Goal: Task Accomplishment & Management: Complete application form

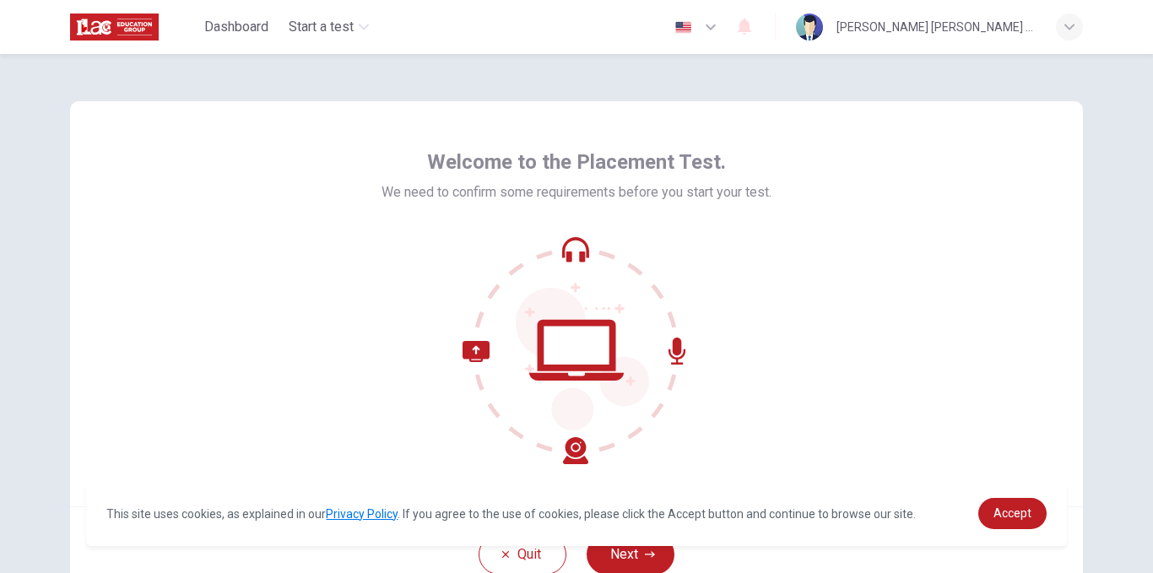
click at [1106, 163] on div "Welcome to the Placement Test. We need to confirm some requirements before you …" at bounding box center [576, 313] width 1153 height 519
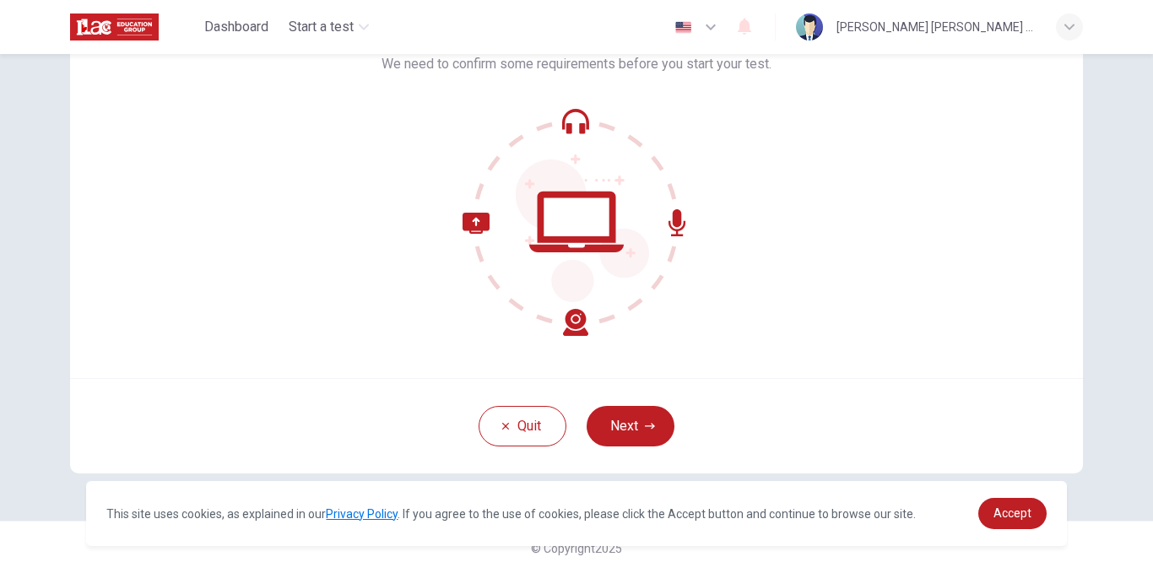
scroll to position [129, 0]
click at [614, 446] on div "Quit Next" at bounding box center [576, 424] width 1013 height 95
click at [616, 441] on button "Next" at bounding box center [631, 425] width 88 height 41
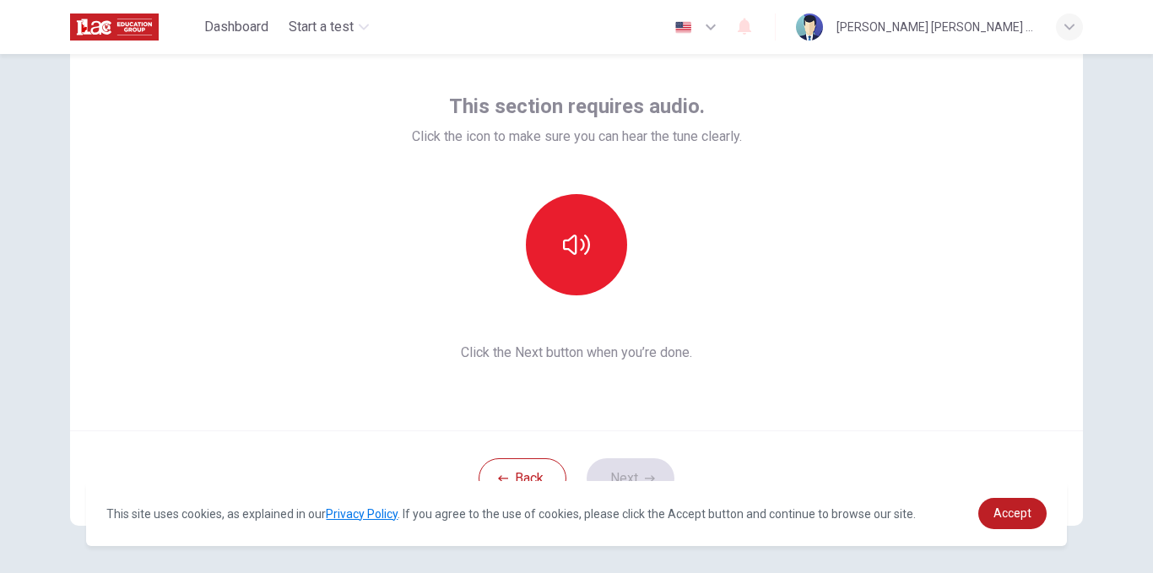
scroll to position [75, 0]
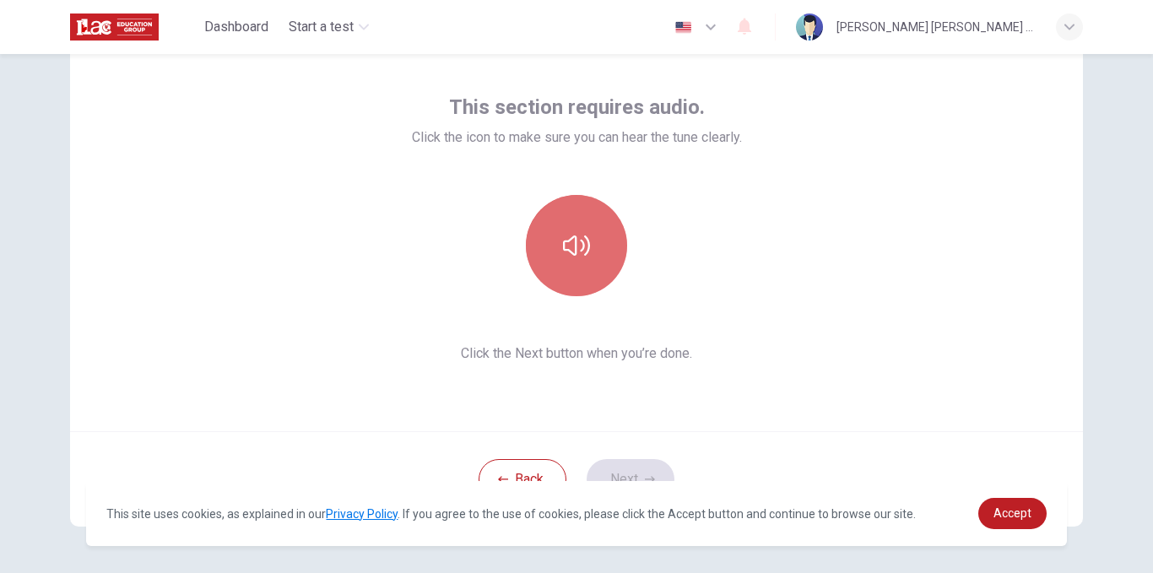
click at [574, 245] on icon "button" at bounding box center [576, 245] width 27 height 27
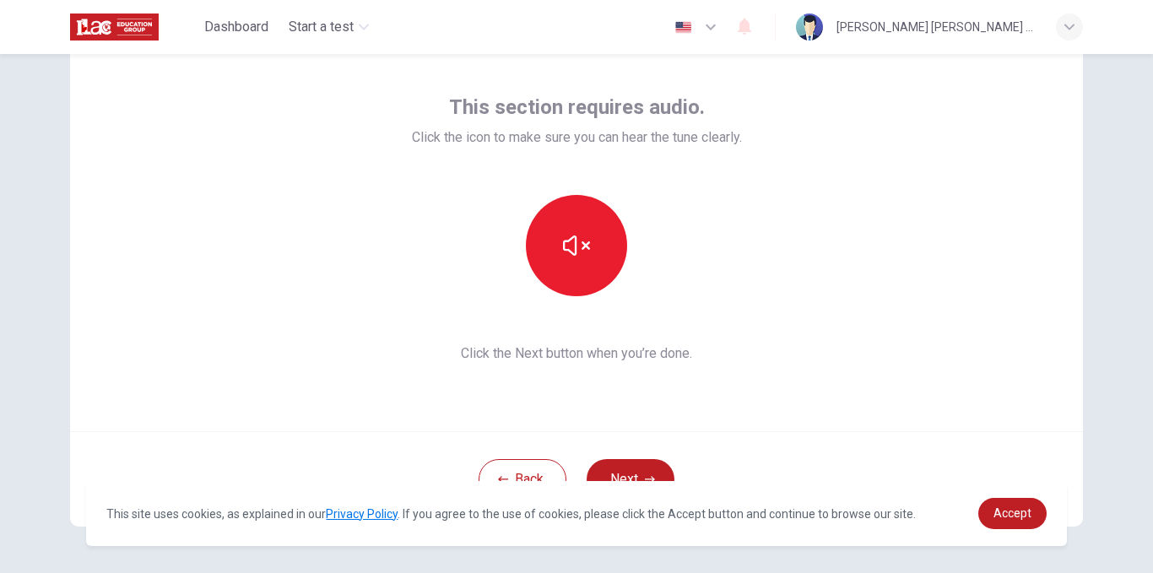
scroll to position [130, 0]
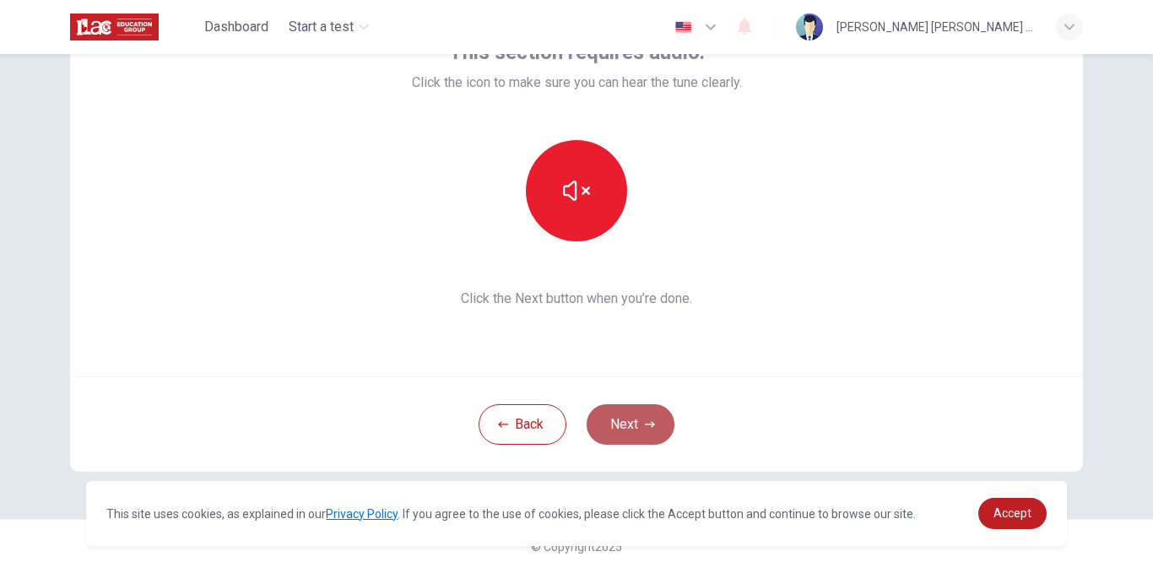
click at [632, 435] on button "Next" at bounding box center [631, 424] width 88 height 41
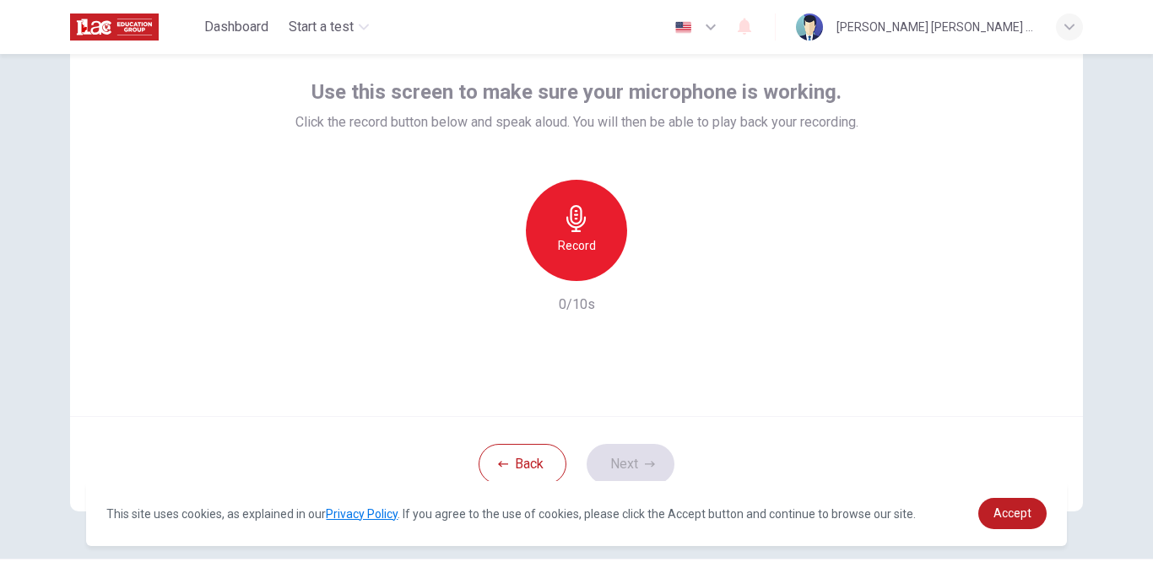
scroll to position [91, 0]
click at [567, 233] on div "Record" at bounding box center [576, 229] width 101 height 101
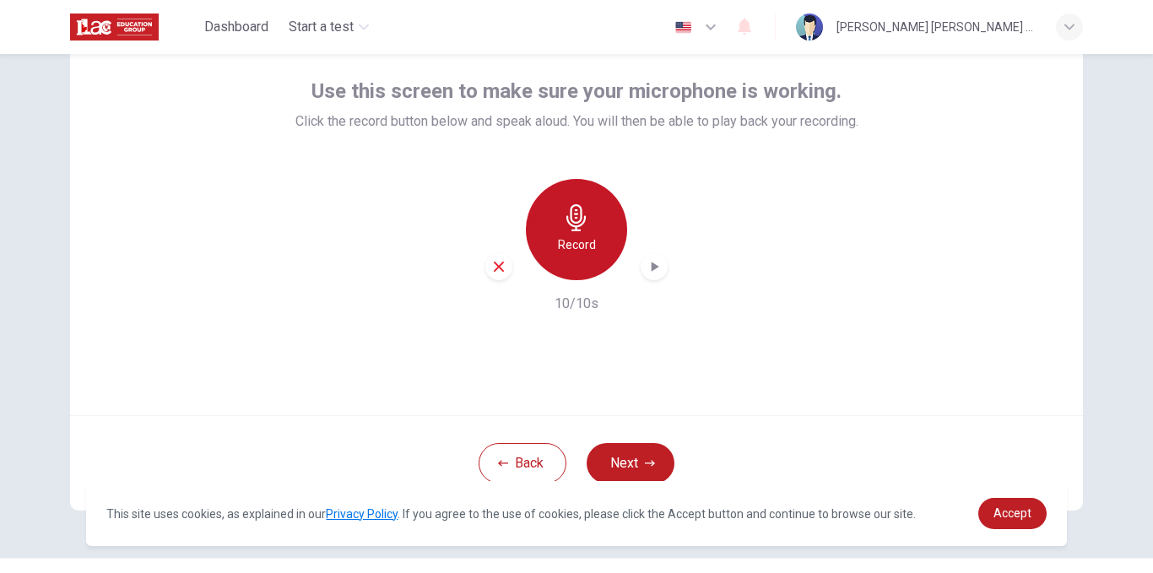
click at [589, 248] on h6 "Record" at bounding box center [577, 245] width 38 height 20
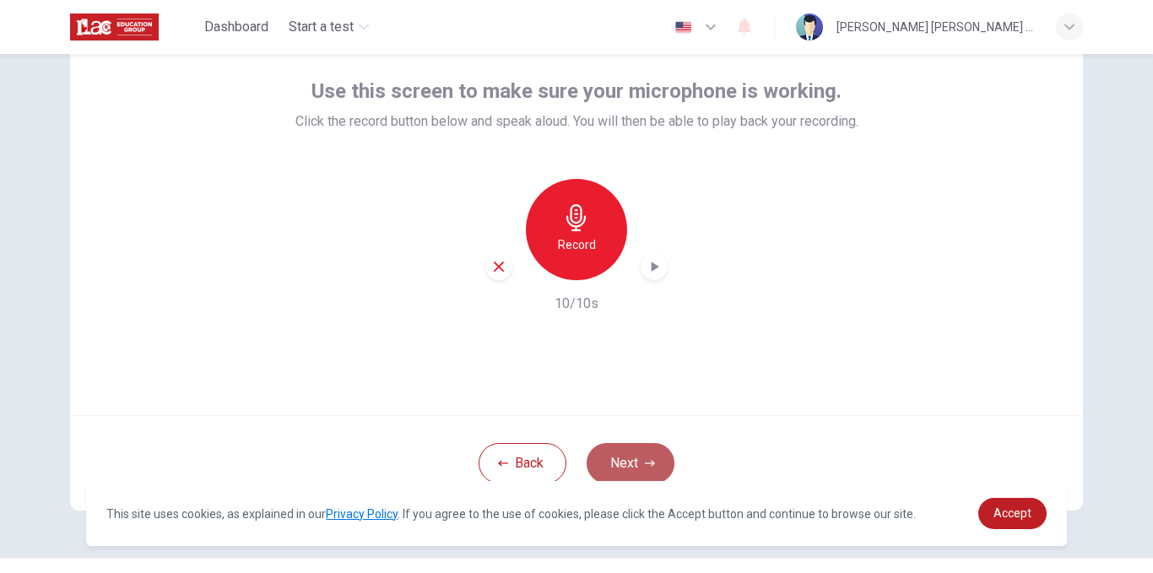
click at [614, 456] on button "Next" at bounding box center [631, 463] width 88 height 41
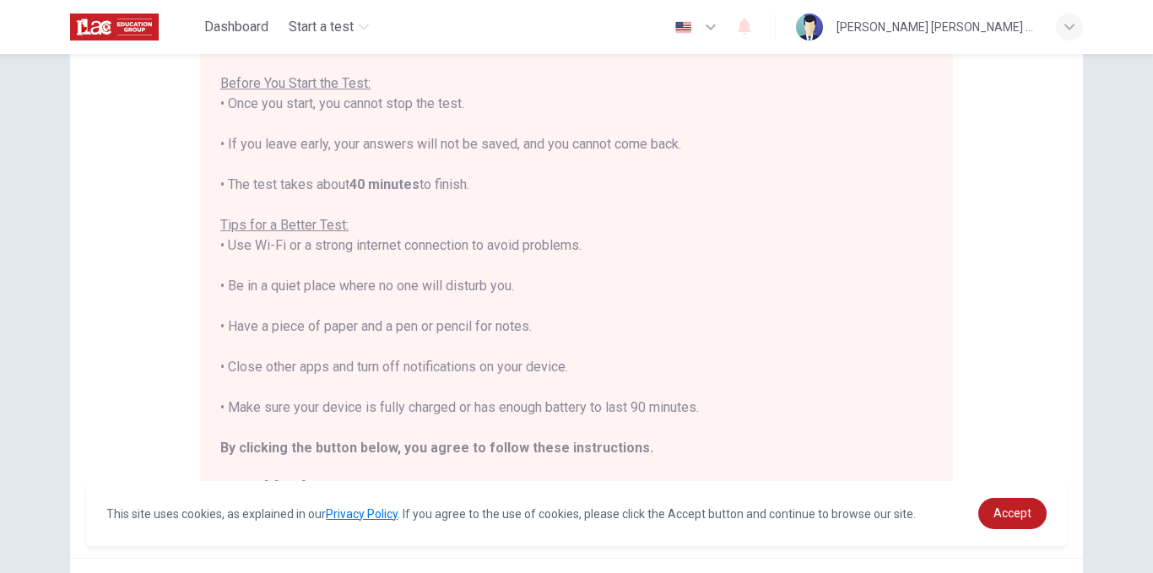
scroll to position [366, 0]
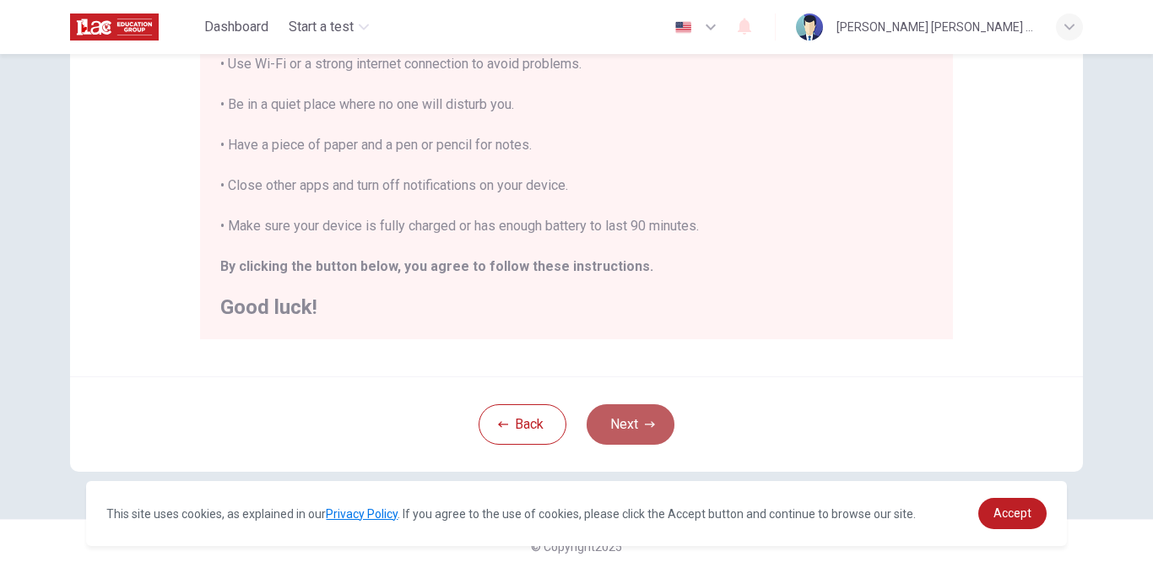
click at [610, 426] on button "Next" at bounding box center [631, 424] width 88 height 41
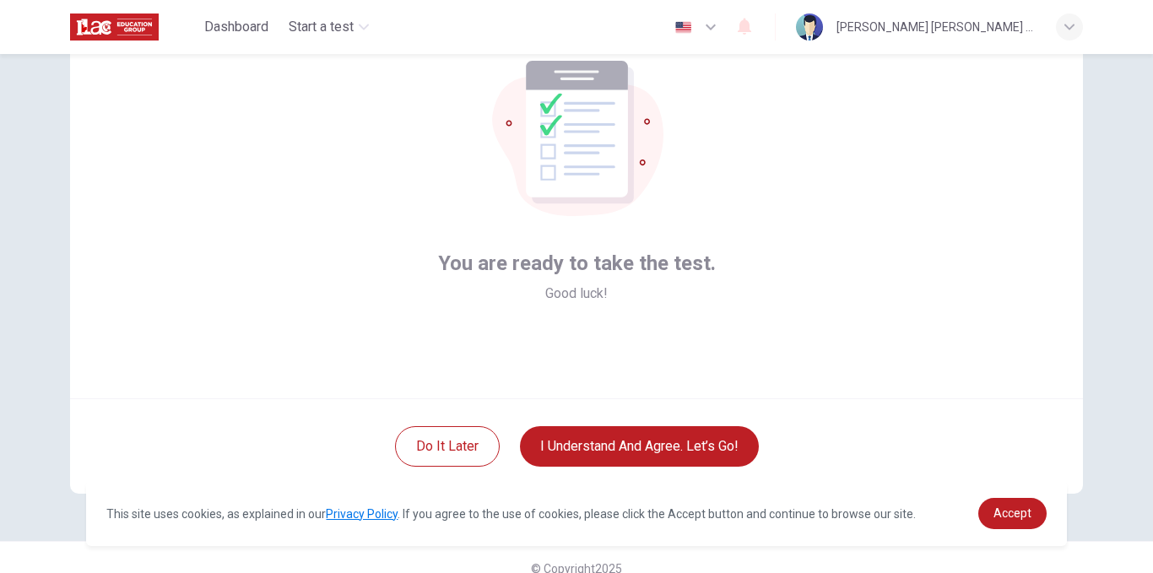
scroll to position [107, 0]
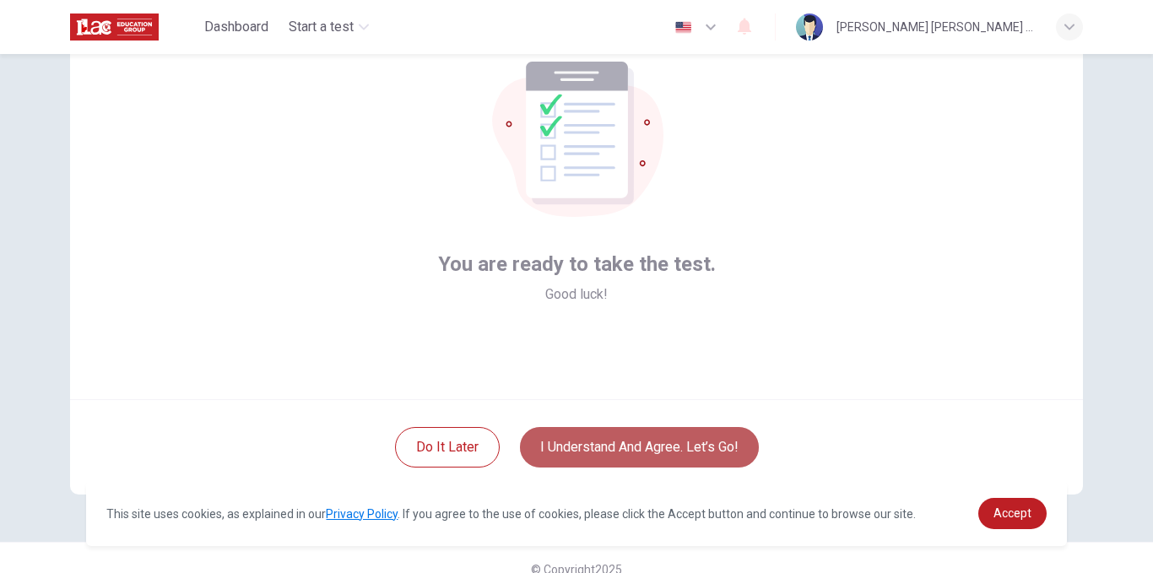
click at [617, 440] on button "I understand and agree. Let’s go!" at bounding box center [639, 447] width 239 height 41
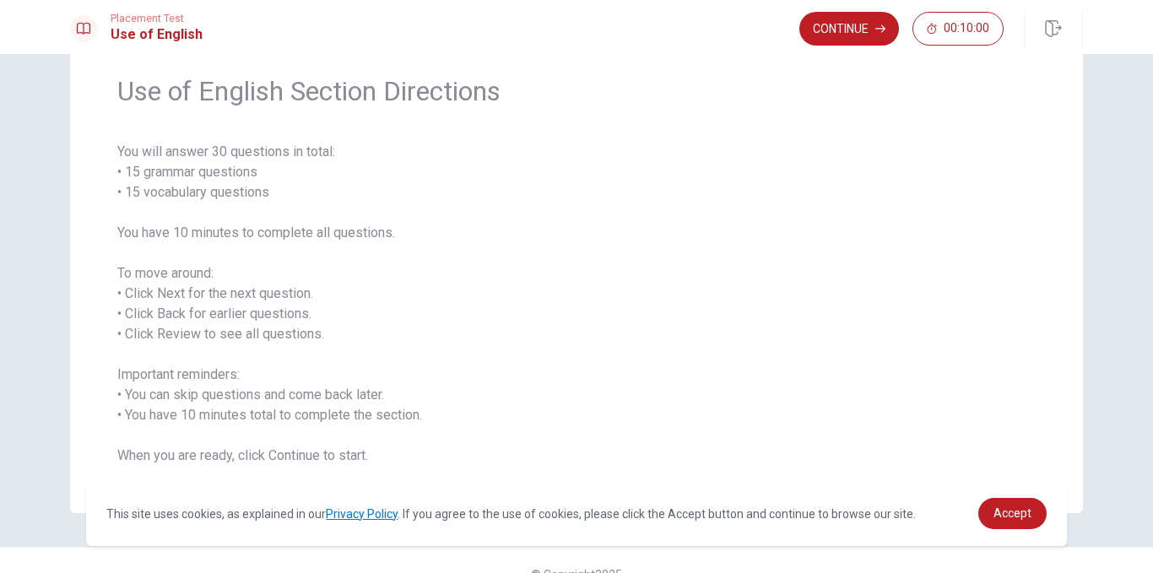
scroll to position [89, 0]
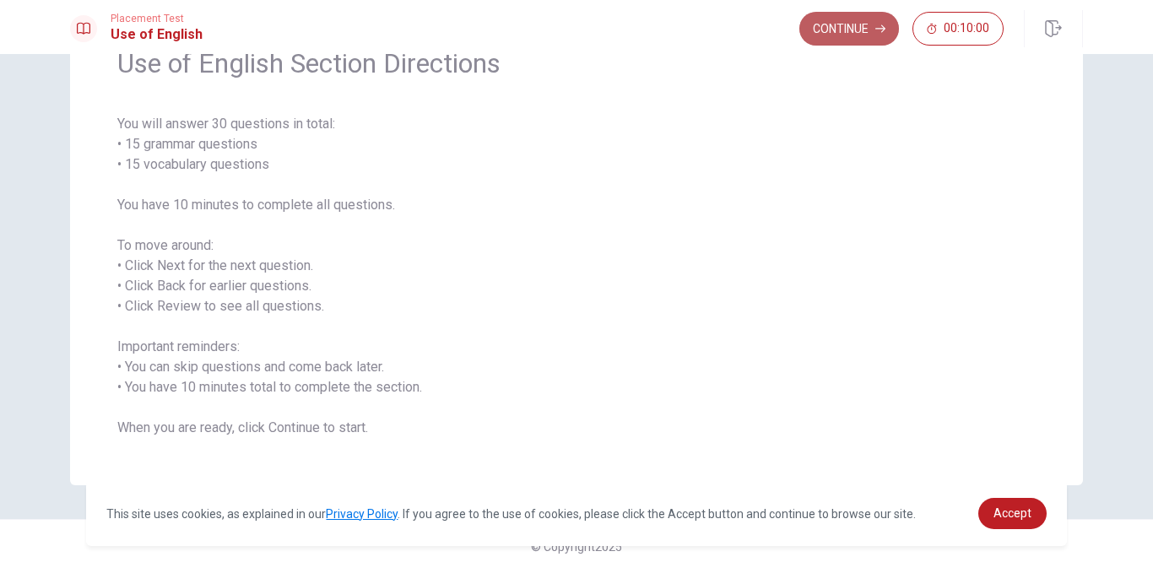
click at [852, 32] on button "Continue" at bounding box center [850, 29] width 100 height 34
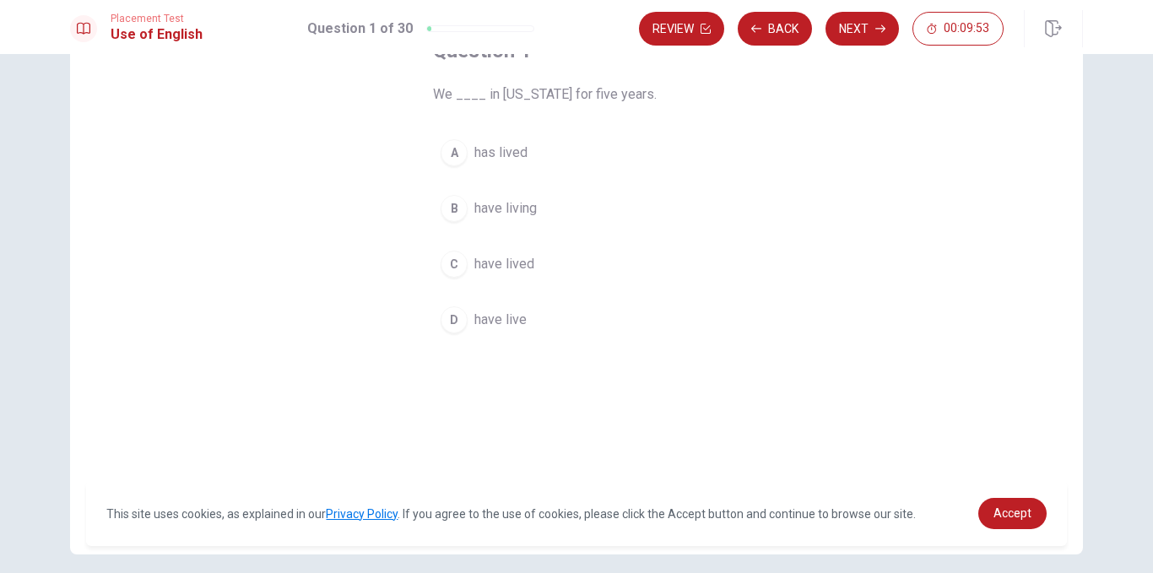
scroll to position [116, 0]
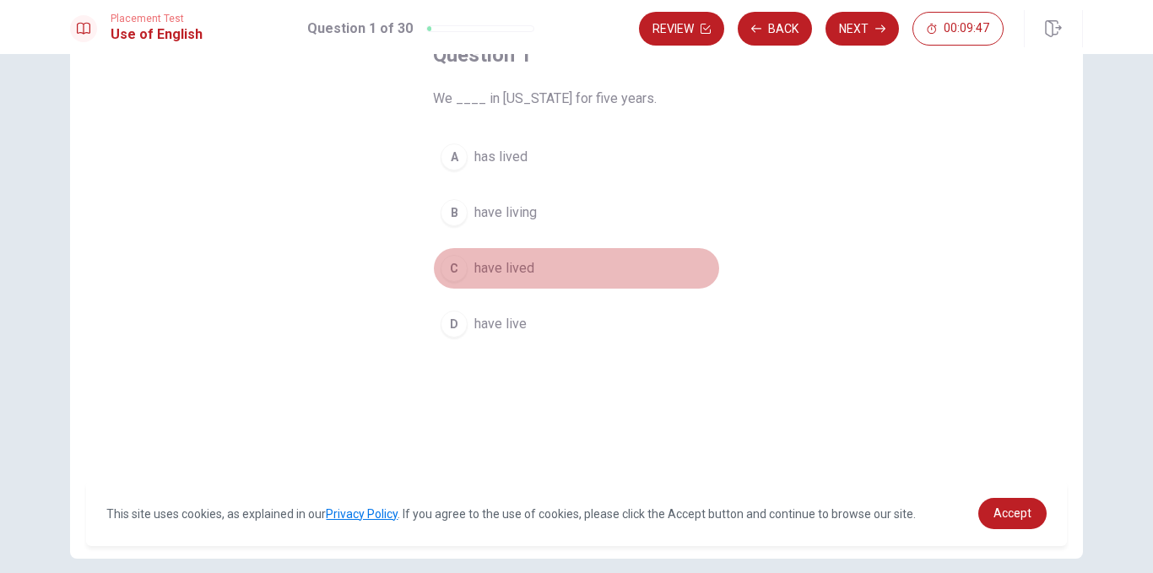
click at [490, 275] on span "have lived" at bounding box center [505, 268] width 60 height 20
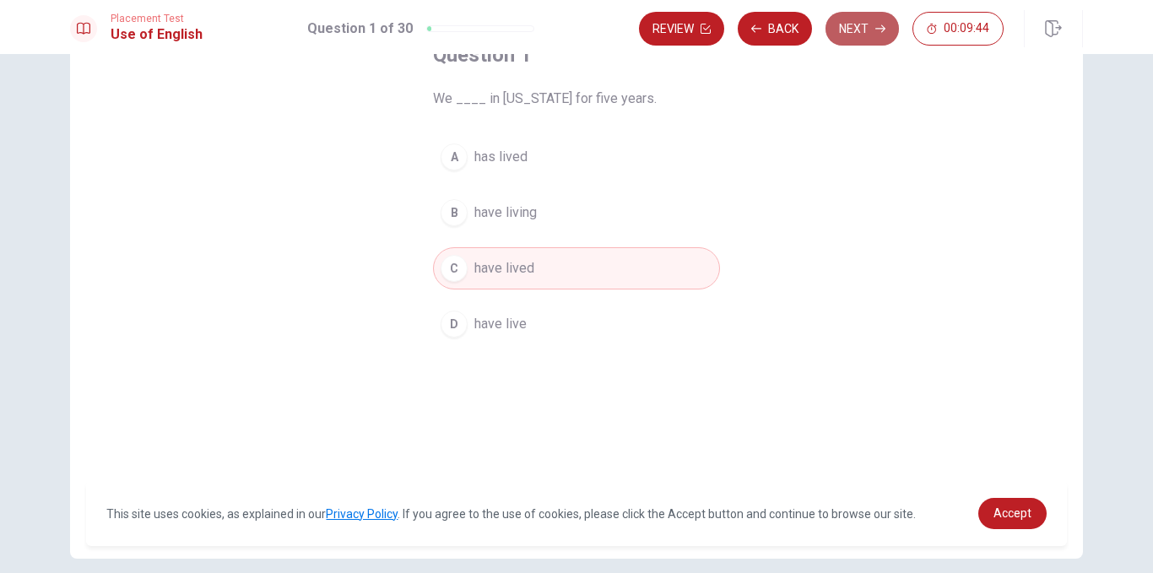
click at [853, 30] on button "Next" at bounding box center [862, 29] width 73 height 34
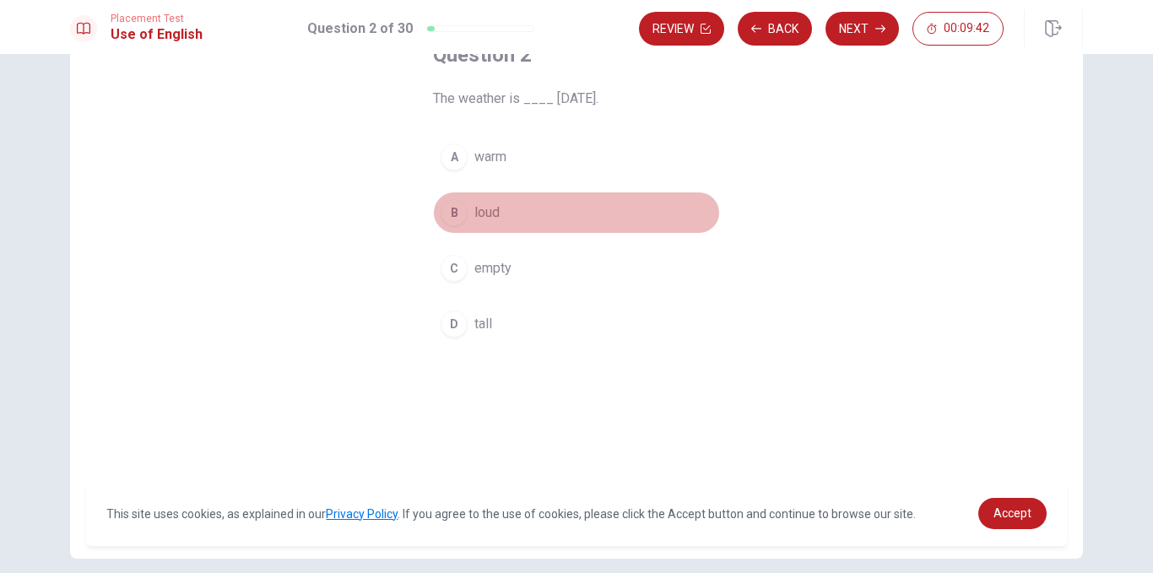
click at [475, 216] on span "loud" at bounding box center [487, 213] width 25 height 20
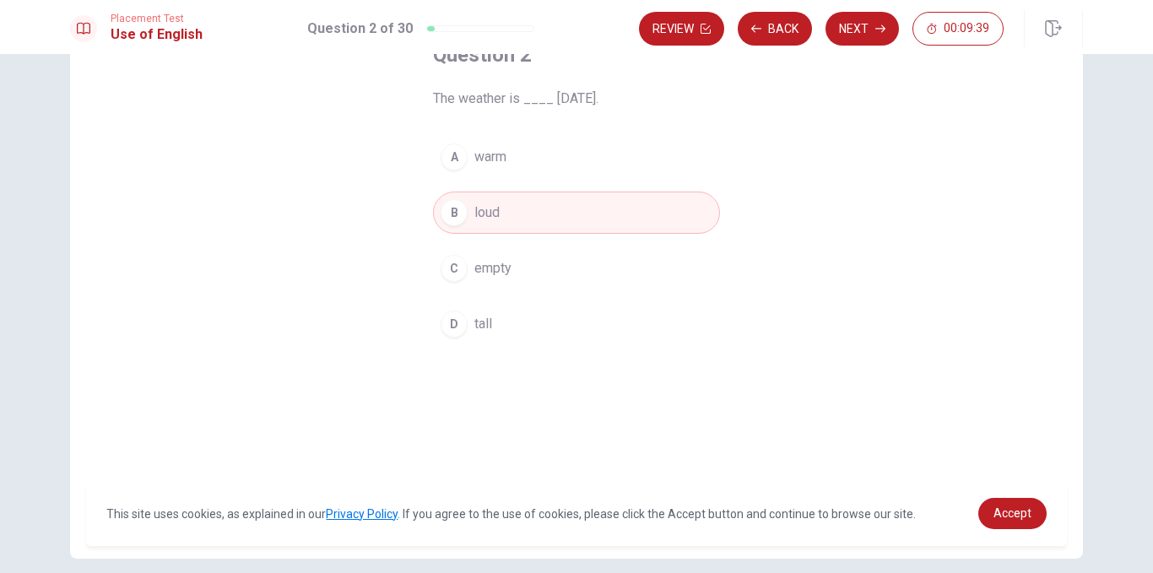
click at [481, 147] on span "warm" at bounding box center [491, 157] width 32 height 20
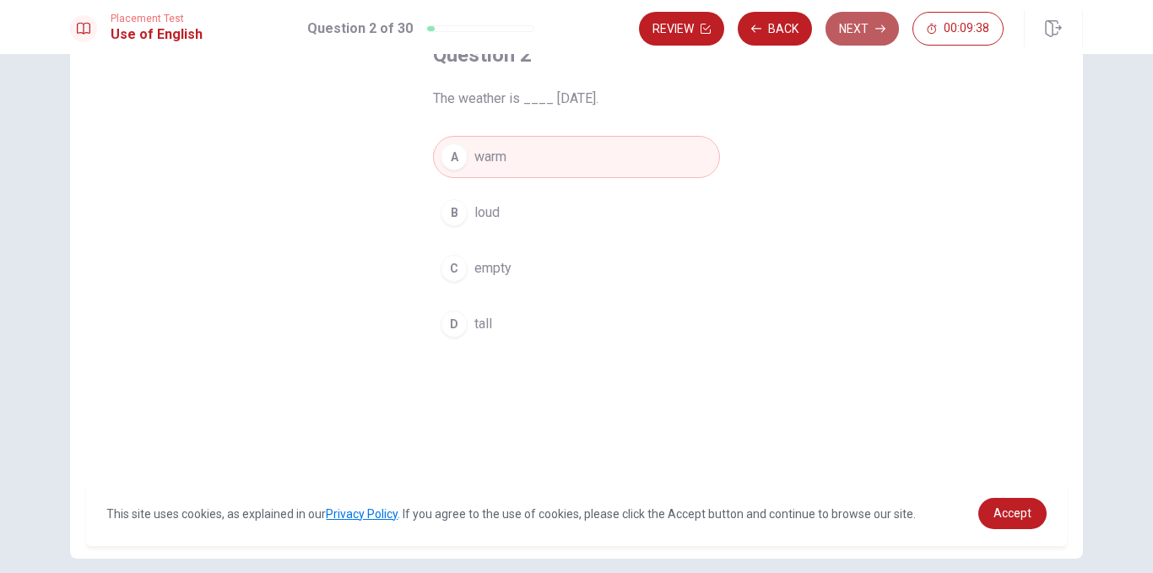
click at [863, 30] on button "Next" at bounding box center [862, 29] width 73 height 34
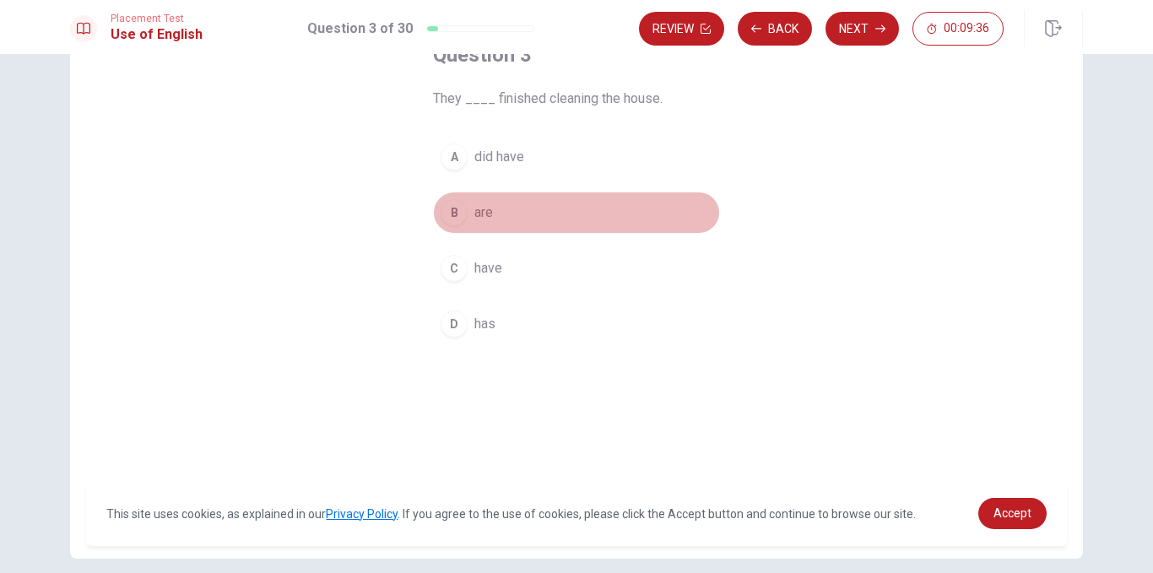
click at [475, 219] on span "are" at bounding box center [484, 213] width 19 height 20
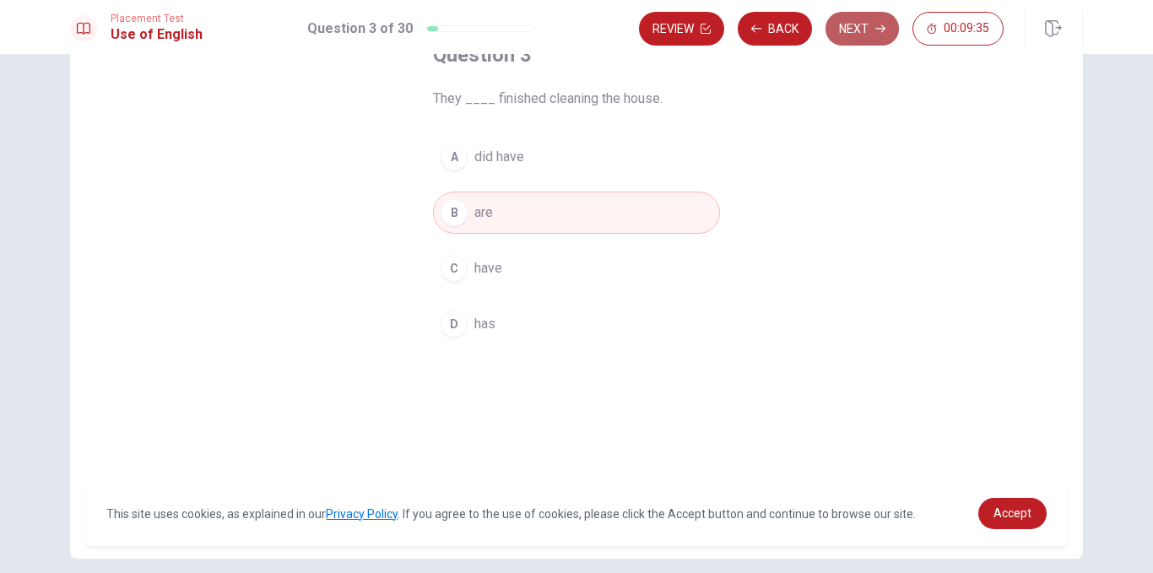
click at [878, 30] on icon "button" at bounding box center [881, 29] width 10 height 10
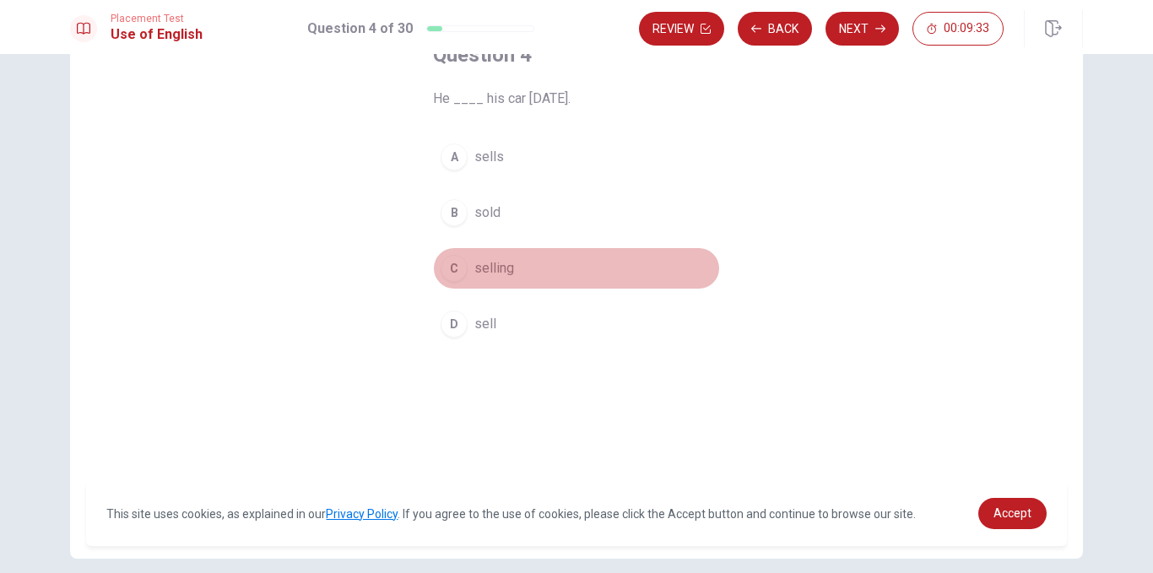
click at [480, 279] on button "C selling" at bounding box center [576, 268] width 287 height 42
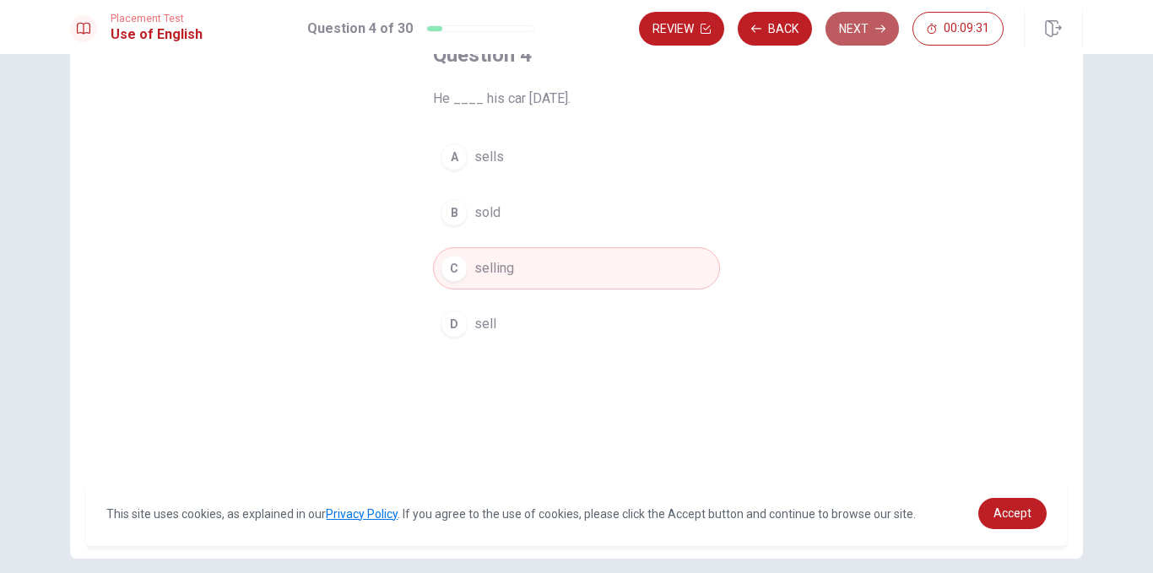
click at [880, 24] on icon "button" at bounding box center [881, 29] width 10 height 10
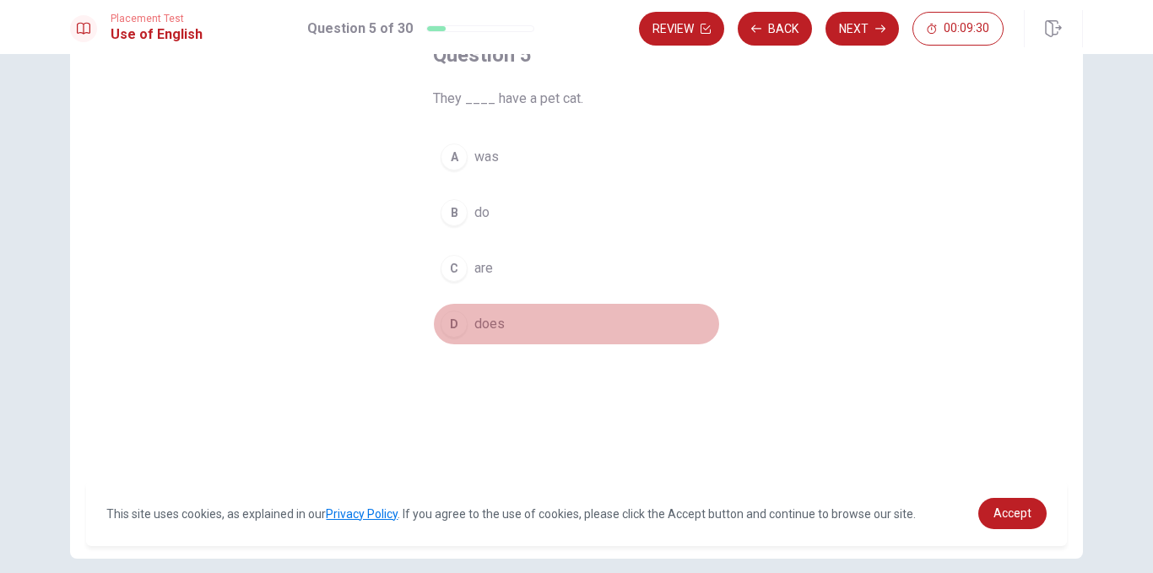
click at [480, 314] on span "does" at bounding box center [490, 324] width 30 height 20
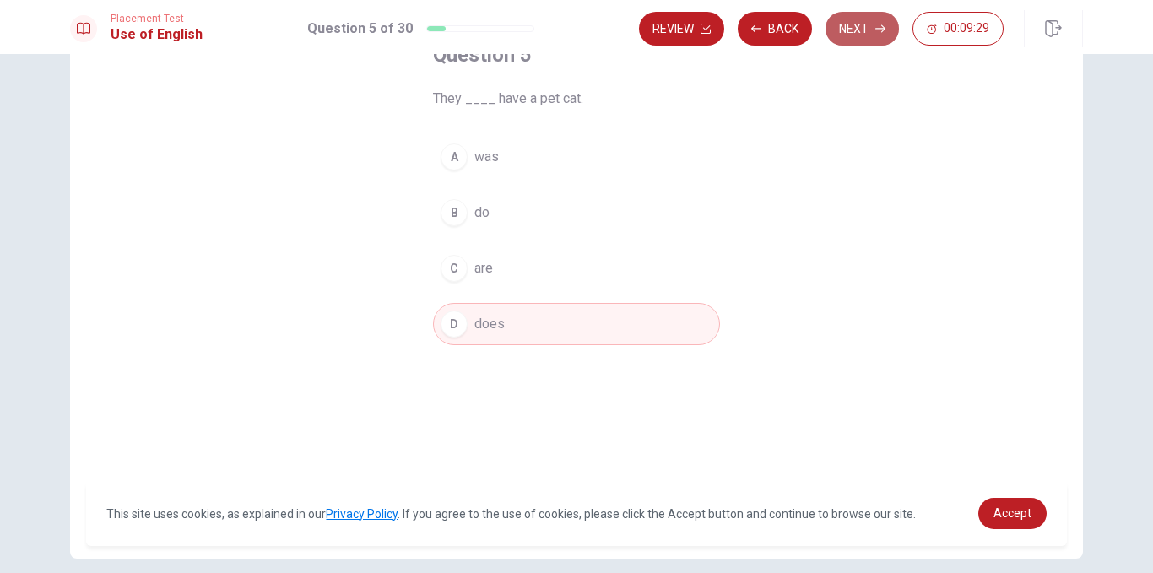
click at [862, 25] on button "Next" at bounding box center [862, 29] width 73 height 34
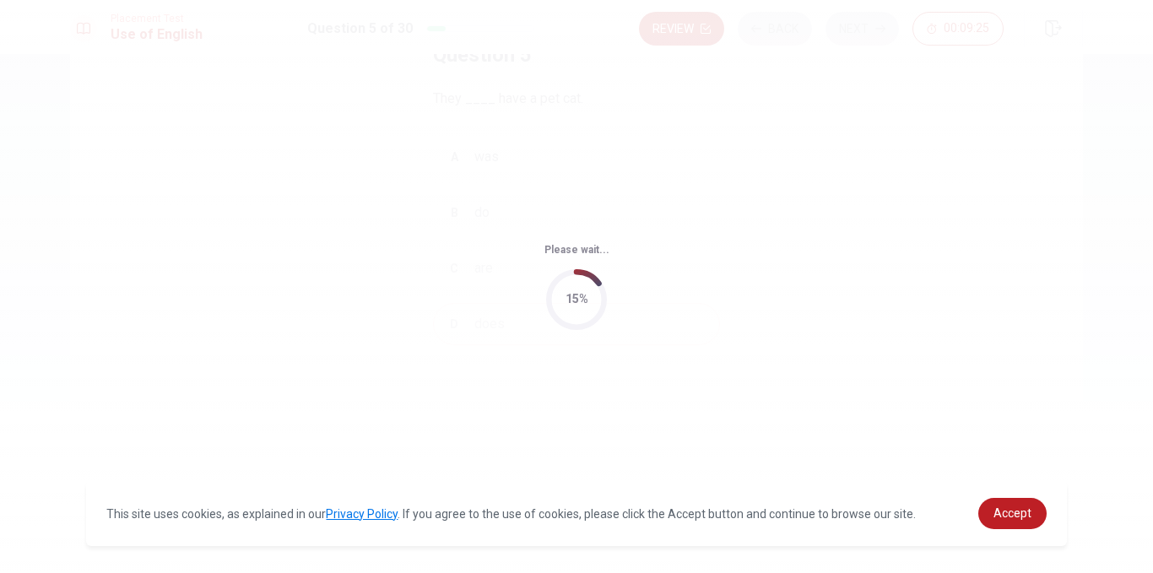
scroll to position [0, 0]
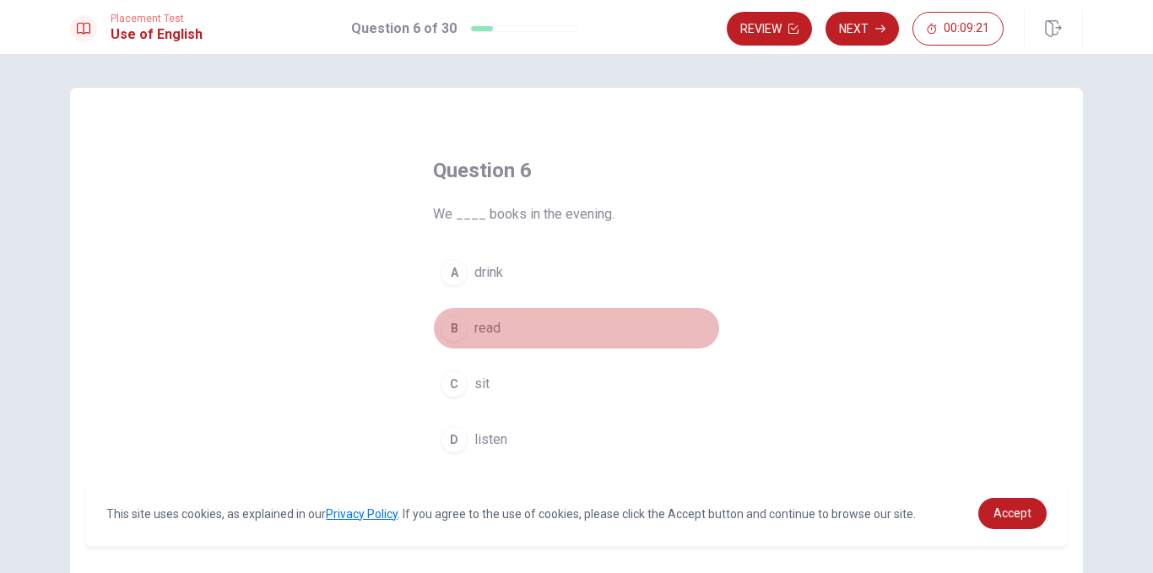
click at [475, 322] on span "read" at bounding box center [488, 328] width 26 height 20
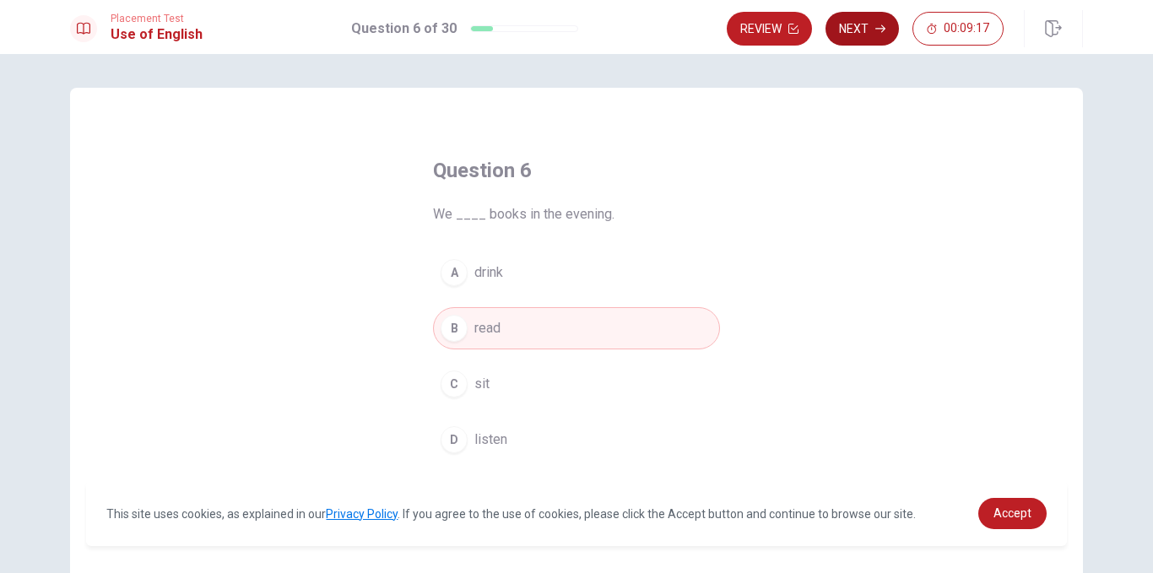
click at [873, 24] on button "Next" at bounding box center [862, 29] width 73 height 34
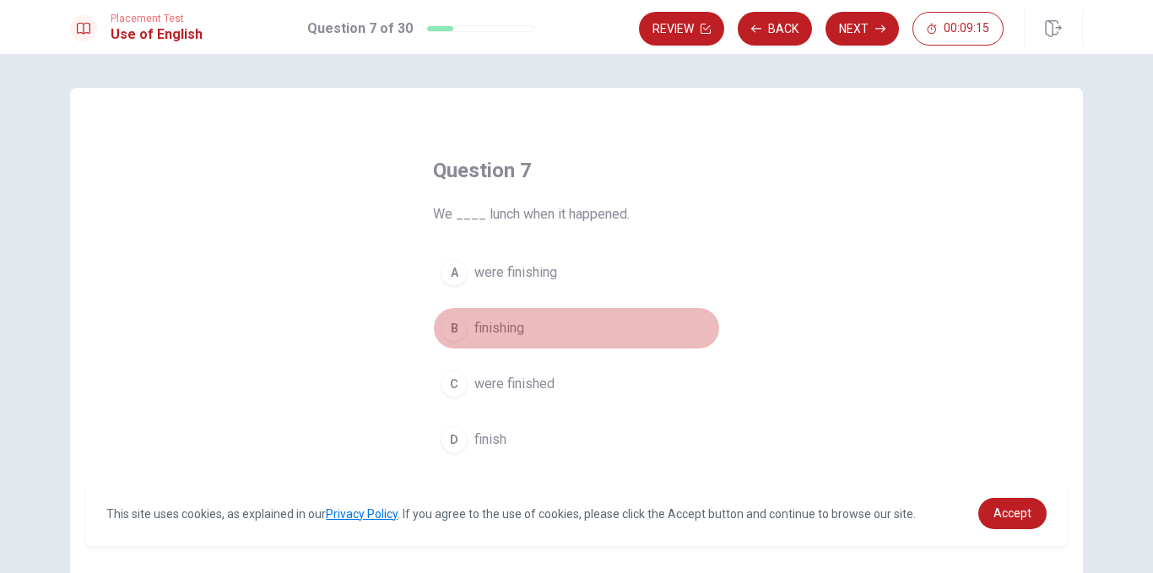
click at [478, 345] on button "B finishing" at bounding box center [576, 328] width 287 height 42
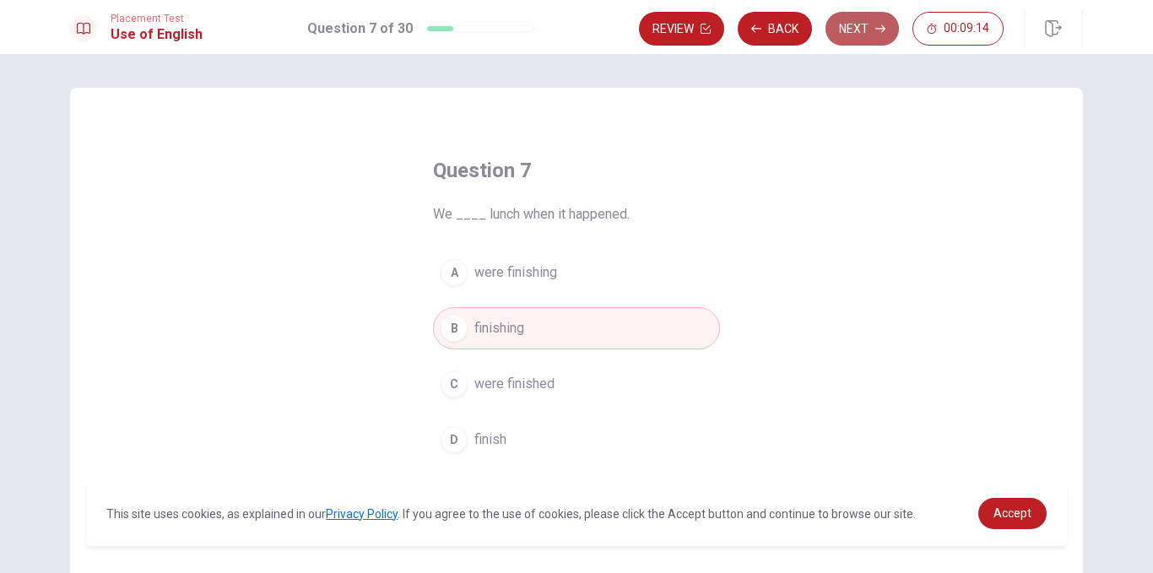
click at [866, 25] on button "Next" at bounding box center [862, 29] width 73 height 34
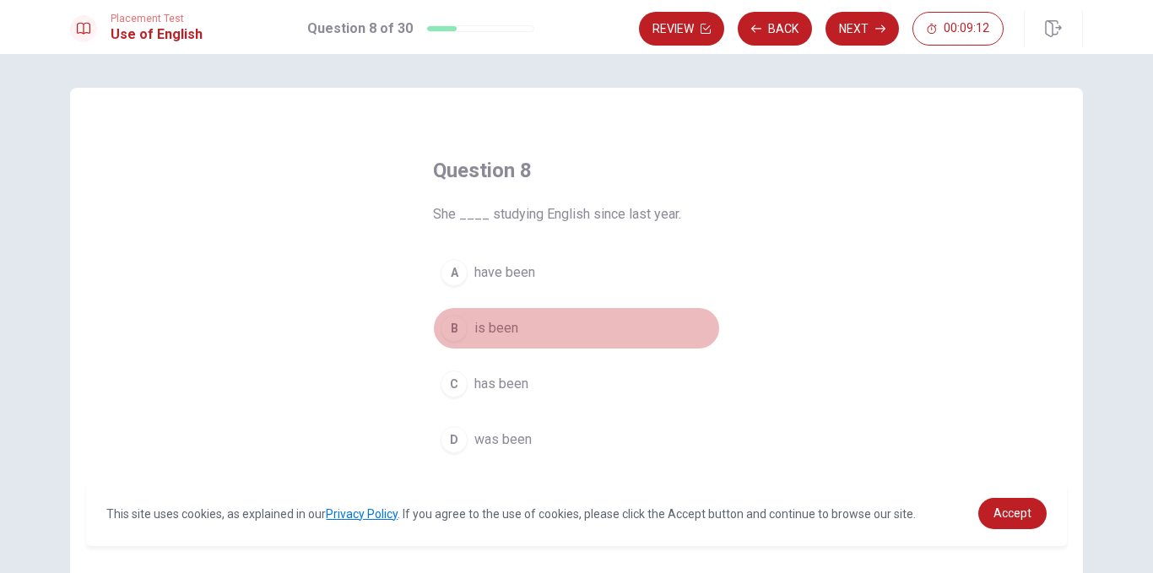
click at [486, 343] on button "B is been" at bounding box center [576, 328] width 287 height 42
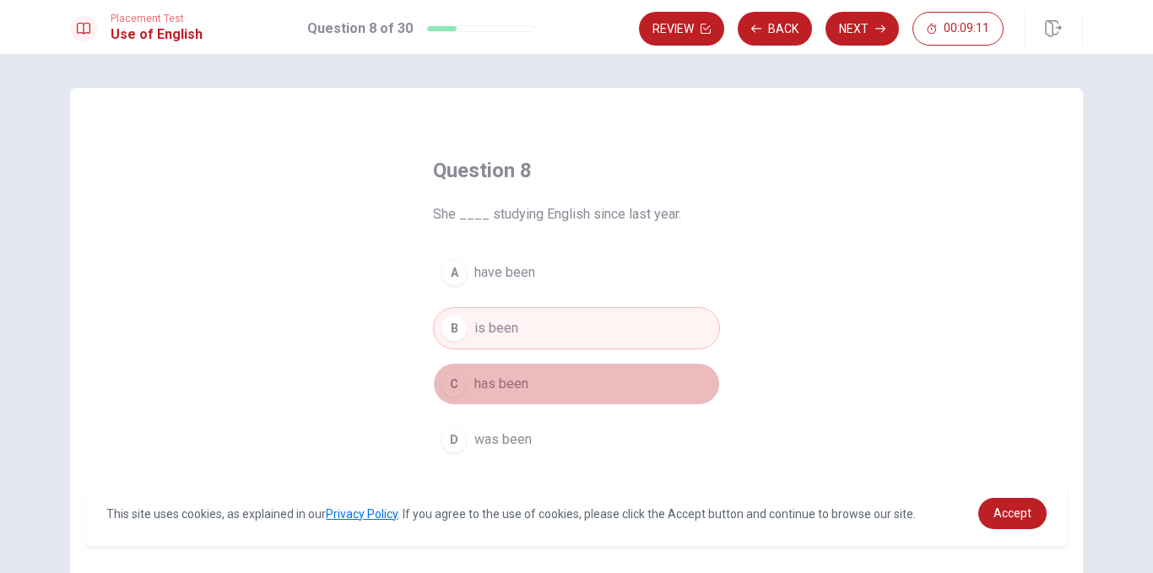
click at [511, 369] on button "C has been" at bounding box center [576, 384] width 287 height 42
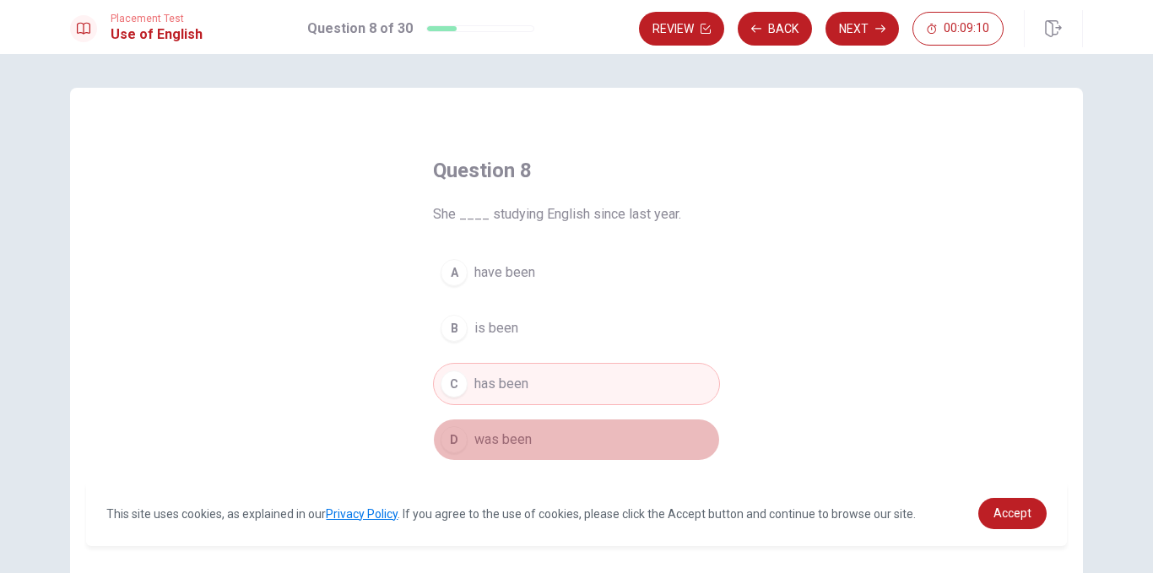
click at [491, 441] on span "was been" at bounding box center [503, 440] width 57 height 20
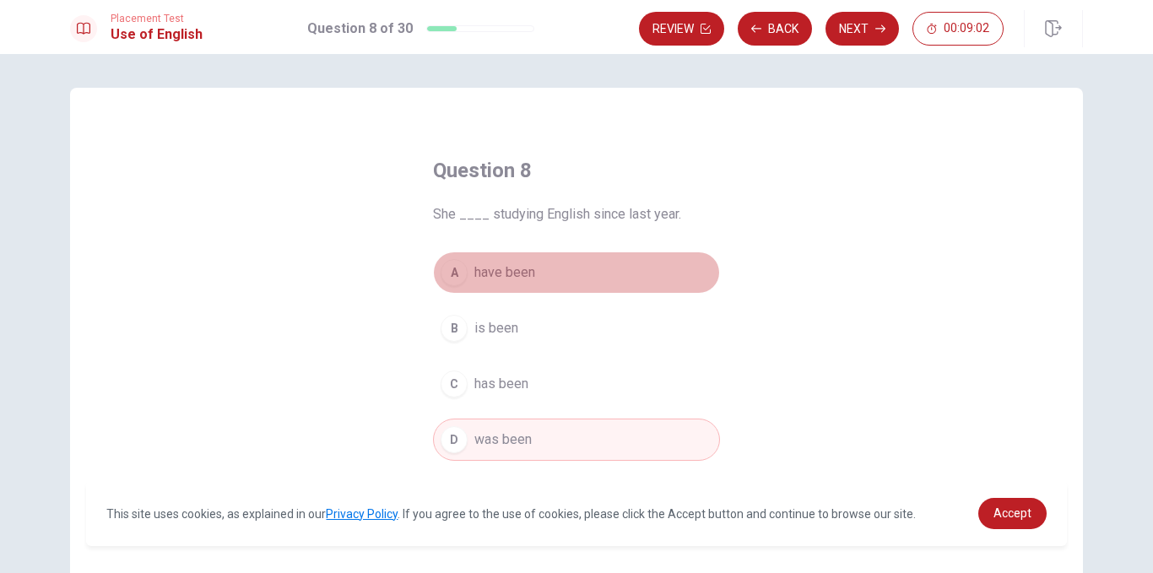
click at [505, 265] on span "have been" at bounding box center [505, 273] width 61 height 20
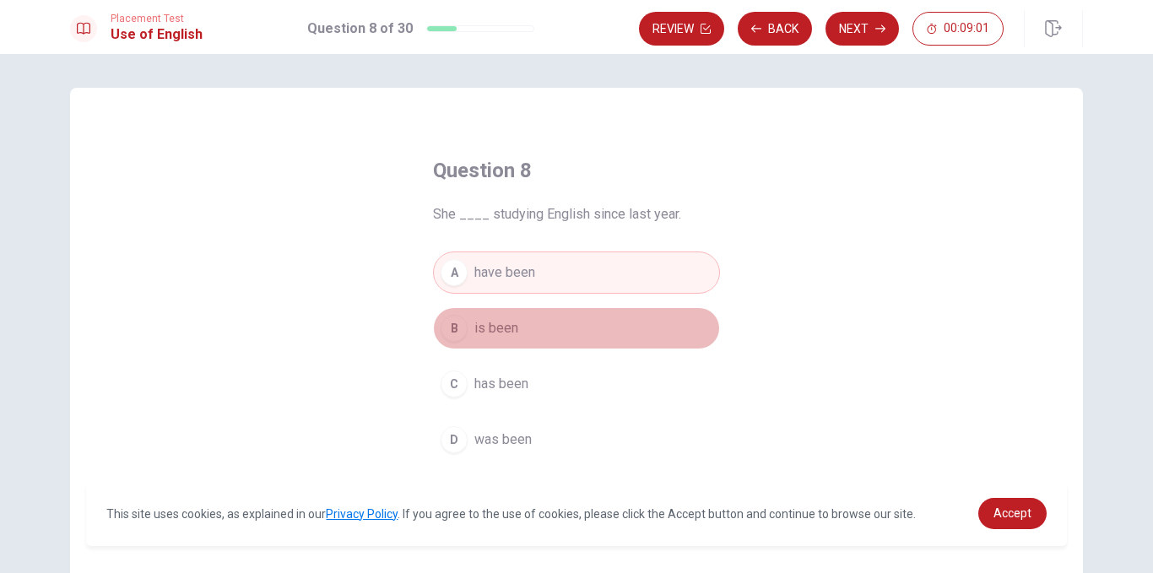
click at [480, 324] on span "is been" at bounding box center [497, 328] width 44 height 20
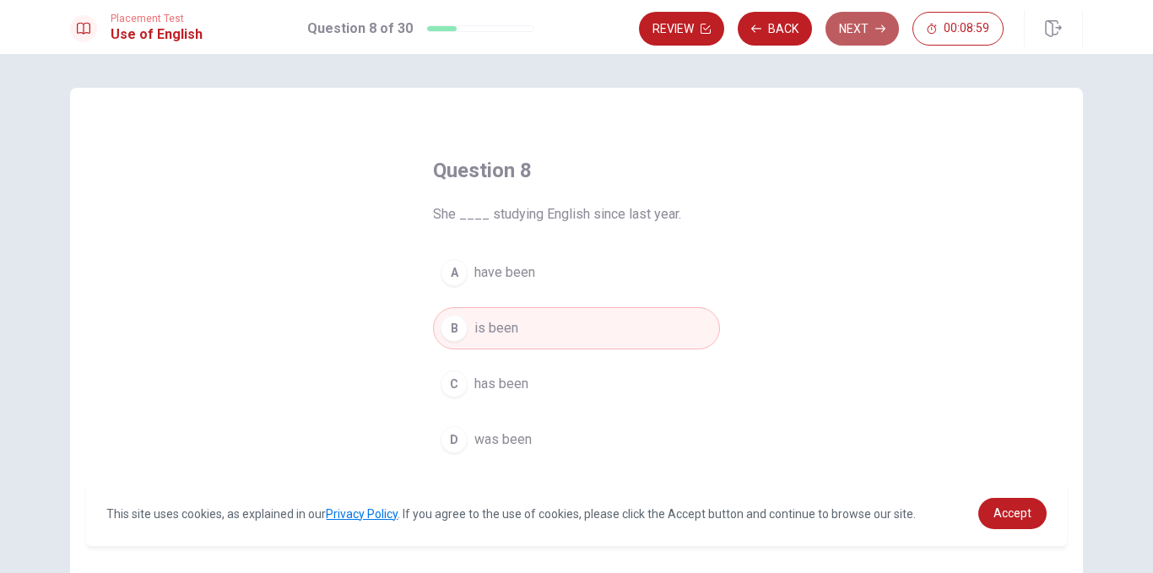
click at [862, 31] on button "Next" at bounding box center [862, 29] width 73 height 34
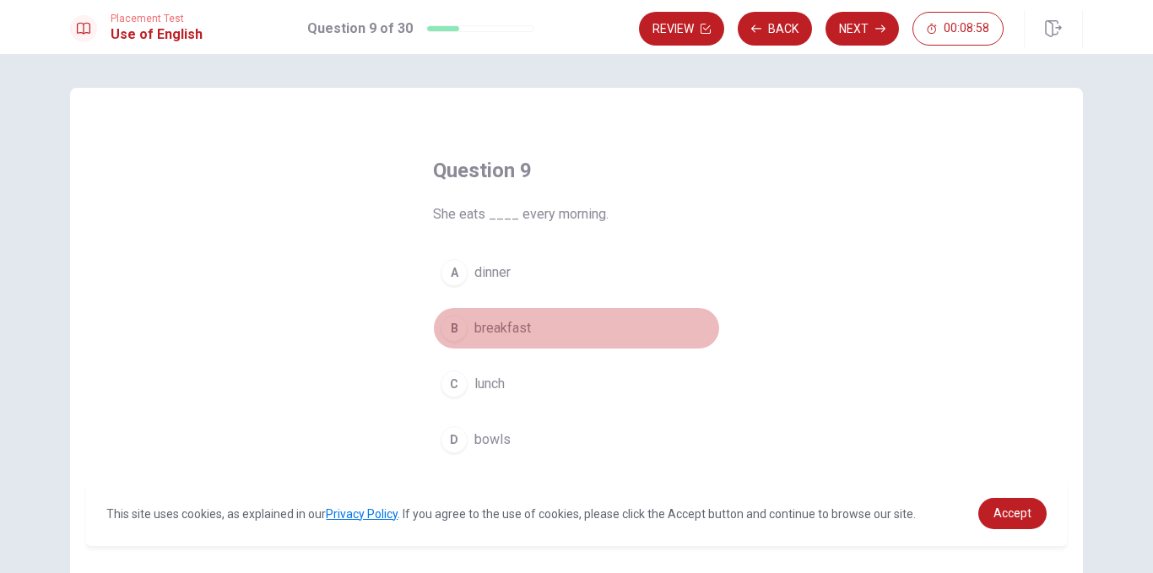
click at [507, 327] on span "breakfast" at bounding box center [503, 328] width 57 height 20
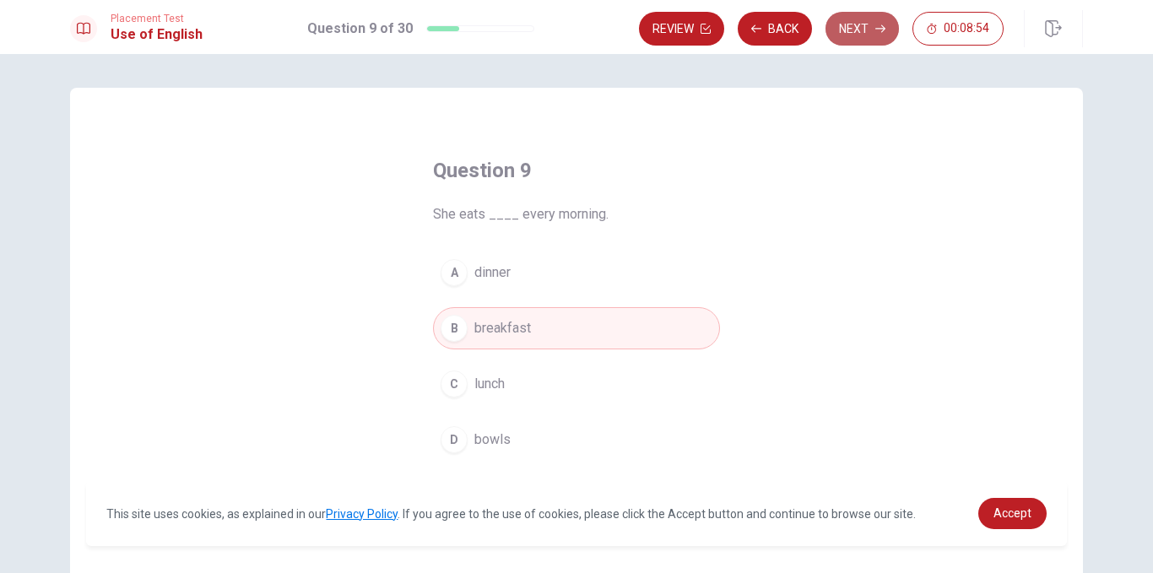
click at [867, 35] on button "Next" at bounding box center [862, 29] width 73 height 34
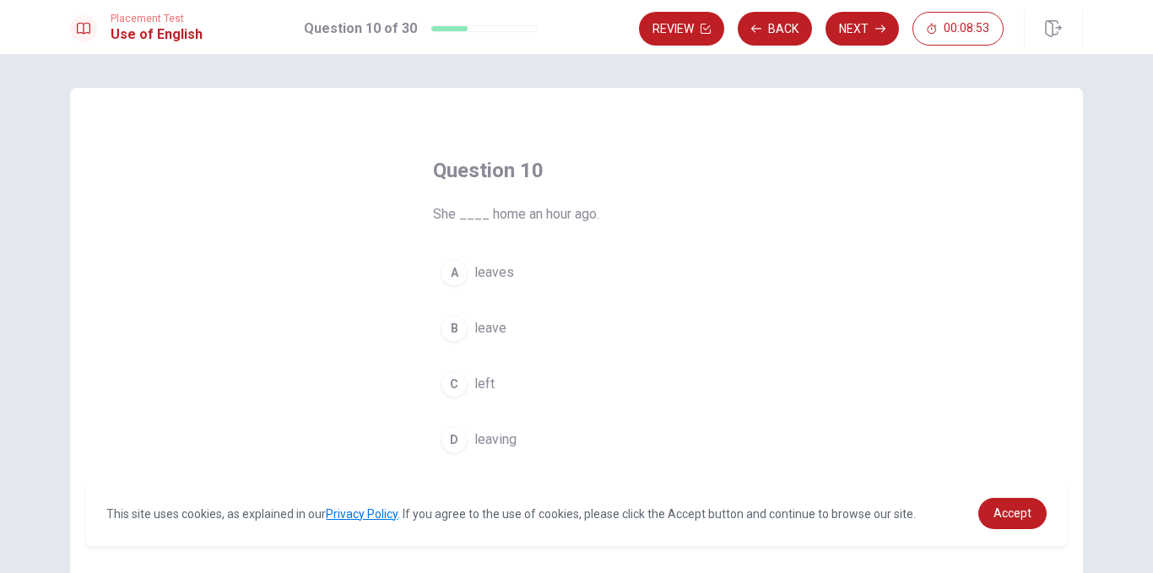
drag, startPoint x: 474, startPoint y: 357, endPoint x: 482, endPoint y: 339, distance: 19.6
click at [482, 339] on div "A leaves B leave C left D leaving" at bounding box center [576, 356] width 287 height 209
click at [482, 339] on button "B leave" at bounding box center [576, 328] width 287 height 42
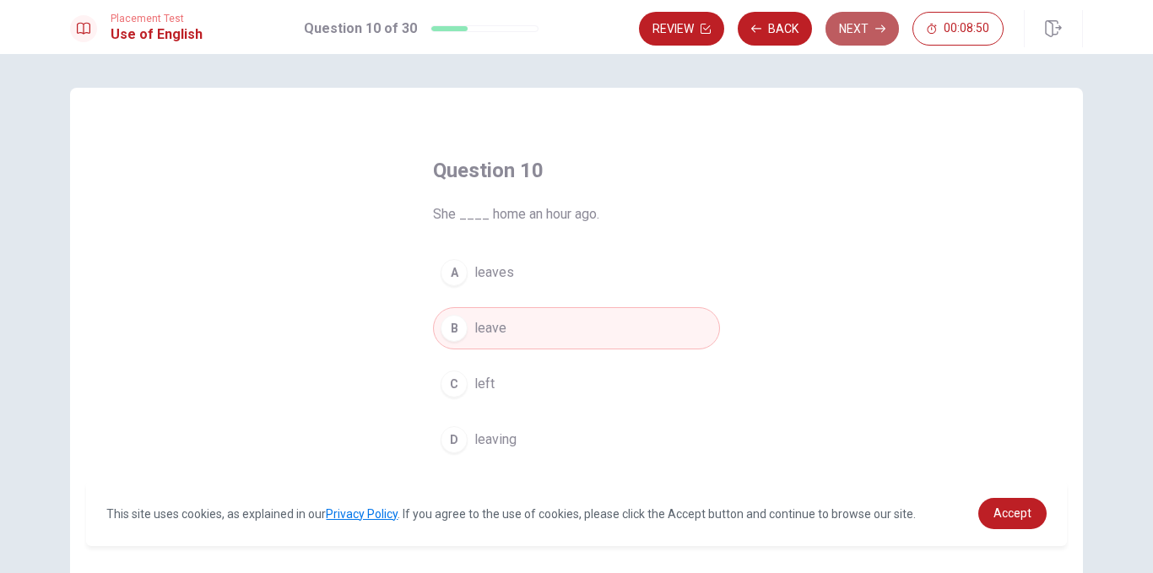
click at [859, 30] on button "Next" at bounding box center [862, 29] width 73 height 34
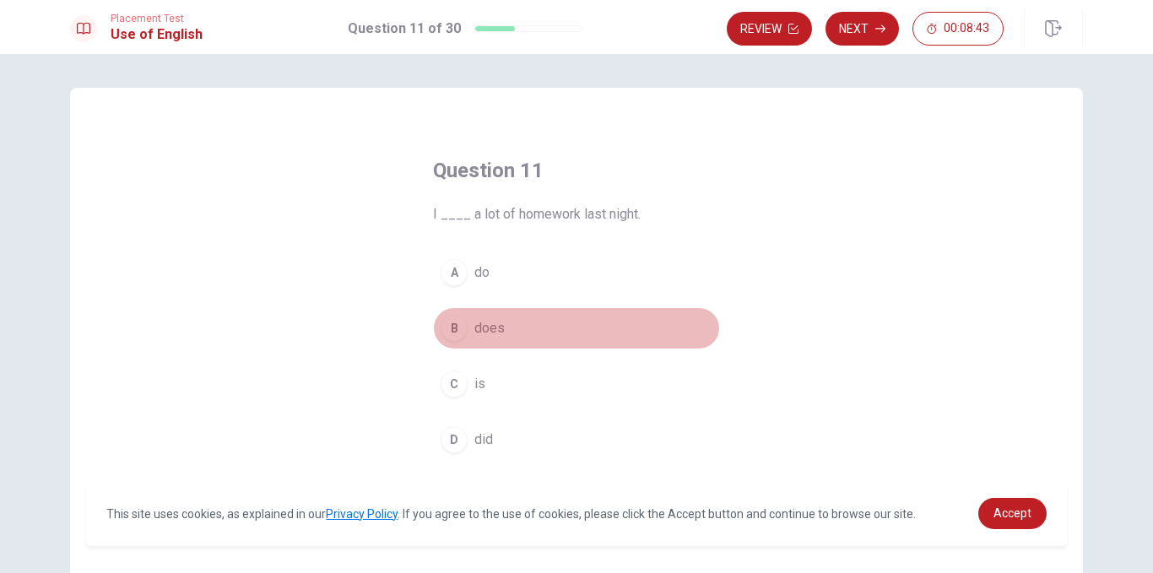
click at [475, 327] on span "does" at bounding box center [490, 328] width 30 height 20
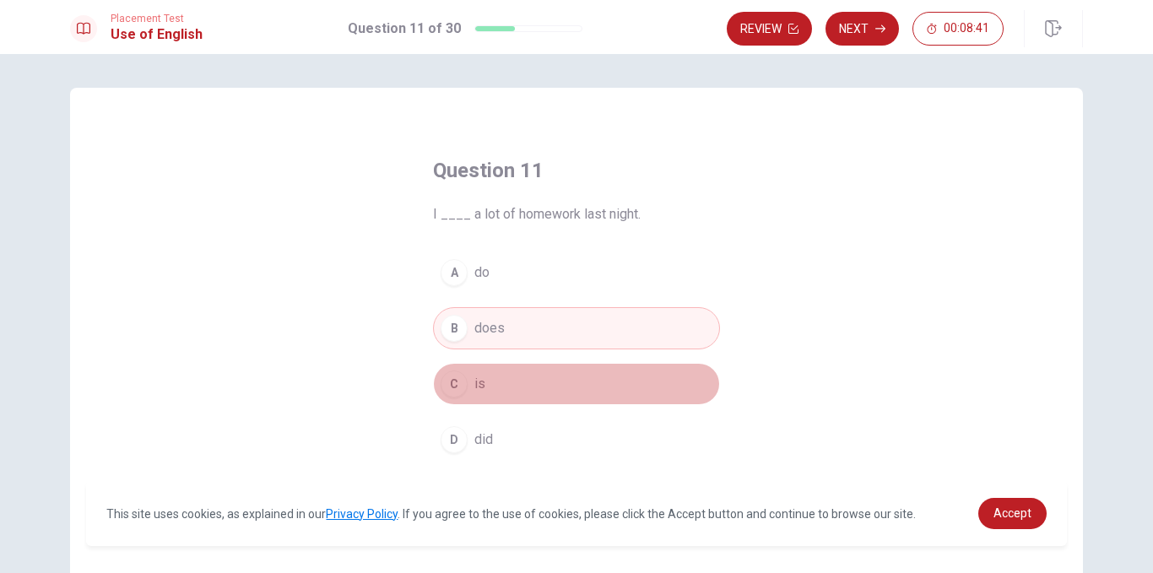
click at [475, 388] on span "is" at bounding box center [480, 384] width 11 height 20
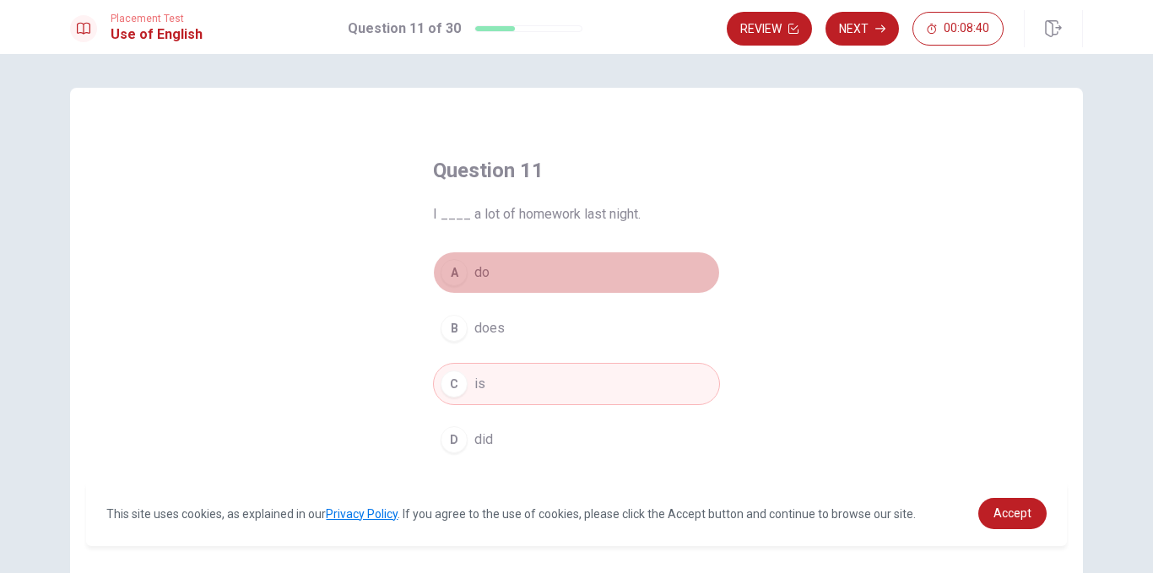
click at [487, 279] on button "A do" at bounding box center [576, 273] width 287 height 42
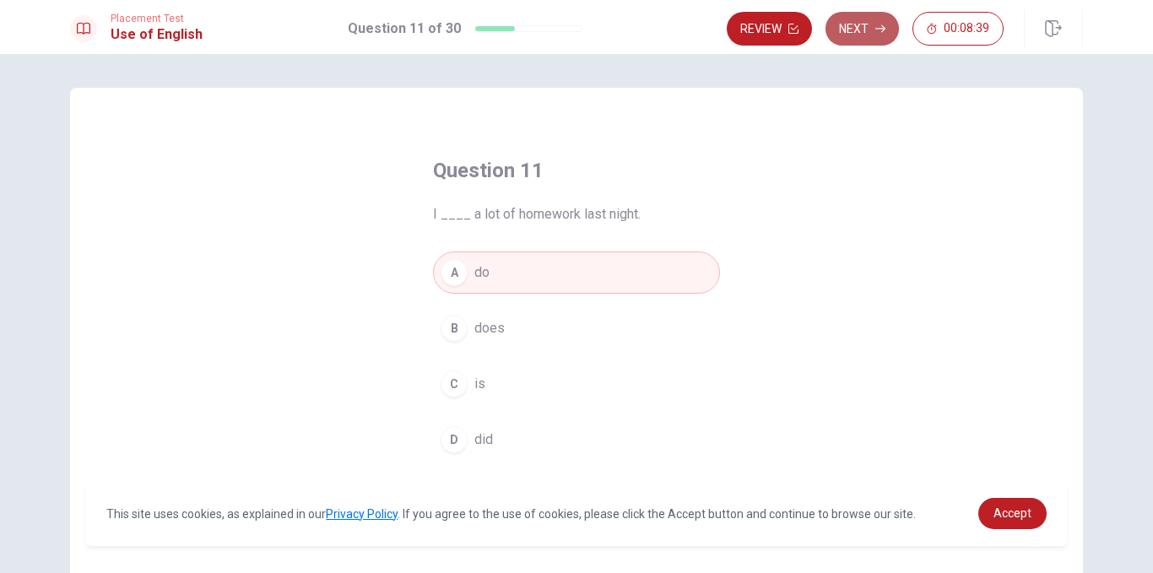
click at [860, 39] on button "Next" at bounding box center [862, 29] width 73 height 34
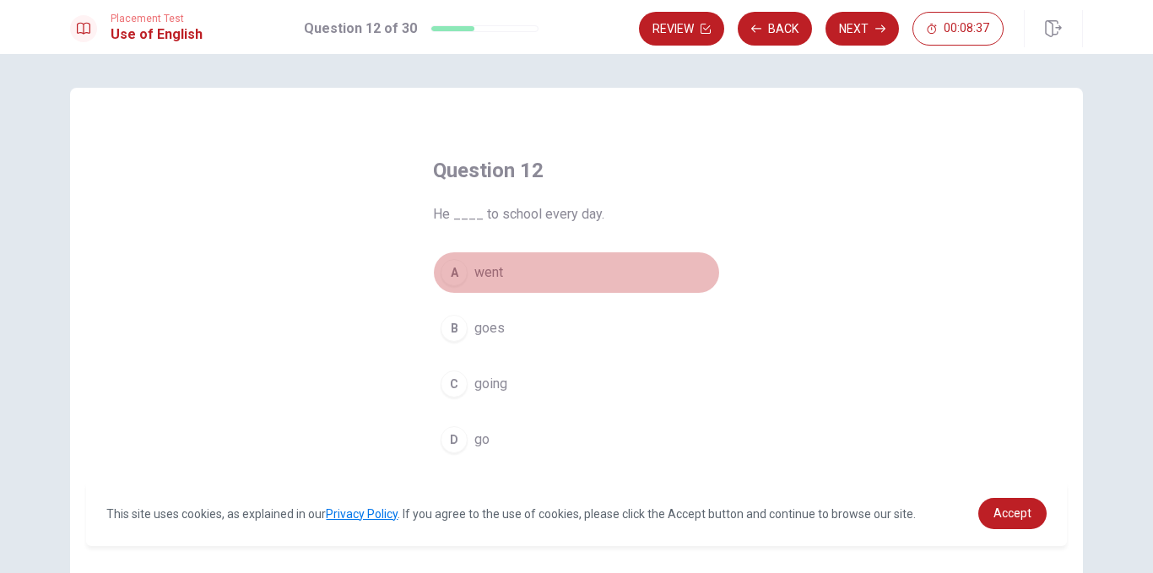
click at [481, 278] on span "went" at bounding box center [489, 273] width 29 height 20
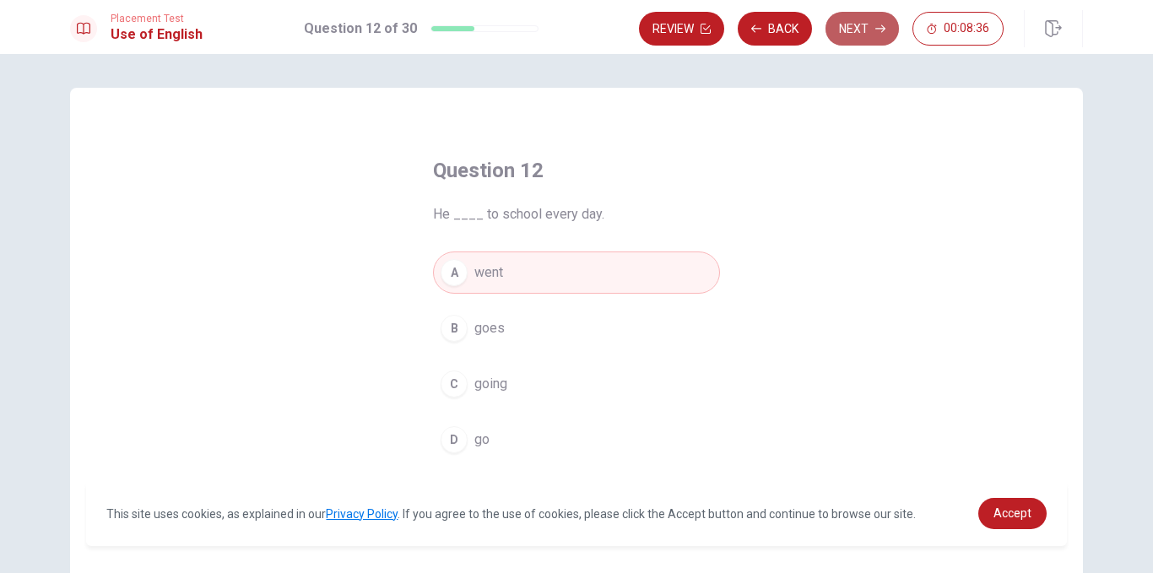
click at [856, 40] on button "Next" at bounding box center [862, 29] width 73 height 34
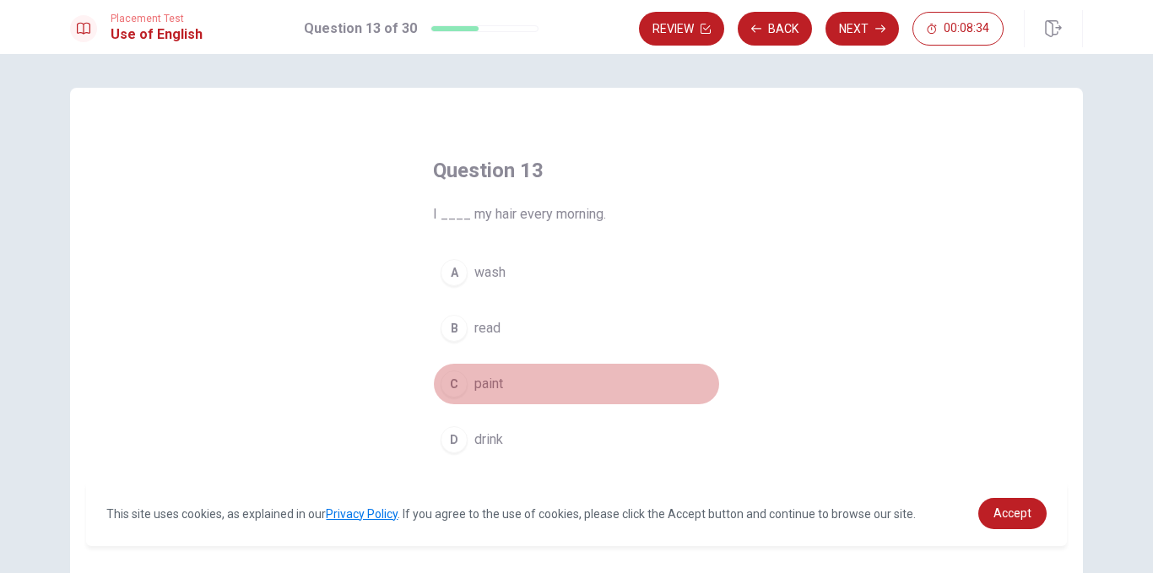
click at [489, 379] on span "paint" at bounding box center [489, 384] width 29 height 20
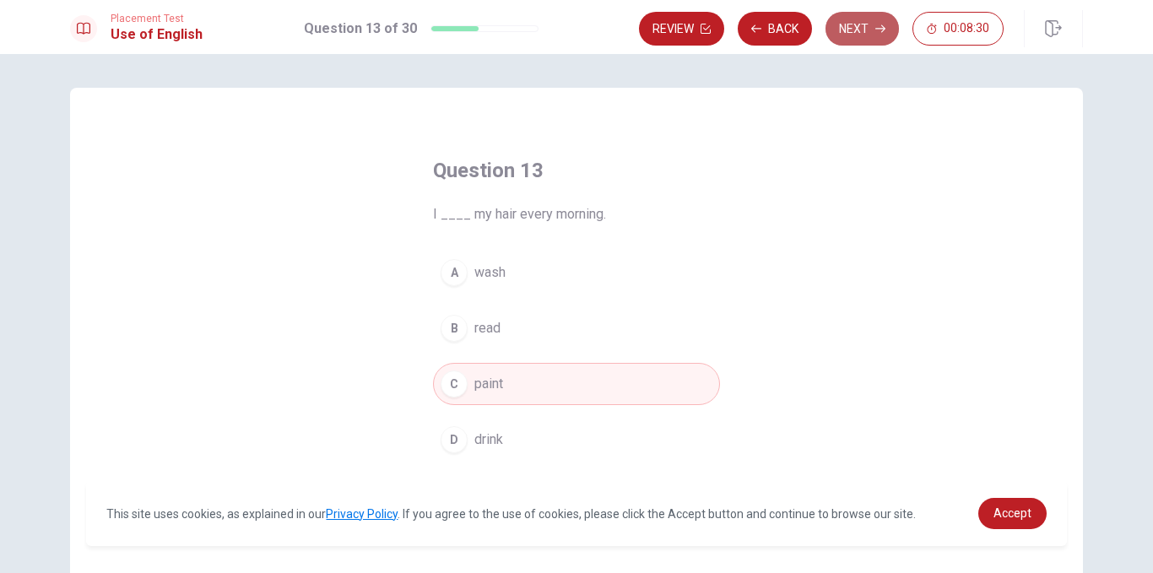
click at [860, 34] on button "Next" at bounding box center [862, 29] width 73 height 34
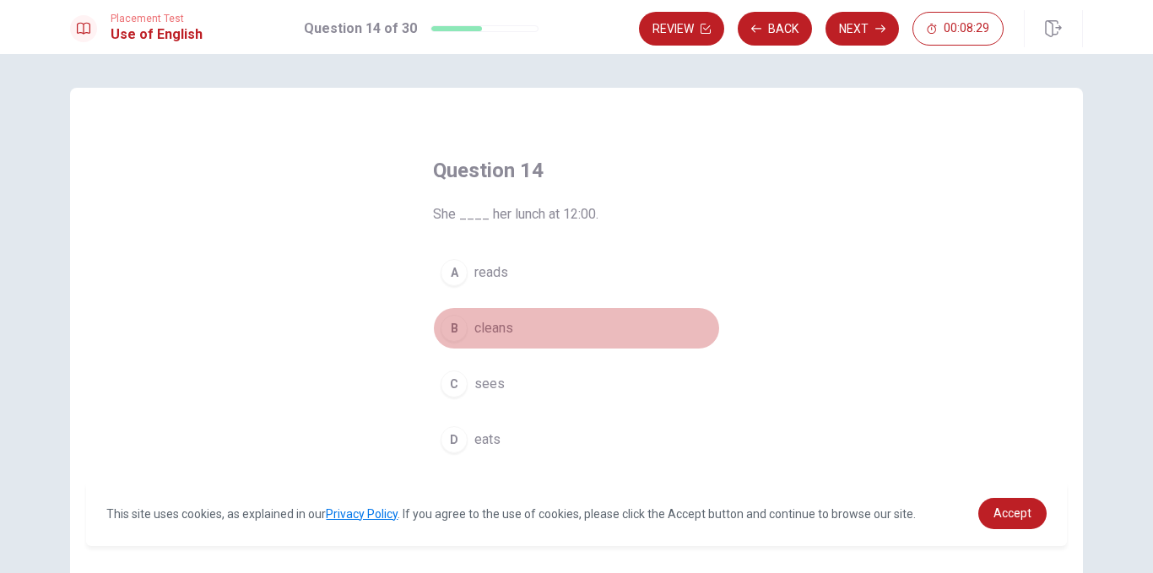
click at [487, 325] on span "cleans" at bounding box center [494, 328] width 39 height 20
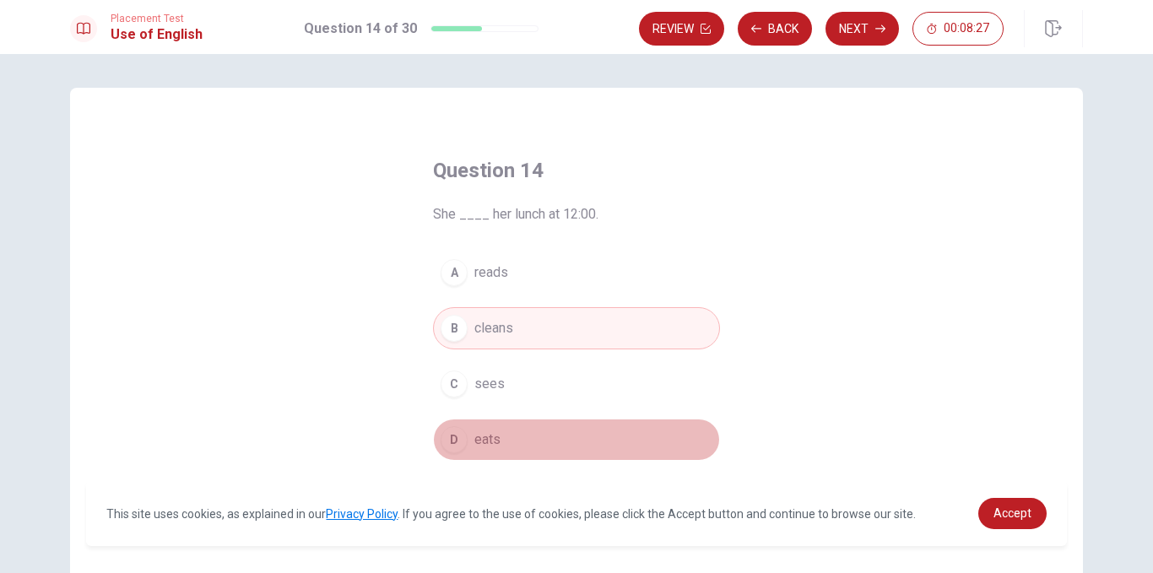
click at [482, 446] on span "eats" at bounding box center [488, 440] width 26 height 20
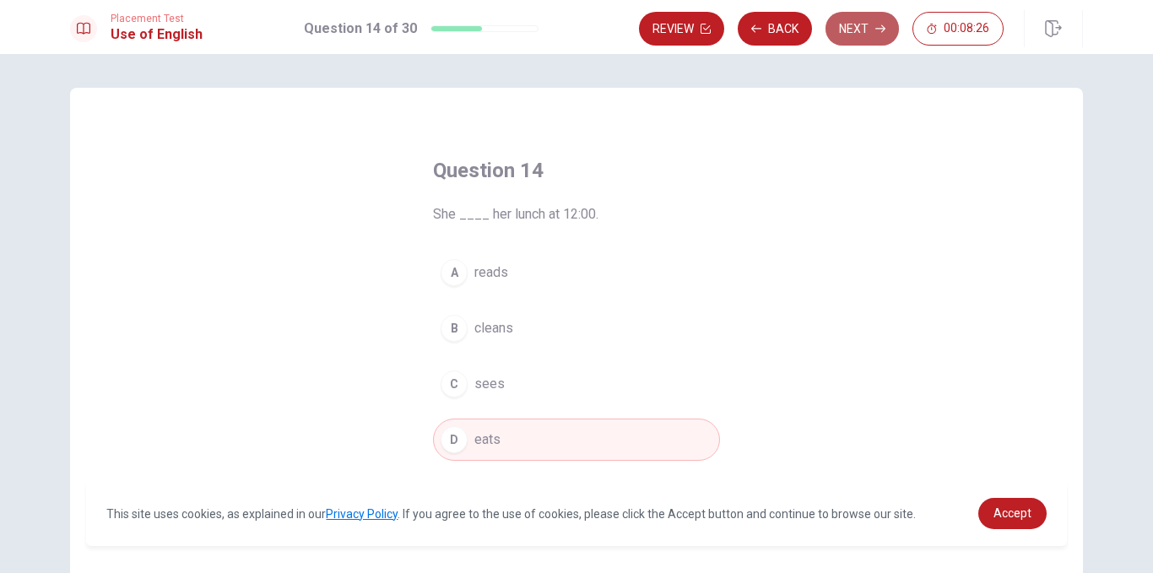
click at [844, 28] on button "Next" at bounding box center [862, 29] width 73 height 34
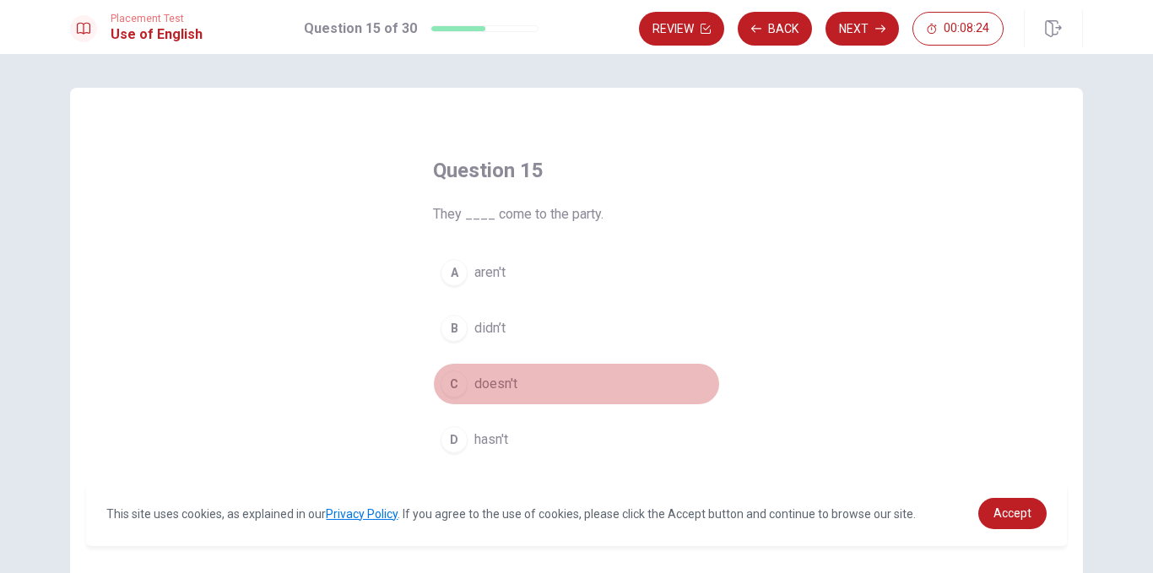
click at [486, 395] on button "C doesn't" at bounding box center [576, 384] width 287 height 42
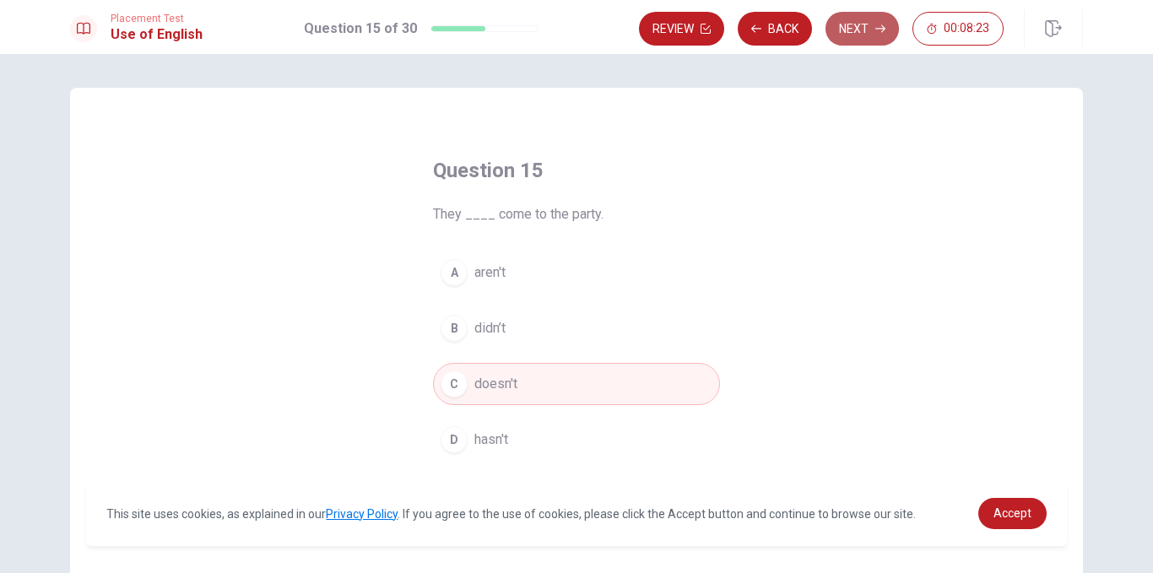
click at [860, 29] on button "Next" at bounding box center [862, 29] width 73 height 34
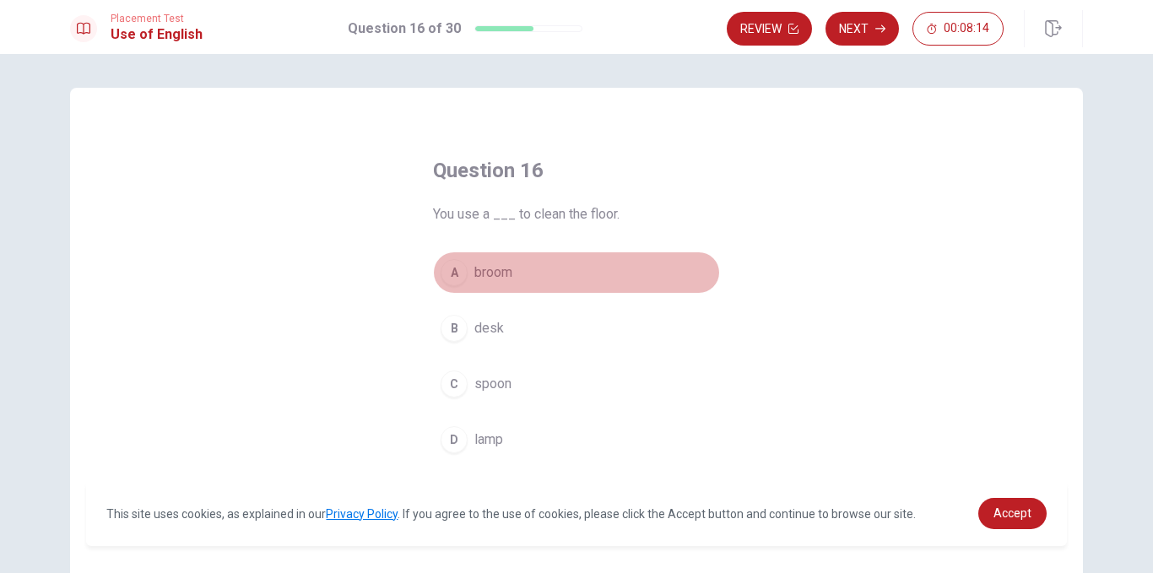
click at [495, 279] on span "broom" at bounding box center [494, 273] width 38 height 20
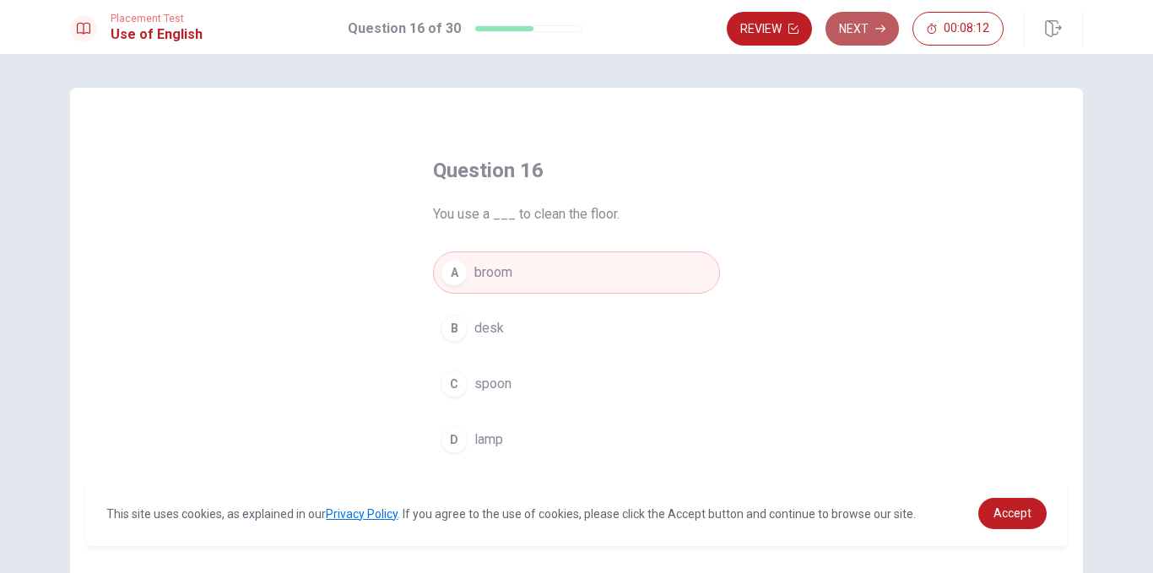
click at [874, 28] on button "Next" at bounding box center [862, 29] width 73 height 34
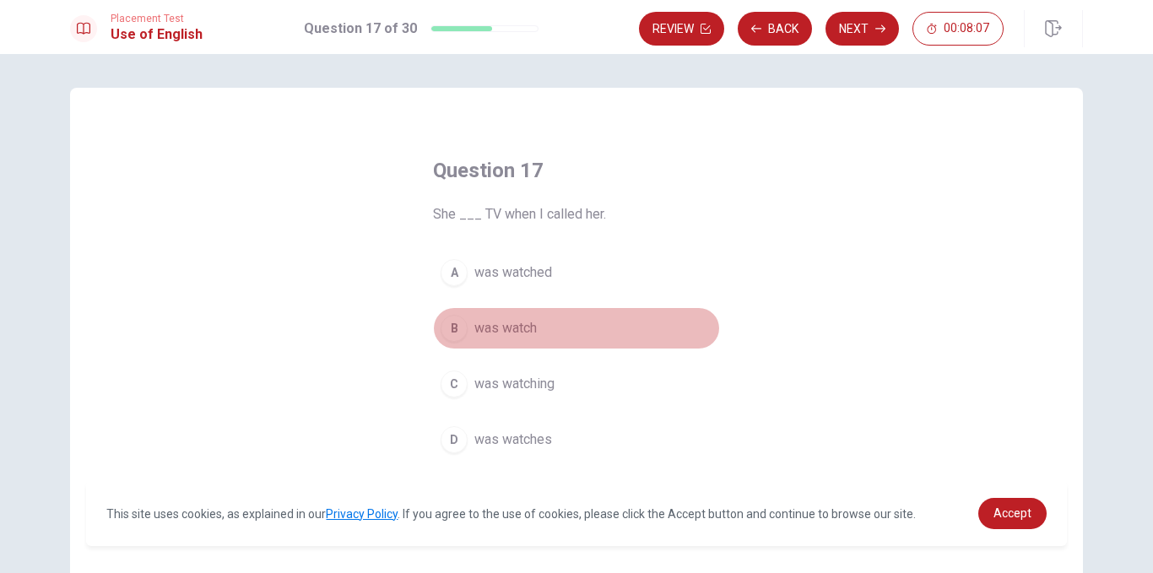
click at [525, 332] on span "was watch" at bounding box center [506, 328] width 62 height 20
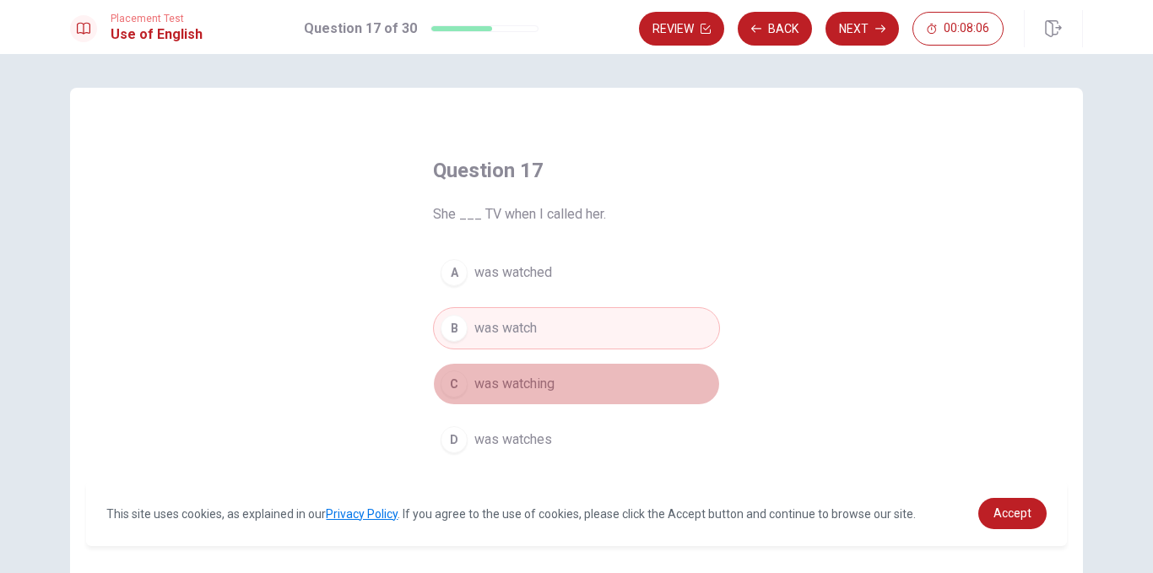
click at [528, 385] on span "was watching" at bounding box center [515, 384] width 80 height 20
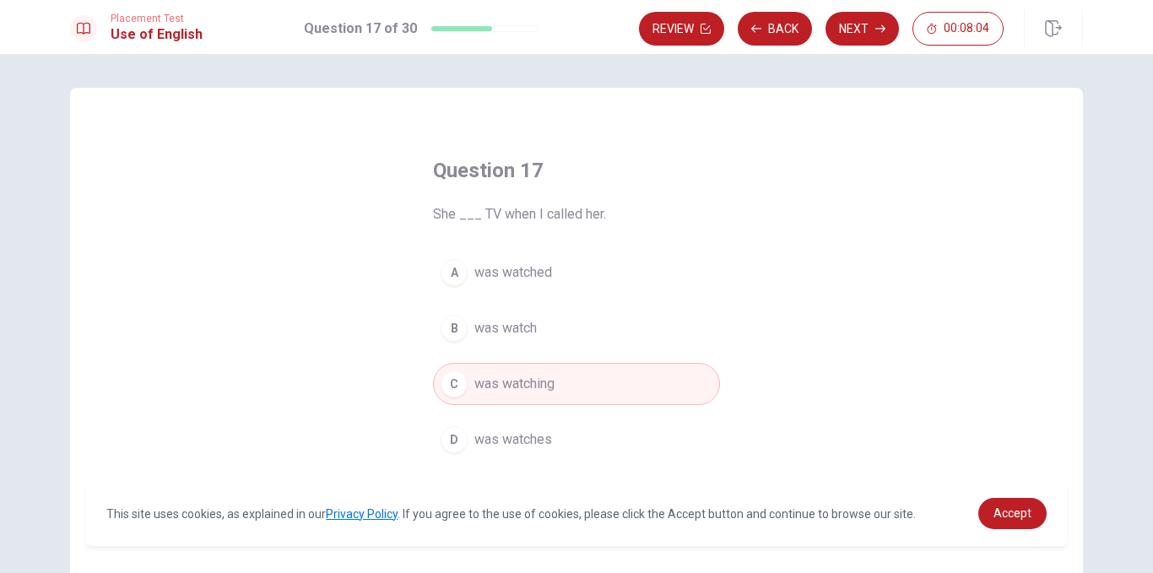
click at [531, 274] on span "was watched" at bounding box center [514, 273] width 78 height 20
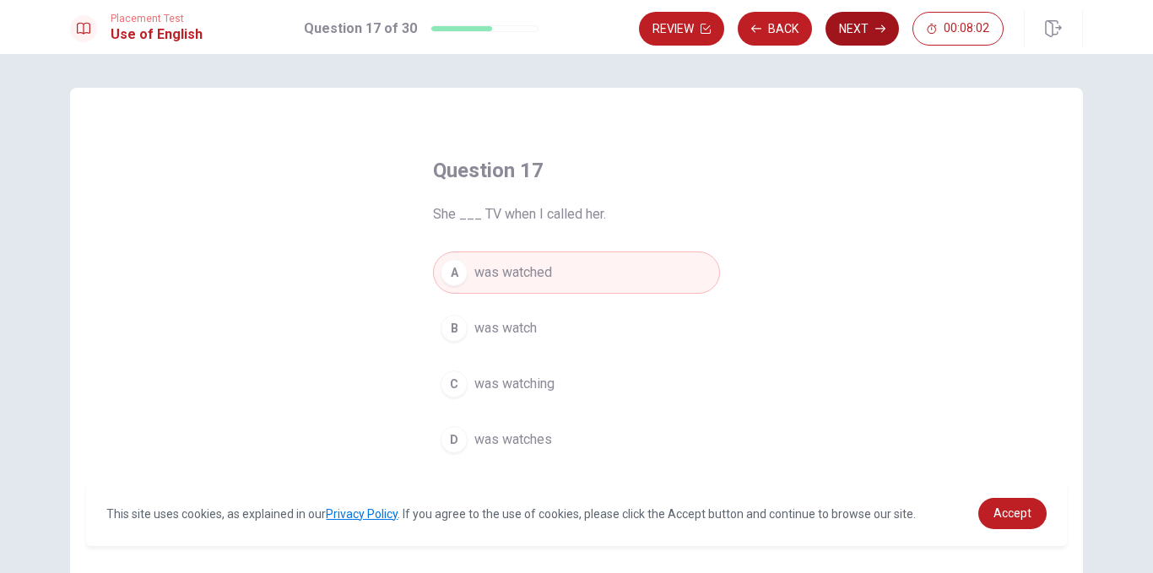
click at [860, 26] on button "Next" at bounding box center [862, 29] width 73 height 34
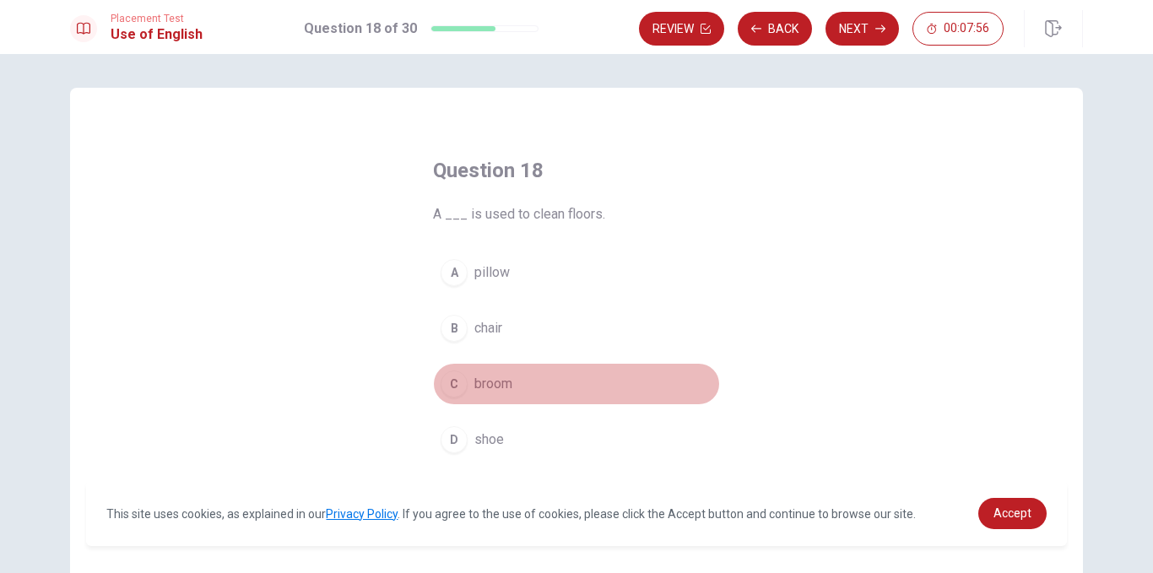
click at [502, 382] on span "broom" at bounding box center [494, 384] width 38 height 20
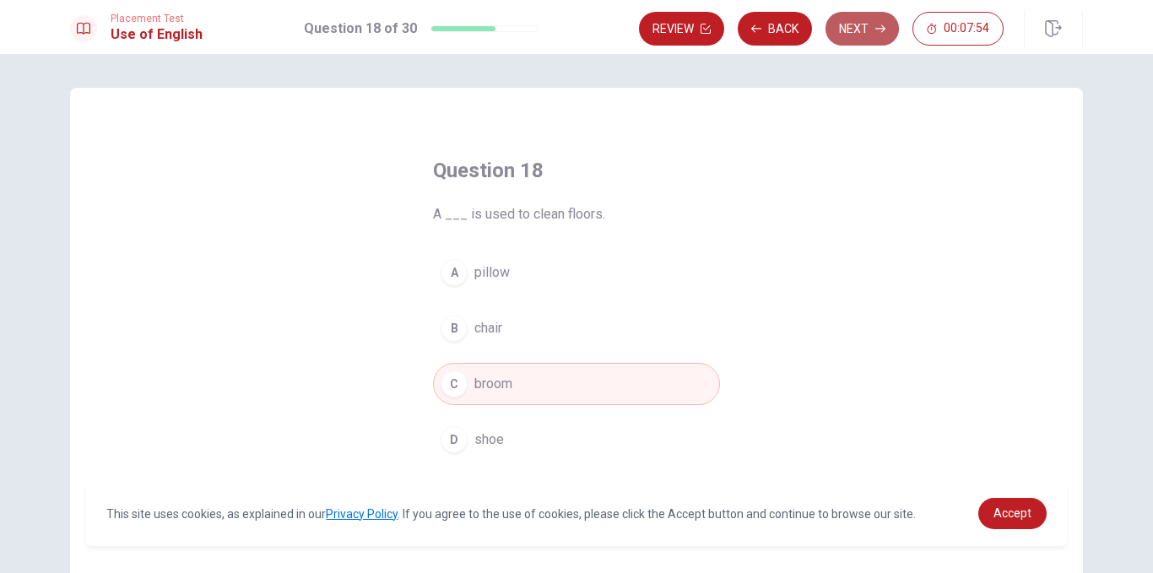
click at [857, 29] on button "Next" at bounding box center [862, 29] width 73 height 34
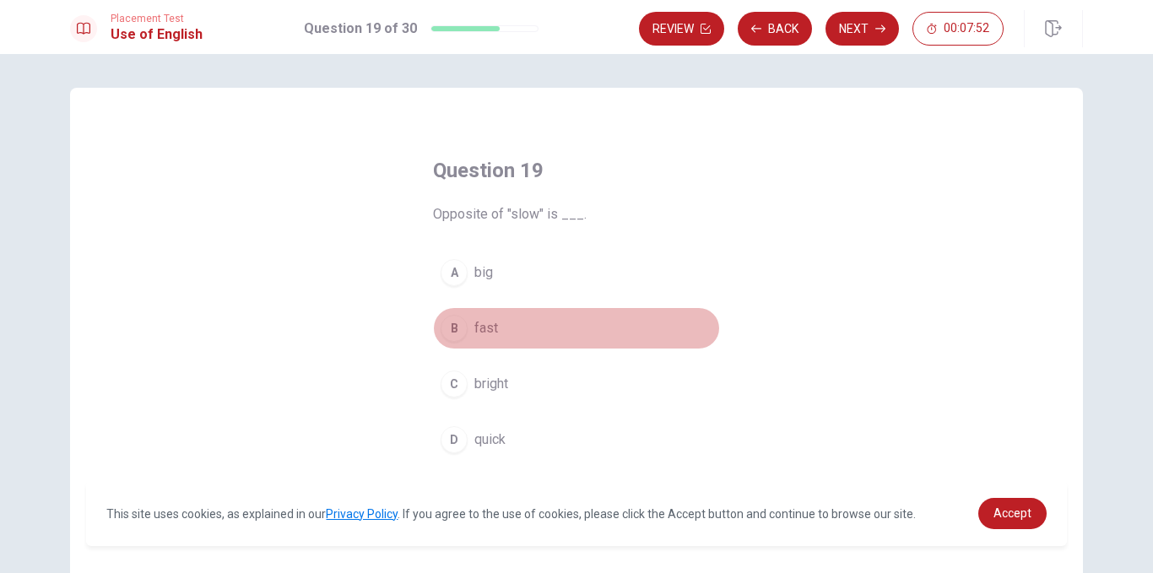
click at [469, 333] on button "B fast" at bounding box center [576, 328] width 287 height 42
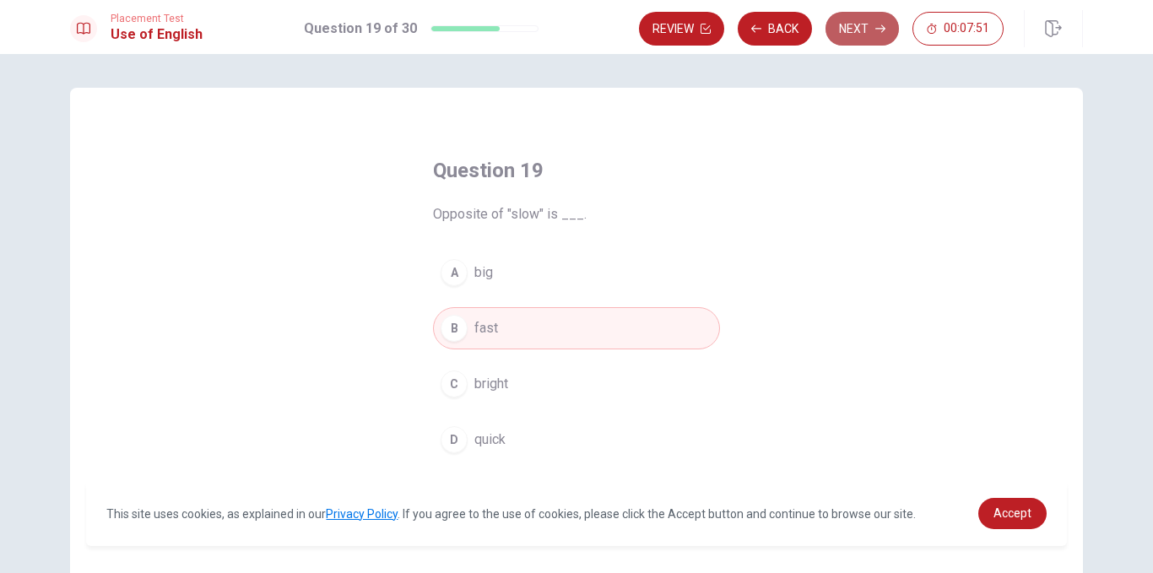
click at [848, 36] on button "Next" at bounding box center [862, 29] width 73 height 34
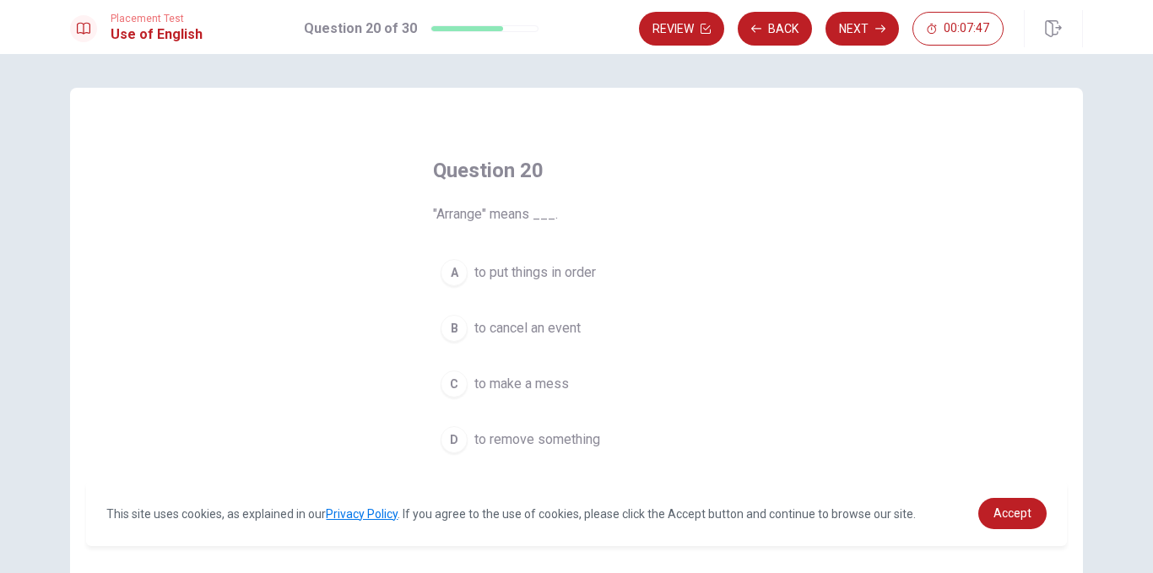
click at [489, 393] on span "to make a mess" at bounding box center [522, 384] width 95 height 20
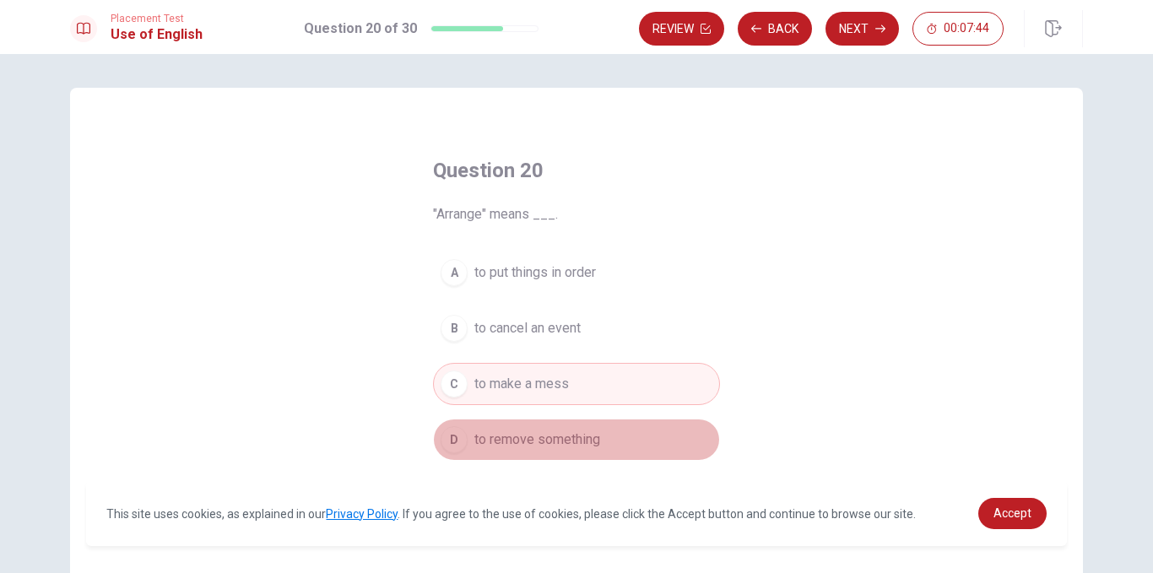
click at [535, 437] on span "to remove something" at bounding box center [538, 440] width 126 height 20
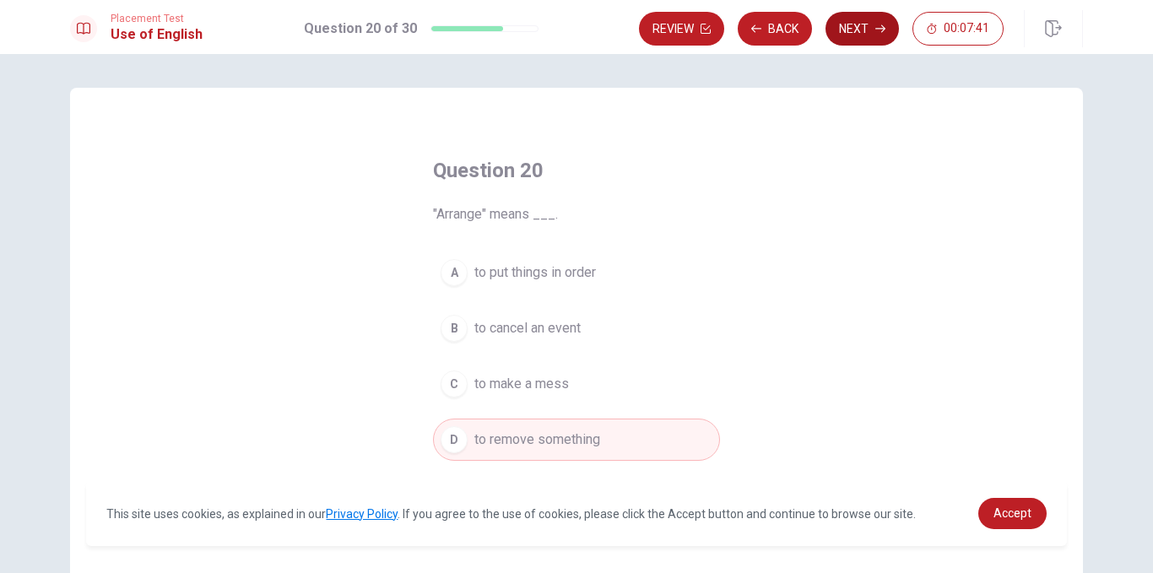
click at [864, 22] on button "Next" at bounding box center [862, 29] width 73 height 34
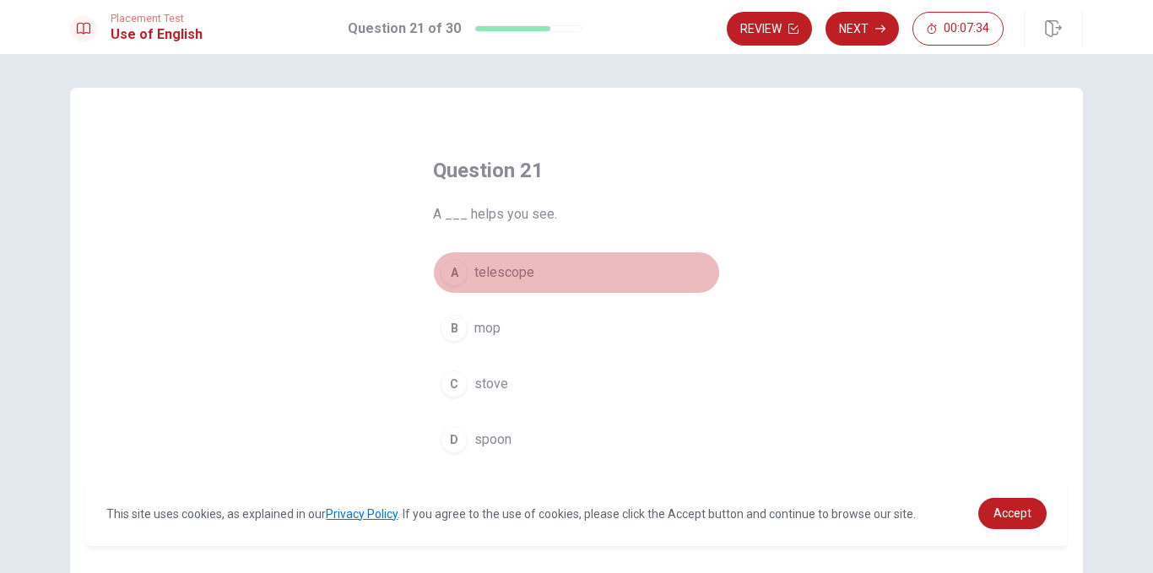
click at [497, 274] on span "telescope" at bounding box center [505, 273] width 60 height 20
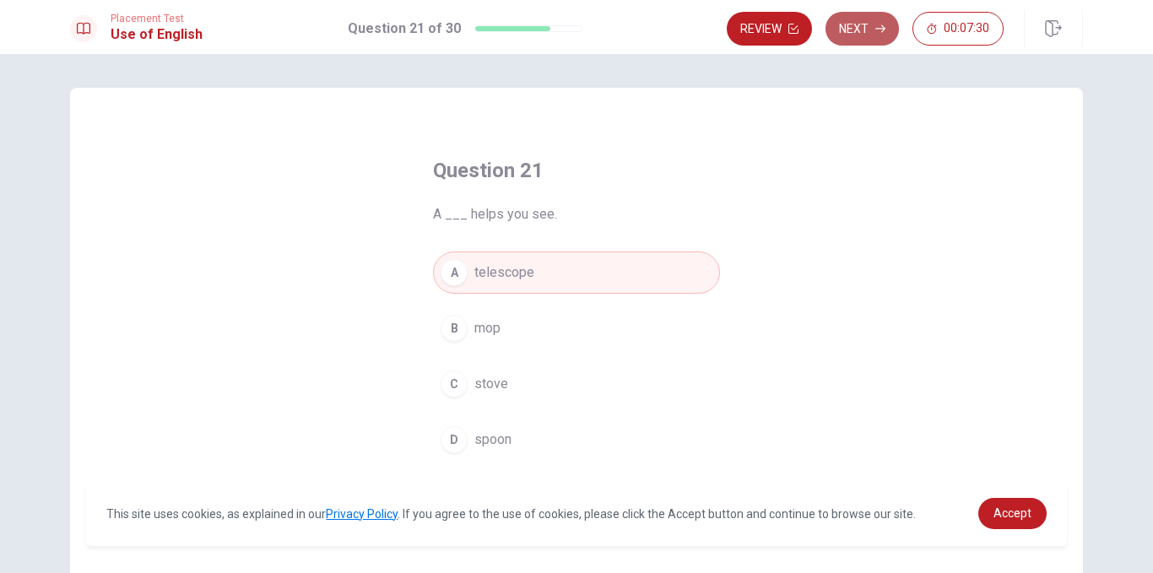
click at [851, 32] on button "Next" at bounding box center [862, 29] width 73 height 34
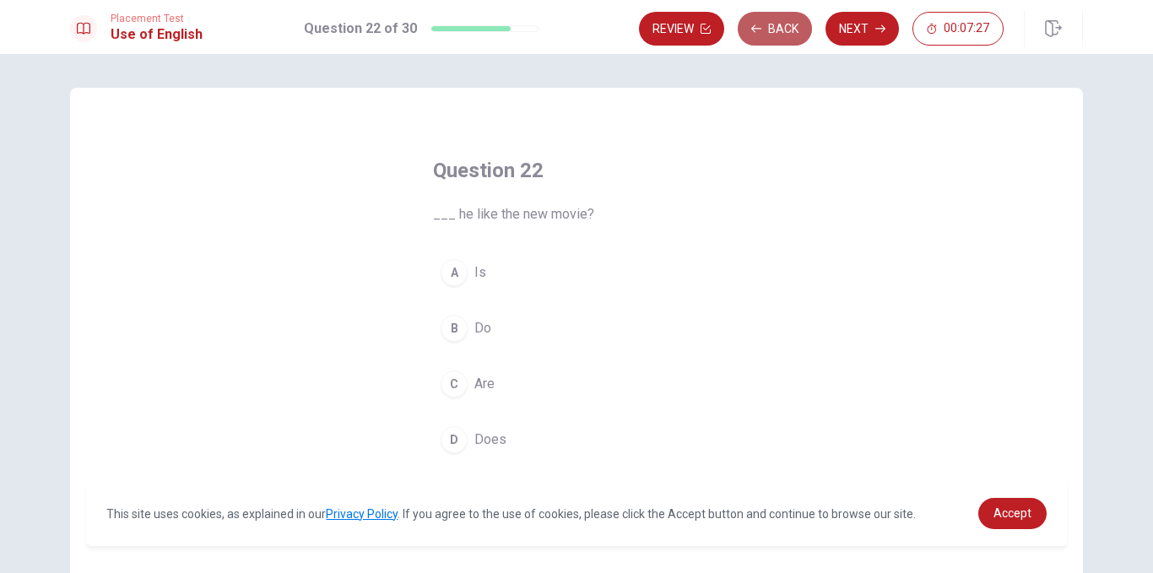
click at [779, 28] on button "Back" at bounding box center [775, 29] width 74 height 34
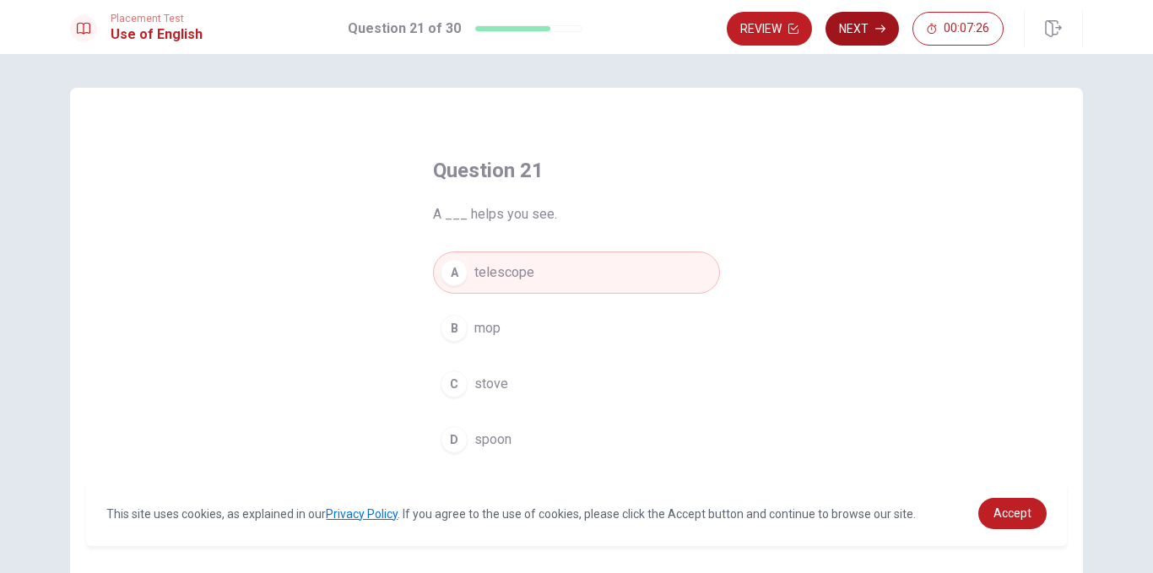
click at [855, 26] on button "Next" at bounding box center [862, 29] width 73 height 34
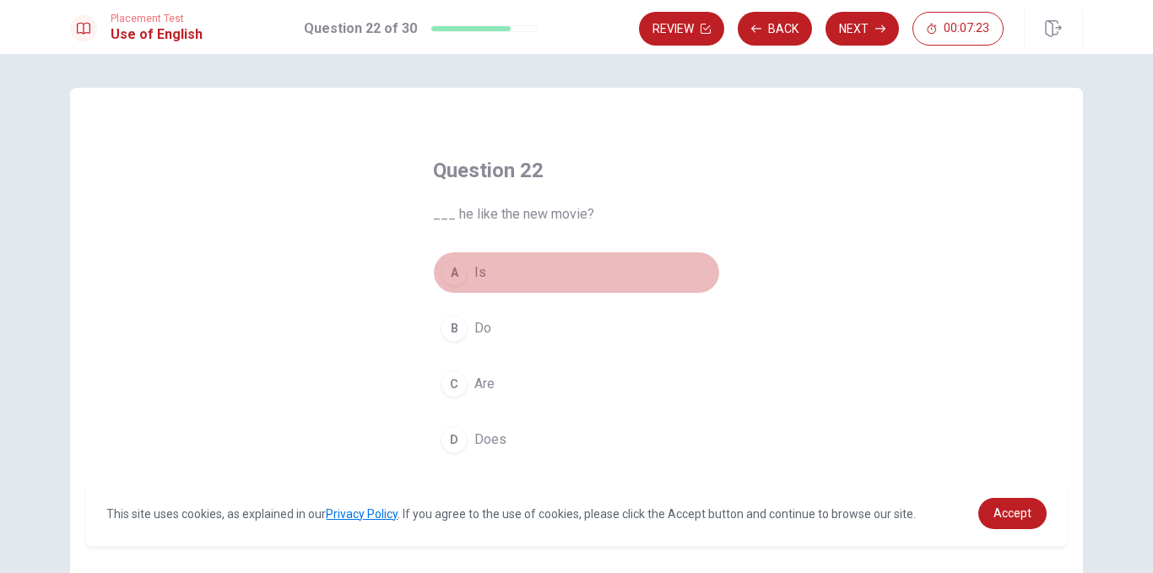
click at [475, 271] on span "Is" at bounding box center [481, 273] width 12 height 20
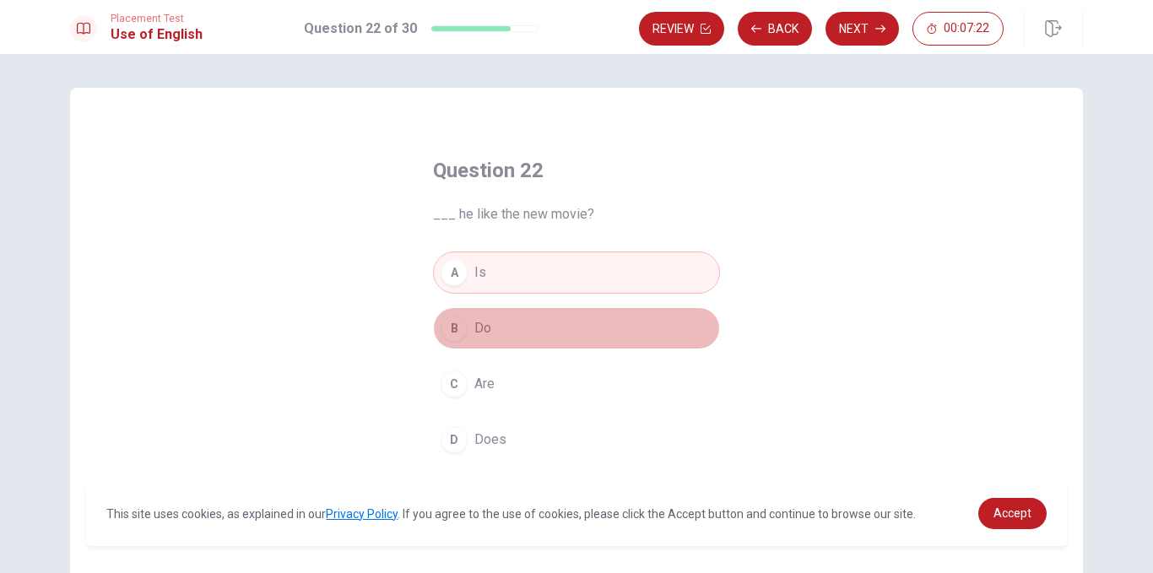
click at [482, 329] on span "Do" at bounding box center [483, 328] width 17 height 20
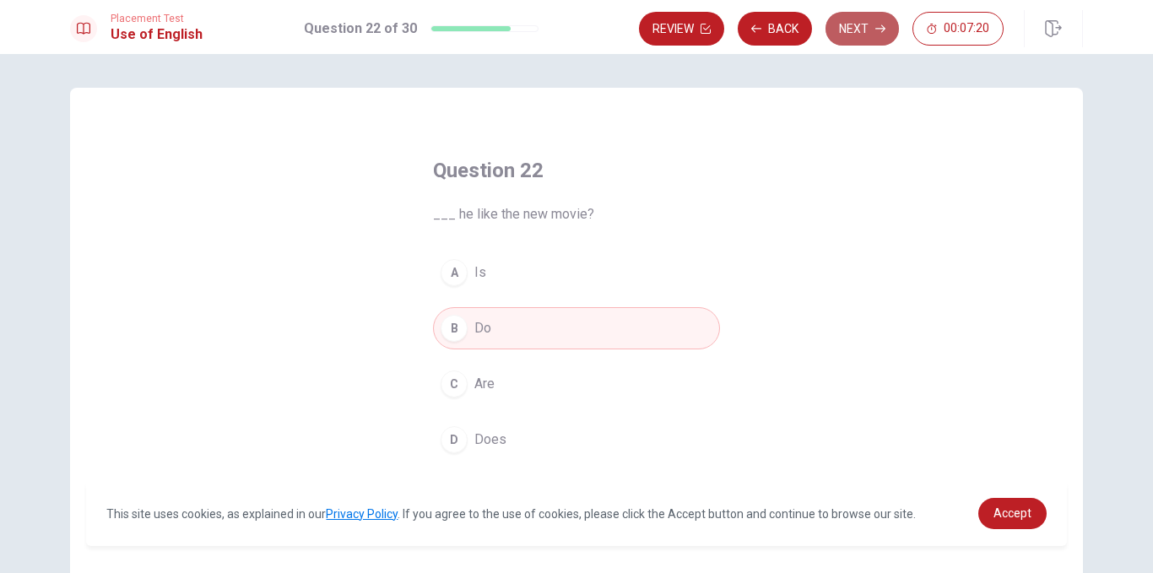
click at [858, 34] on button "Next" at bounding box center [862, 29] width 73 height 34
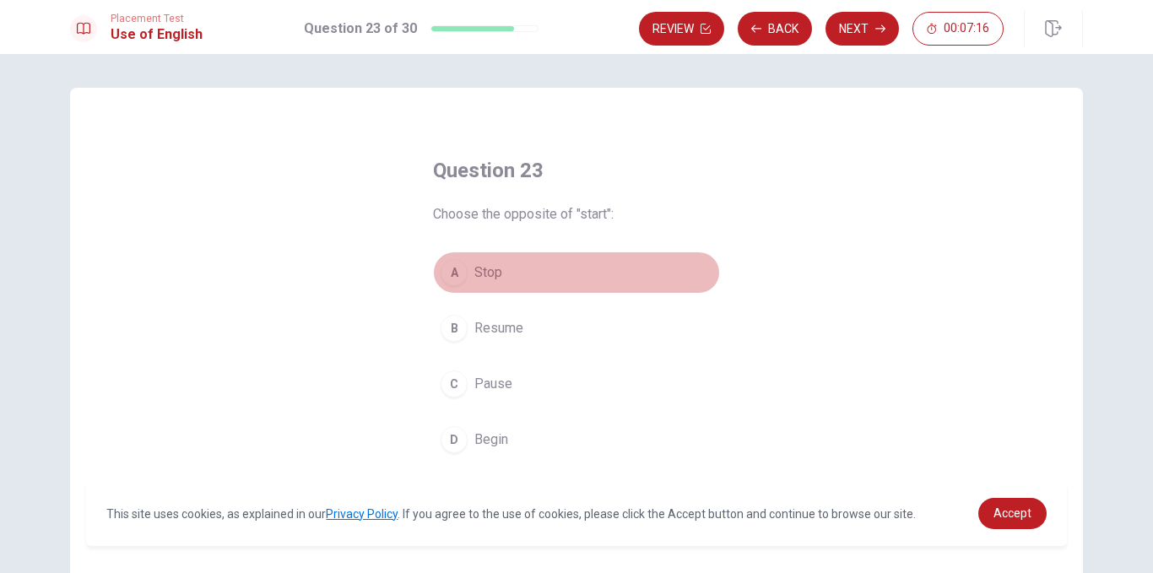
click at [491, 264] on span "Stop" at bounding box center [489, 273] width 28 height 20
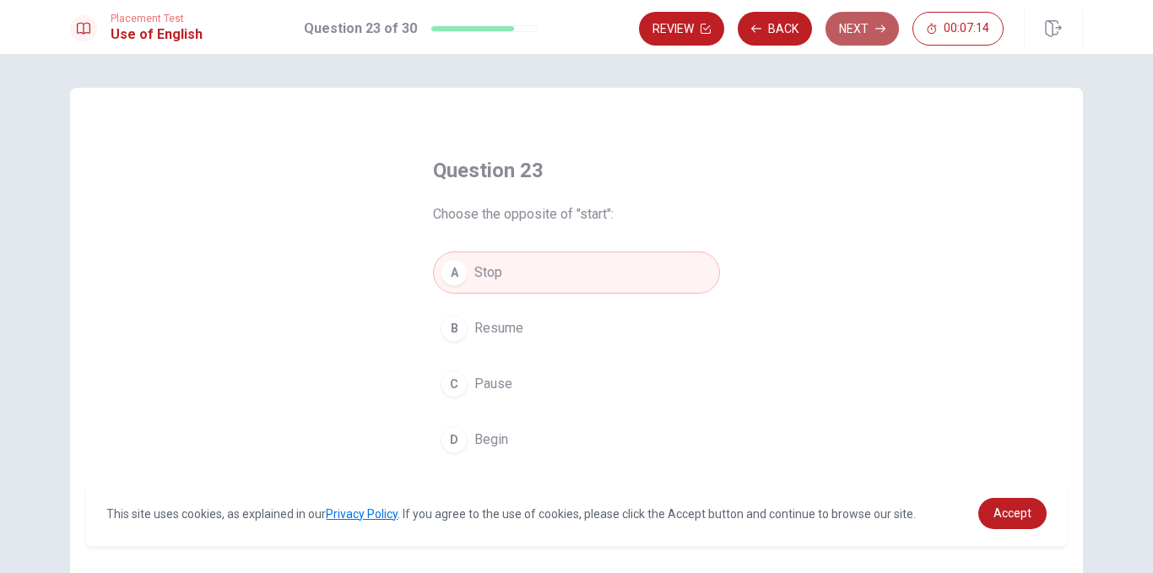
click at [861, 27] on button "Next" at bounding box center [862, 29] width 73 height 34
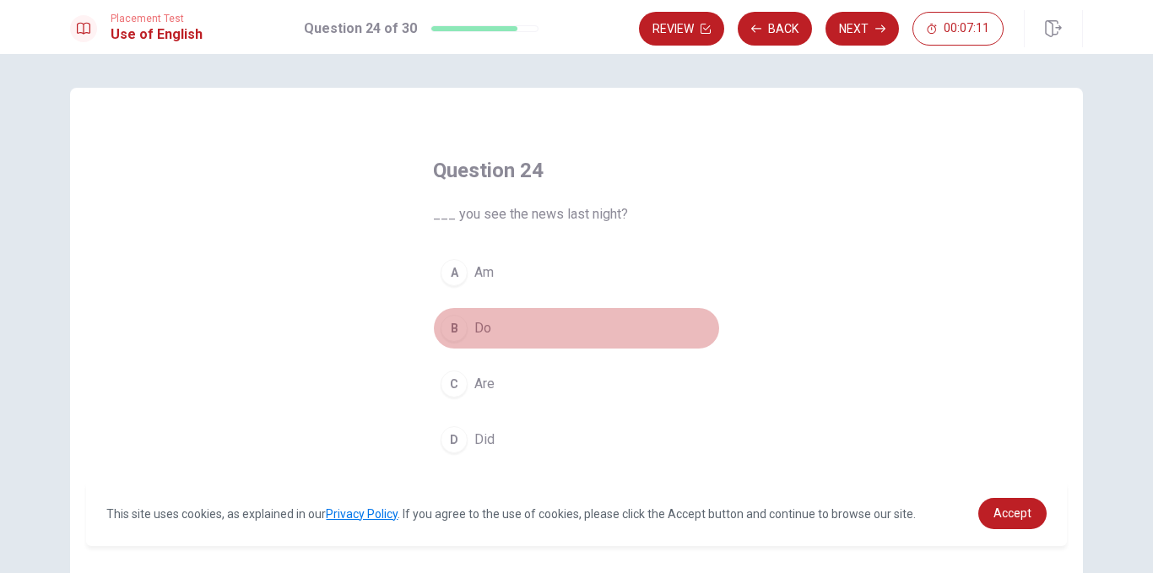
click at [469, 317] on button "B Do" at bounding box center [576, 328] width 287 height 42
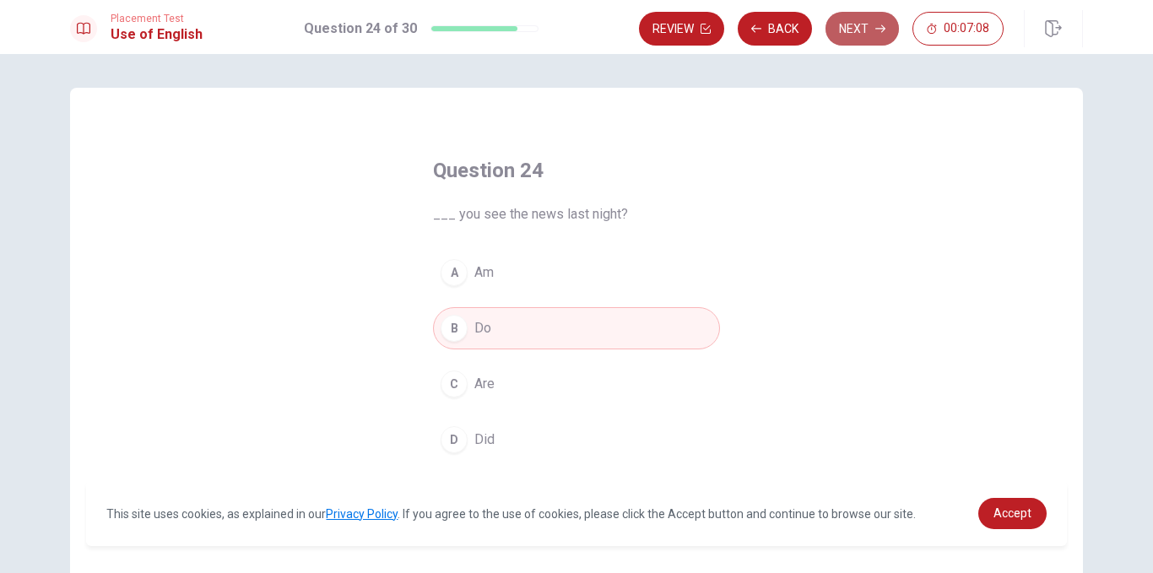
click at [842, 16] on button "Next" at bounding box center [862, 29] width 73 height 34
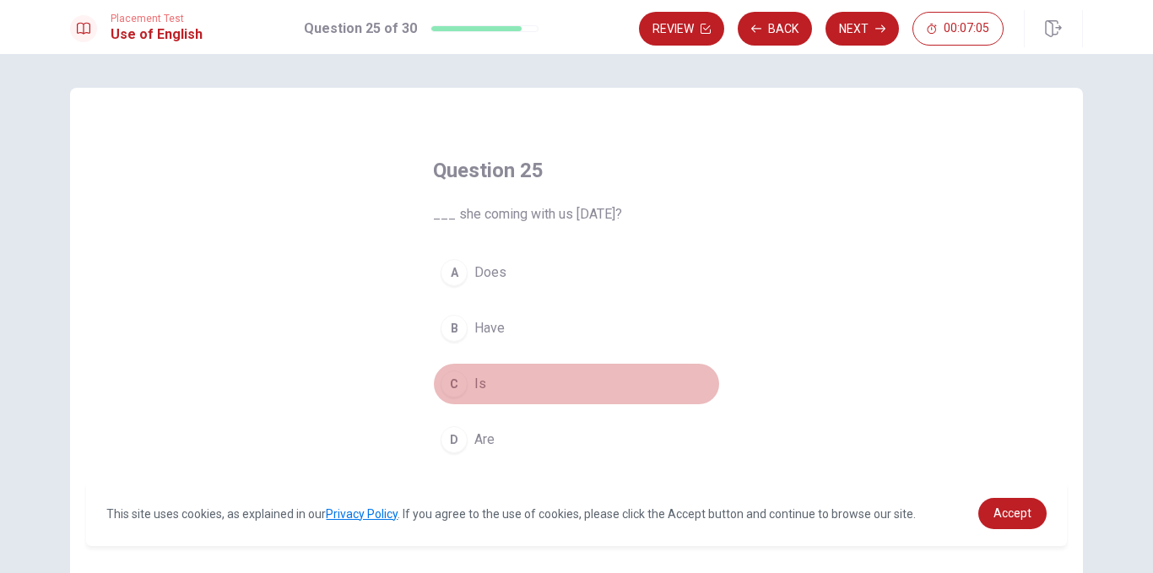
click at [484, 377] on button "C Is" at bounding box center [576, 384] width 287 height 42
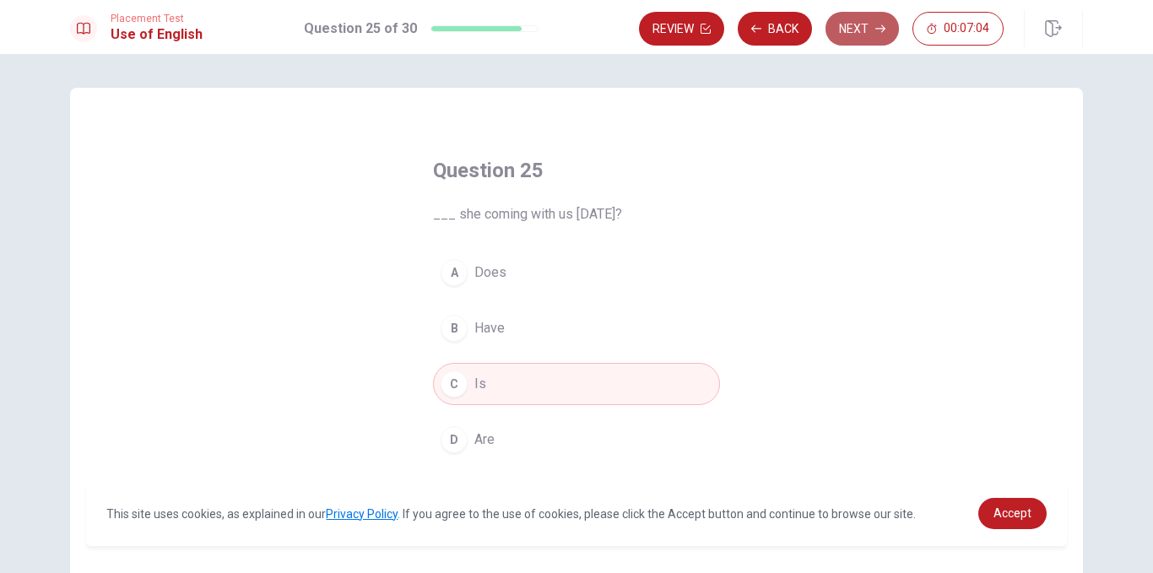
click at [861, 19] on button "Next" at bounding box center [862, 29] width 73 height 34
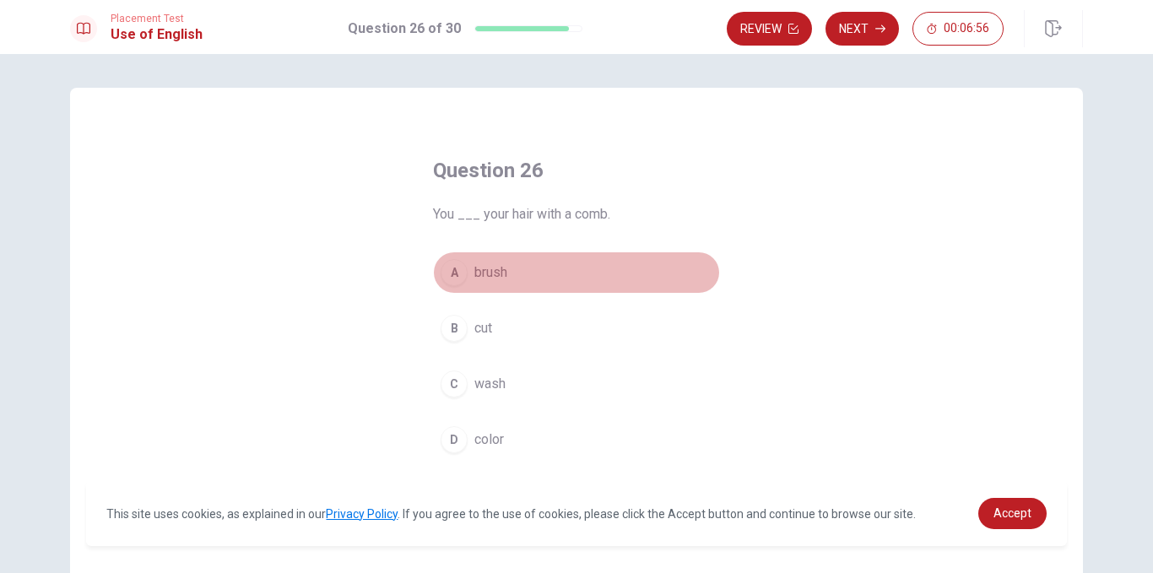
click at [483, 272] on span "brush" at bounding box center [491, 273] width 33 height 20
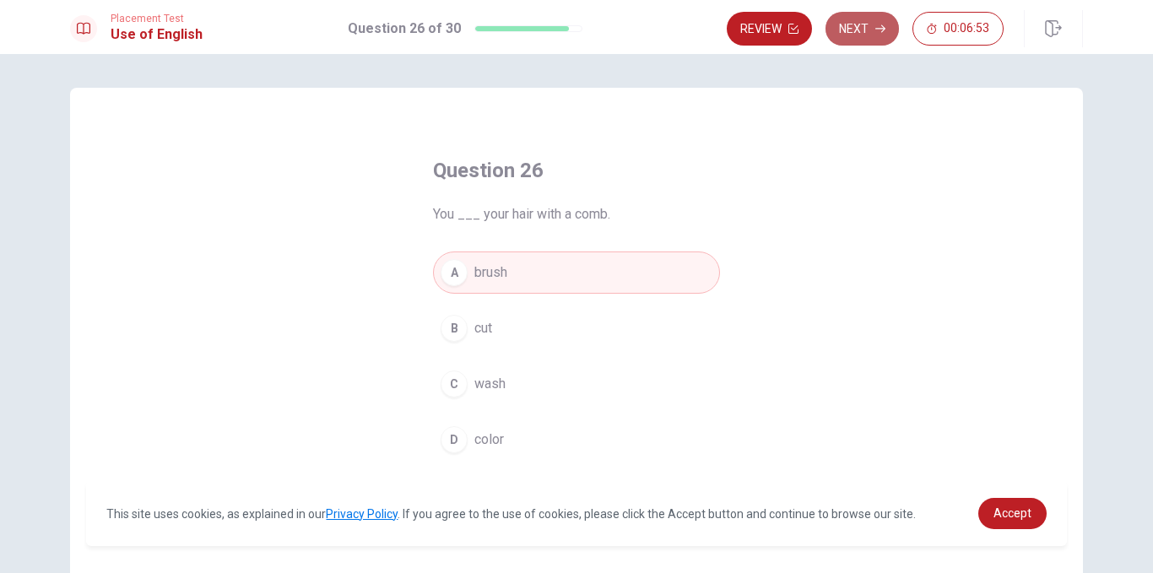
click at [859, 34] on button "Next" at bounding box center [862, 29] width 73 height 34
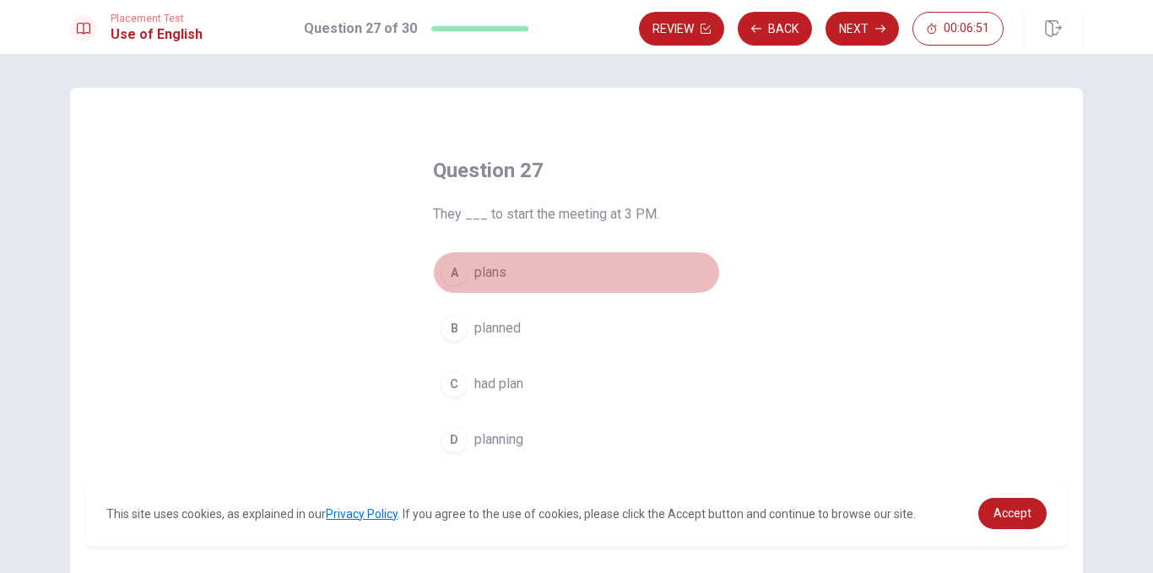
click at [475, 267] on span "plans" at bounding box center [491, 273] width 32 height 20
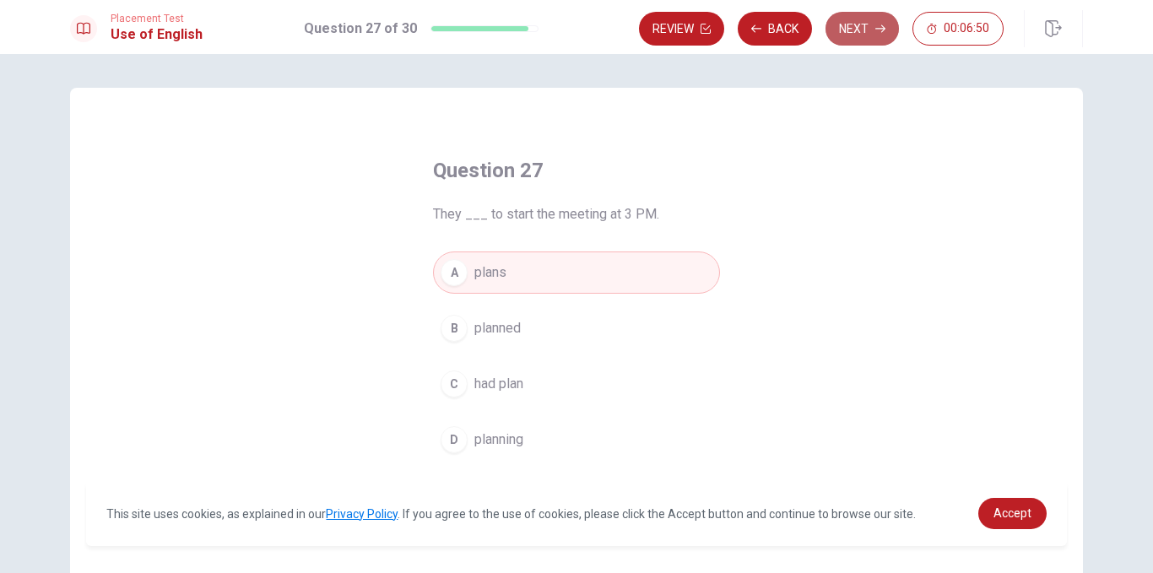
click at [856, 24] on button "Next" at bounding box center [862, 29] width 73 height 34
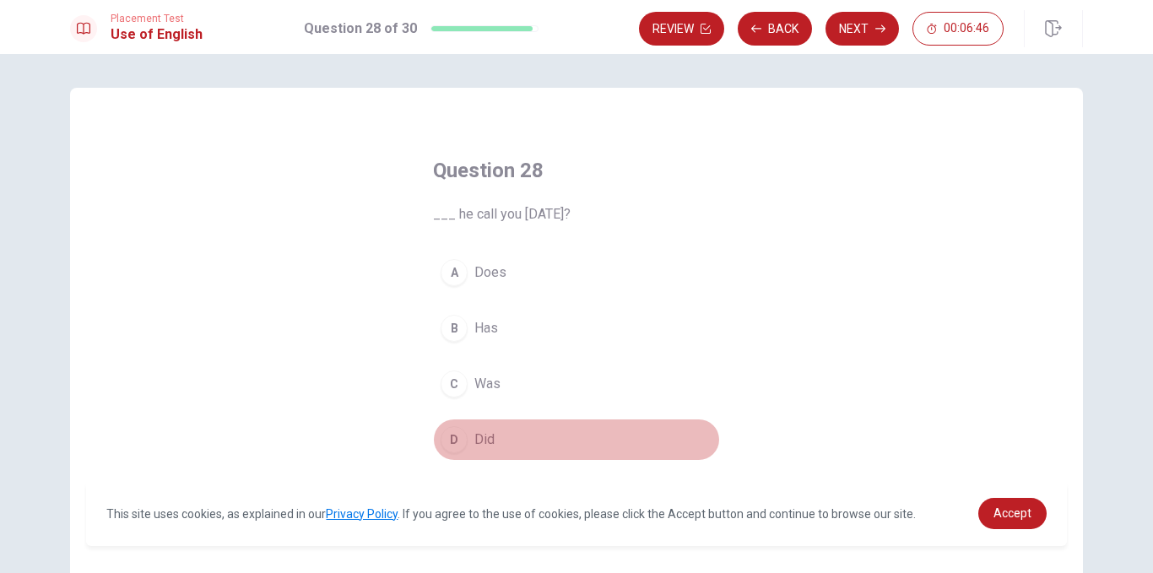
click at [478, 444] on span "Did" at bounding box center [485, 440] width 20 height 20
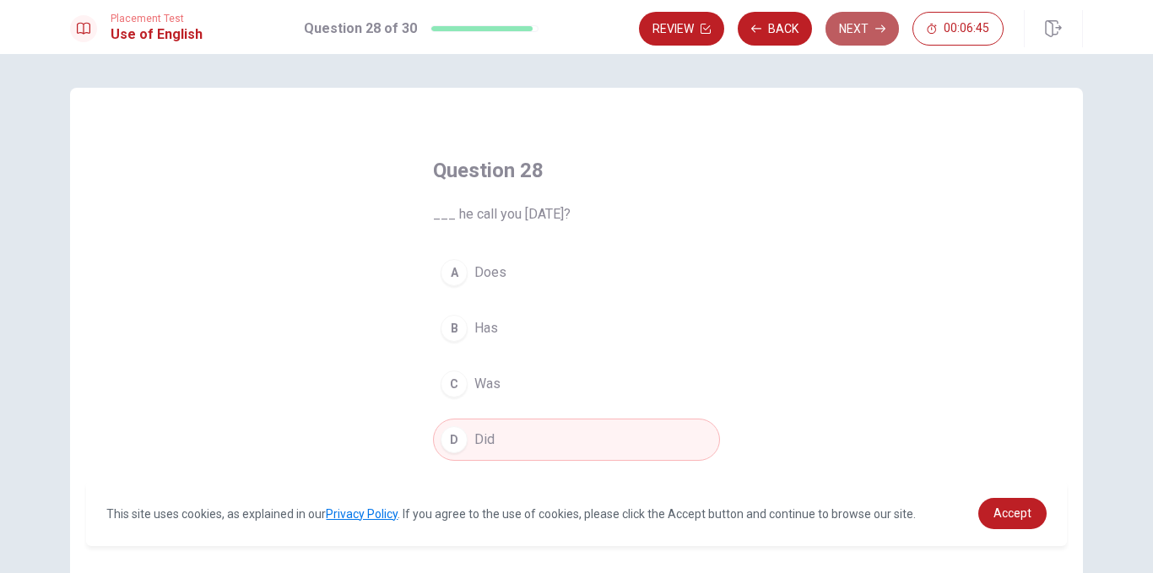
click at [874, 29] on button "Next" at bounding box center [862, 29] width 73 height 34
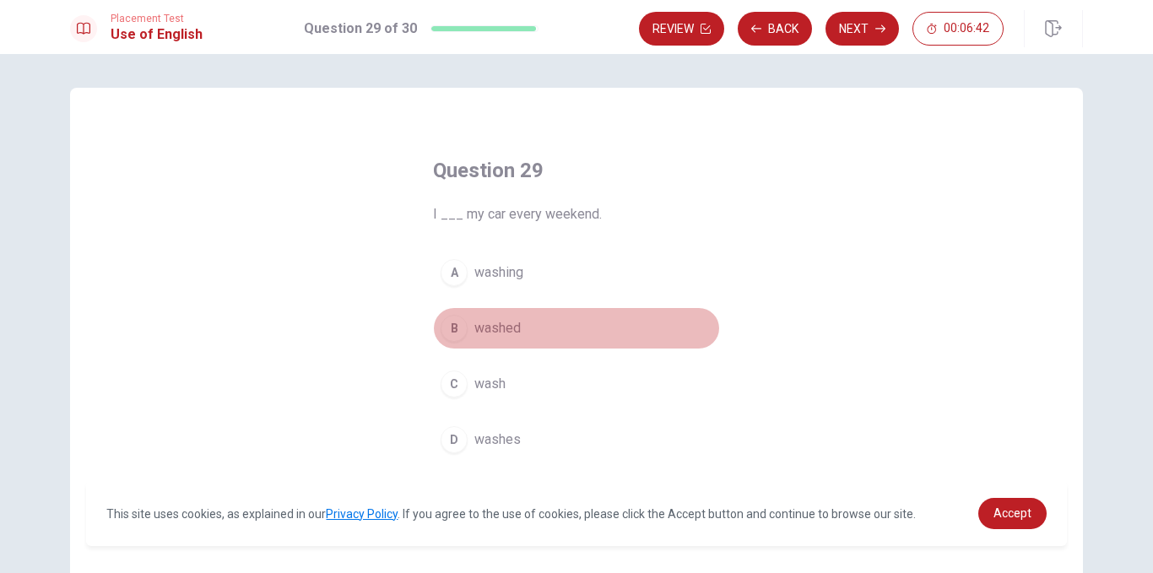
click at [491, 330] on span "washed" at bounding box center [498, 328] width 46 height 20
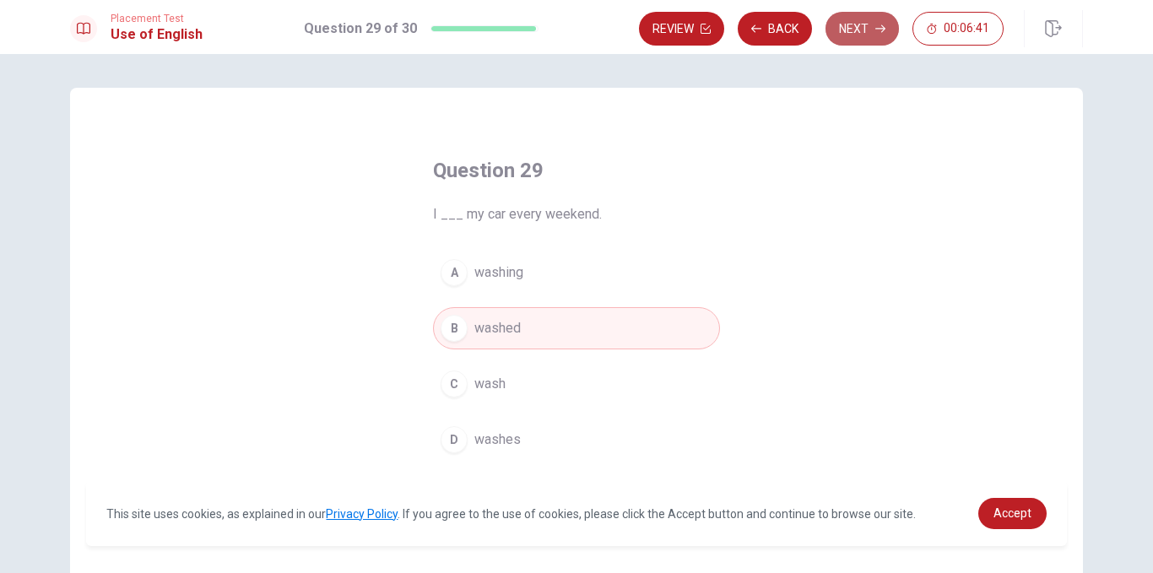
click at [866, 21] on button "Next" at bounding box center [862, 29] width 73 height 34
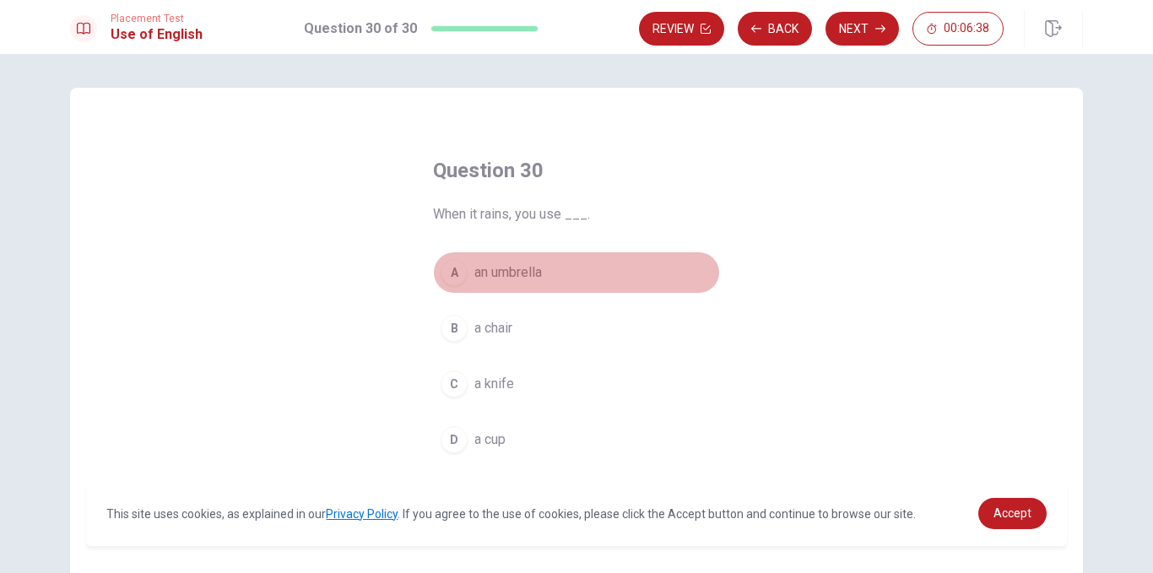
click at [497, 276] on span "an umbrella" at bounding box center [509, 273] width 68 height 20
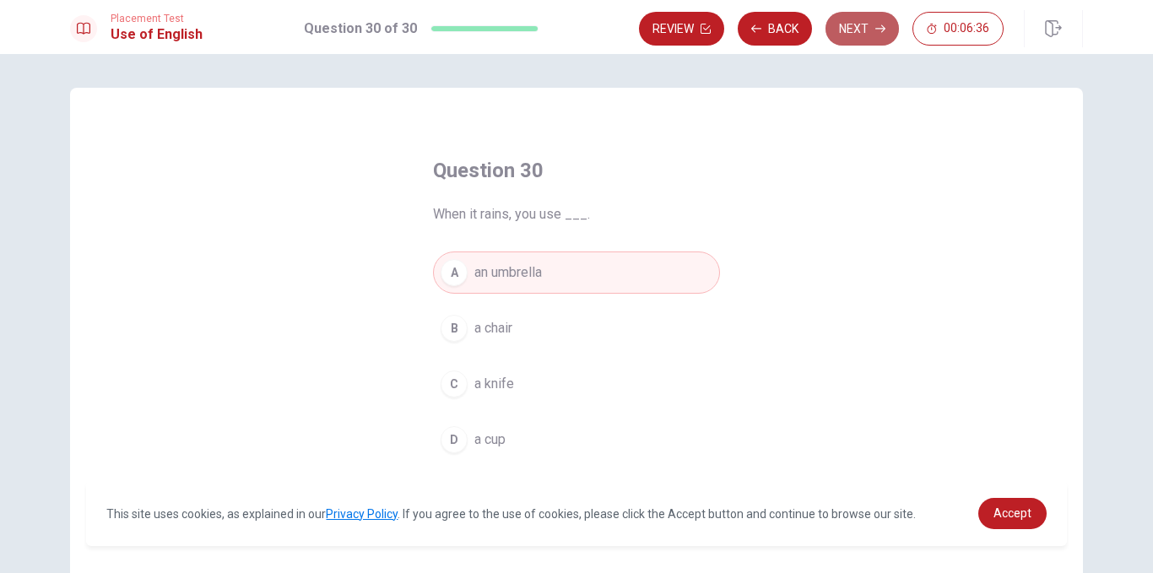
click at [860, 27] on button "Next" at bounding box center [862, 29] width 73 height 34
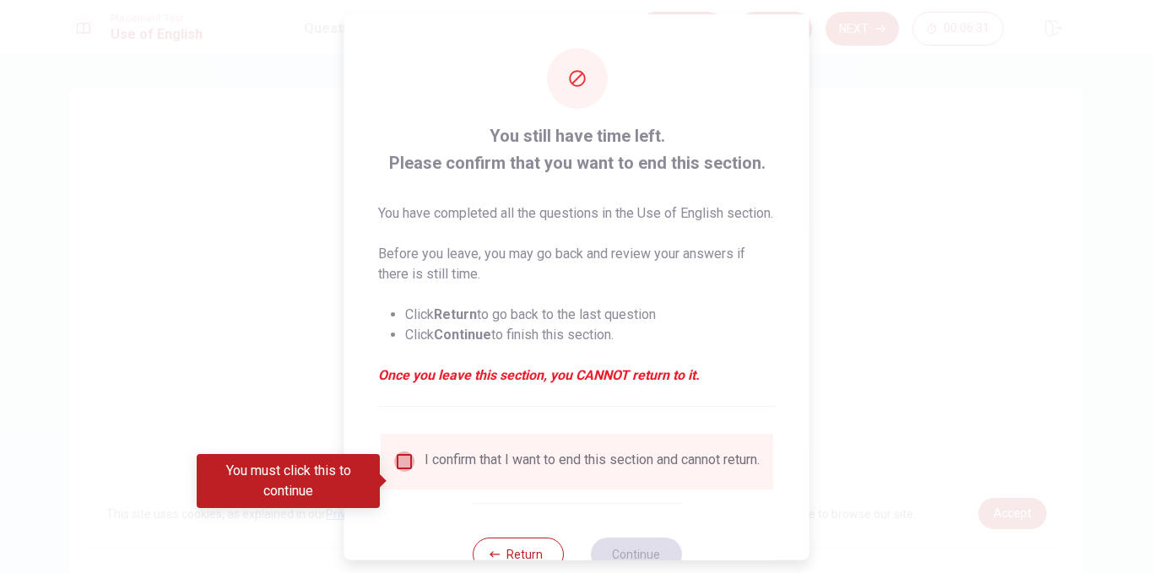
click at [401, 471] on input "You must click this to continue" at bounding box center [404, 461] width 20 height 20
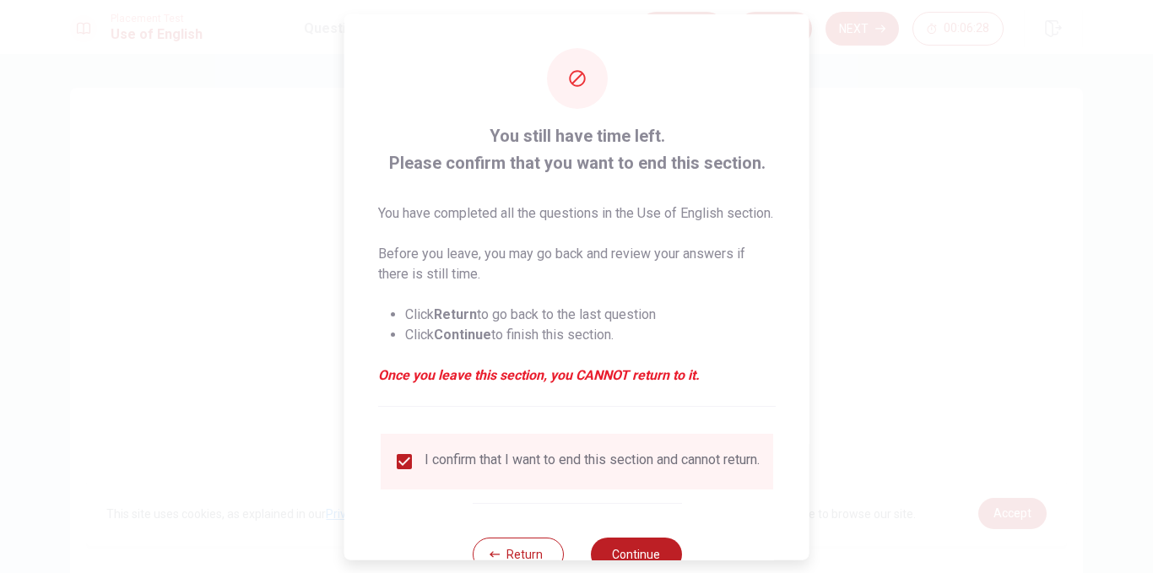
scroll to position [77, 0]
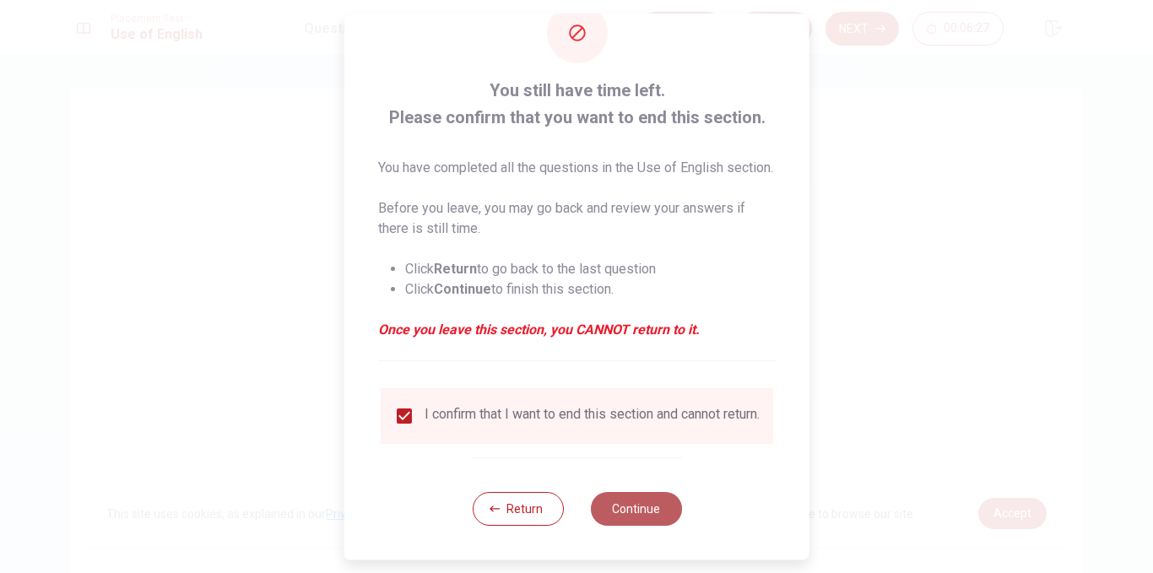
click at [624, 507] on button "Continue" at bounding box center [635, 509] width 91 height 34
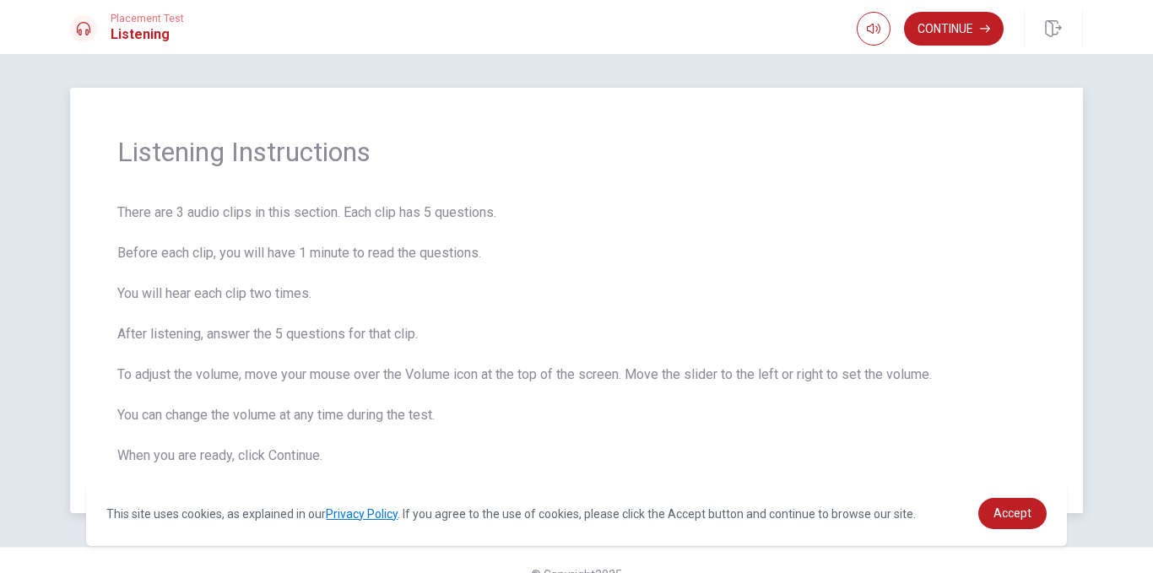
scroll to position [28, 0]
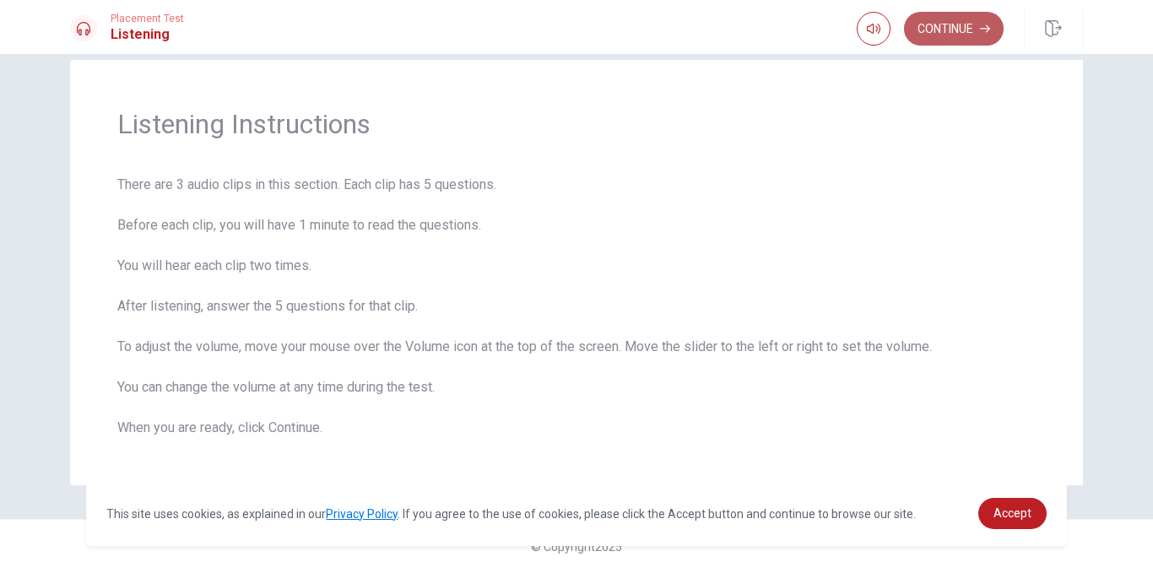
click at [953, 29] on button "Continue" at bounding box center [954, 29] width 100 height 34
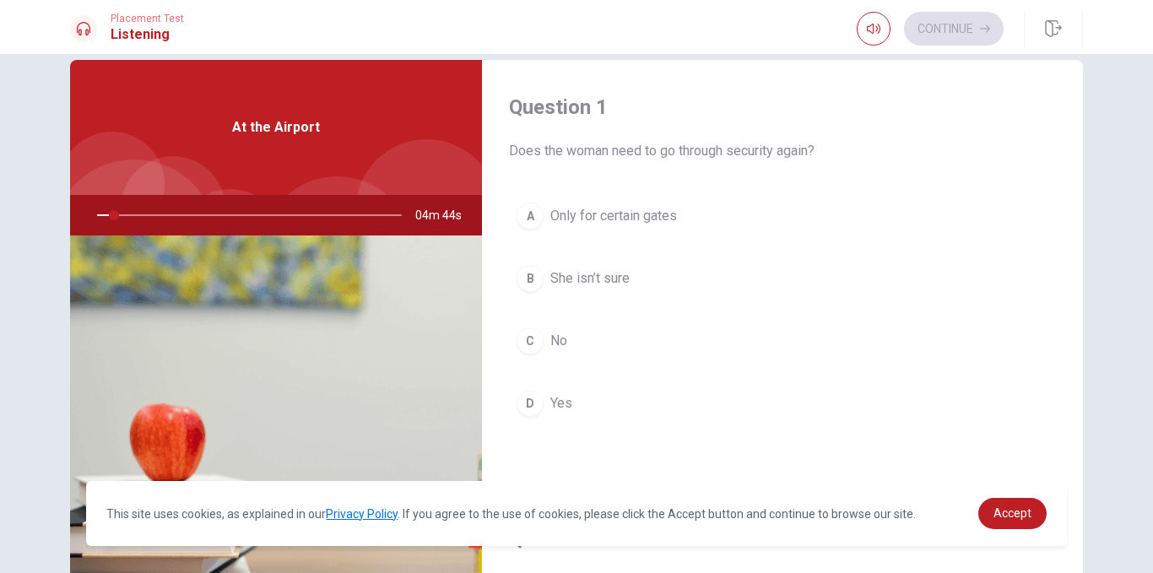
drag, startPoint x: 106, startPoint y: 214, endPoint x: 152, endPoint y: 219, distance: 45.9
click at [152, 219] on div at bounding box center [246, 215] width 339 height 41
click at [148, 214] on div at bounding box center [246, 215] width 339 height 41
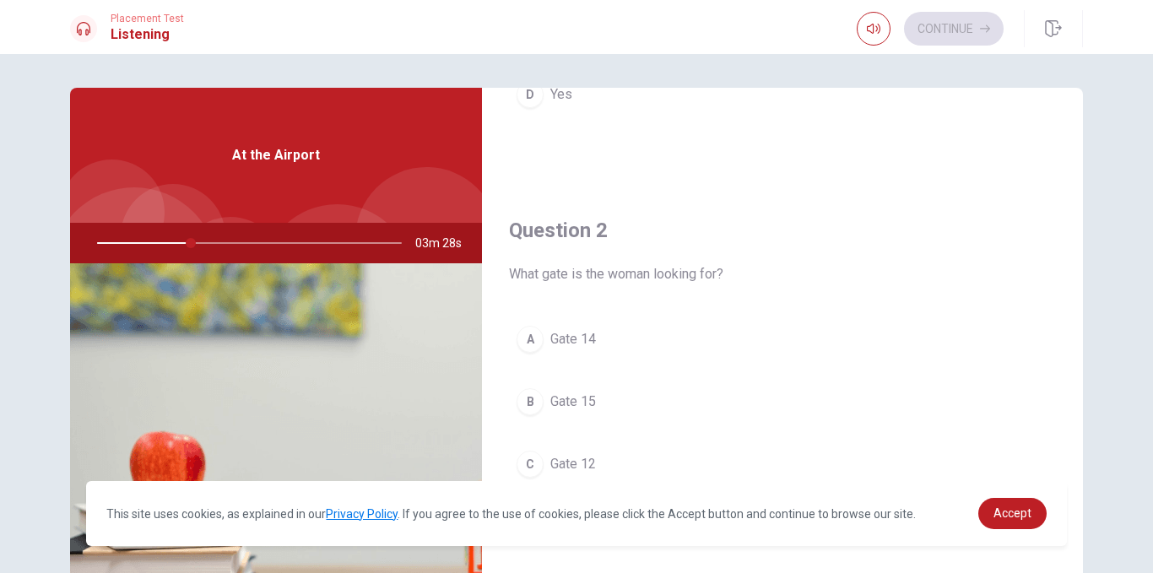
scroll to position [338, 0]
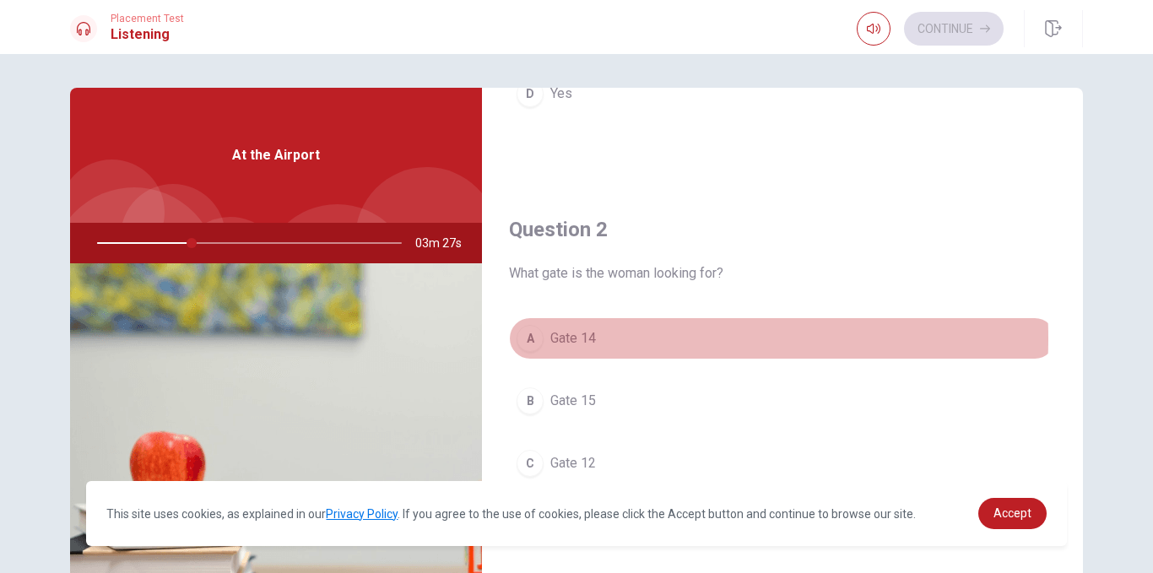
click at [580, 339] on span "Gate 14" at bounding box center [574, 338] width 46 height 20
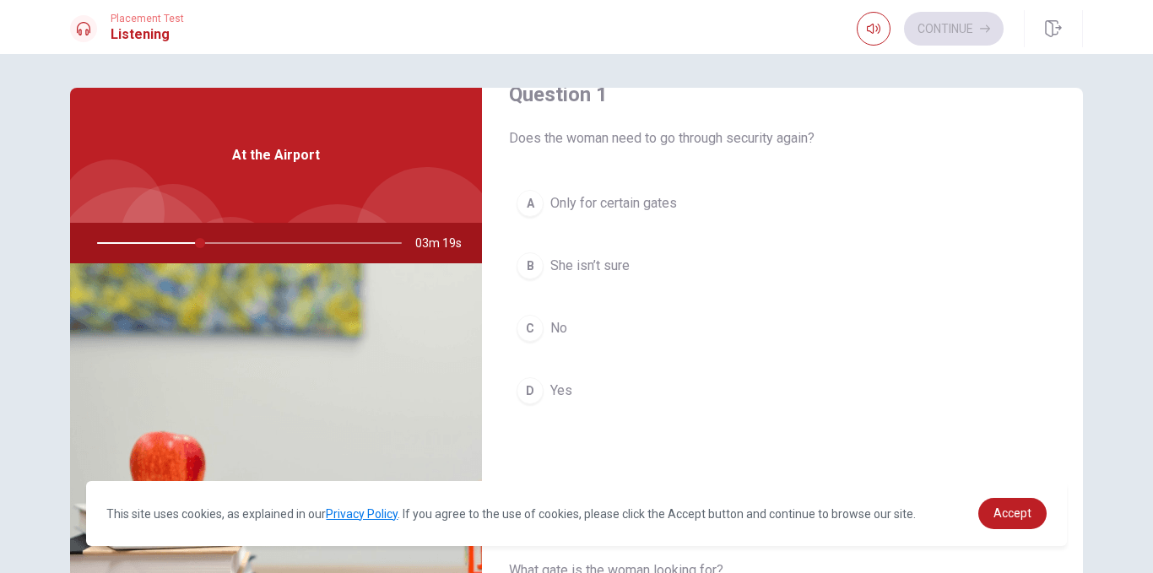
scroll to position [41, 0]
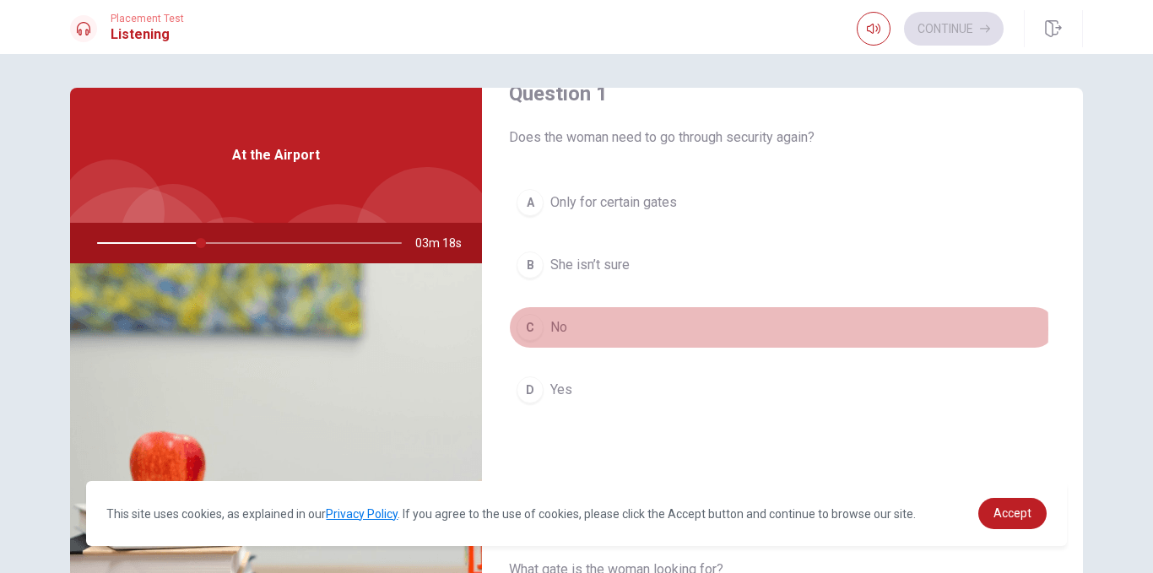
click at [572, 328] on button "C No" at bounding box center [782, 328] width 547 height 42
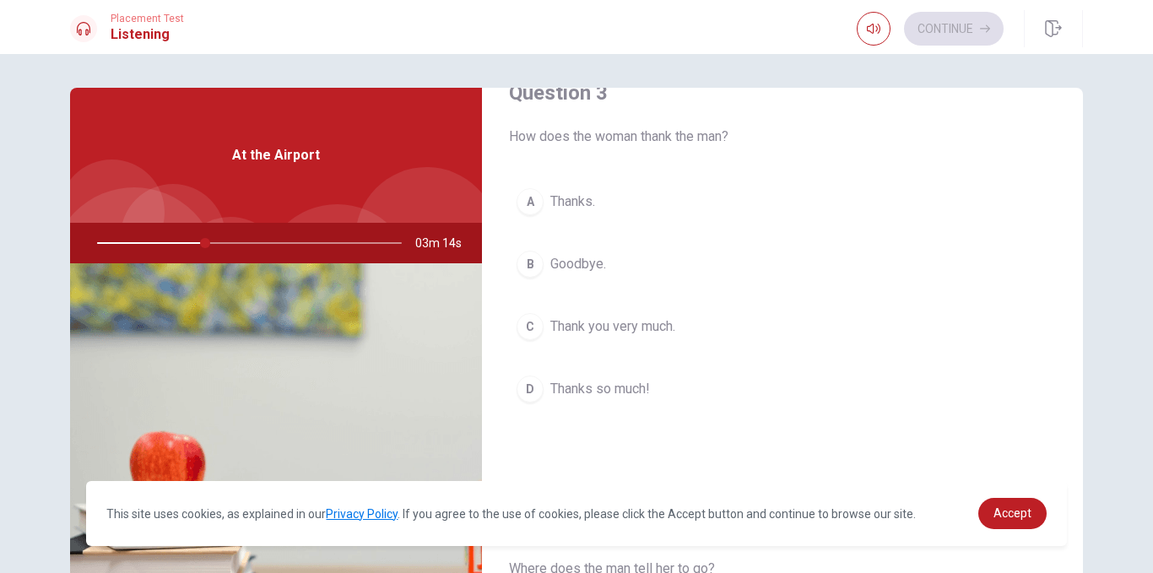
scroll to position [908, 0]
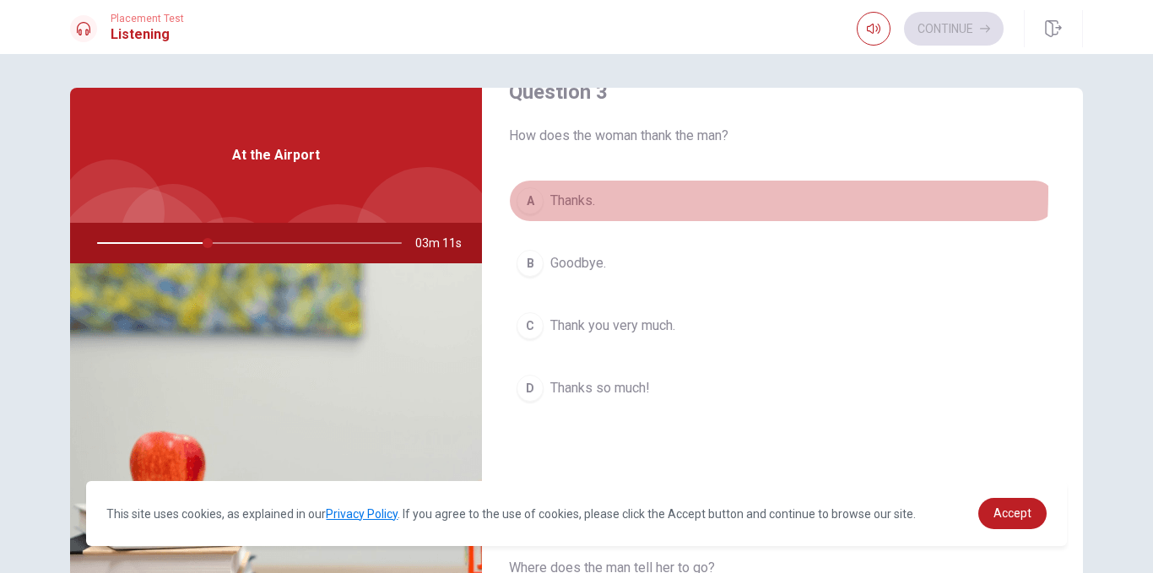
click at [591, 192] on span "Thanks." at bounding box center [573, 201] width 45 height 20
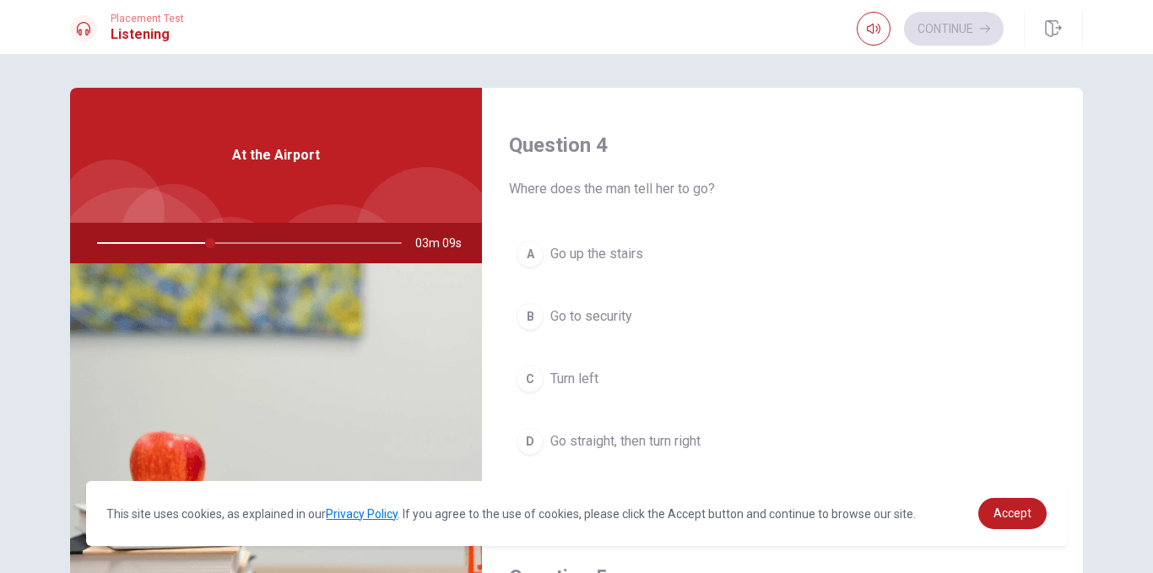
scroll to position [1289, 0]
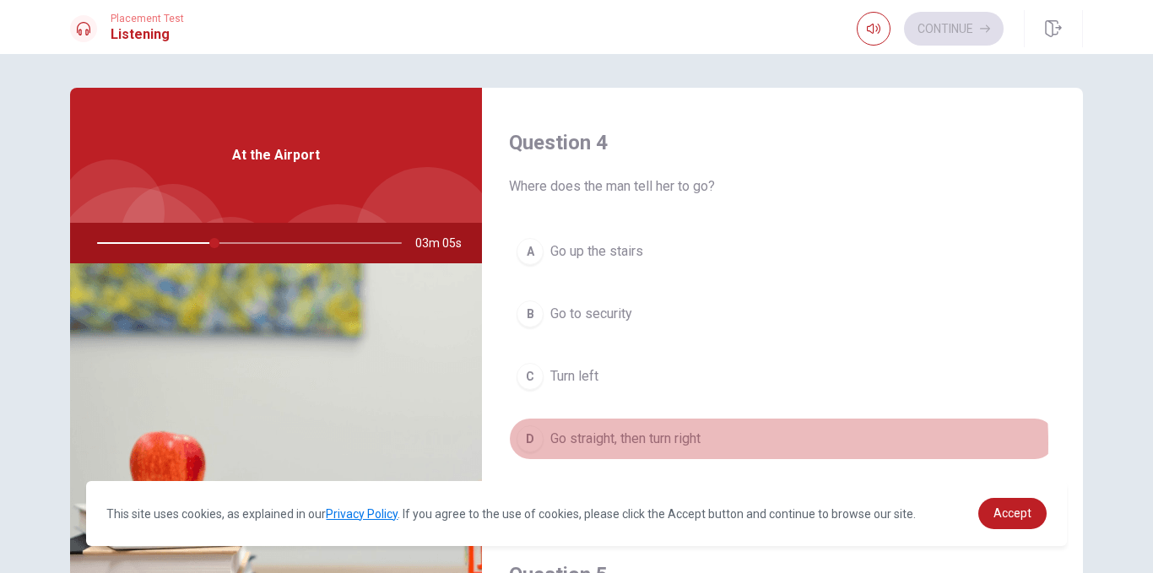
click at [657, 443] on span "Go straight, then turn right" at bounding box center [626, 439] width 150 height 20
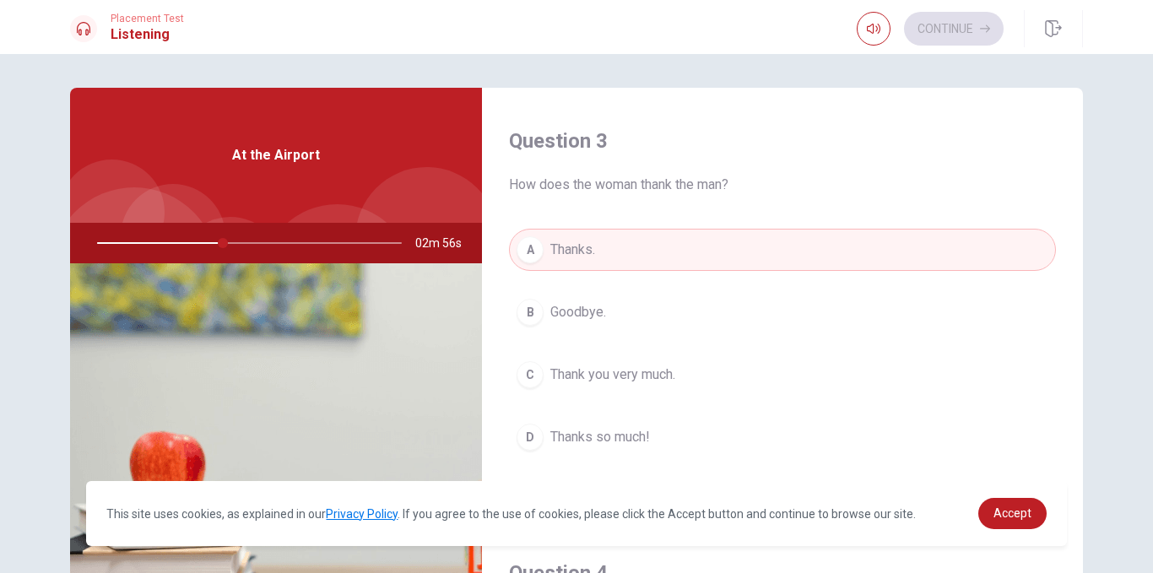
scroll to position [861, 0]
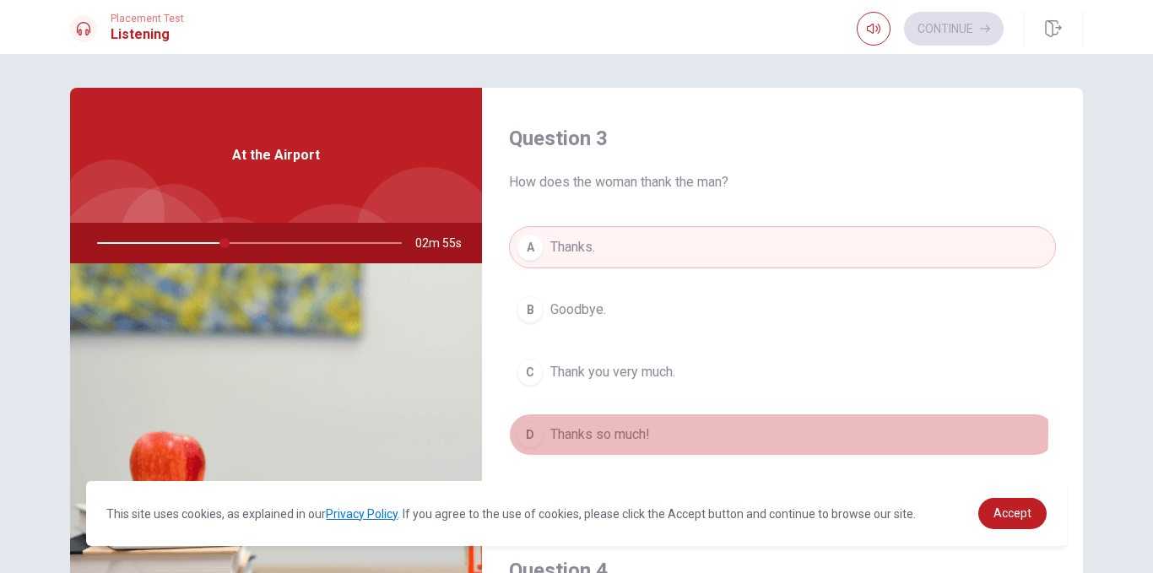
click at [613, 431] on span "Thanks so much!" at bounding box center [601, 435] width 100 height 20
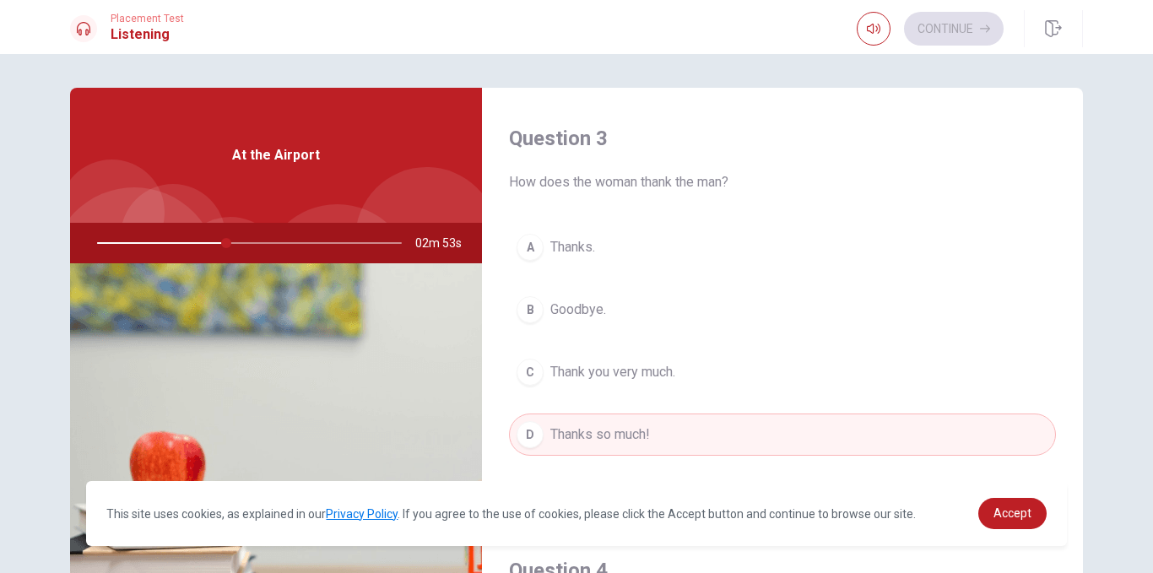
click at [941, 34] on div "Continue" at bounding box center [930, 29] width 147 height 34
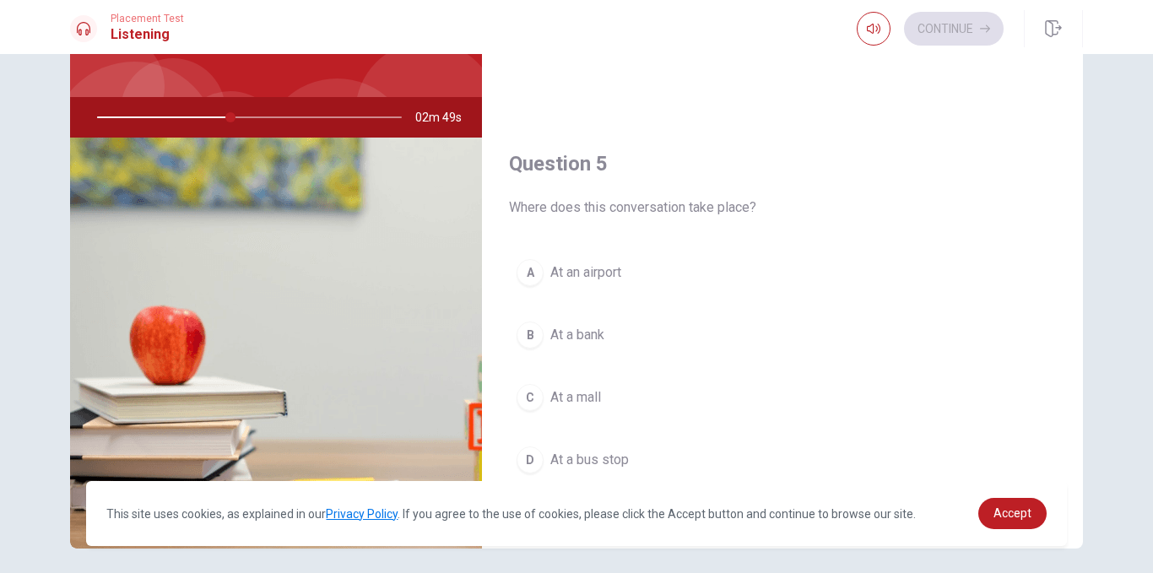
scroll to position [148, 0]
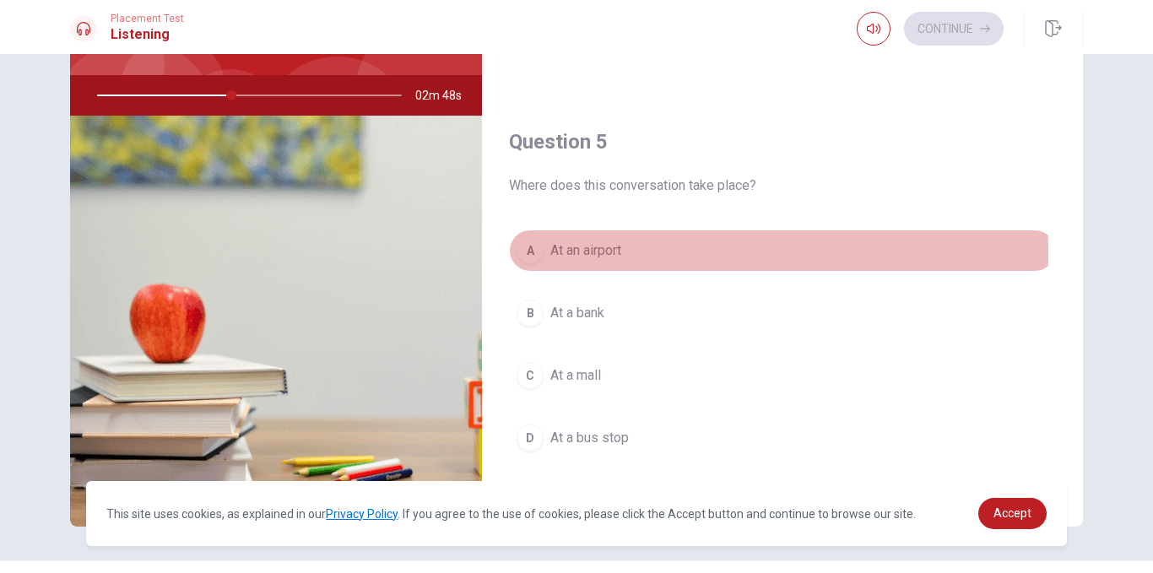
click at [609, 252] on span "At an airport" at bounding box center [586, 251] width 71 height 20
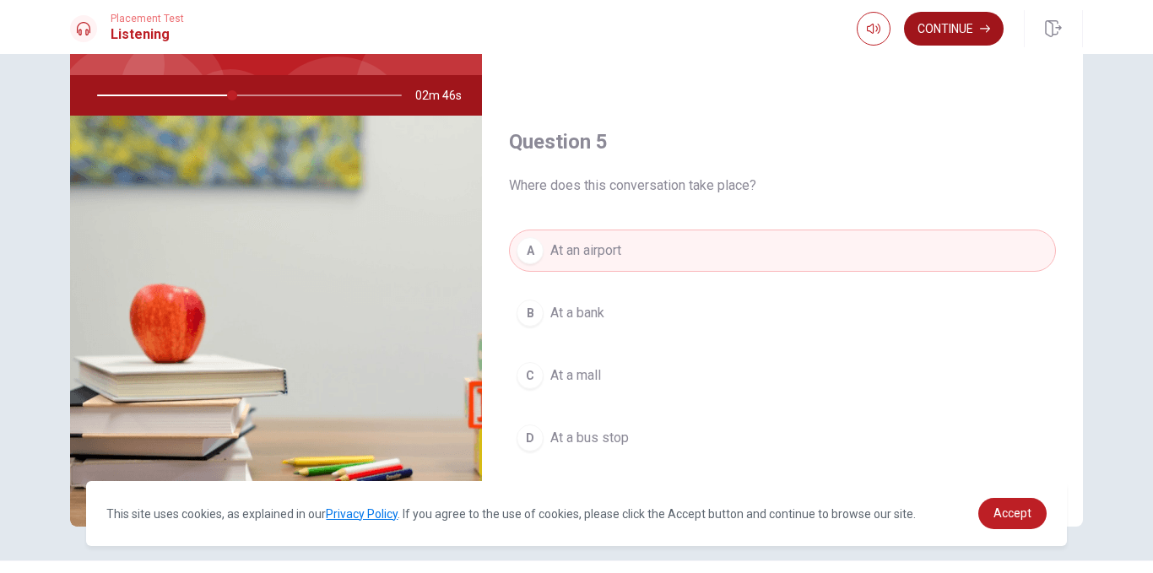
click at [946, 30] on button "Continue" at bounding box center [954, 29] width 100 height 34
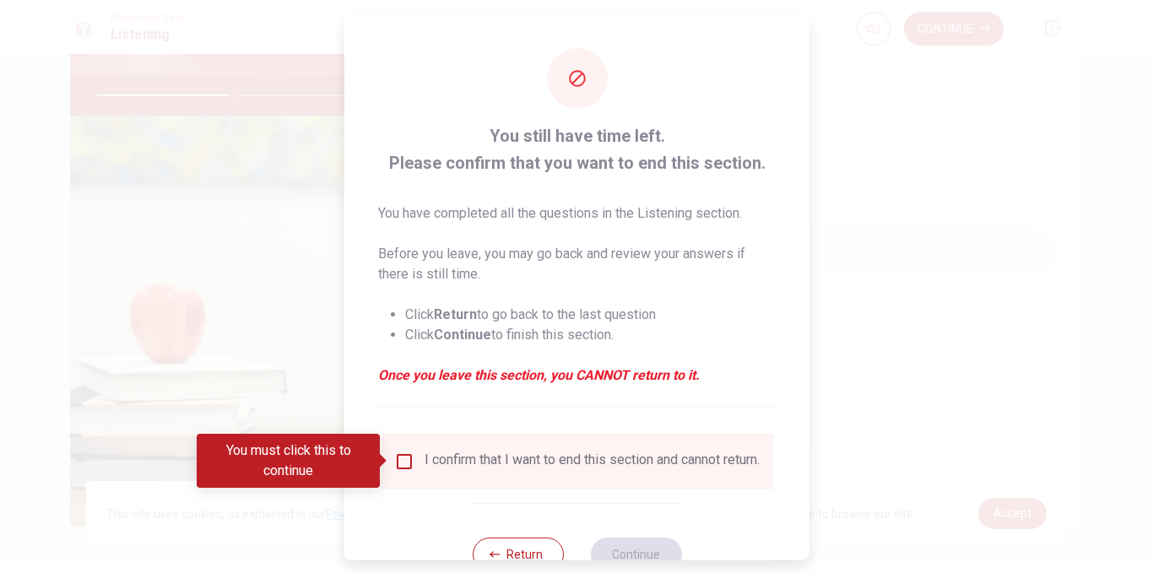
click at [399, 457] on input "You must click this to continue" at bounding box center [404, 461] width 20 height 20
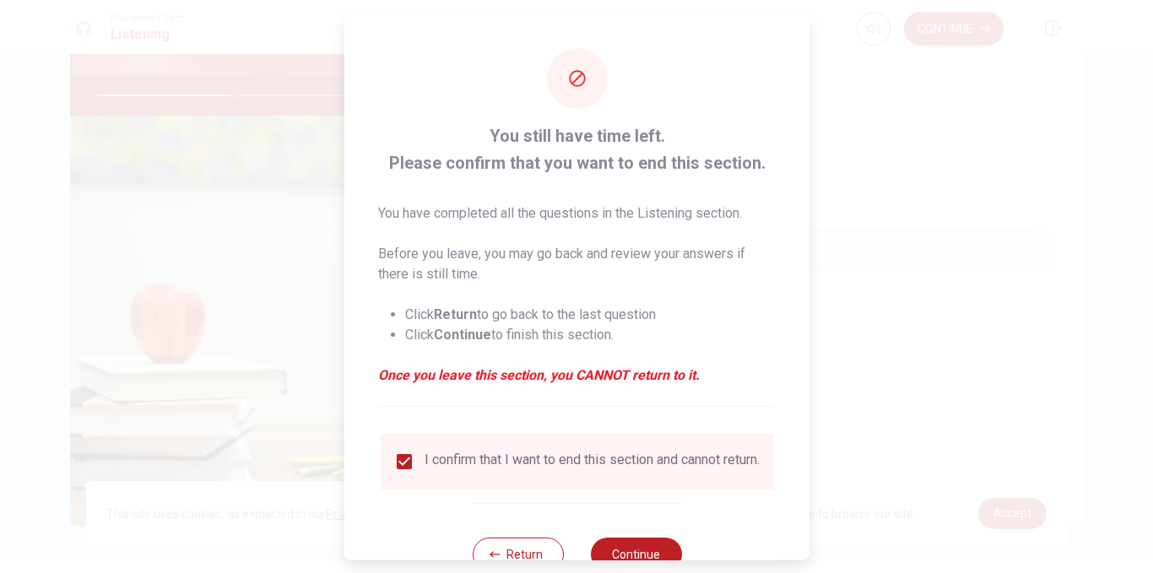
scroll to position [57, 0]
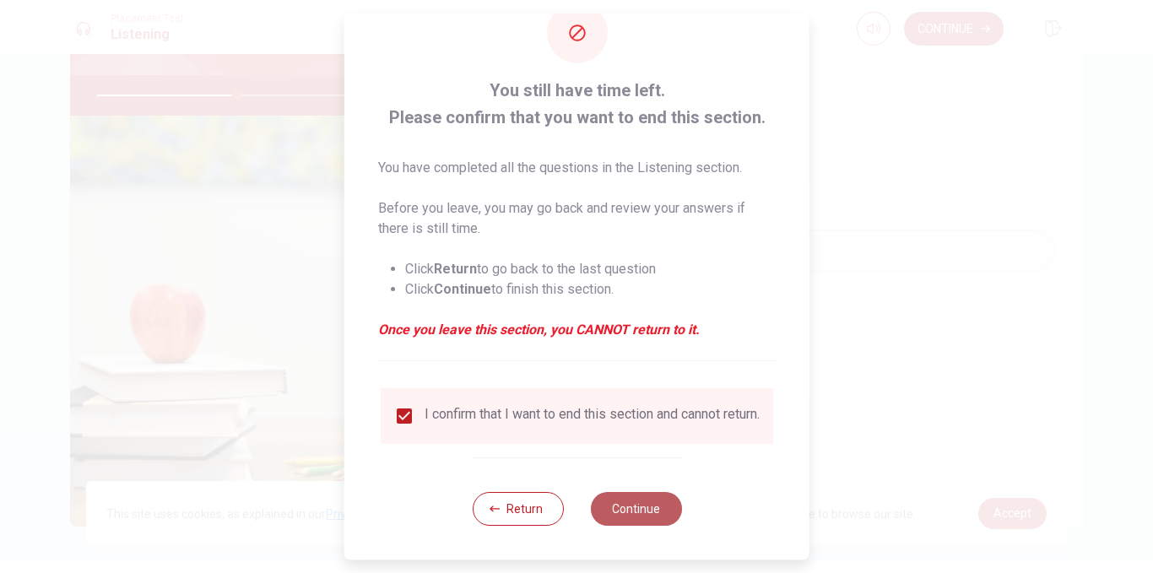
click at [632, 513] on button "Continue" at bounding box center [635, 509] width 91 height 34
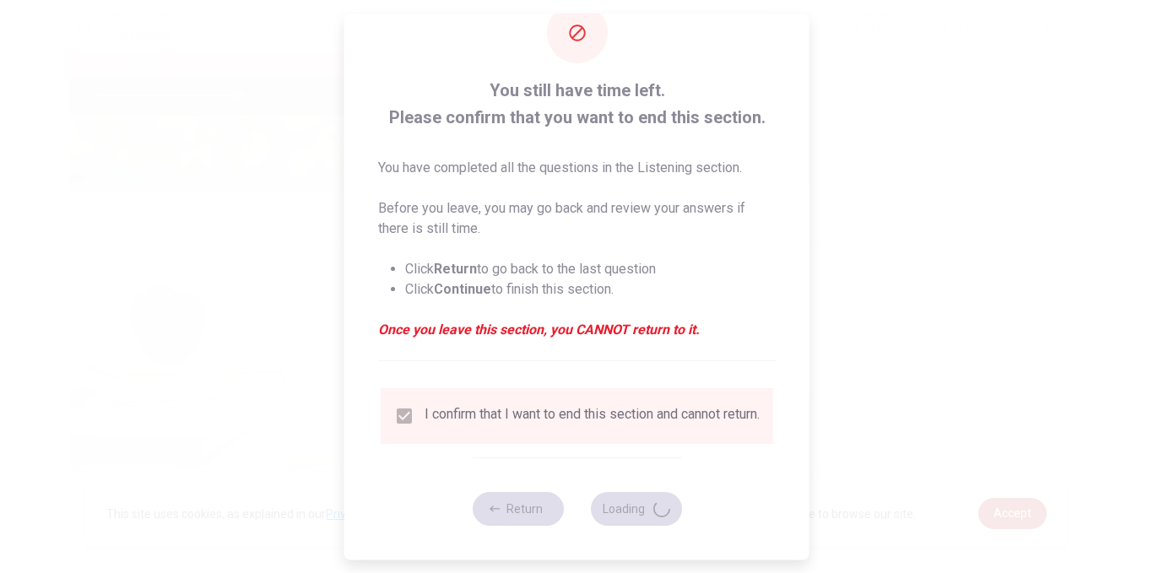
type input "47"
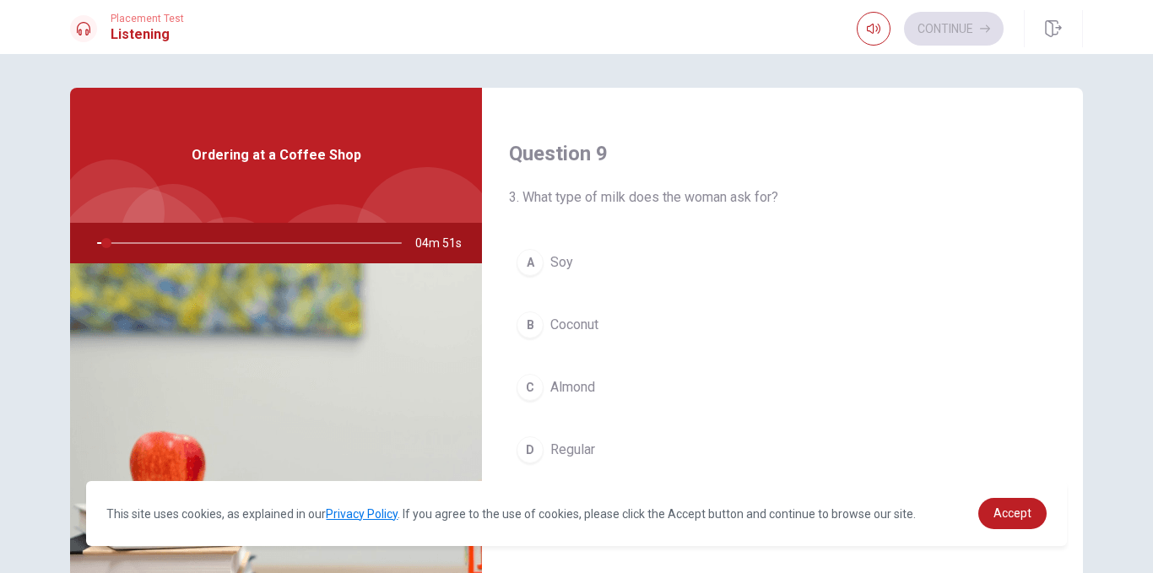
scroll to position [1279, 0]
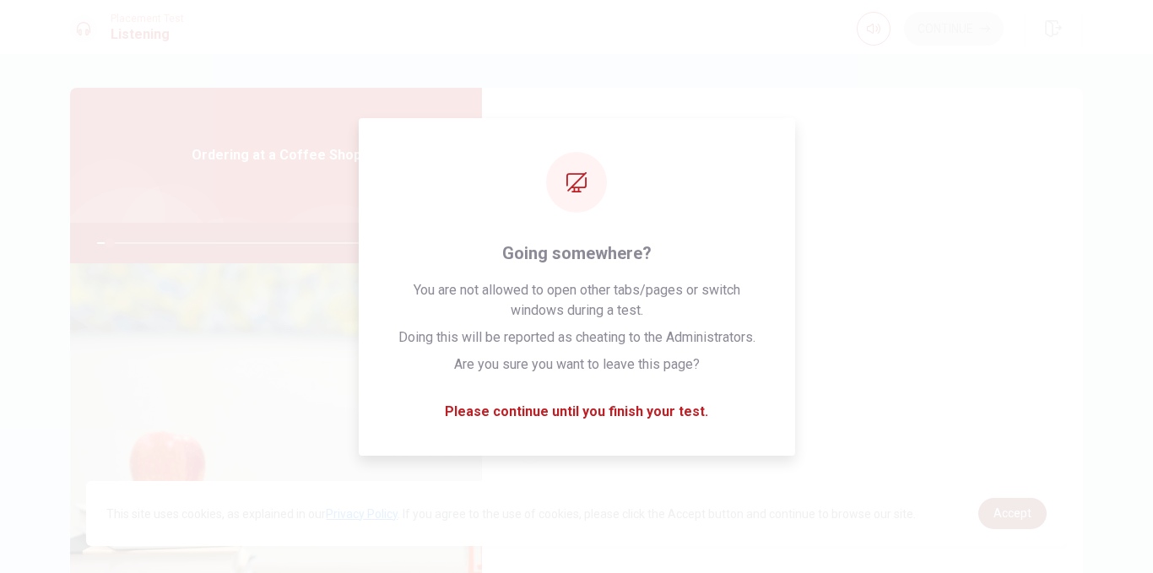
click at [1008, 506] on link "Accept" at bounding box center [1013, 513] width 68 height 31
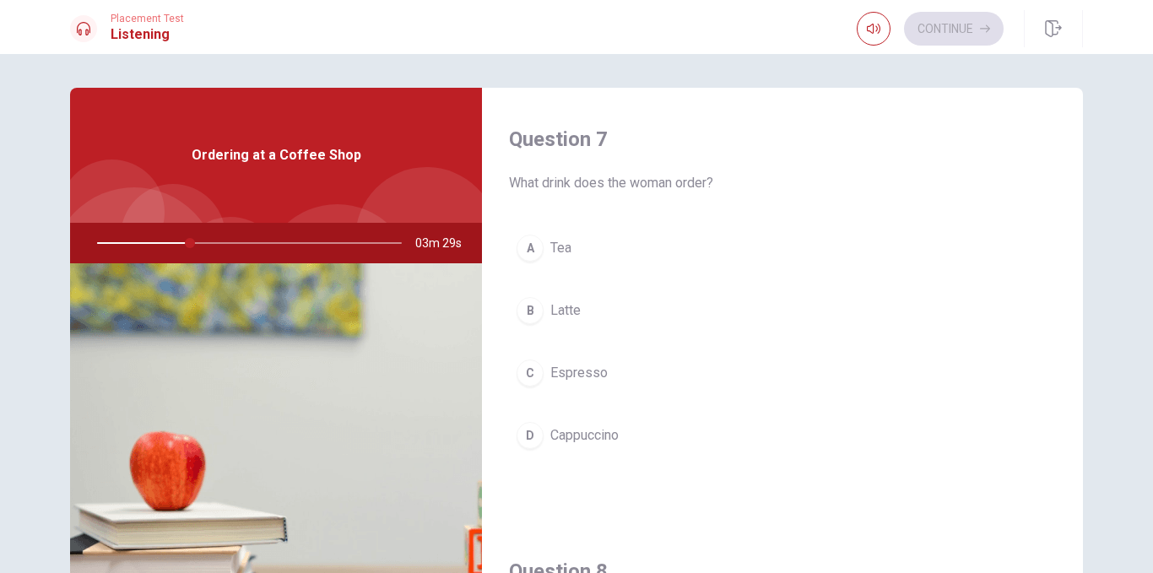
scroll to position [466, 0]
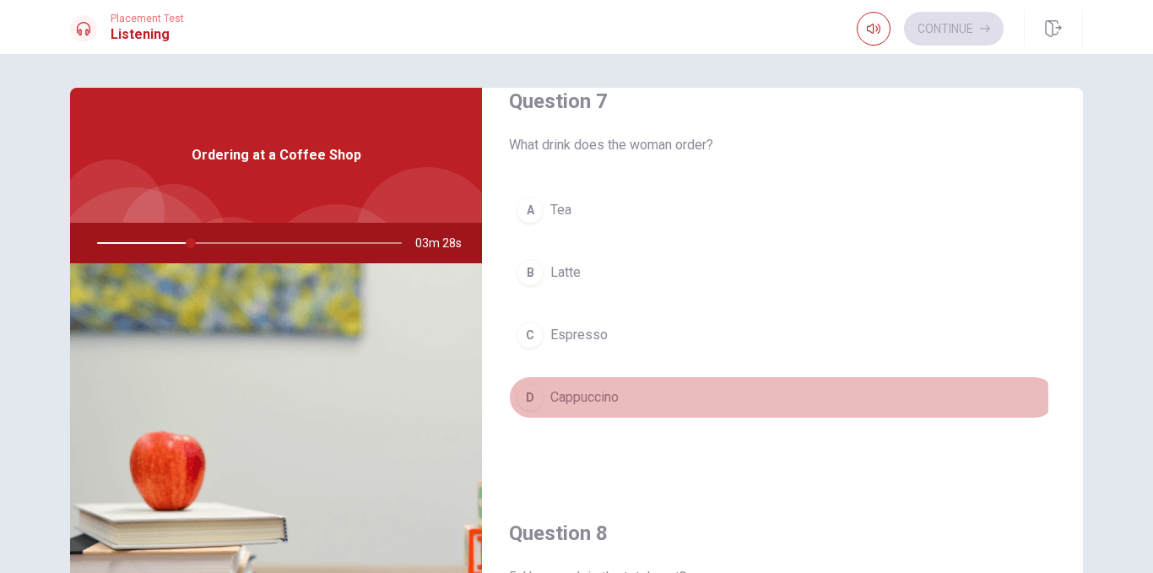
click at [565, 400] on span "Cappuccino" at bounding box center [585, 398] width 68 height 20
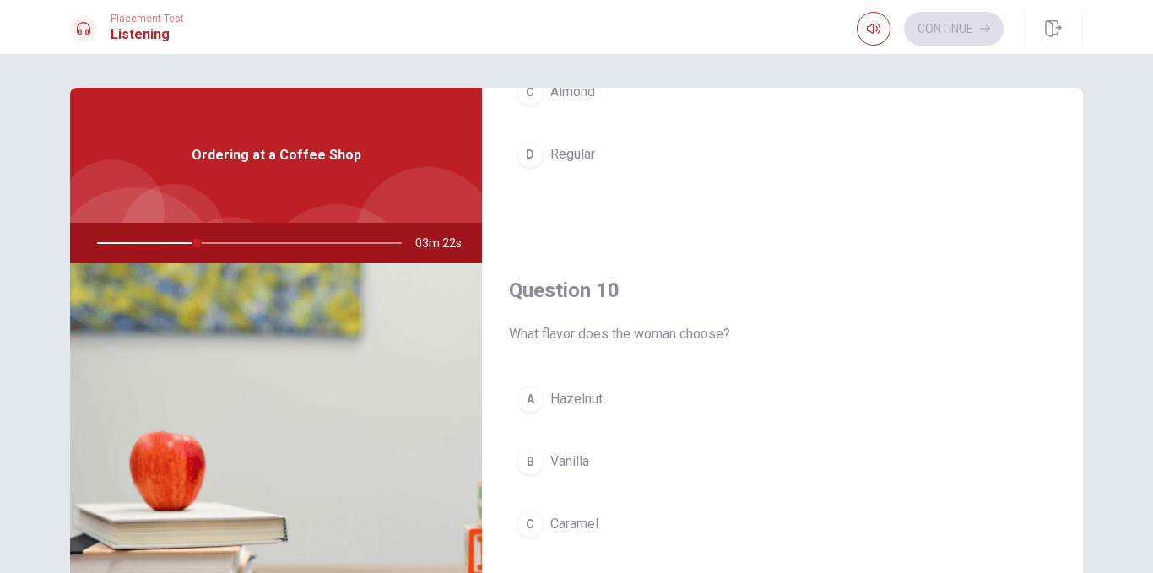
scroll to position [1575, 0]
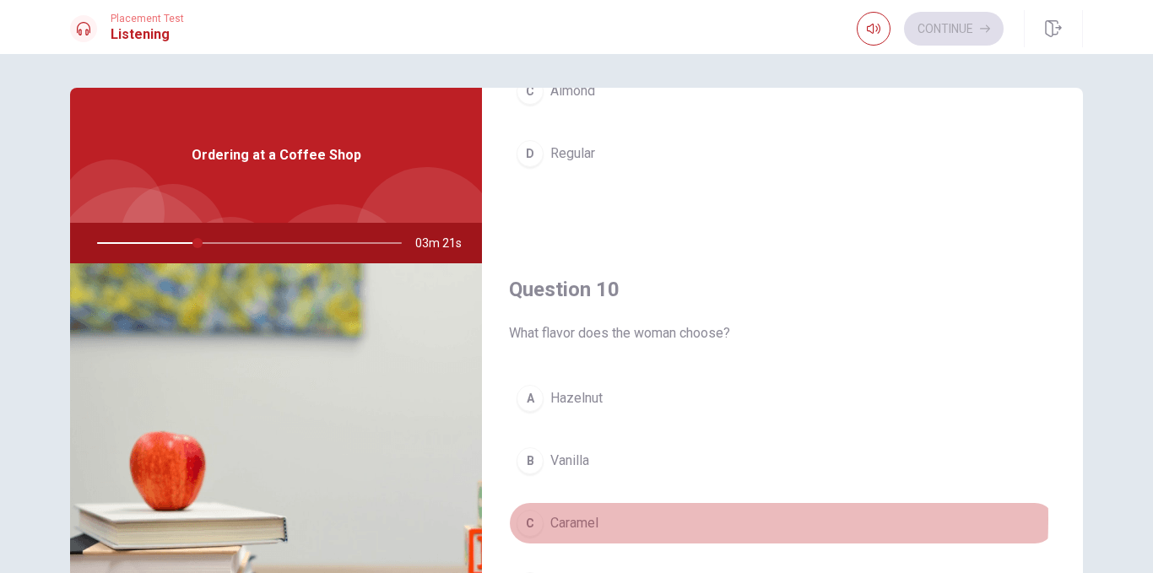
click at [589, 519] on span "Caramel" at bounding box center [575, 523] width 48 height 20
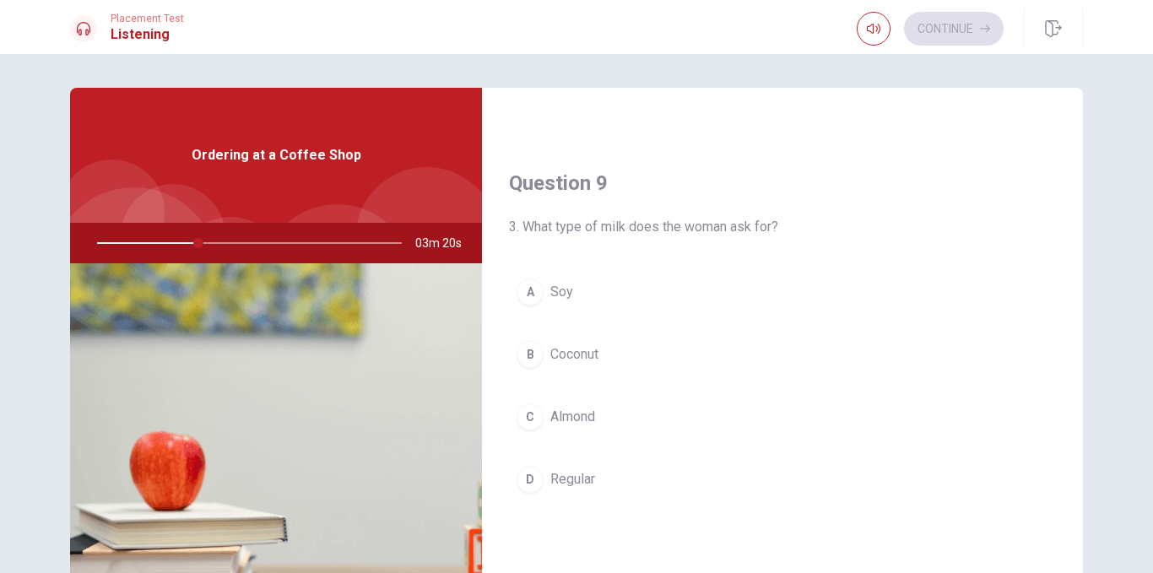
scroll to position [1244, 0]
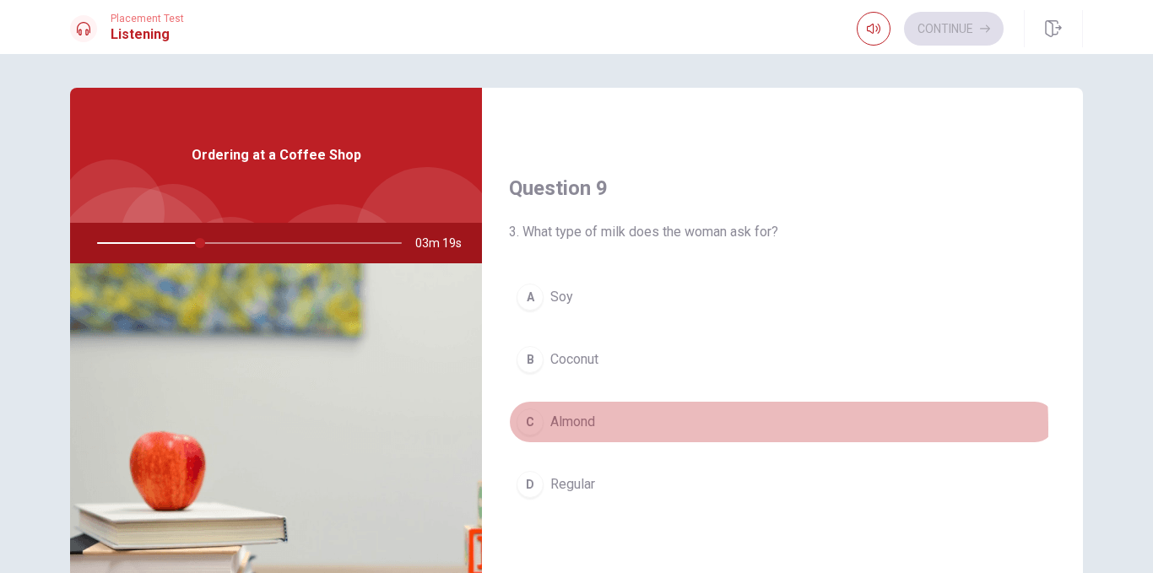
click at [581, 427] on span "Almond" at bounding box center [573, 422] width 45 height 20
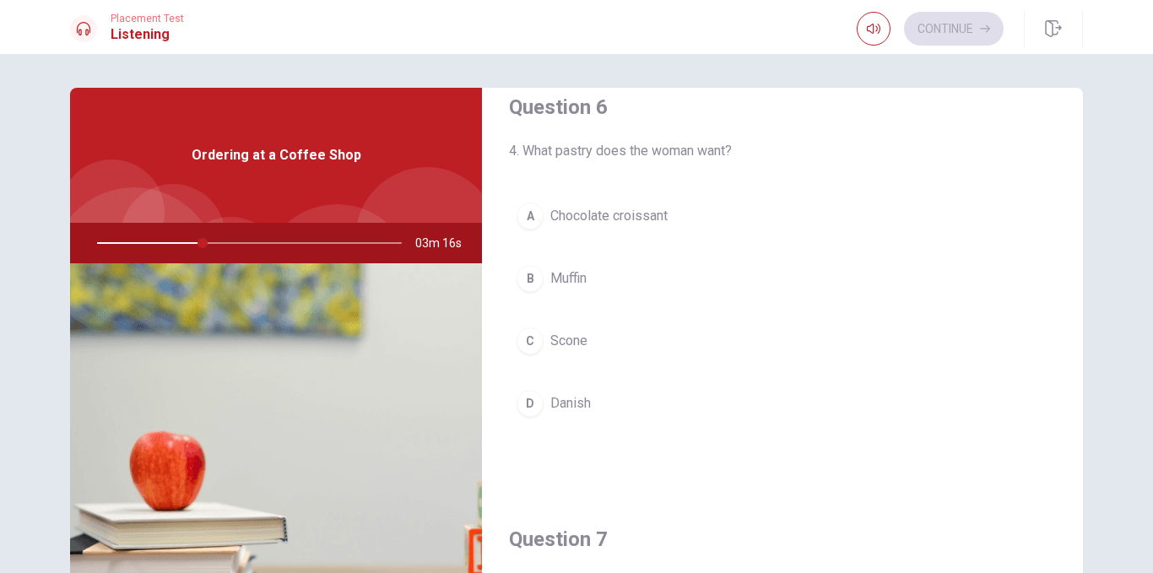
scroll to position [15, 0]
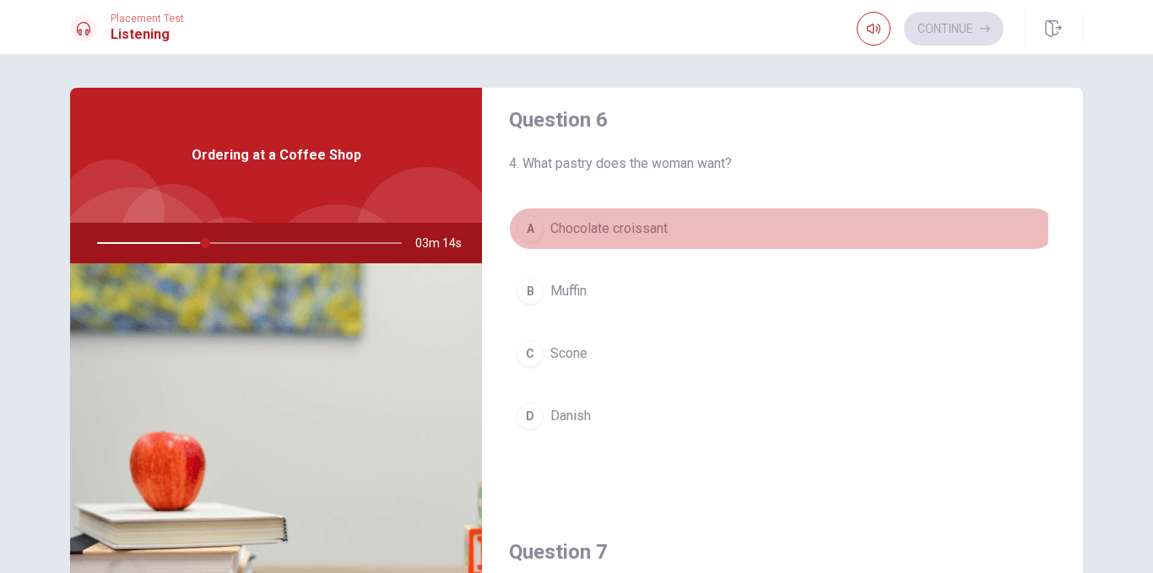
click at [621, 225] on span "Chocolate croissant" at bounding box center [609, 229] width 117 height 20
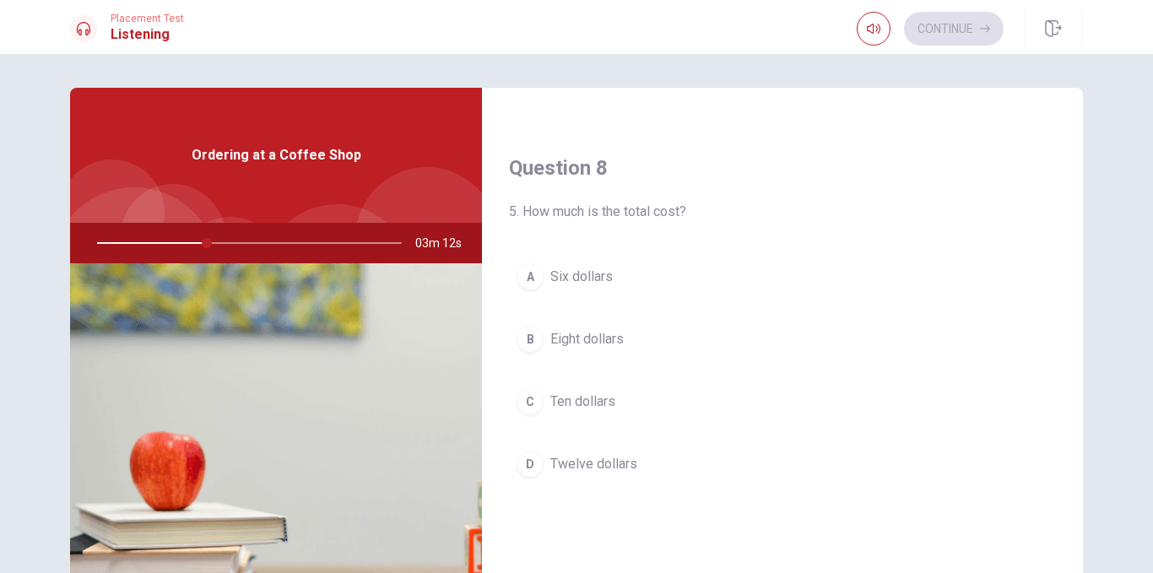
scroll to position [898, 0]
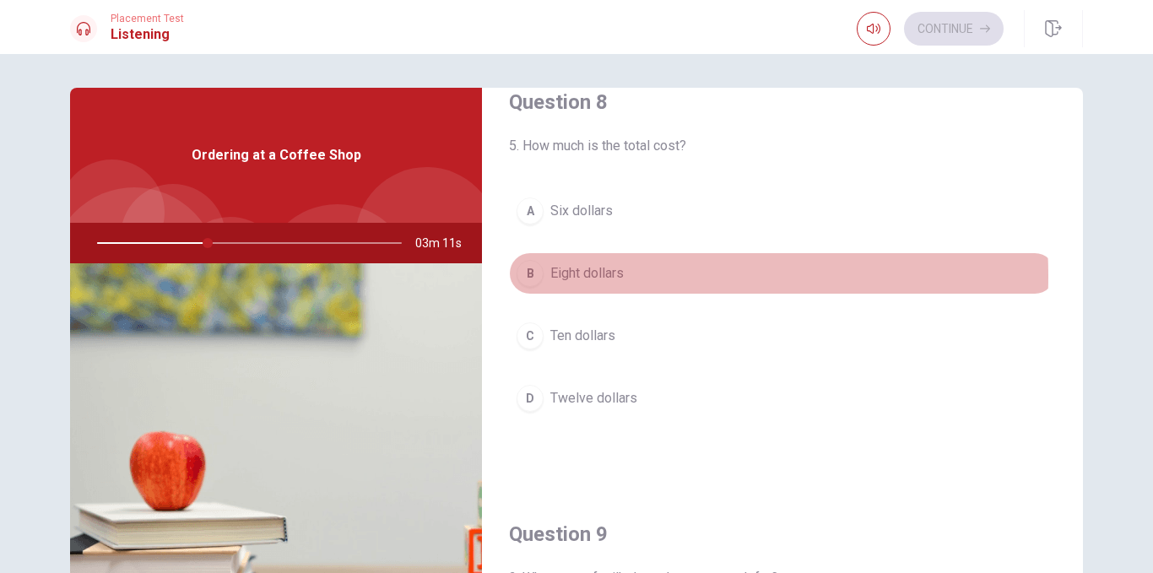
click at [589, 276] on span "Eight dollars" at bounding box center [587, 273] width 73 height 20
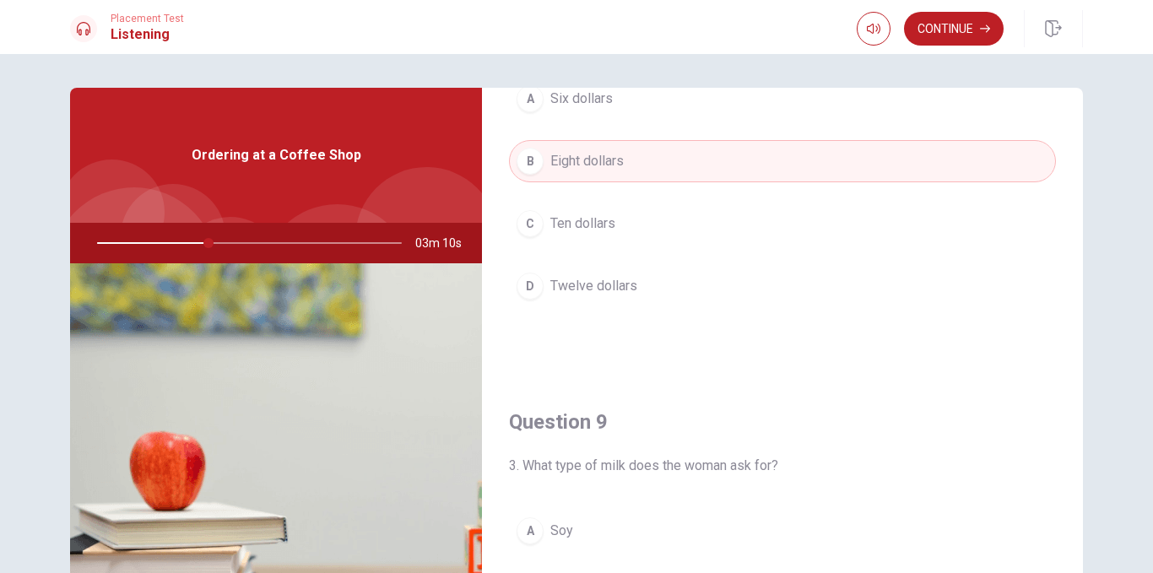
scroll to position [1012, 0]
click at [943, 27] on button "Continue" at bounding box center [954, 29] width 100 height 34
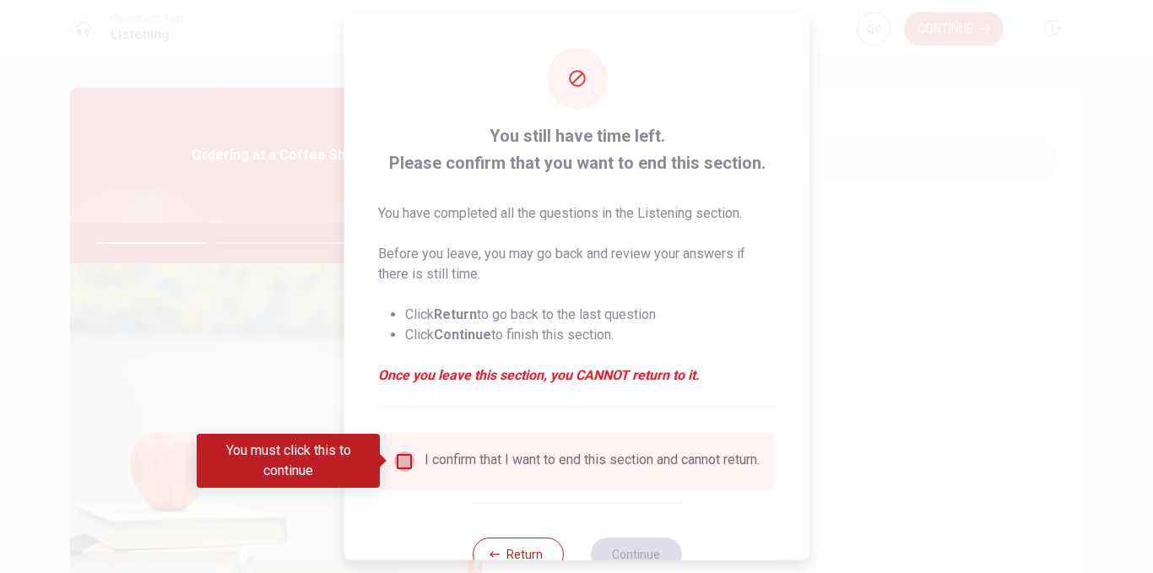
click at [394, 465] on input "You must click this to continue" at bounding box center [404, 461] width 20 height 20
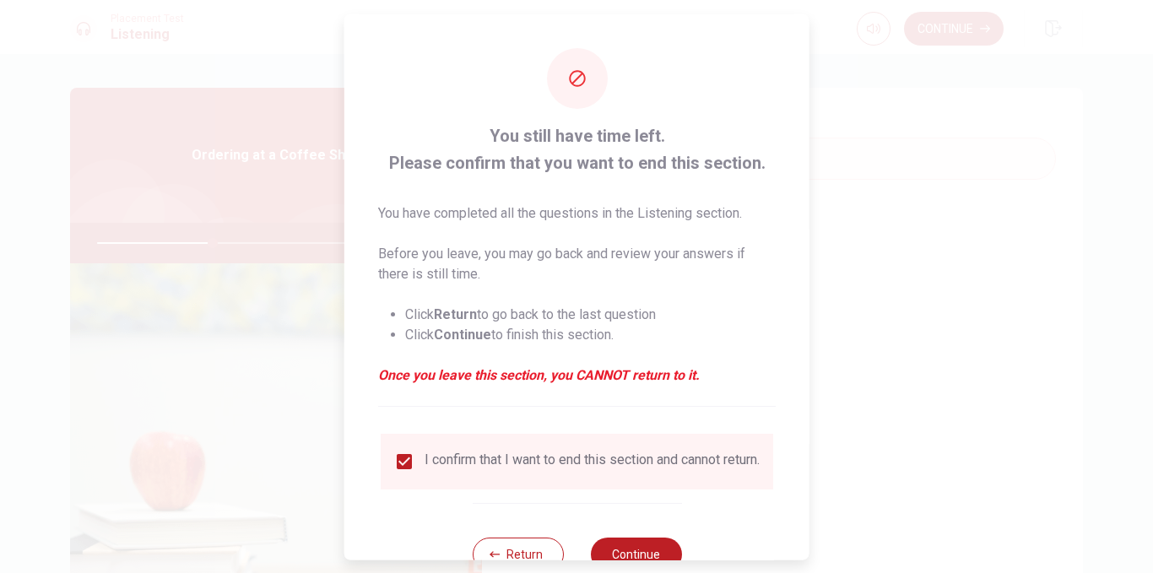
scroll to position [57, 0]
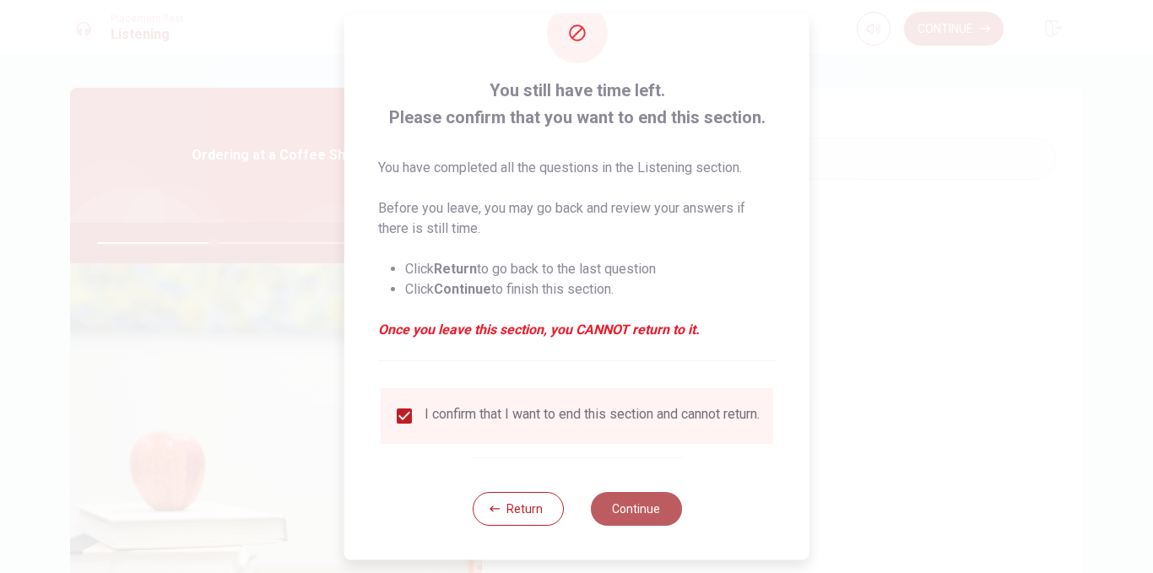
click at [637, 500] on button "Continue" at bounding box center [635, 509] width 91 height 34
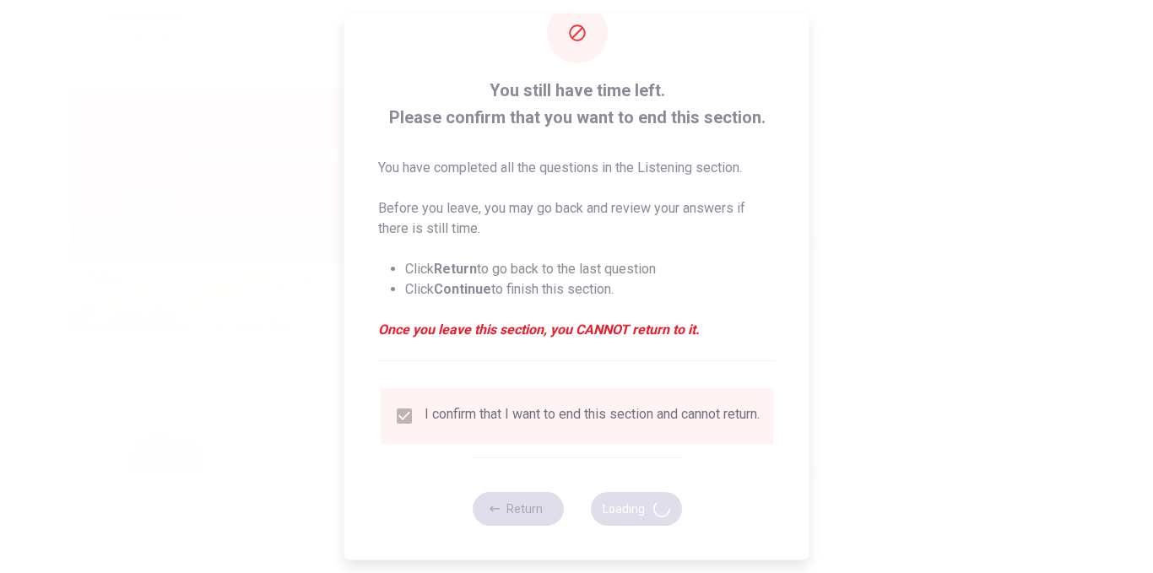
type input "39"
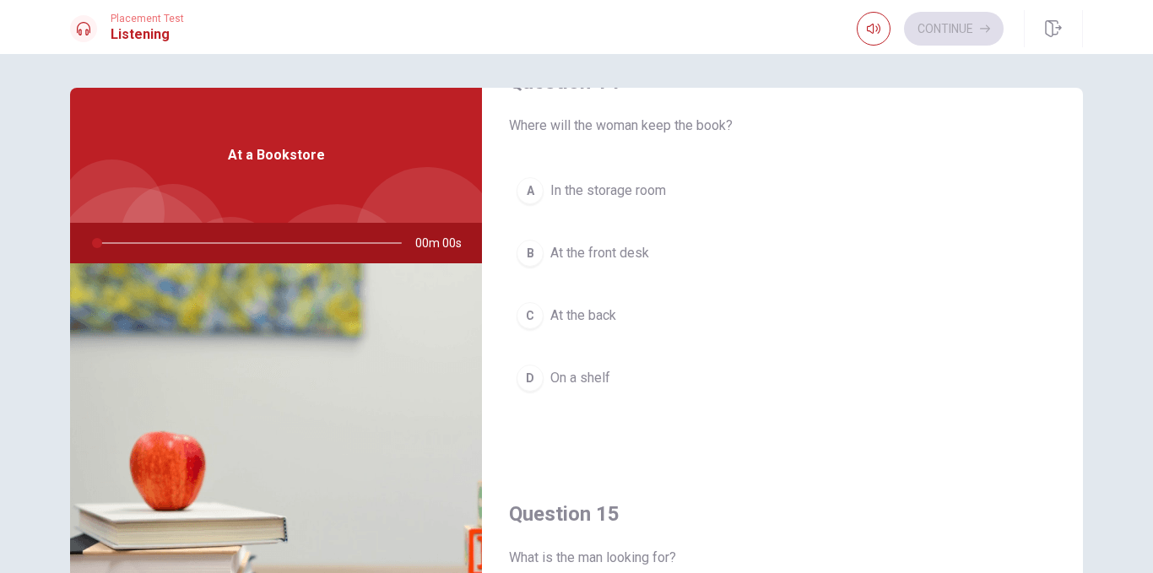
scroll to position [1354, 0]
click at [87, 241] on div at bounding box center [246, 243] width 339 height 41
click at [187, 197] on div at bounding box center [173, 236] width 105 height 105
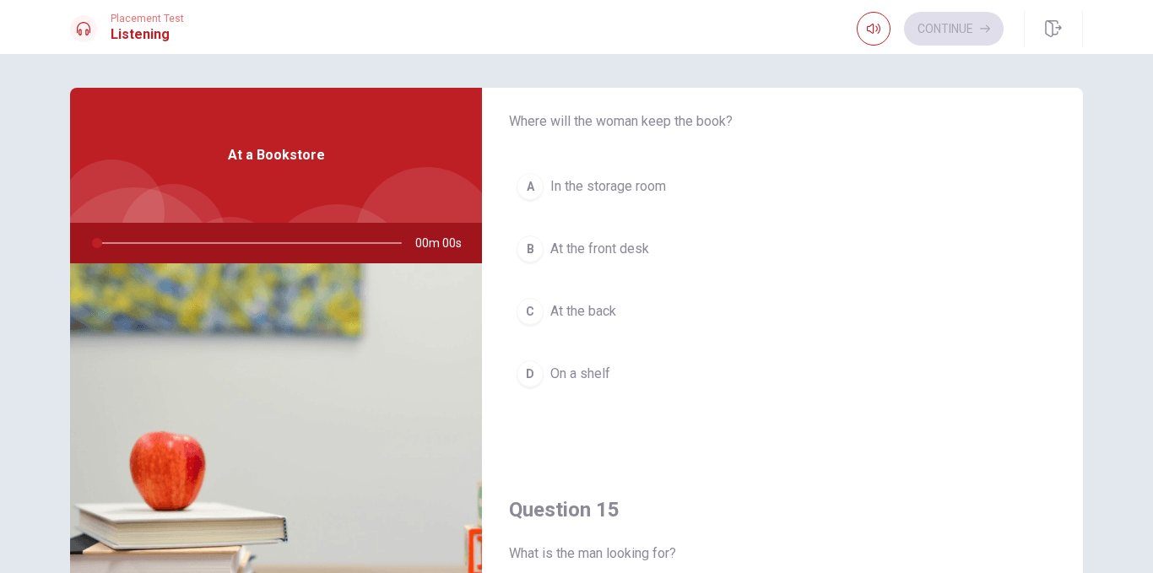
click at [187, 197] on div at bounding box center [173, 236] width 105 height 105
click at [945, 30] on div "Continue" at bounding box center [930, 29] width 147 height 34
drag, startPoint x: 945, startPoint y: 30, endPoint x: 884, endPoint y: 62, distance: 68.7
click at [884, 62] on body "This site uses cookies, as explained in our Privacy Policy . If you agree to th…" at bounding box center [576, 286] width 1153 height 573
type input "1"
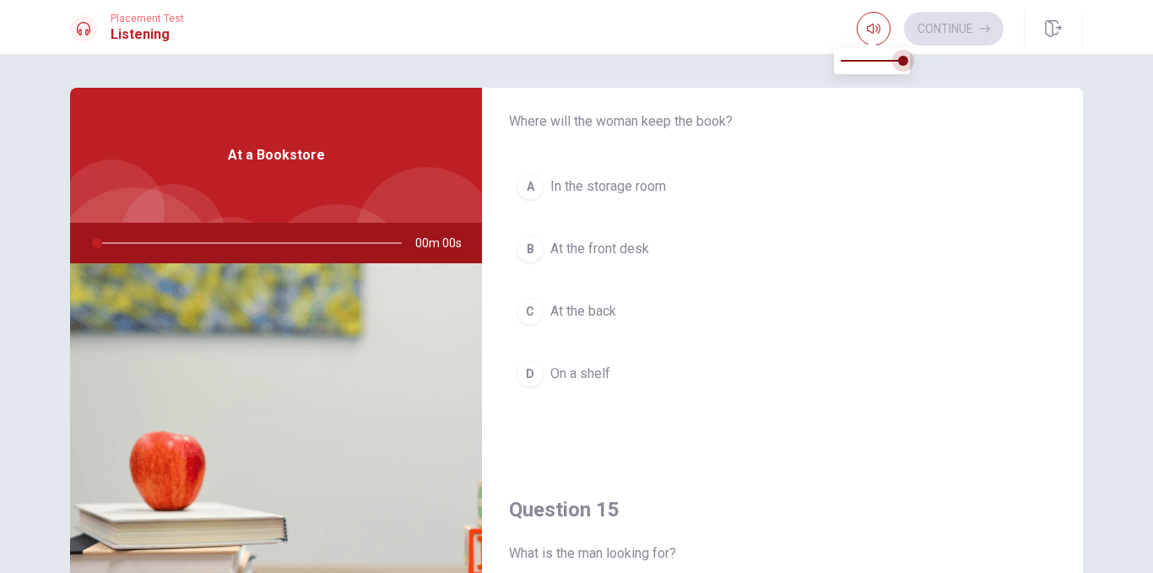
drag, startPoint x: 884, startPoint y: 62, endPoint x: 1023, endPoint y: 36, distance: 140.9
click at [1023, 36] on body "This site uses cookies, as explained in our Privacy Policy . If you agree to th…" at bounding box center [576, 286] width 1153 height 573
click at [745, 350] on div "A In the storage room B At the front desk C At the back D On a shelf" at bounding box center [782, 297] width 547 height 263
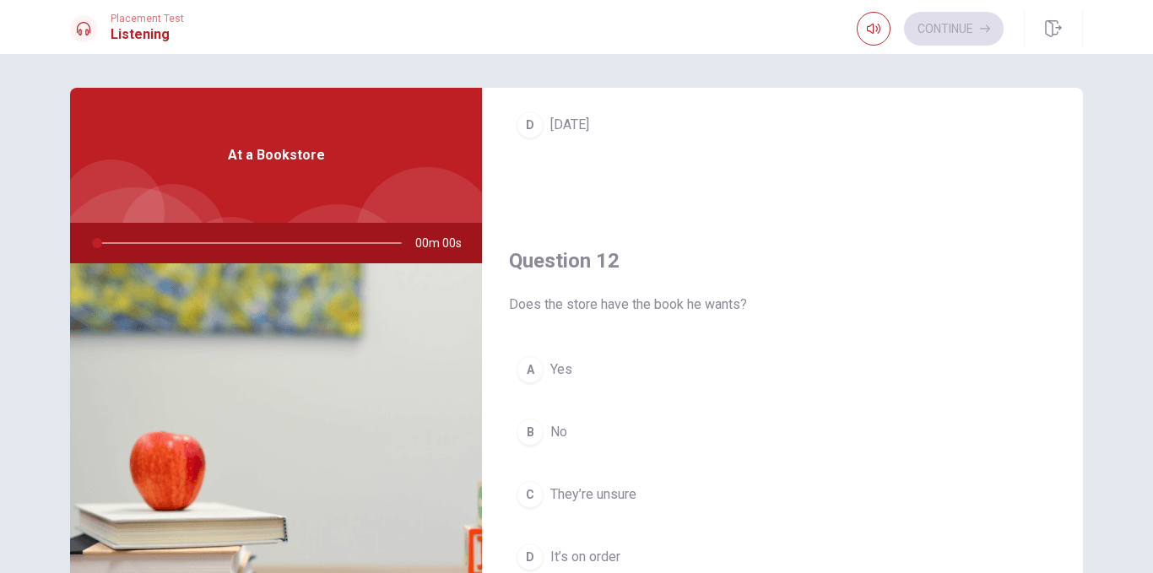
scroll to position [0, 0]
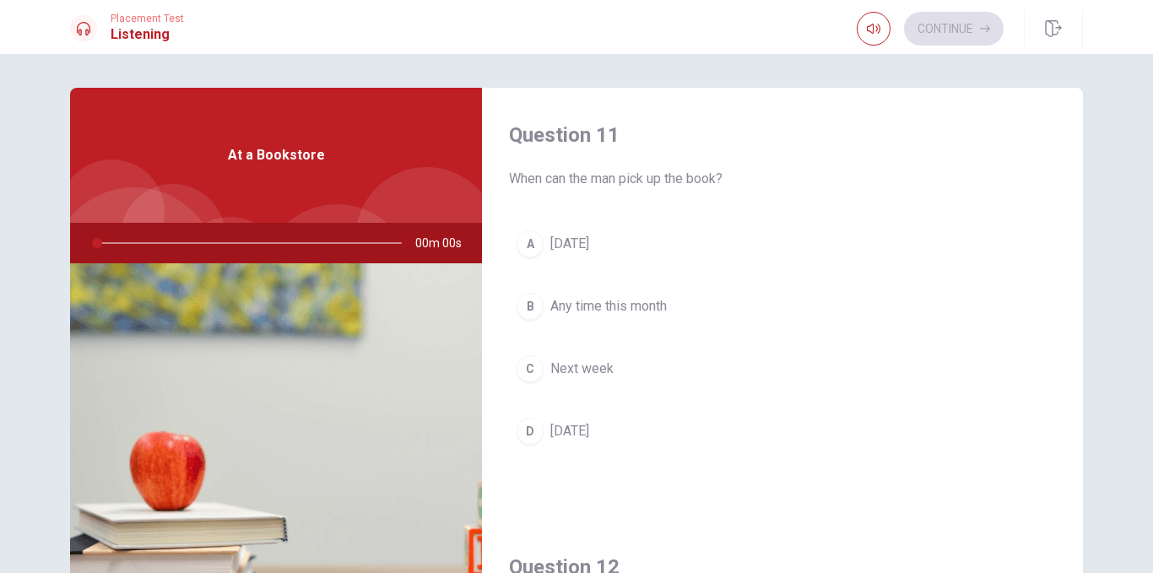
click at [860, 394] on div "A [DATE] B Any time this month C Next week D [DATE]" at bounding box center [782, 354] width 547 height 263
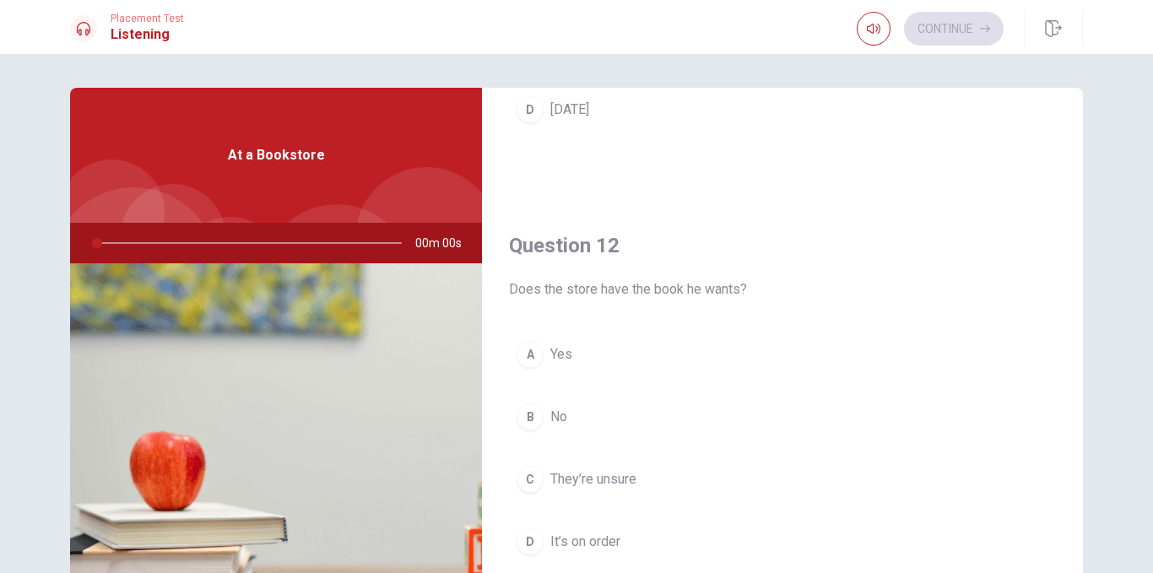
scroll to position [468, 0]
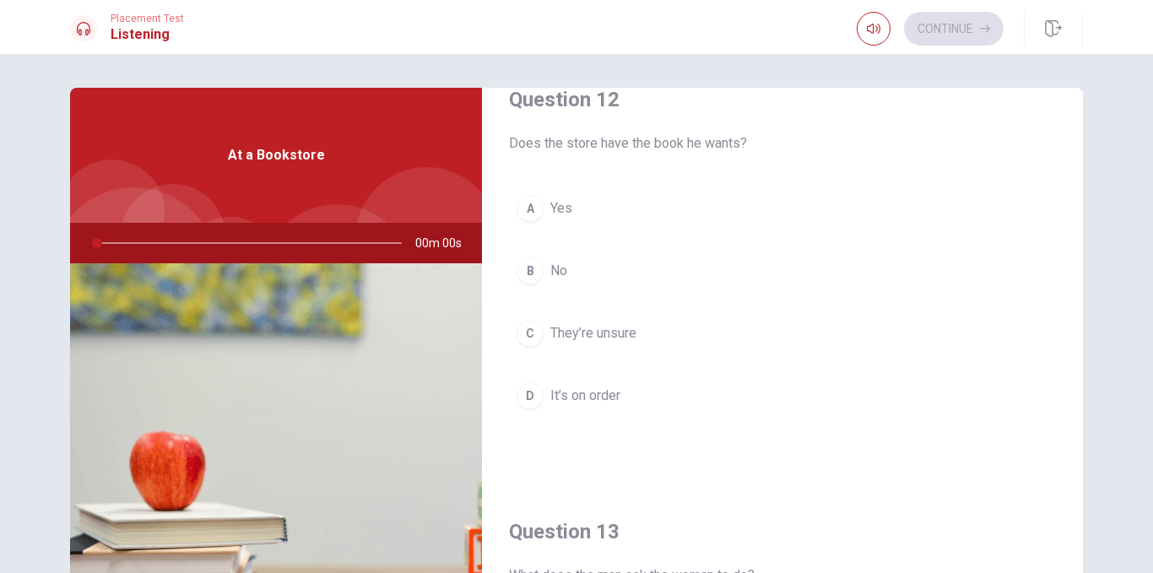
click at [433, 242] on span "00m 00s" at bounding box center [445, 243] width 60 height 41
drag, startPoint x: 433, startPoint y: 242, endPoint x: 335, endPoint y: 252, distance: 98.5
click at [335, 252] on div "00m 00s" at bounding box center [276, 243] width 412 height 41
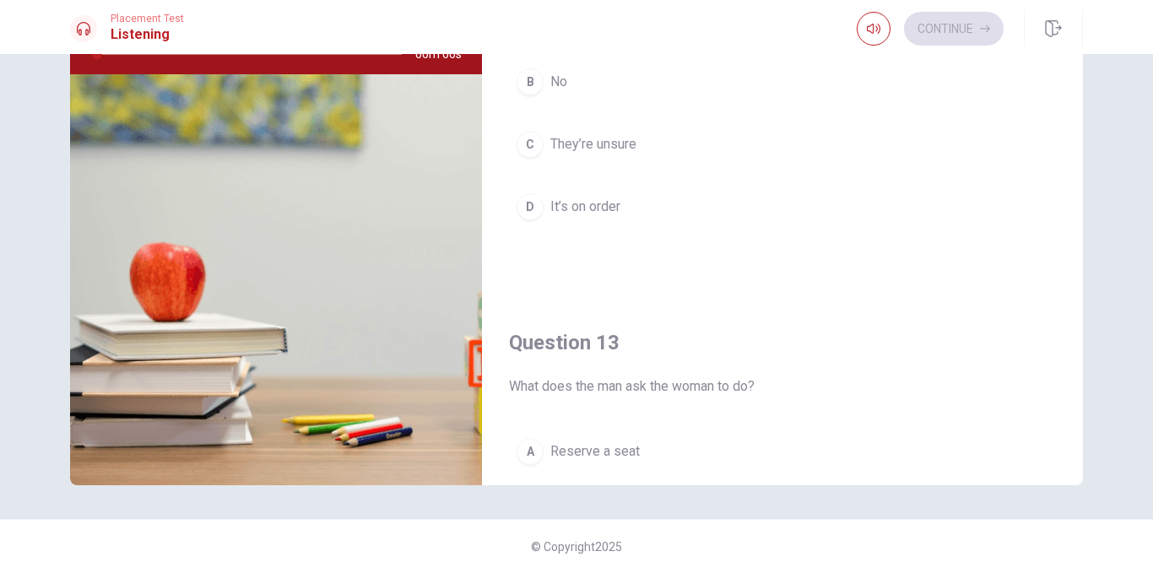
scroll to position [0, 0]
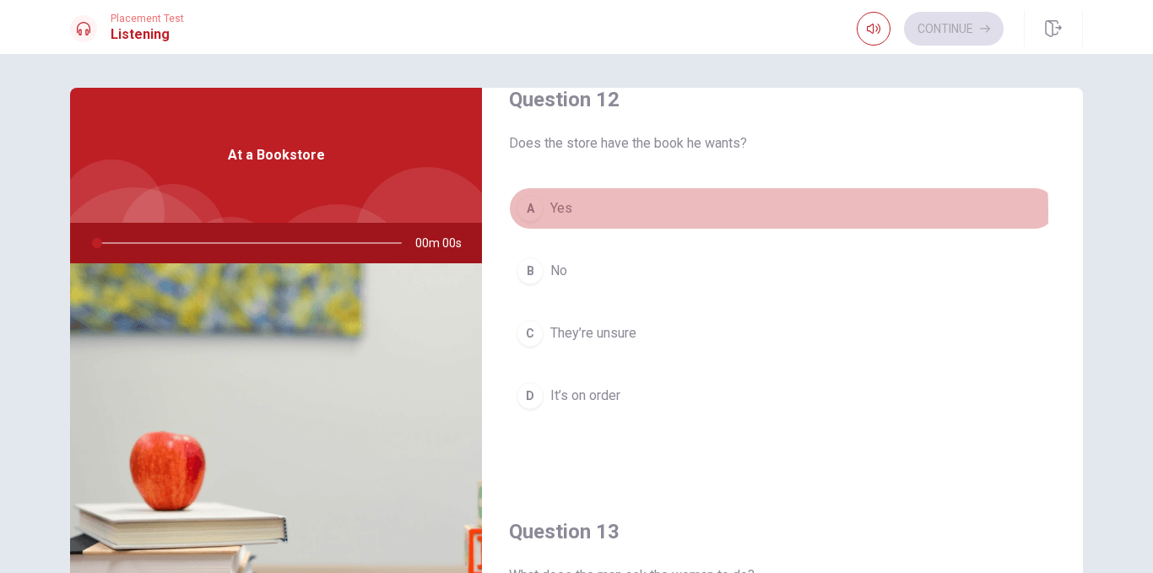
click at [563, 214] on span "Yes" at bounding box center [562, 208] width 22 height 20
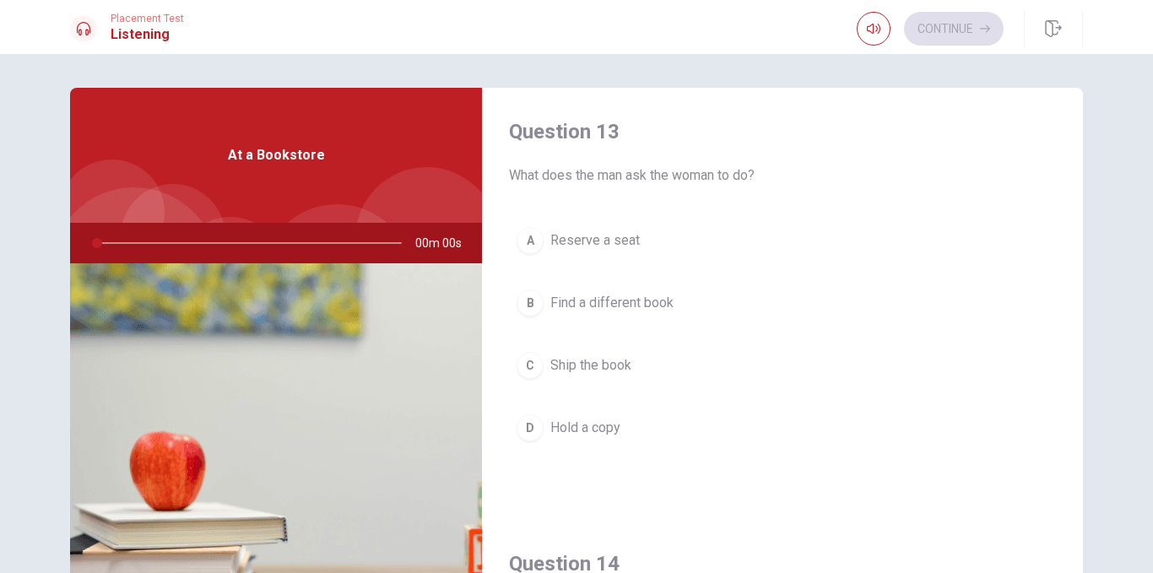
scroll to position [869, 0]
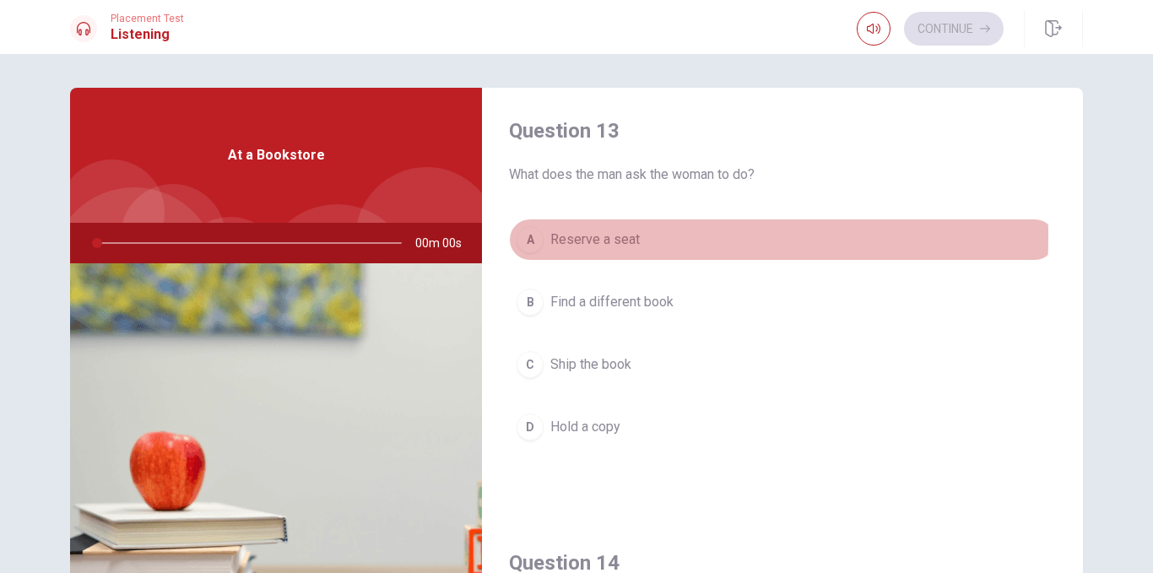
click at [553, 236] on span "Reserve a seat" at bounding box center [596, 240] width 90 height 20
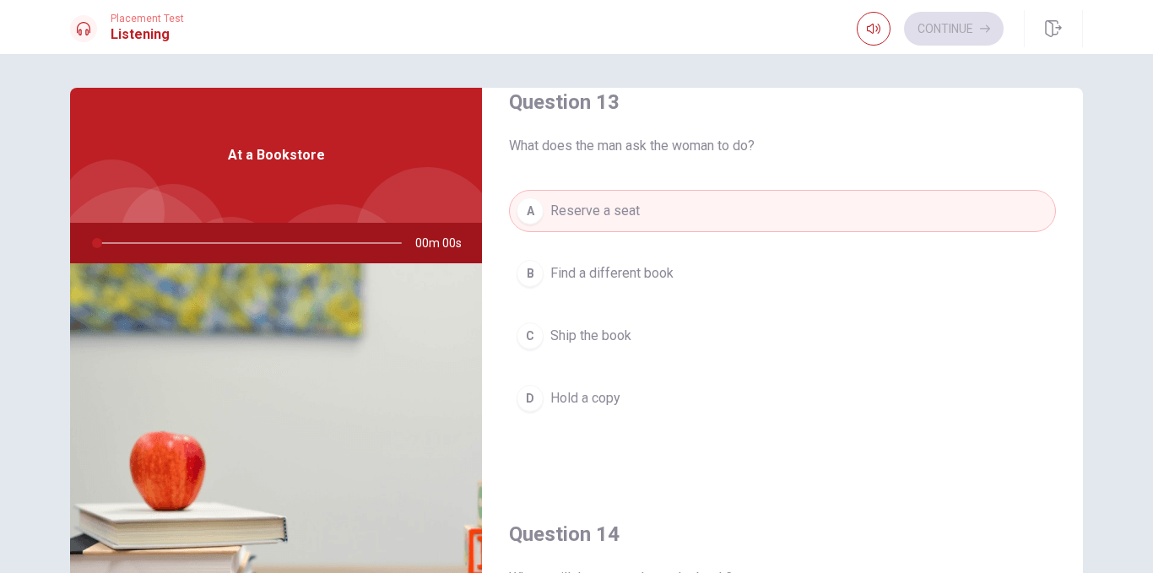
scroll to position [891, 0]
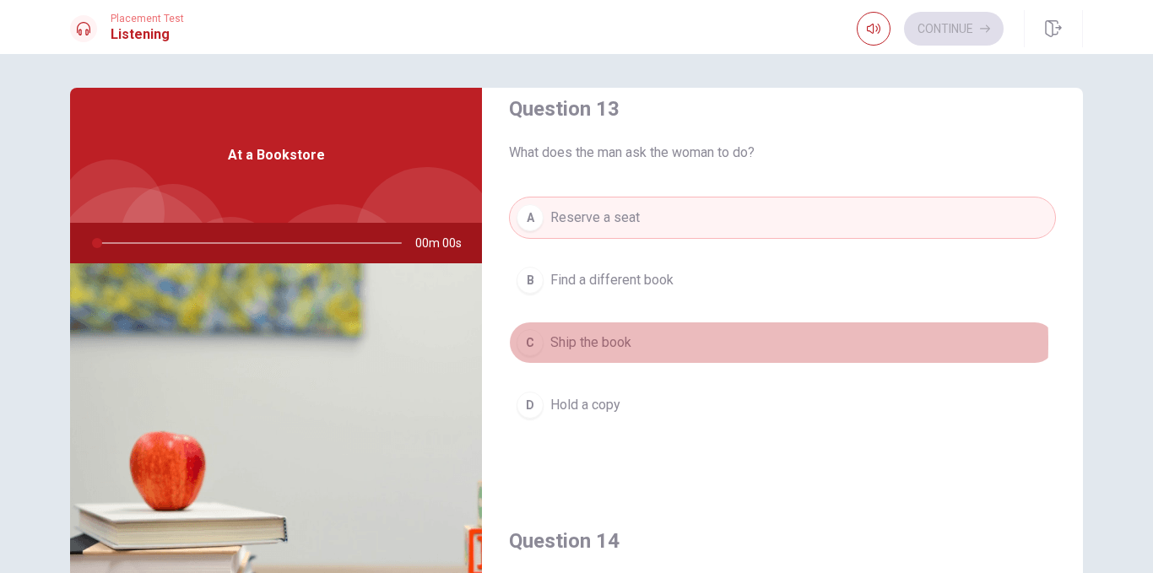
click at [595, 343] on span "Ship the book" at bounding box center [591, 343] width 81 height 20
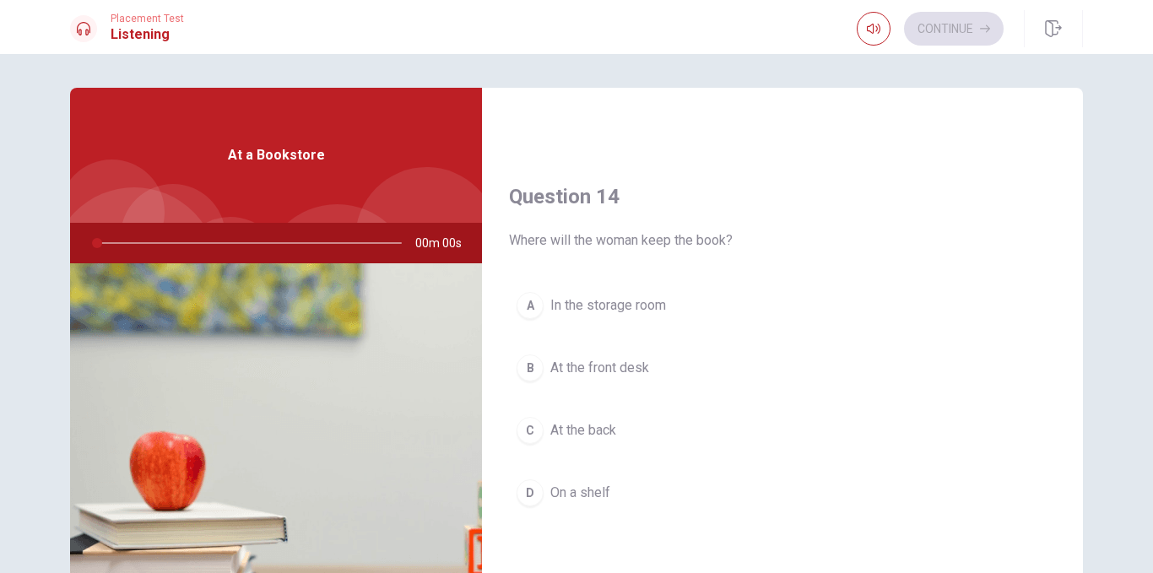
scroll to position [1236, 0]
click at [634, 296] on span "In the storage room" at bounding box center [609, 305] width 116 height 20
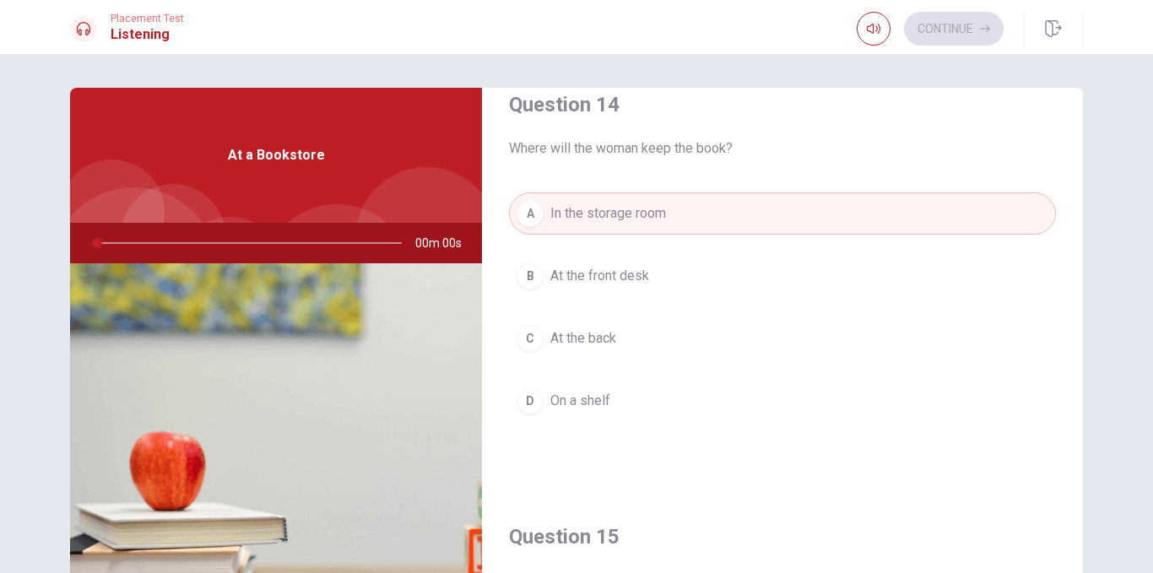
scroll to position [1328, 0]
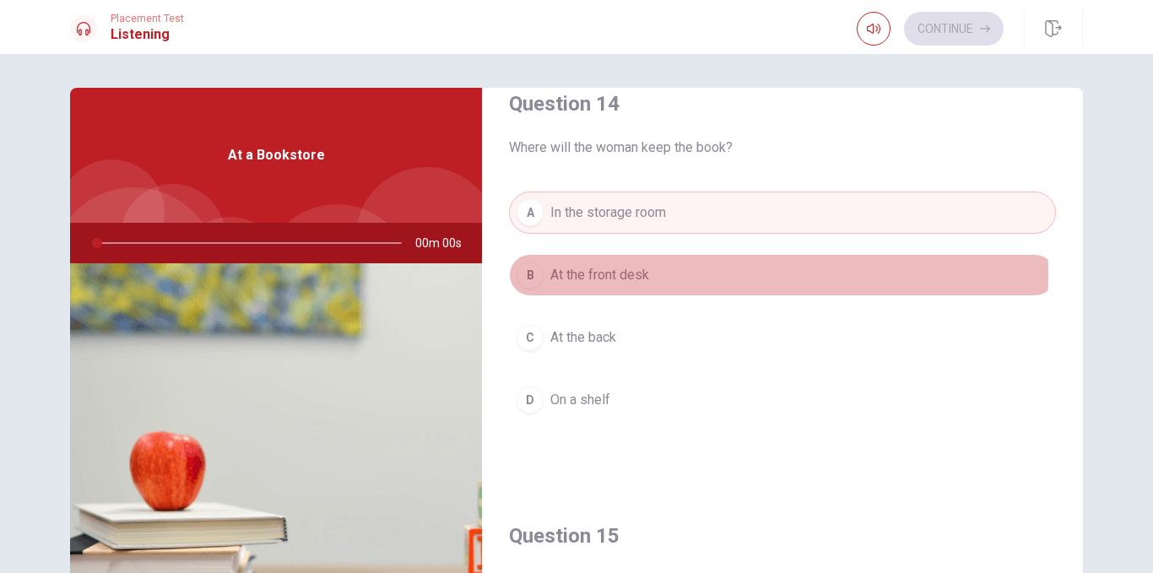
click at [629, 273] on span "At the front desk" at bounding box center [600, 275] width 99 height 20
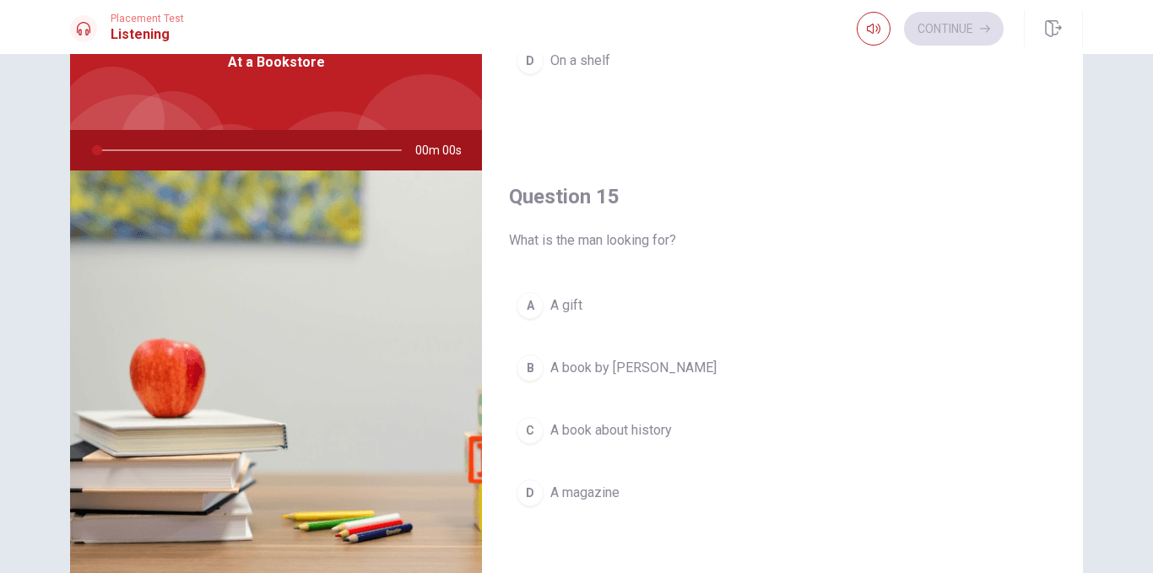
scroll to position [159, 0]
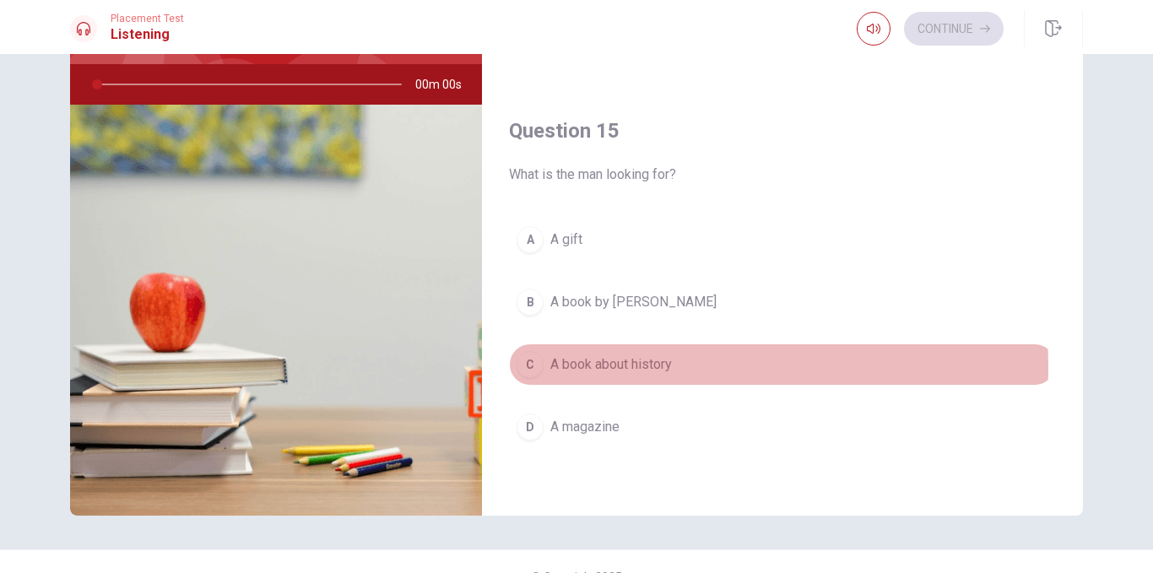
click at [622, 367] on span "A book about history" at bounding box center [612, 365] width 122 height 20
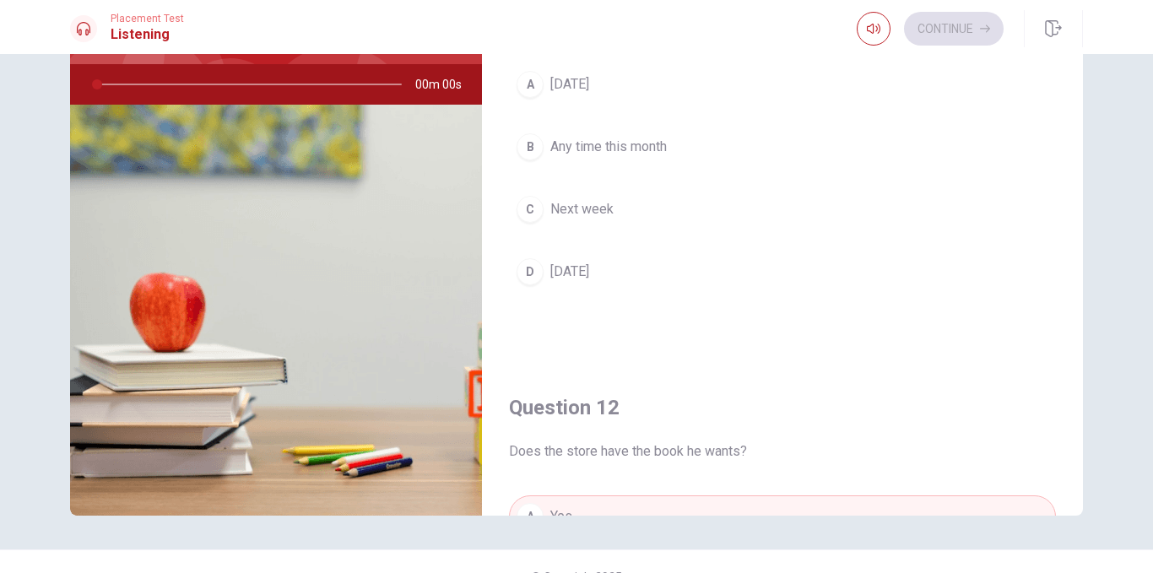
scroll to position [0, 0]
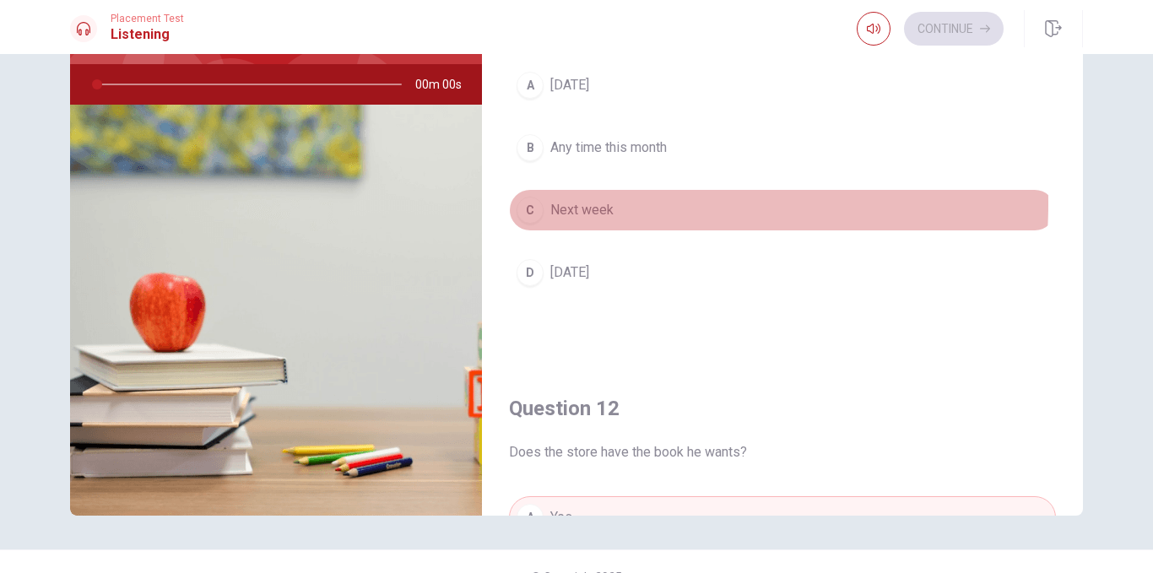
click at [584, 203] on span "Next week" at bounding box center [582, 210] width 63 height 20
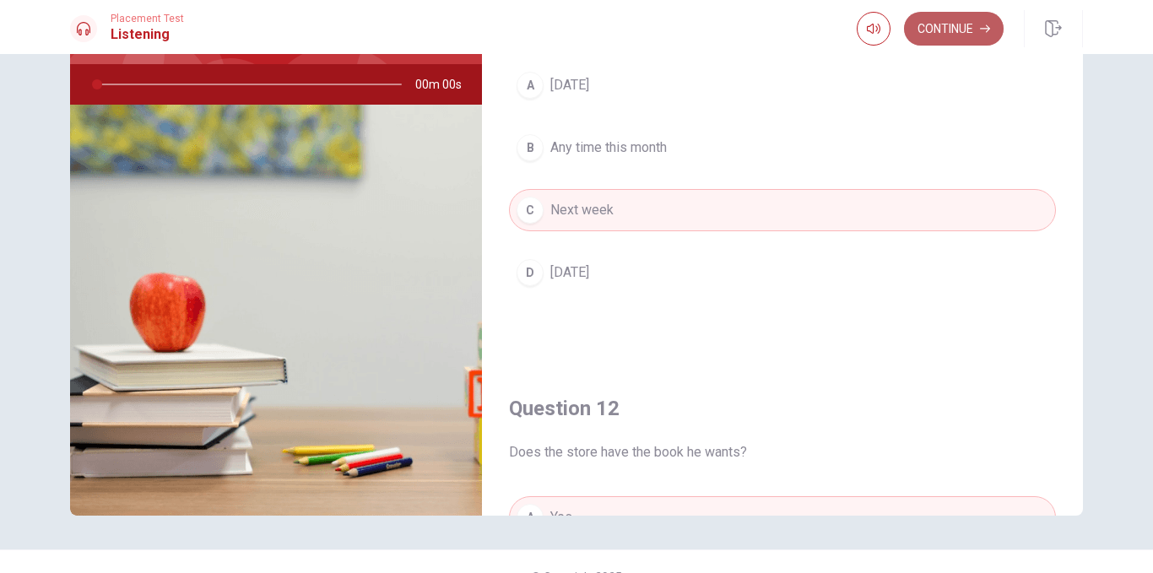
click at [942, 30] on button "Continue" at bounding box center [954, 29] width 100 height 34
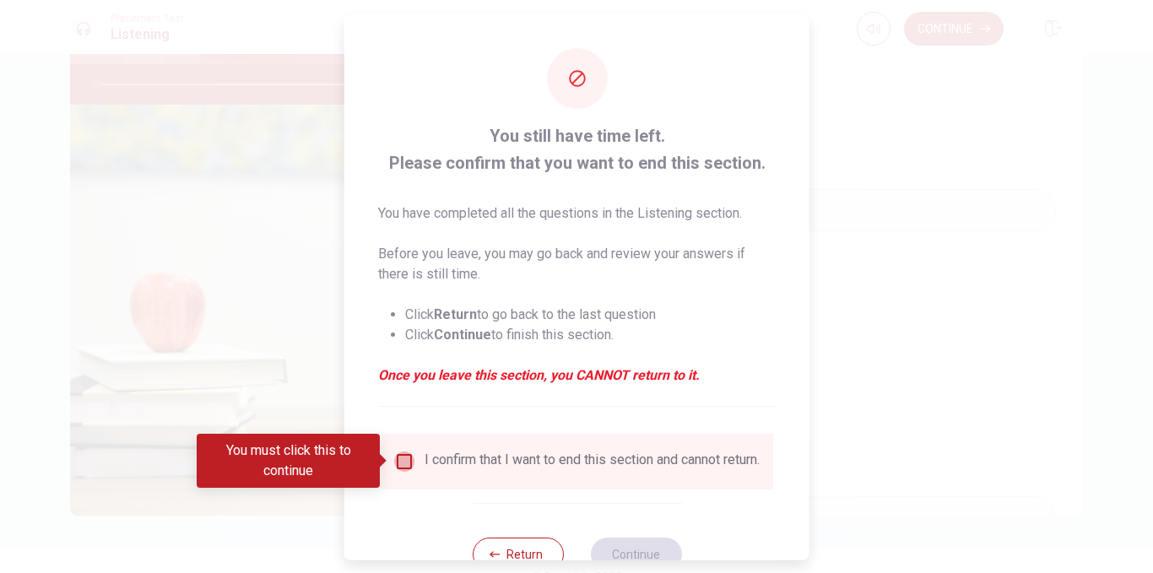
click at [395, 462] on input "You must click this to continue" at bounding box center [404, 461] width 20 height 20
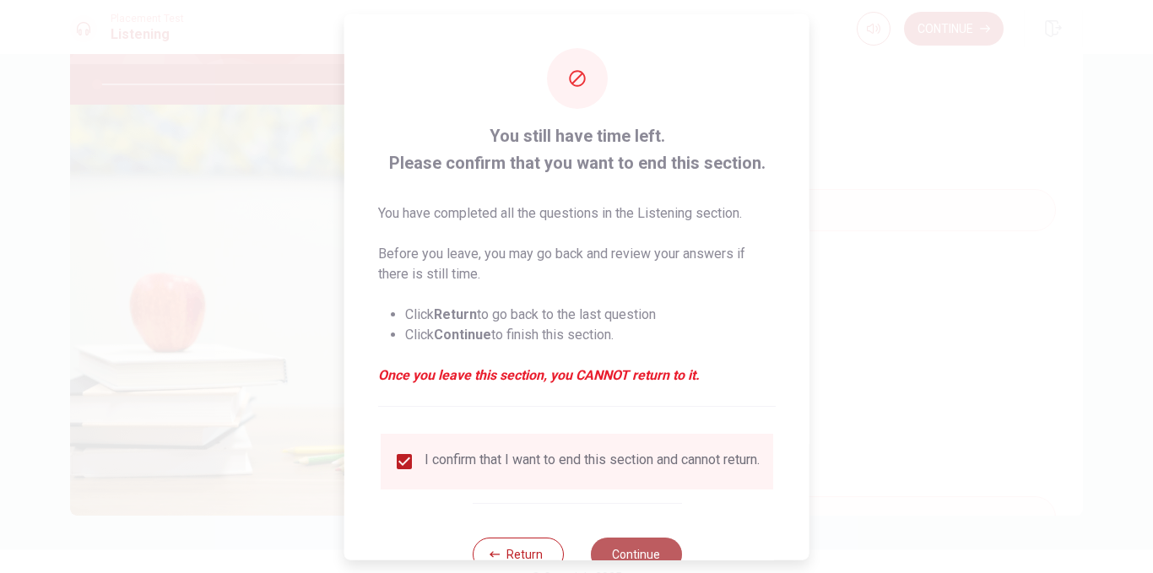
click at [650, 550] on button "Continue" at bounding box center [635, 554] width 91 height 34
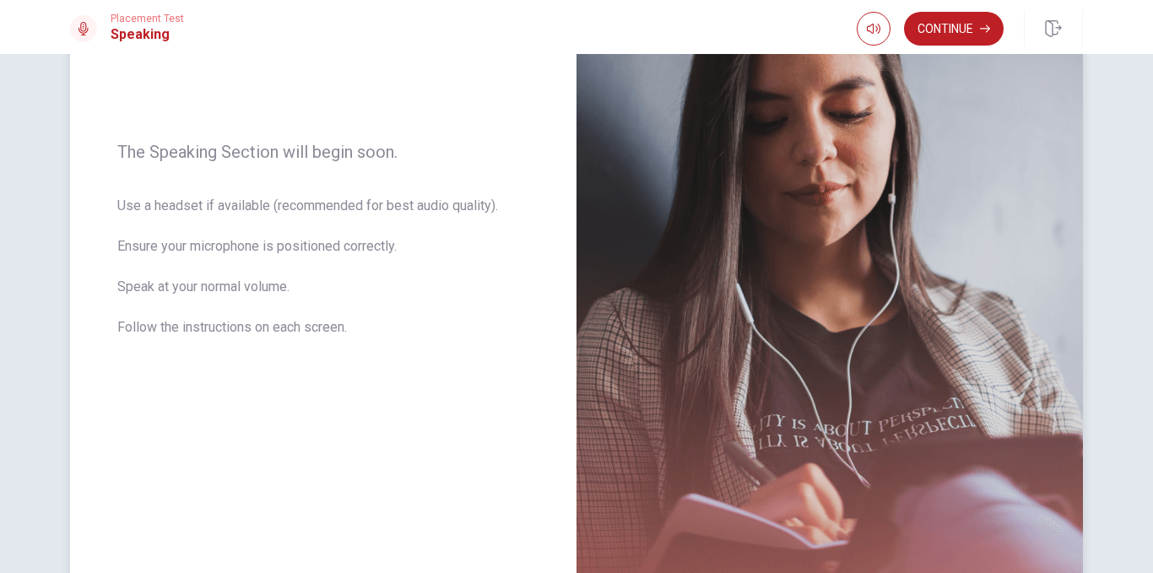
scroll to position [205, 0]
click at [947, 32] on button "Continue" at bounding box center [954, 29] width 100 height 34
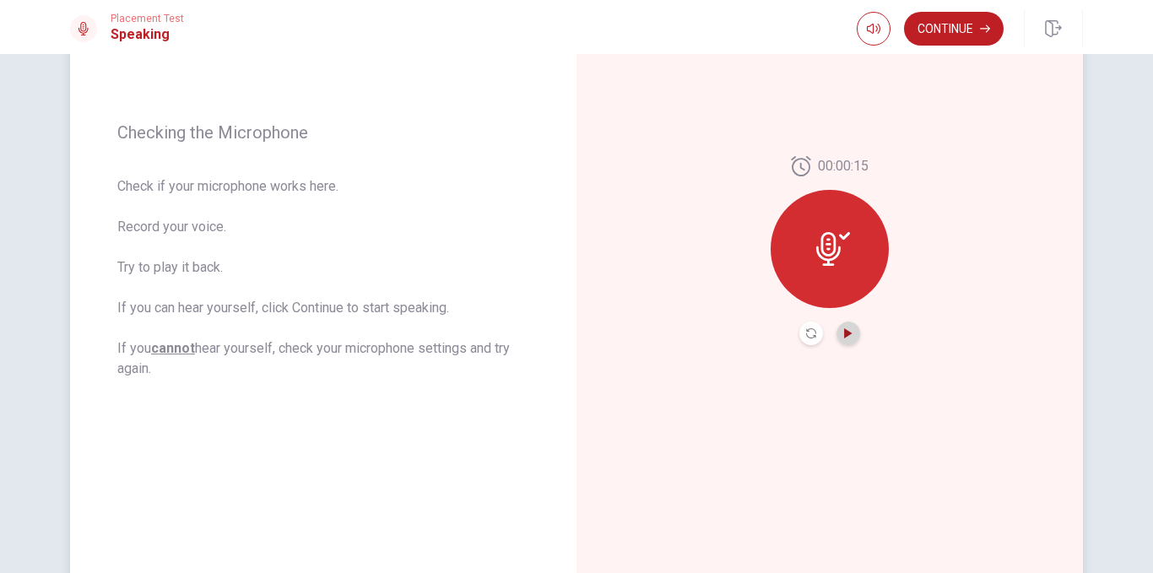
click at [844, 334] on icon "Play Audio" at bounding box center [848, 333] width 8 height 10
click at [957, 30] on button "Continue" at bounding box center [954, 29] width 100 height 34
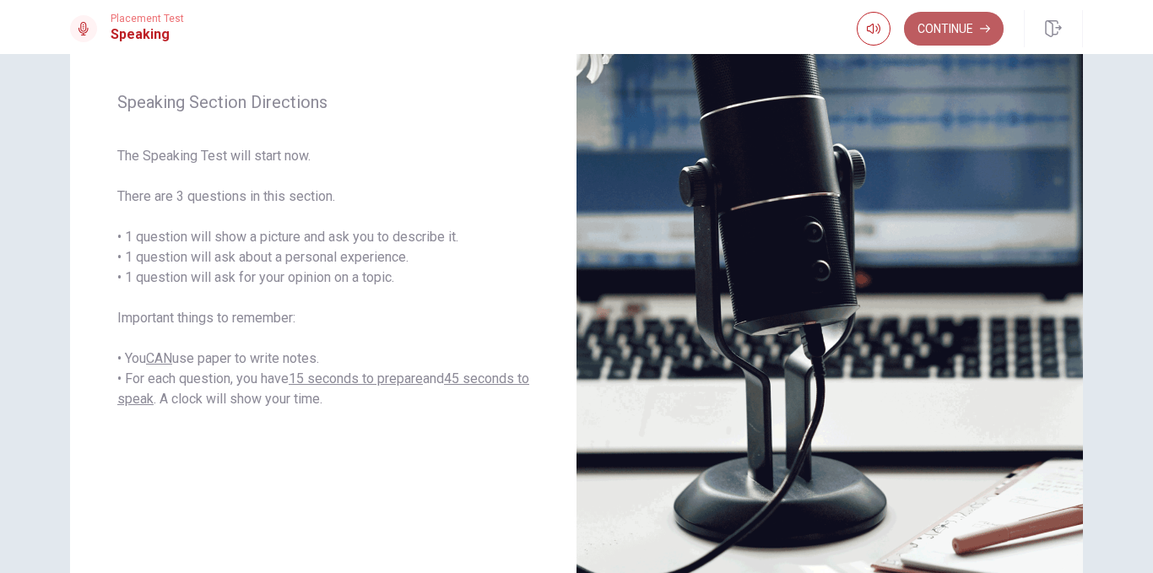
click at [957, 30] on button "Continue" at bounding box center [954, 29] width 100 height 34
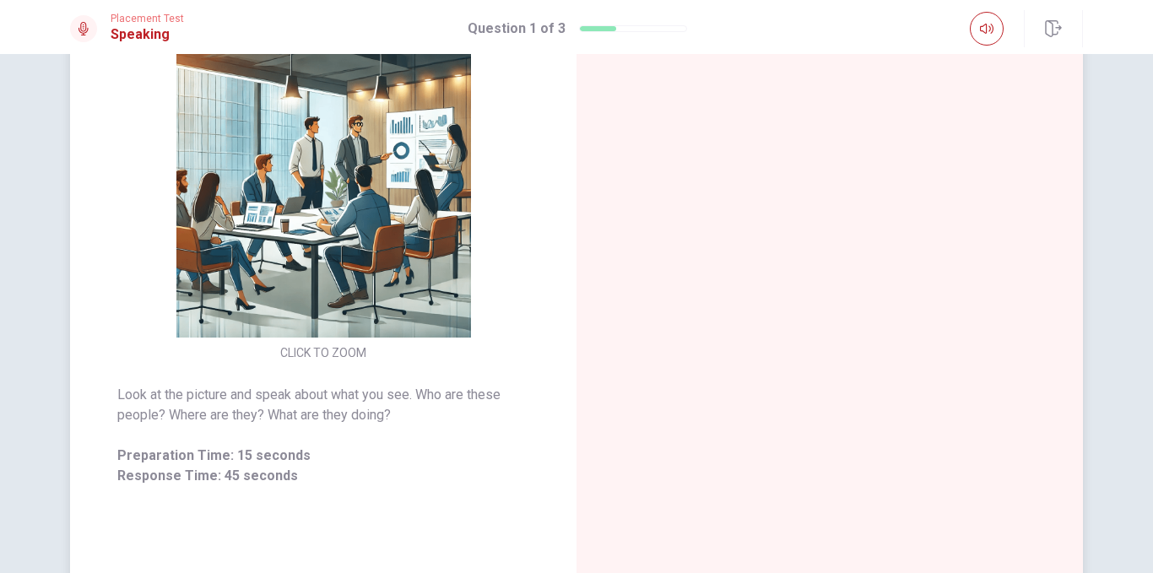
click at [364, 243] on img at bounding box center [323, 190] width 324 height 295
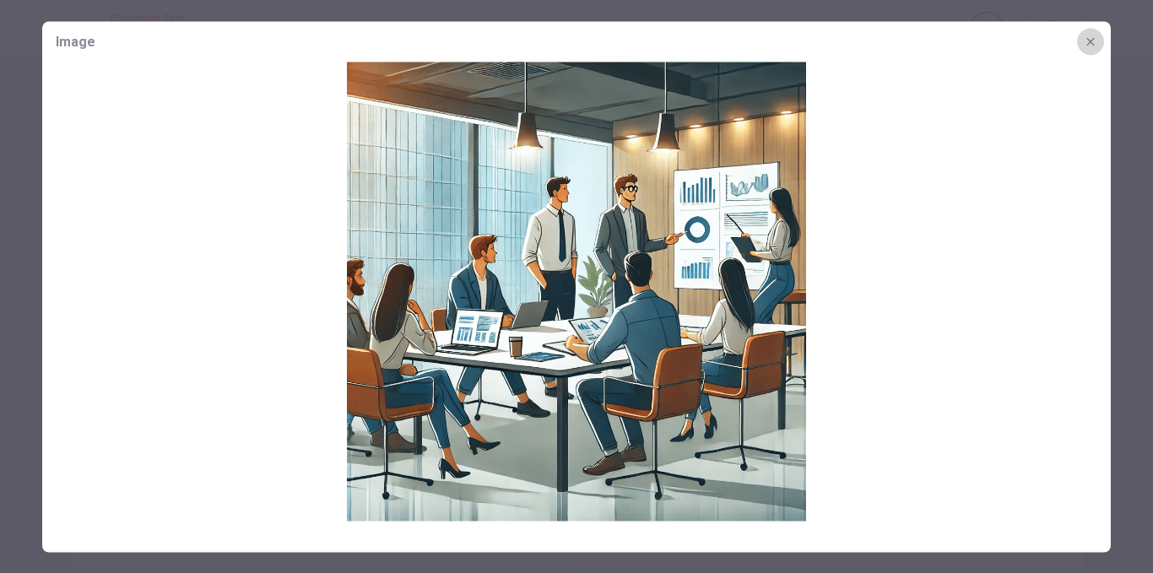
click at [1090, 46] on icon "button" at bounding box center [1091, 42] width 14 height 14
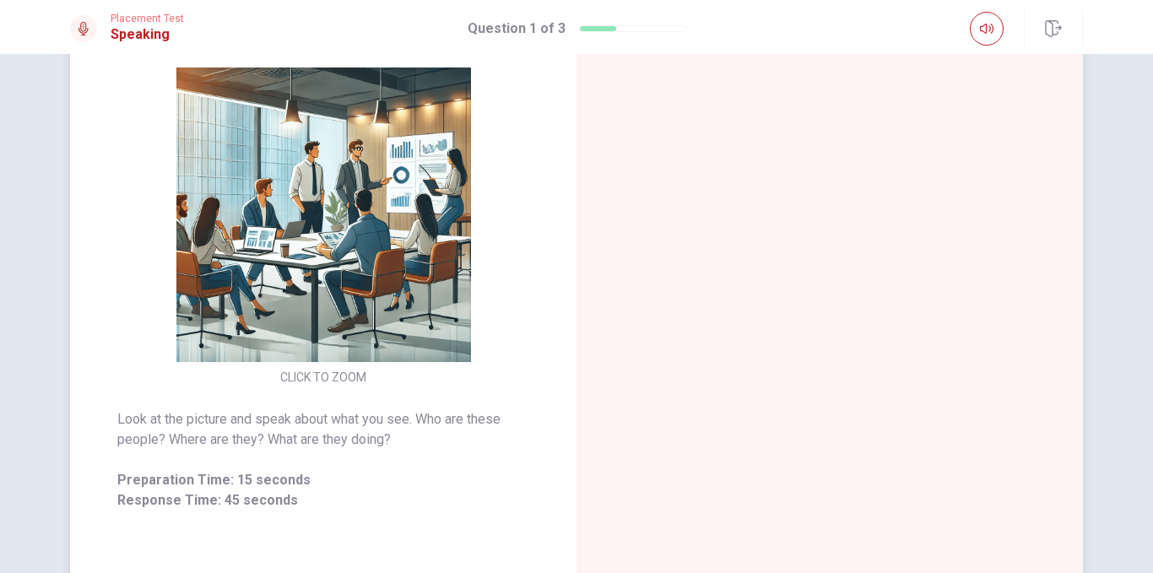
scroll to position [182, 0]
click at [732, 497] on div at bounding box center [830, 274] width 507 height 736
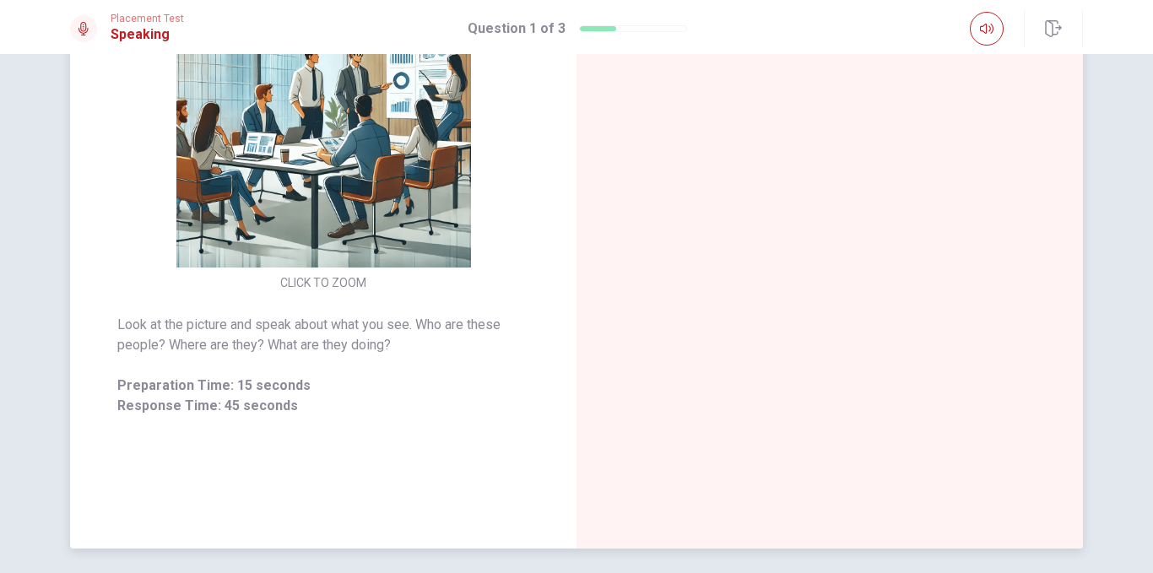
scroll to position [276, 0]
click at [231, 409] on span "Response Time: 45 seconds" at bounding box center [323, 405] width 412 height 20
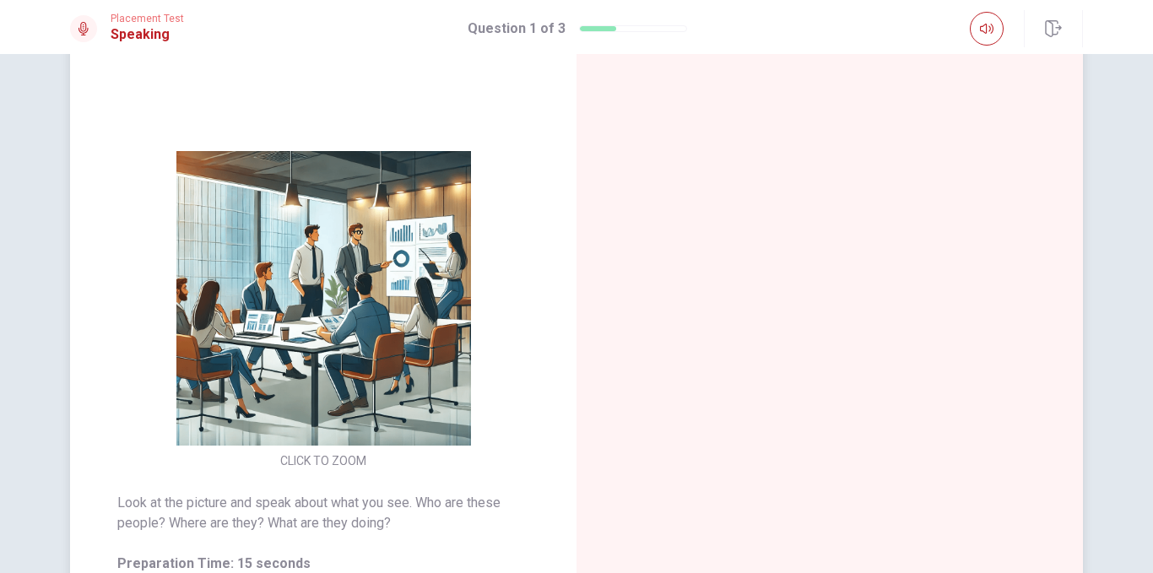
scroll to position [95, 0]
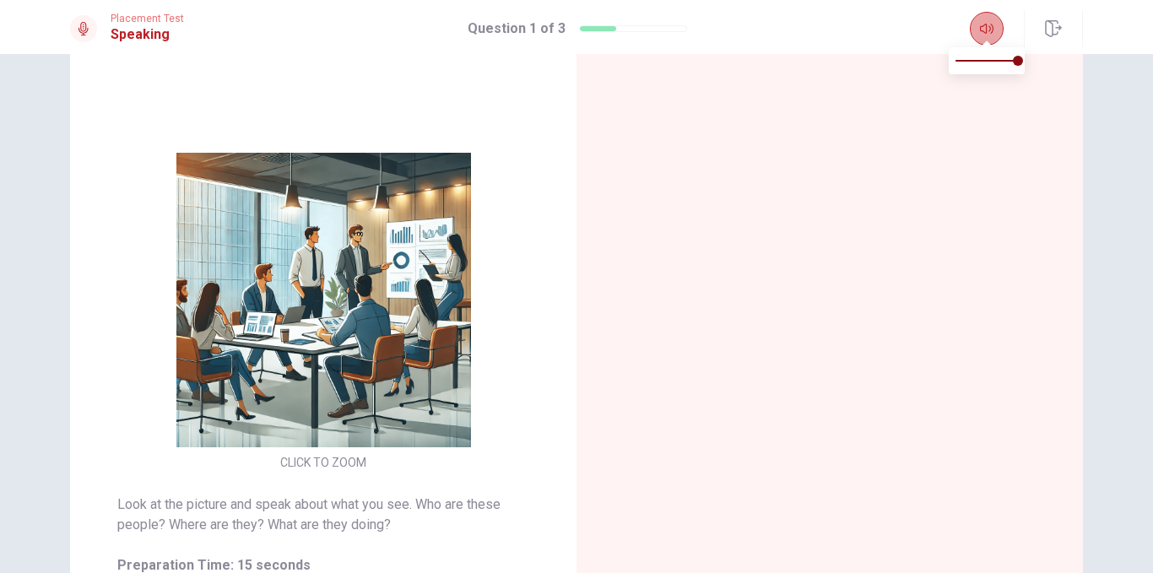
click at [988, 33] on icon "button" at bounding box center [987, 29] width 14 height 14
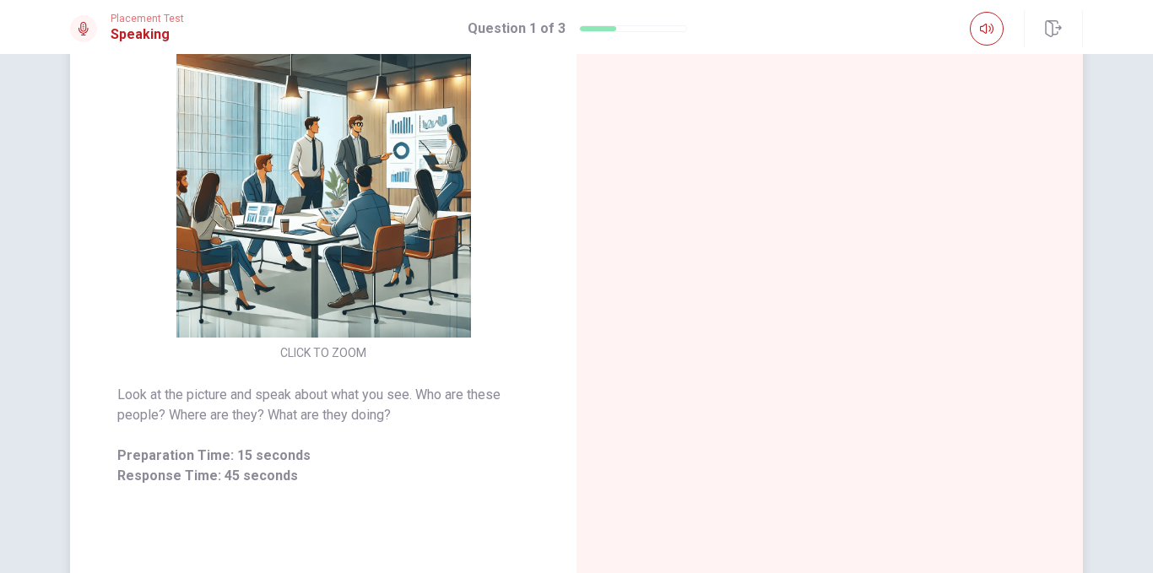
scroll to position [204, 0]
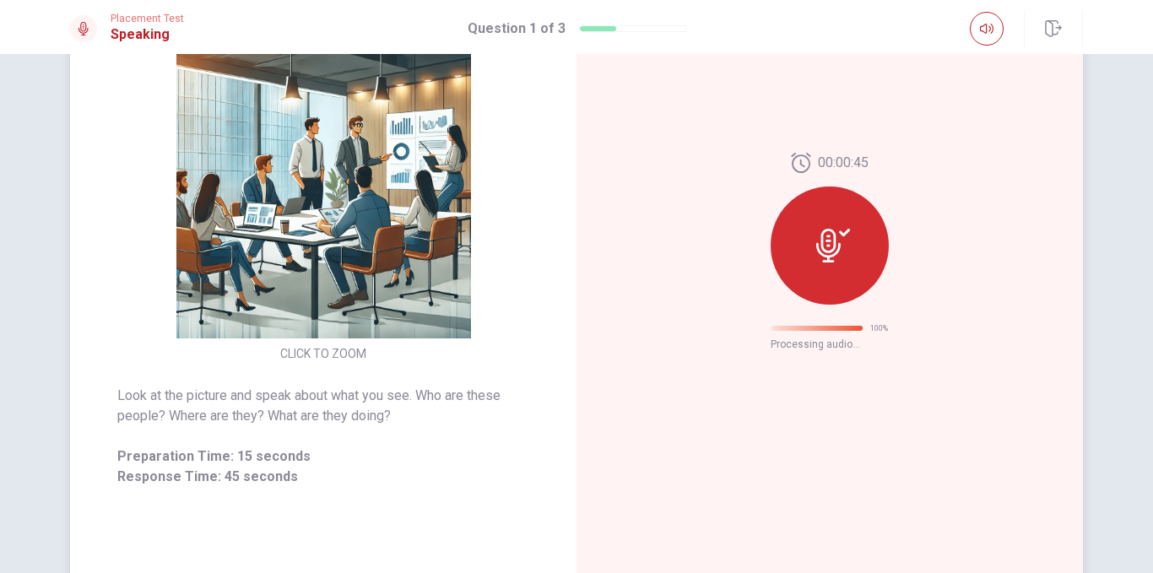
click at [825, 242] on icon at bounding box center [834, 246] width 34 height 34
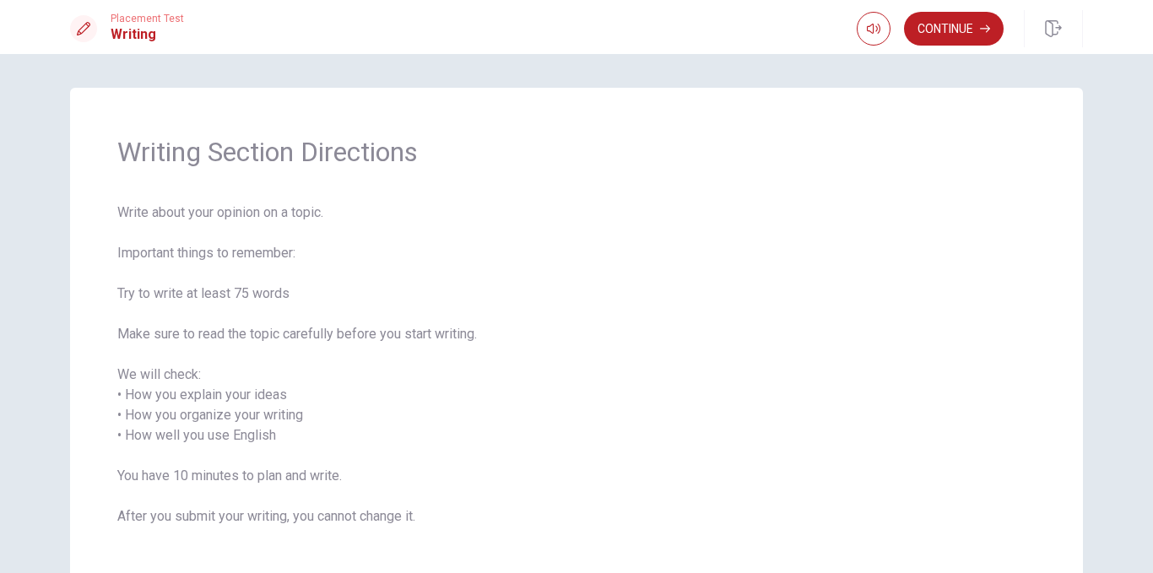
scroll to position [109, 0]
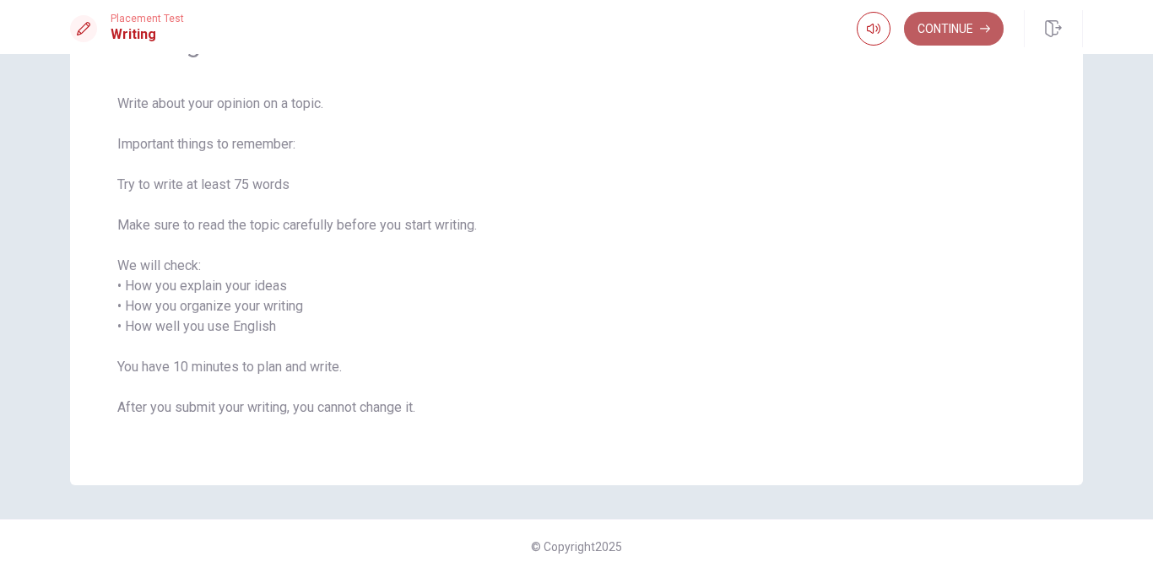
click at [954, 19] on button "Continue" at bounding box center [954, 29] width 100 height 34
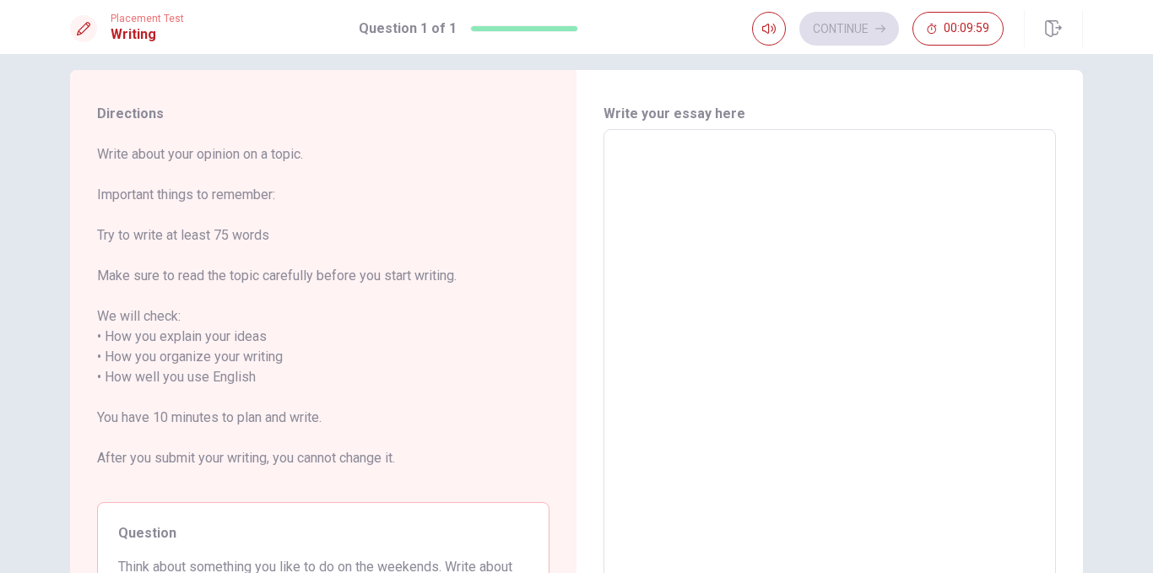
scroll to position [17, 0]
click at [736, 205] on textarea at bounding box center [830, 378] width 429 height 469
type textarea "i"
type textarea "x"
type textarea "i"
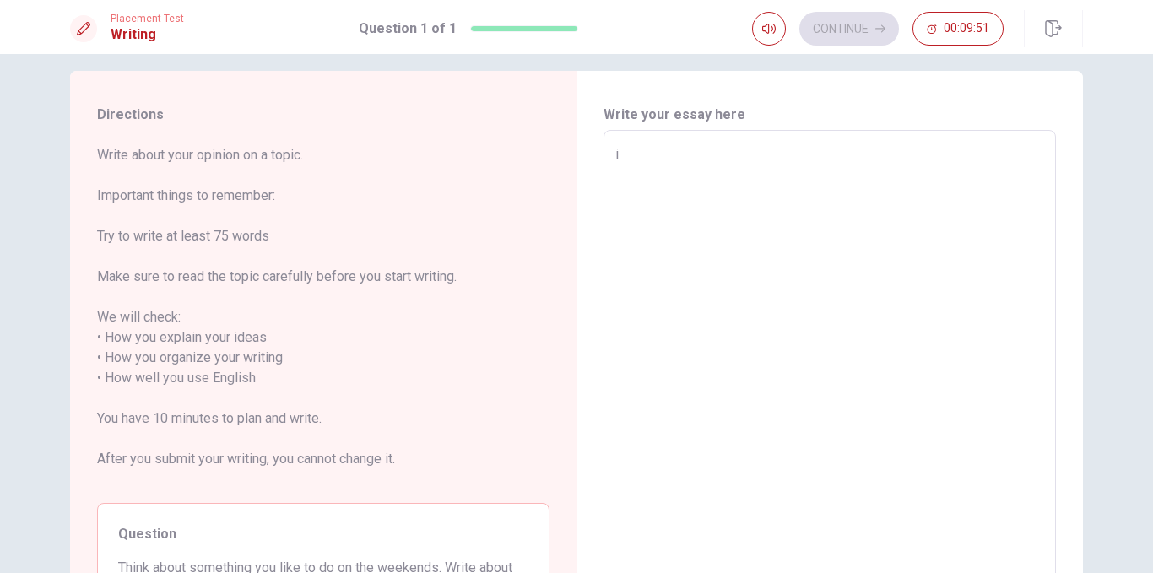
type textarea "x"
type textarea "i t"
type textarea "x"
type textarea "i th"
type textarea "x"
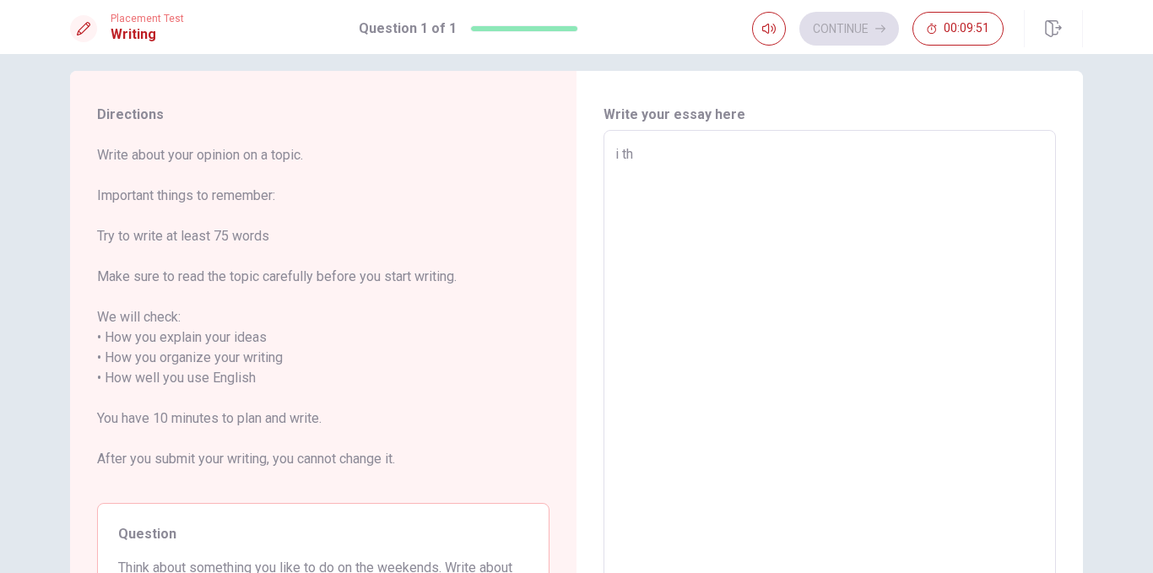
type textarea "i thi"
type textarea "x"
type textarea "i thin"
type textarea "x"
type textarea "i think"
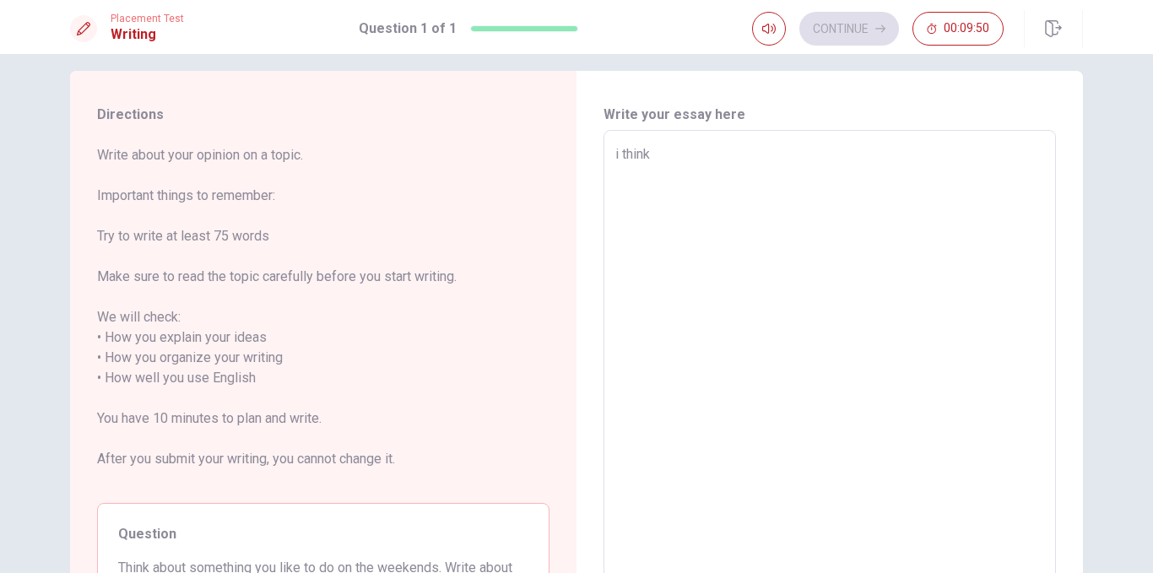
type textarea "x"
type textarea "i think"
type textarea "x"
type textarea "i think i"
type textarea "x"
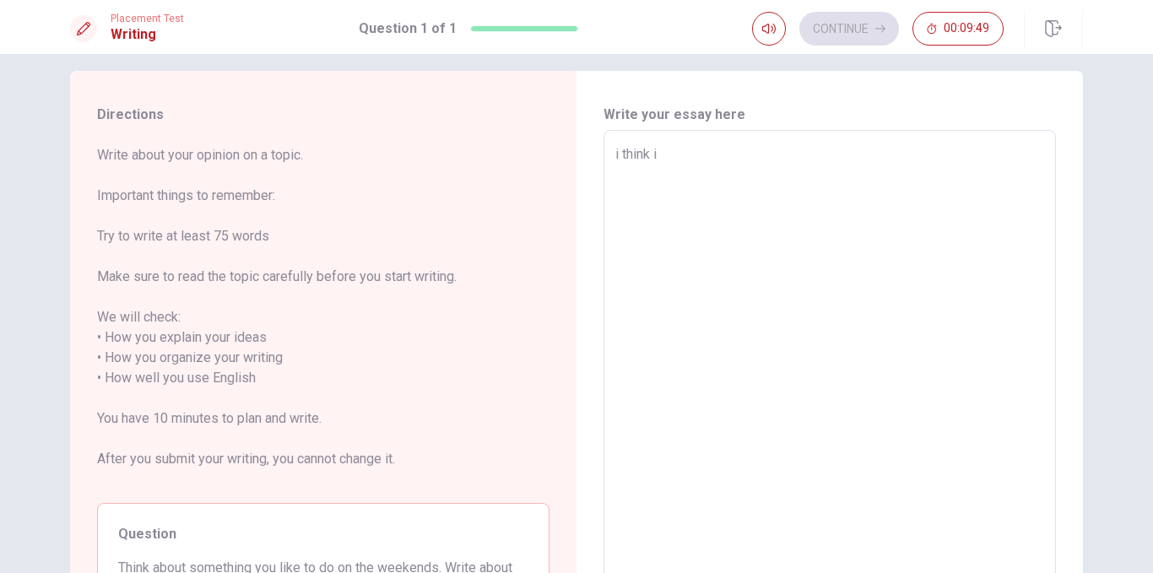
type textarea "i think is"
type textarea "x"
type textarea "i think is"
type textarea "x"
type textarea "i think is i"
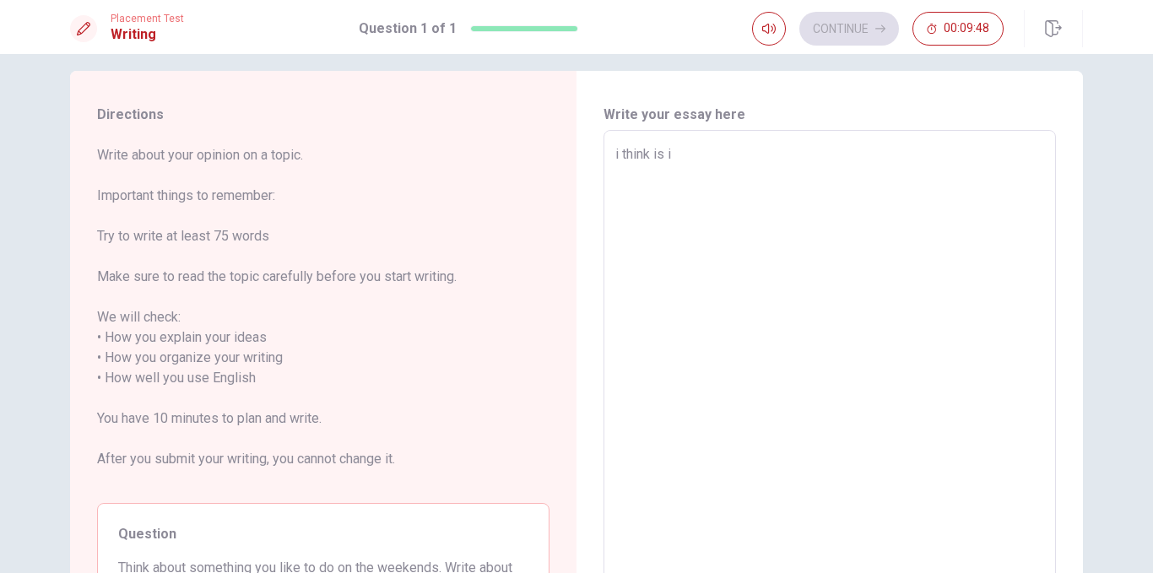
type textarea "x"
type textarea "i think is im"
type textarea "x"
type textarea "i think is imp"
type textarea "x"
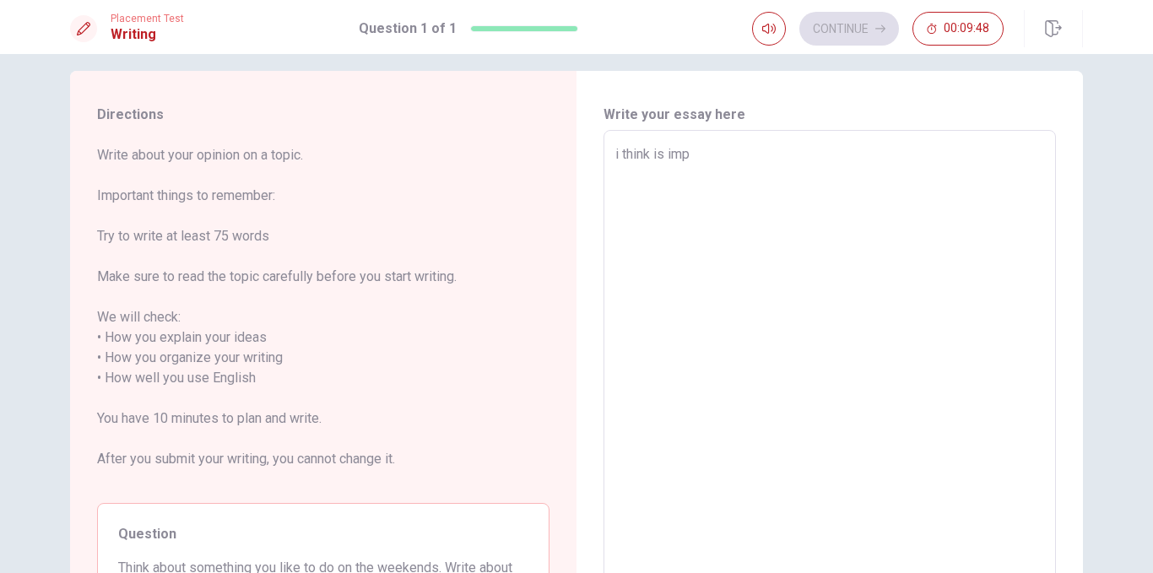
type textarea "i think is impo"
type textarea "x"
type textarea "i think is impor"
type textarea "x"
type textarea "i think is import"
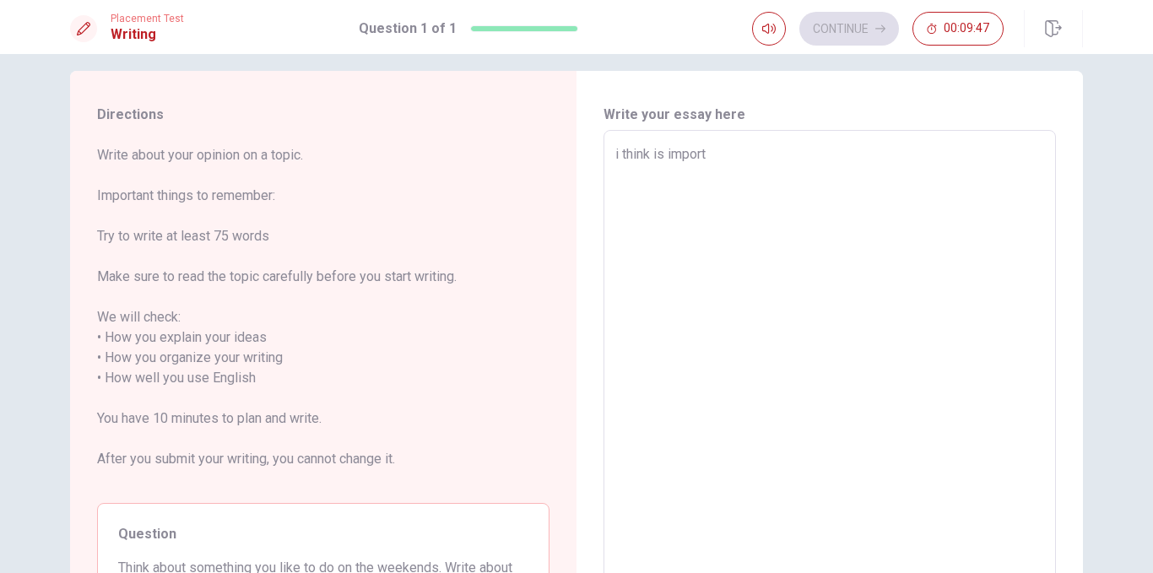
type textarea "x"
type textarea "i think is importa"
type textarea "x"
type textarea "i think is importan"
type textarea "x"
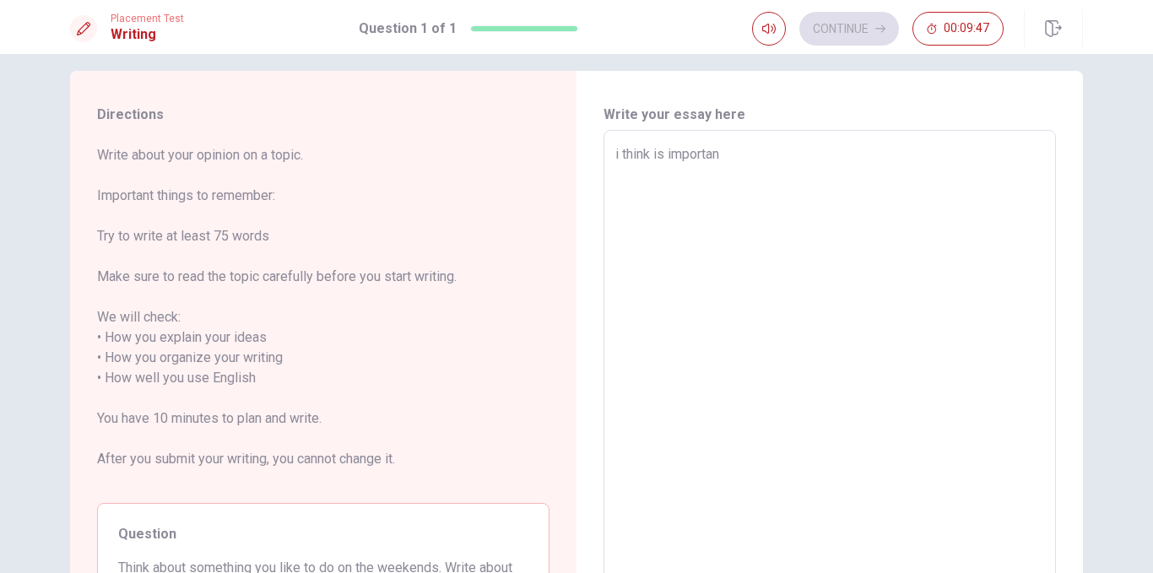
type textarea "i think is important"
type textarea "x"
type textarea "i think is important"
type textarea "x"
type textarea "i think is important f"
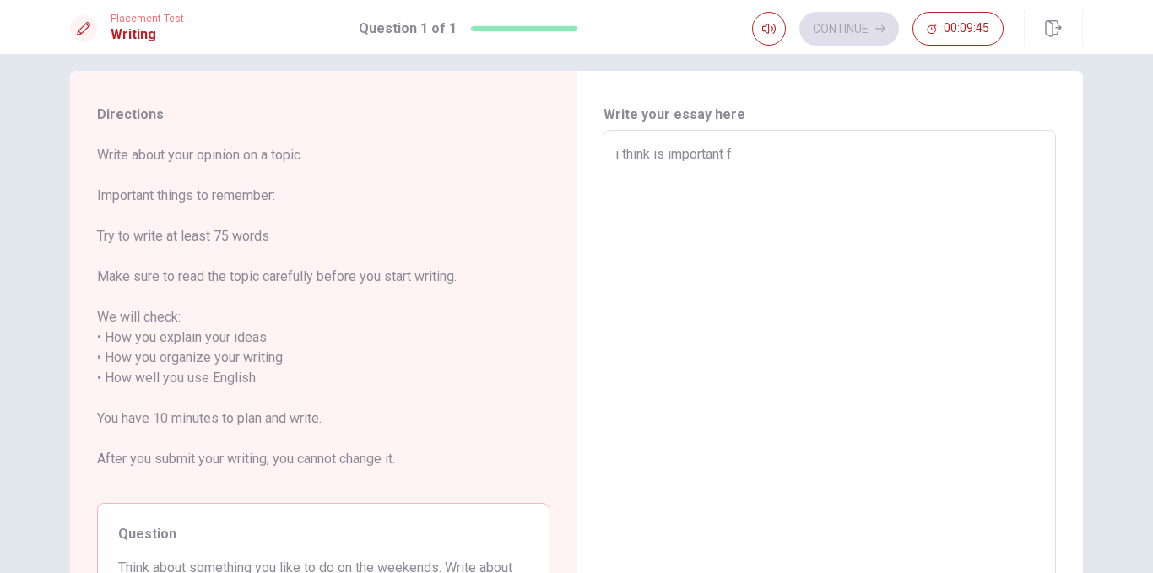
type textarea "x"
type textarea "i think is important fo"
type textarea "x"
type textarea "i think is important for"
type textarea "x"
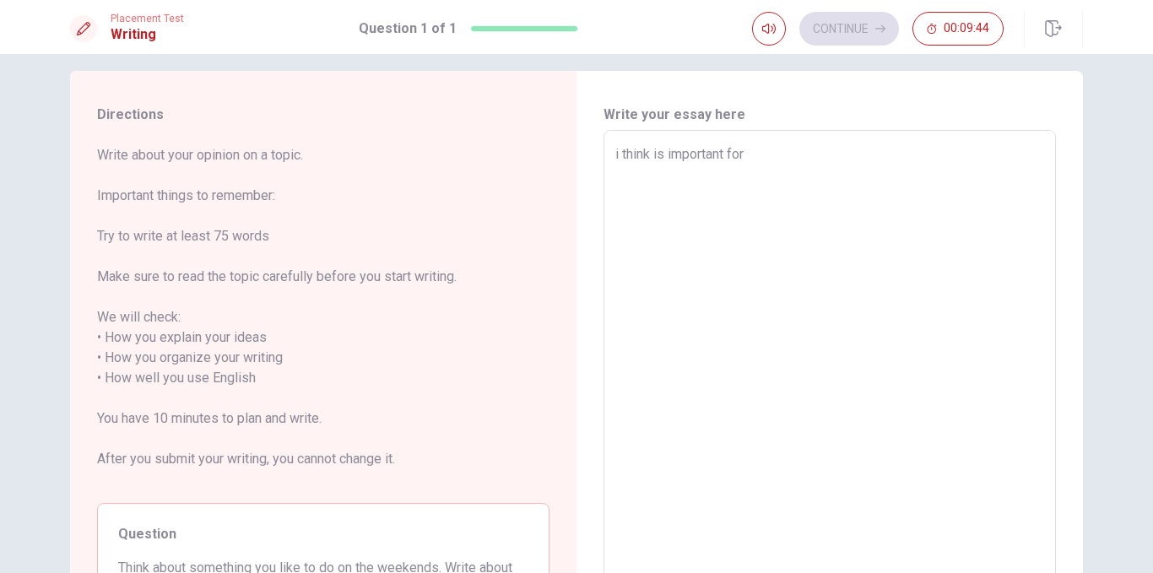
type textarea "i think is important for"
type textarea "x"
type textarea "i think is important for p"
type textarea "x"
type textarea "i think is important for pe"
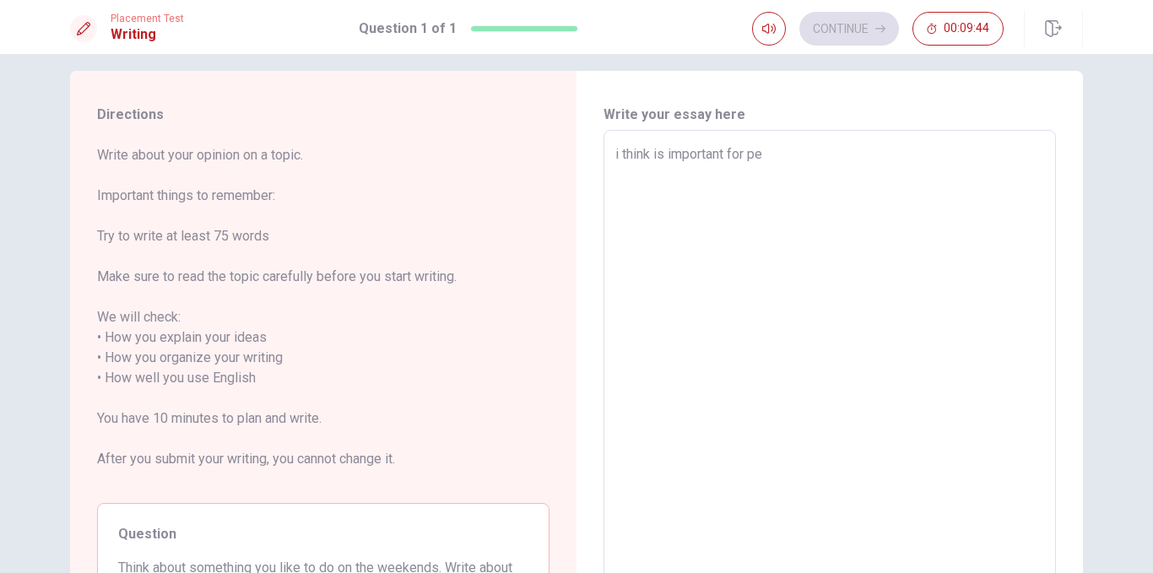
type textarea "x"
type textarea "i think is important for peo"
type textarea "x"
type textarea "i think is important for peop"
type textarea "x"
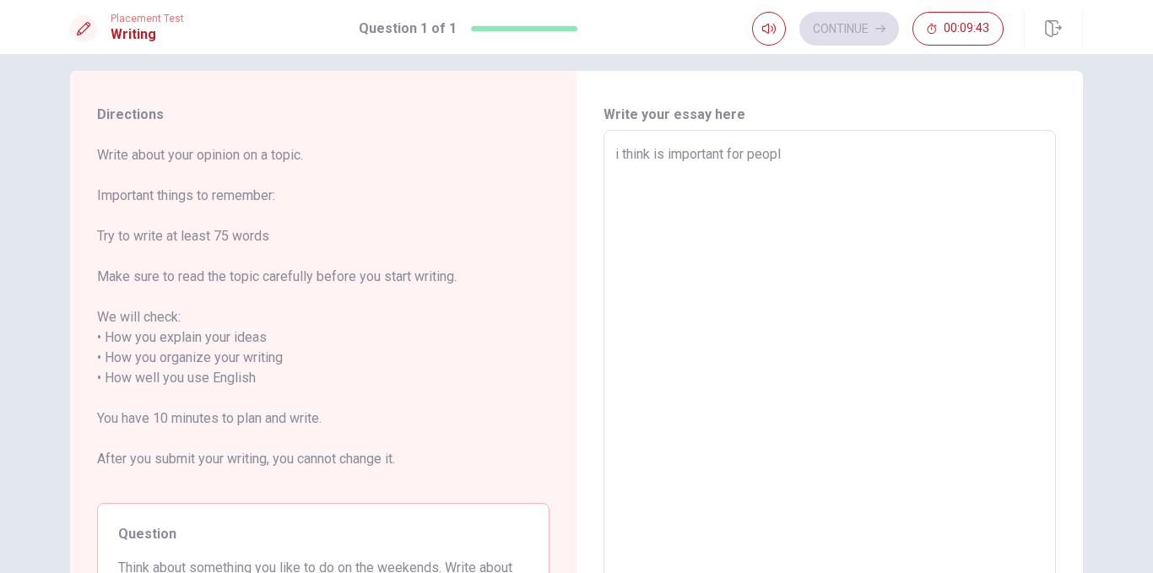
type textarea "i think is important for people"
type textarea "x"
type textarea "i think is important for people"
type textarea "x"
type textarea "i think is important for people t"
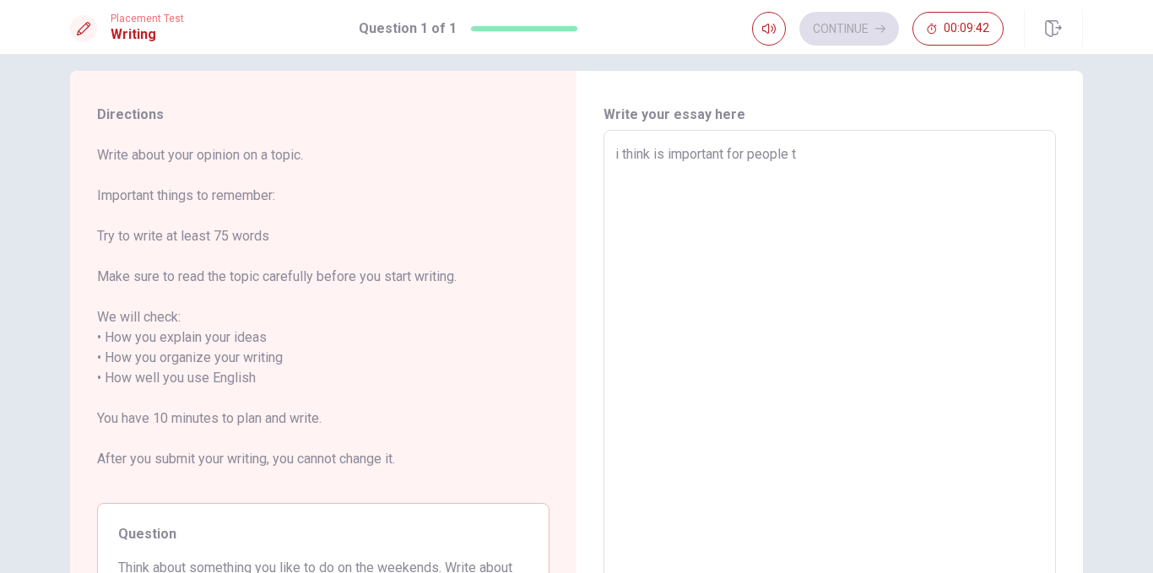
type textarea "x"
type textarea "i think is important for people to"
type textarea "x"
type textarea "i think is important for people to"
type textarea "x"
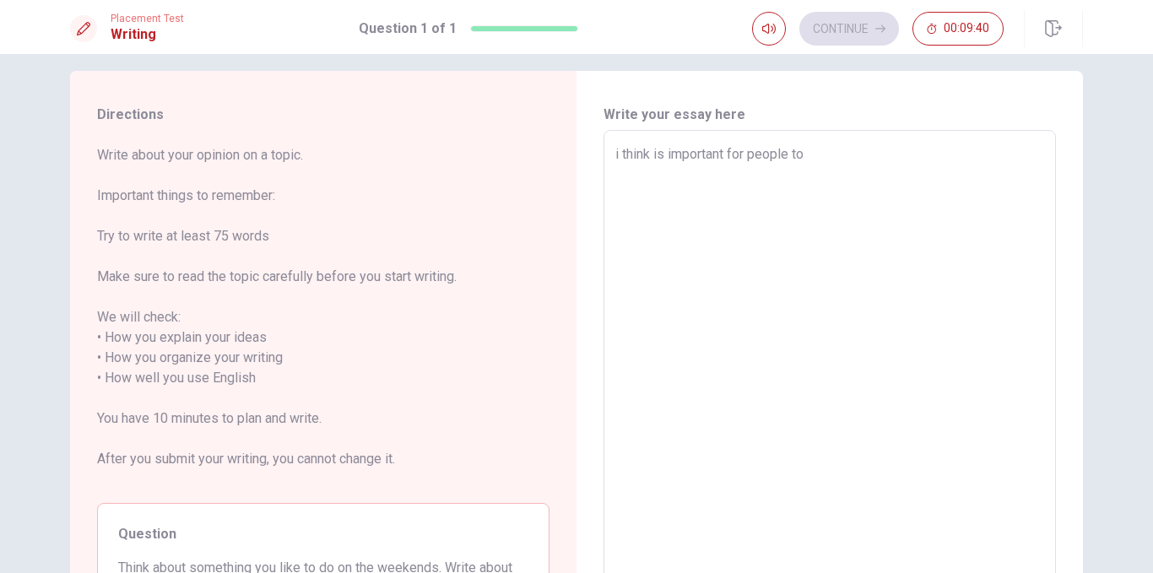
type textarea "i think is important for people to d"
type textarea "x"
type textarea "i think is important for people to do"
type textarea "x"
type textarea "i think is important for people to d"
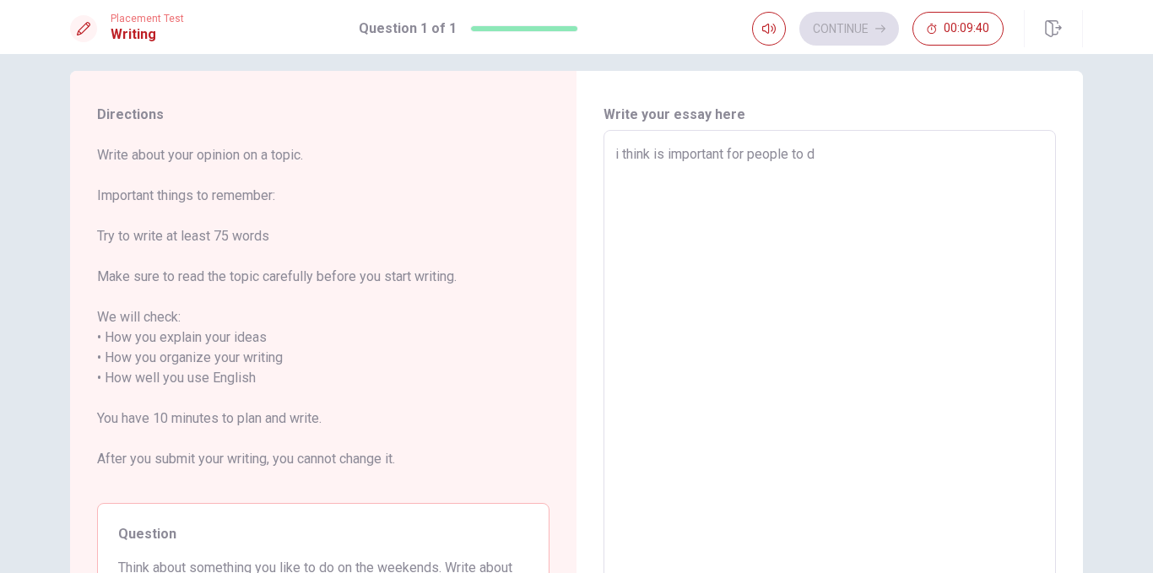
type textarea "x"
type textarea "i think is important for people to"
type textarea "x"
type textarea "i think is important for people to m"
type textarea "x"
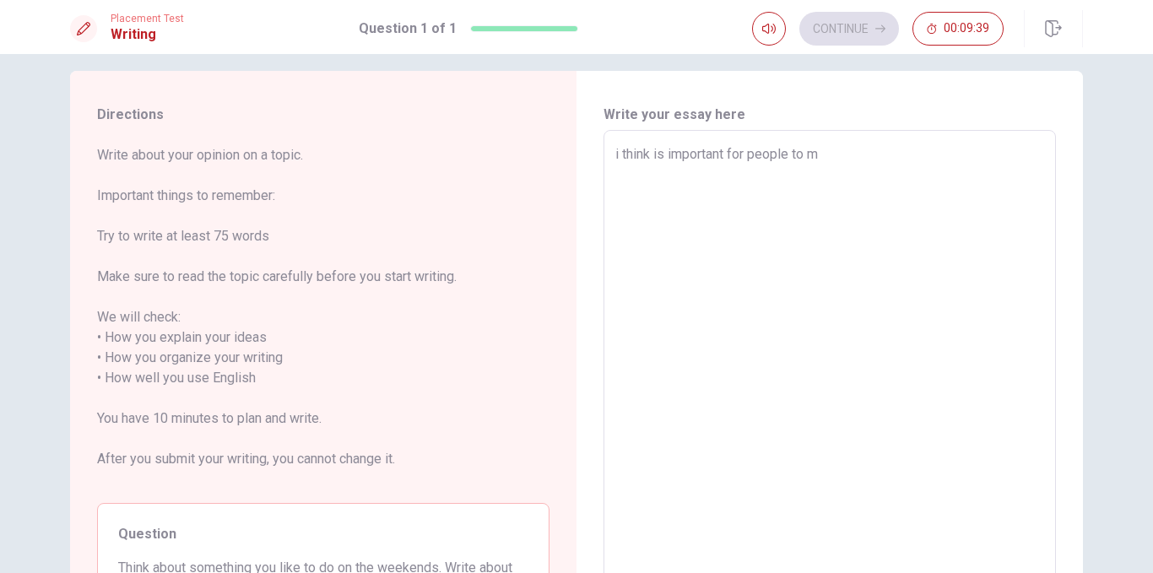
type textarea "i think is important for people to [GEOGRAPHIC_DATA]"
type textarea "x"
type textarea "i think is important for people to mak"
type textarea "x"
type textarea "i think is important for people to make"
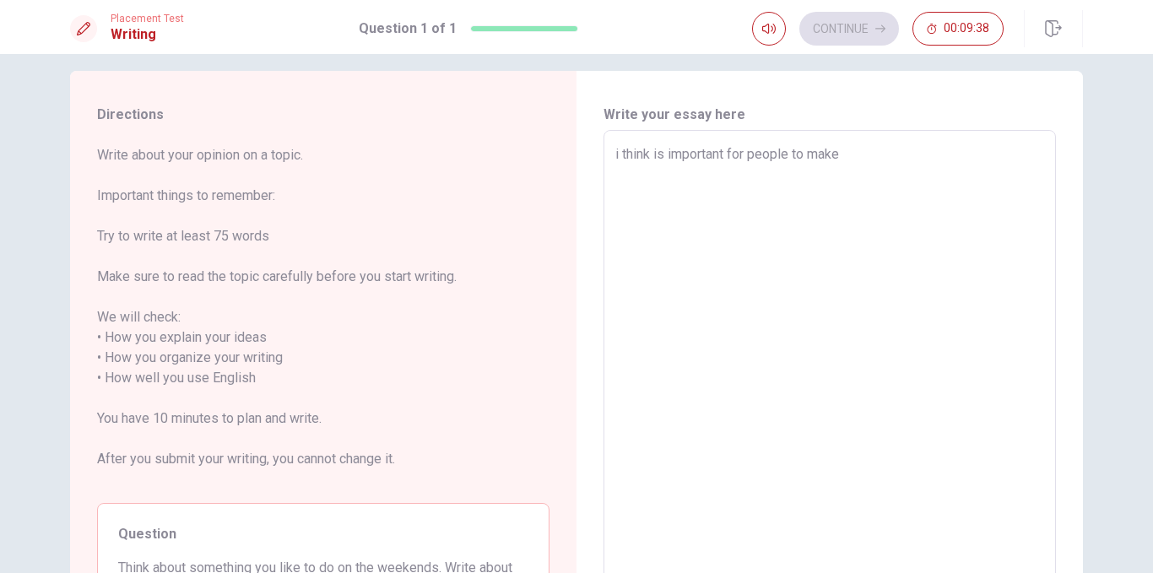
type textarea "x"
type textarea "i think is important for people to make"
type textarea "x"
type textarea "i think is important for people to make e"
type textarea "x"
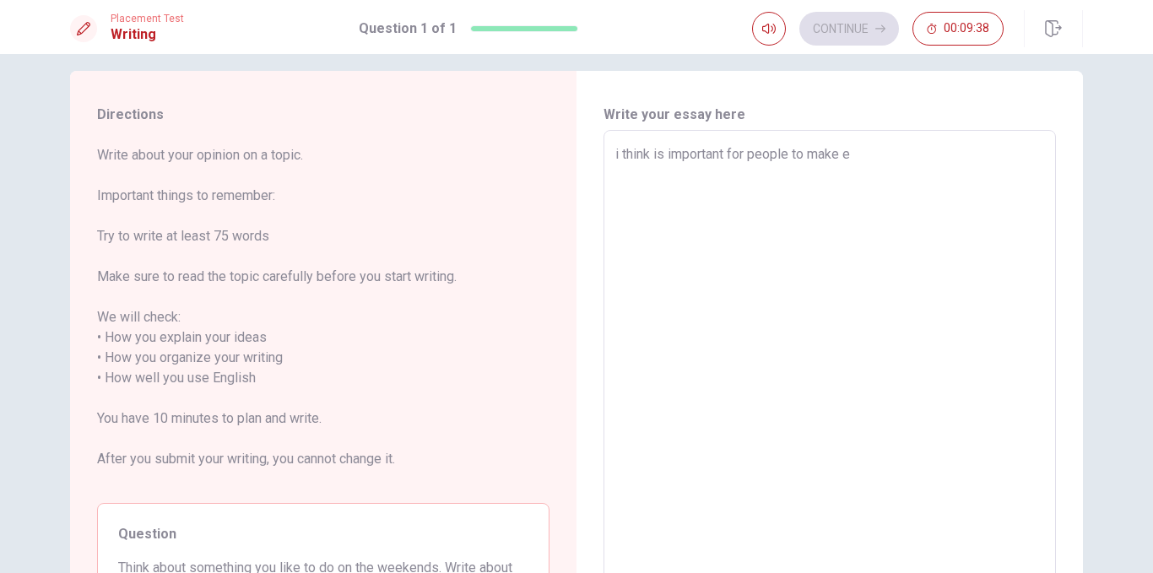
type textarea "i think is important for people to make ex"
type textarea "x"
type textarea "i think is important for people to make exc"
type textarea "x"
type textarea "i think is important for people to make exce"
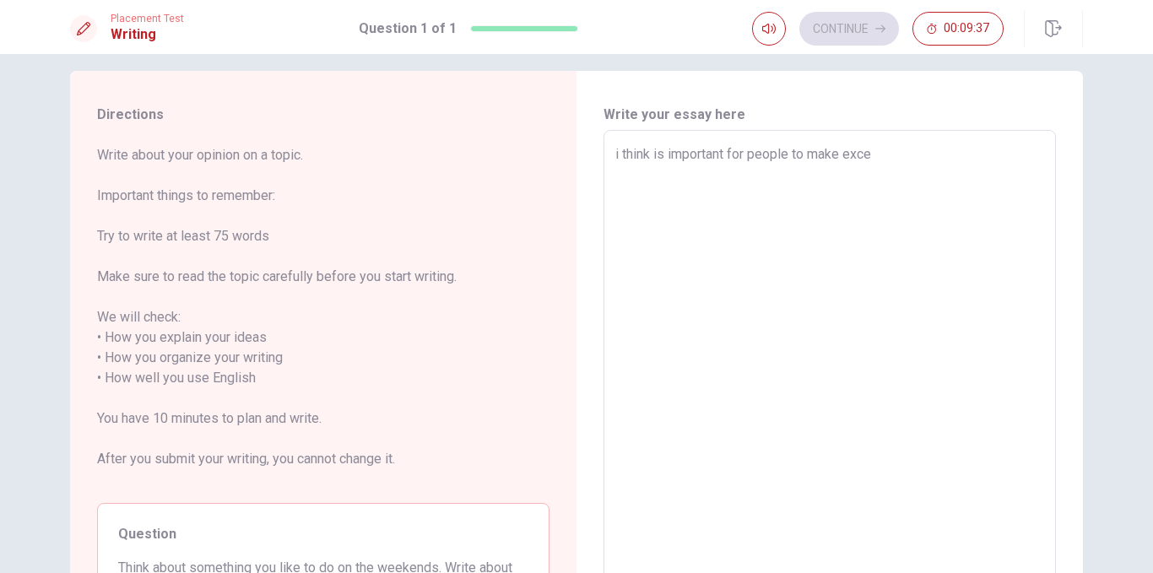
type textarea "x"
type textarea "i think is important for people to make excer"
type textarea "x"
type textarea "i think is important for people to make excers"
type textarea "x"
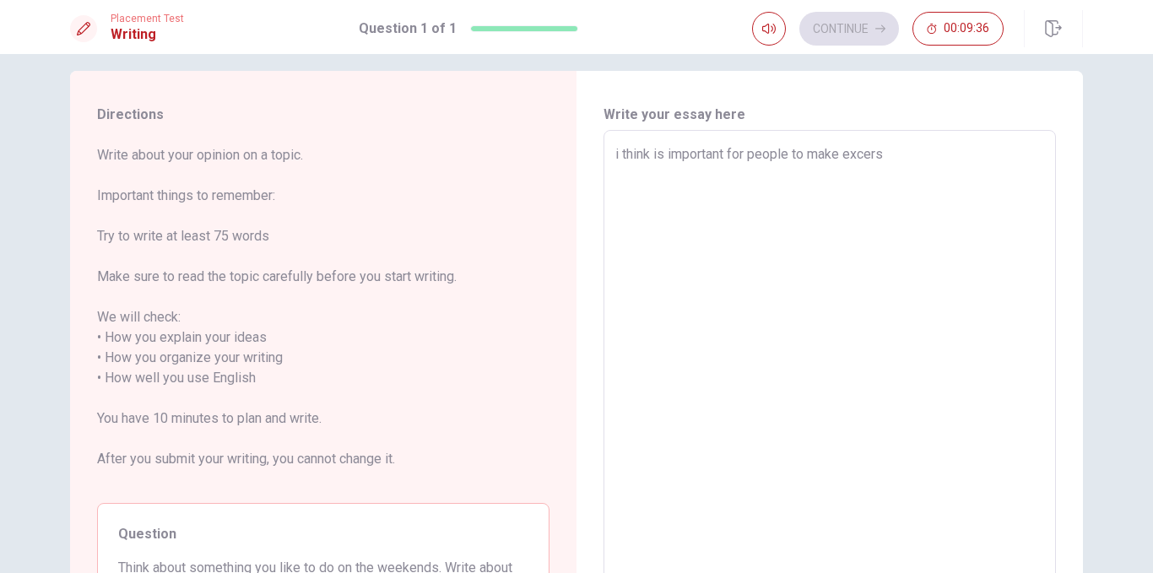
type textarea "i think is important for people to make excer"
type textarea "x"
type textarea "i think is important for people to make excerc"
type textarea "x"
type textarea "i think is important for people to make excerci"
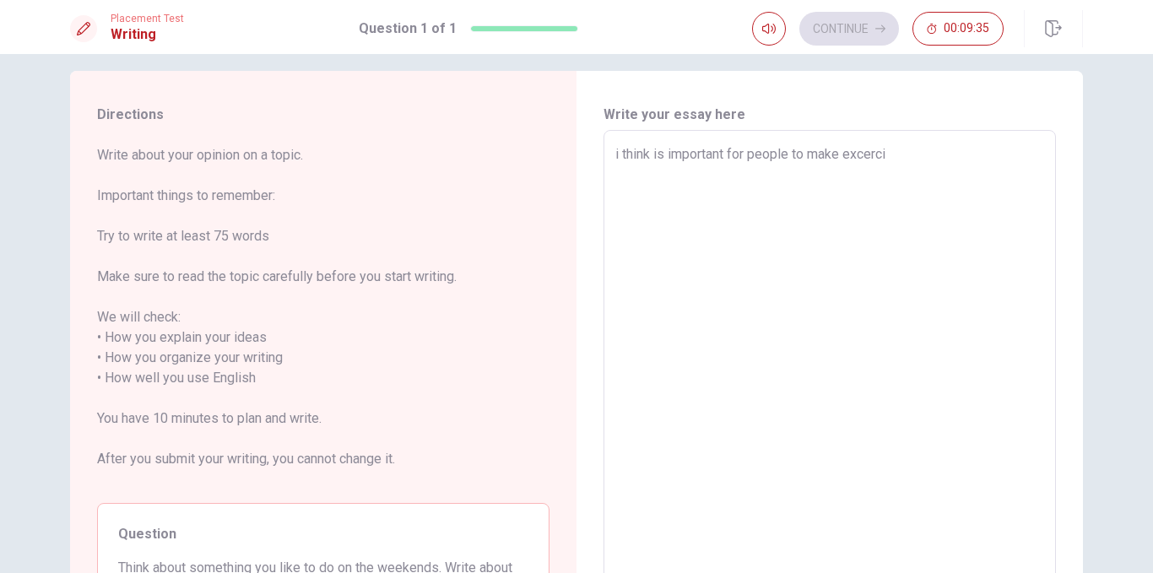
type textarea "x"
type textarea "i think is important for people to make excercis"
type textarea "x"
type textarea "i think is important for people to make excercise"
type textarea "x"
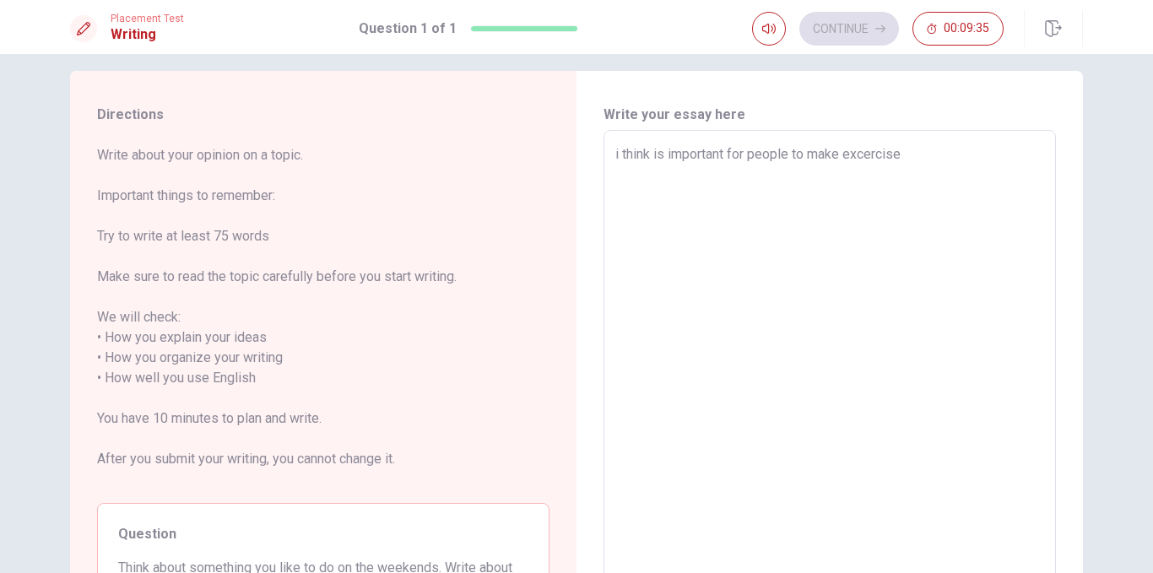
type textarea "i think is important for people to make excercise"
type textarea "x"
type textarea "i think is important for people to make excercise"
type textarea "x"
type textarea "i think is important for people to make excercise,"
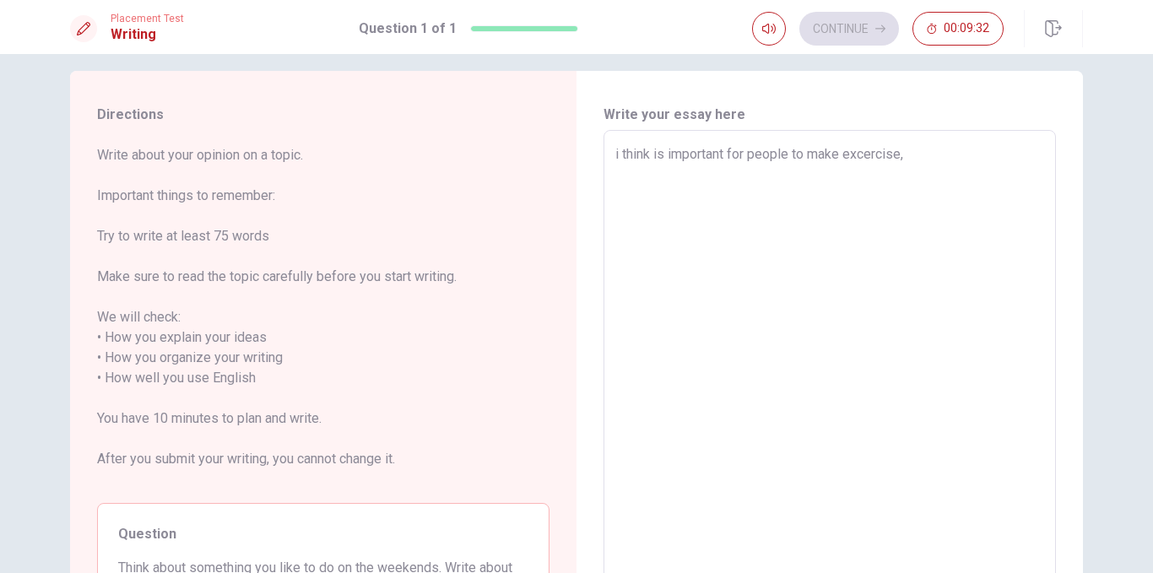
type textarea "x"
type textarea "i think is important for people to make excercise,"
type textarea "x"
type textarea "i think is important for people to make excercise, n"
type textarea "x"
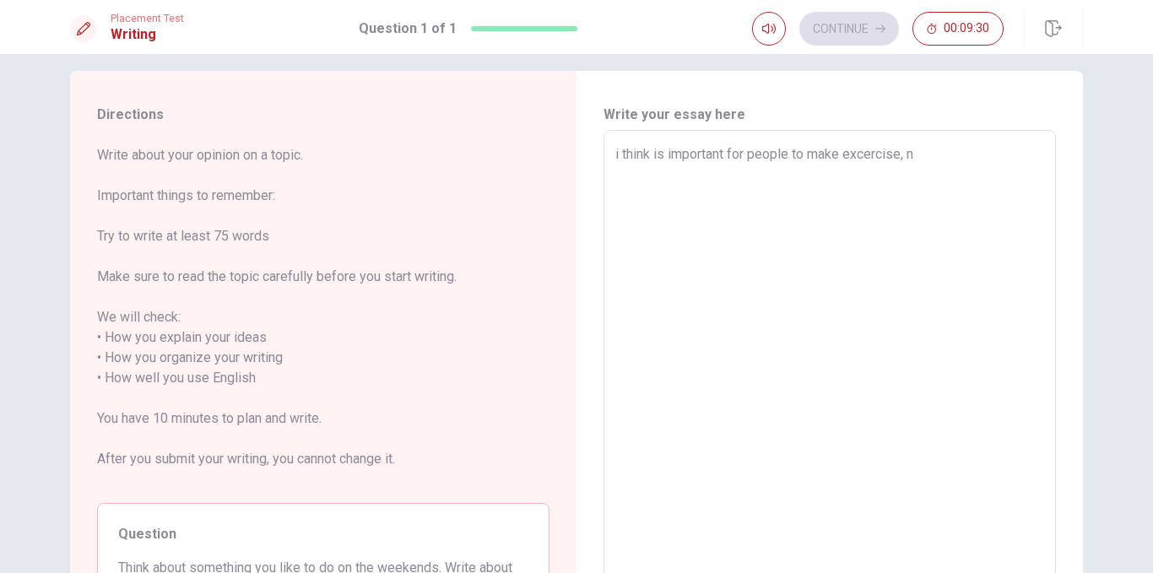
type textarea "i think is important for people to make excercise, no"
type textarea "x"
type textarea "i think is important for people to make excercise, not"
type textarea "x"
type textarea "i think is important for people to make excercise, not"
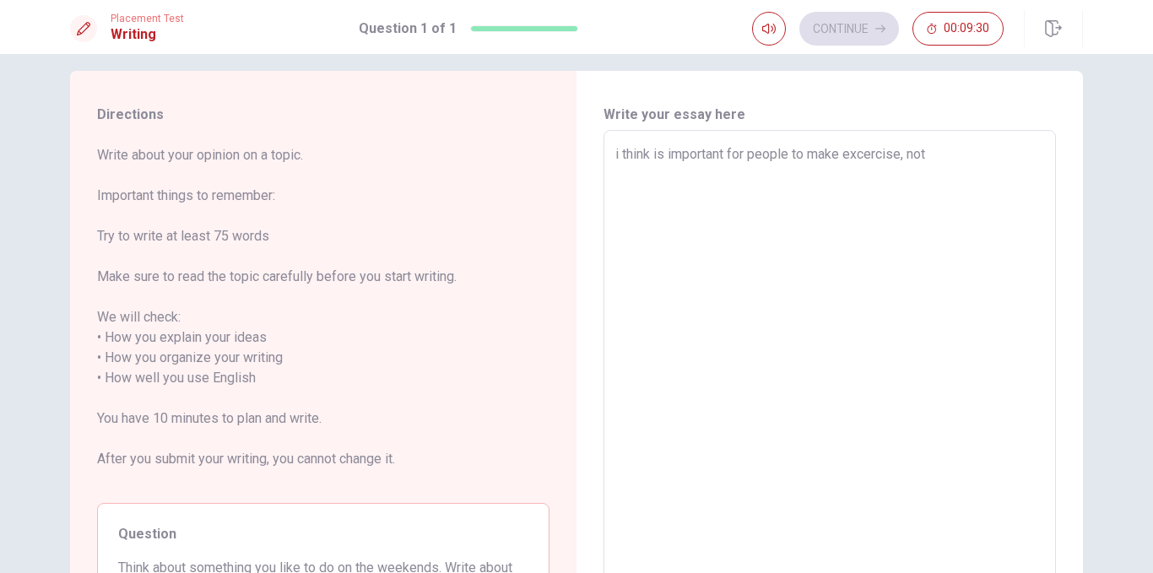
type textarea "x"
type textarea "i think is important for people to make excercise, not j"
type textarea "x"
type textarea "i think is important for people to make excercise, not ju"
type textarea "x"
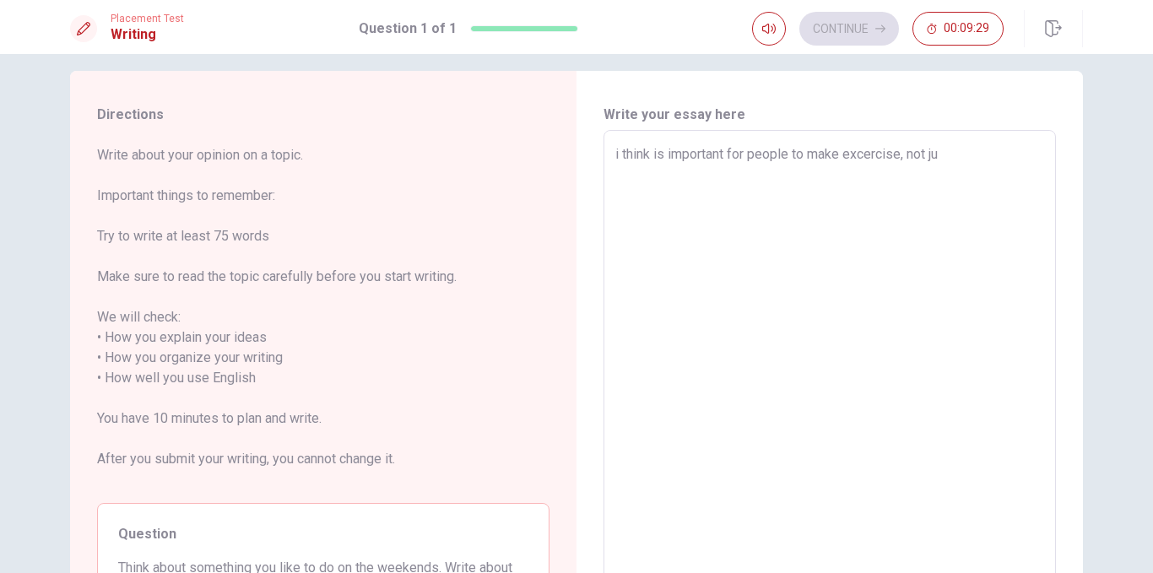
type textarea "i think is important for people to make excercise, not jus"
type textarea "x"
type textarea "i think is important for people to make excercise, not just"
type textarea "x"
type textarea "i think is important for people to make excercise, not just"
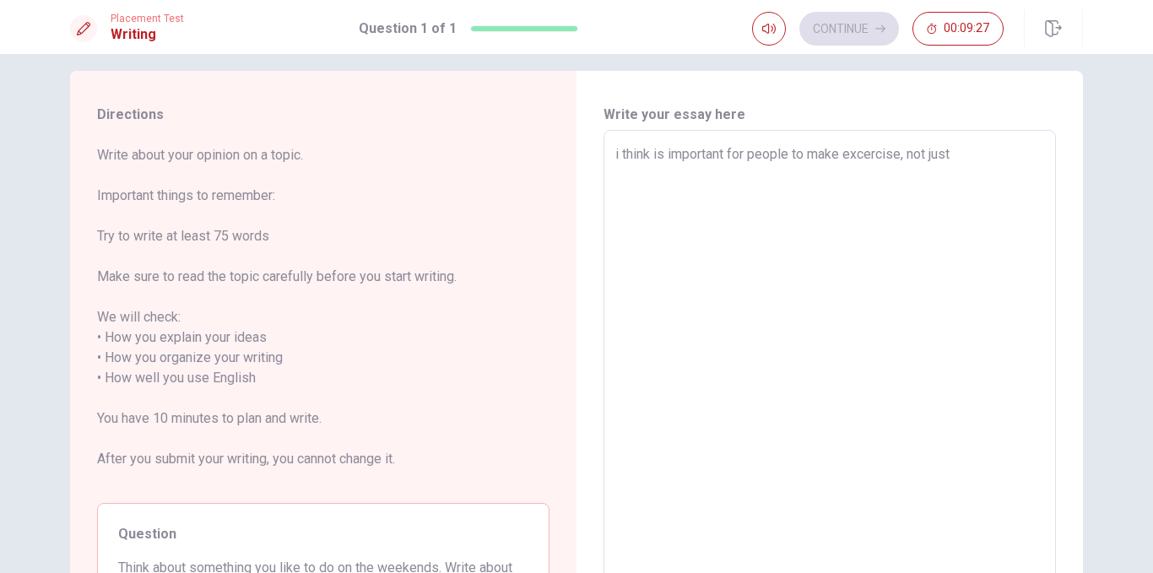
type textarea "x"
type textarea "i think is important for people to make excercise, not just f"
type textarea "x"
type textarea "i think is important for people to make excercise, not just fo"
type textarea "x"
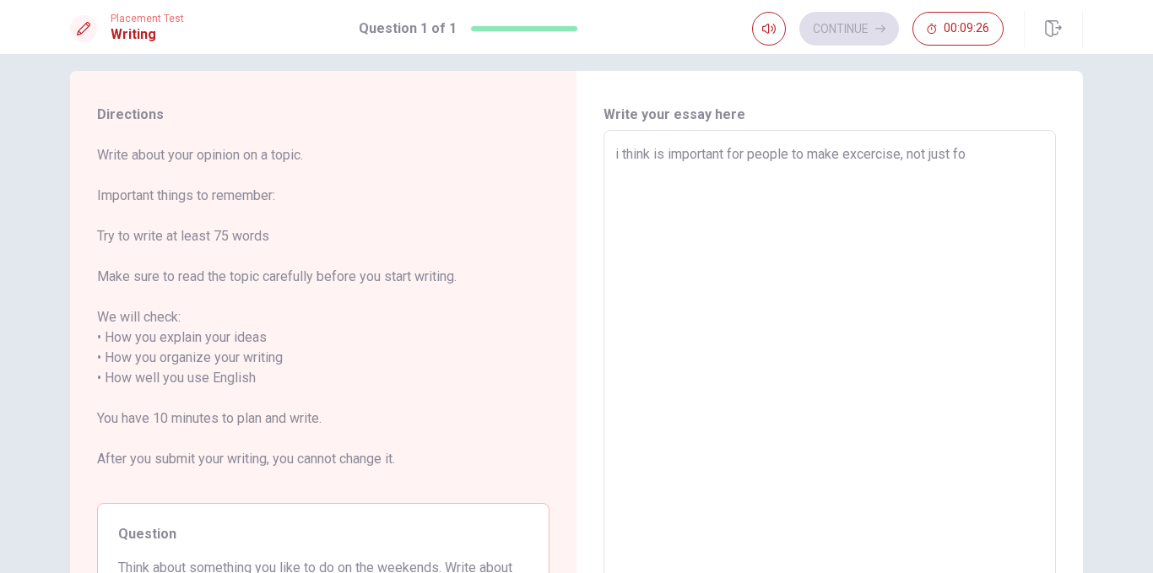
type textarea "i think is important for people to make excercise, not just for"
type textarea "x"
type textarea "i think is important for people to make excercise, not just for"
type textarea "x"
type textarea "i think is important for people to make excercise, not just for l"
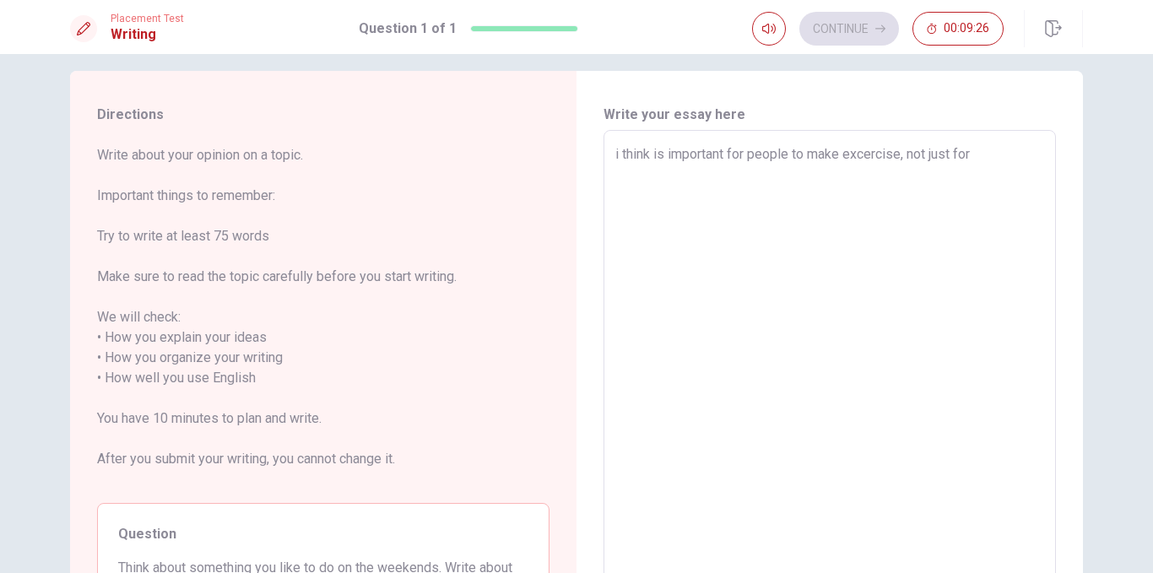
type textarea "x"
type textarea "i think is important for people to make excercise, not just for lo"
type textarea "x"
type textarea "i think is important for people to make excercise, not just for loo"
type textarea "x"
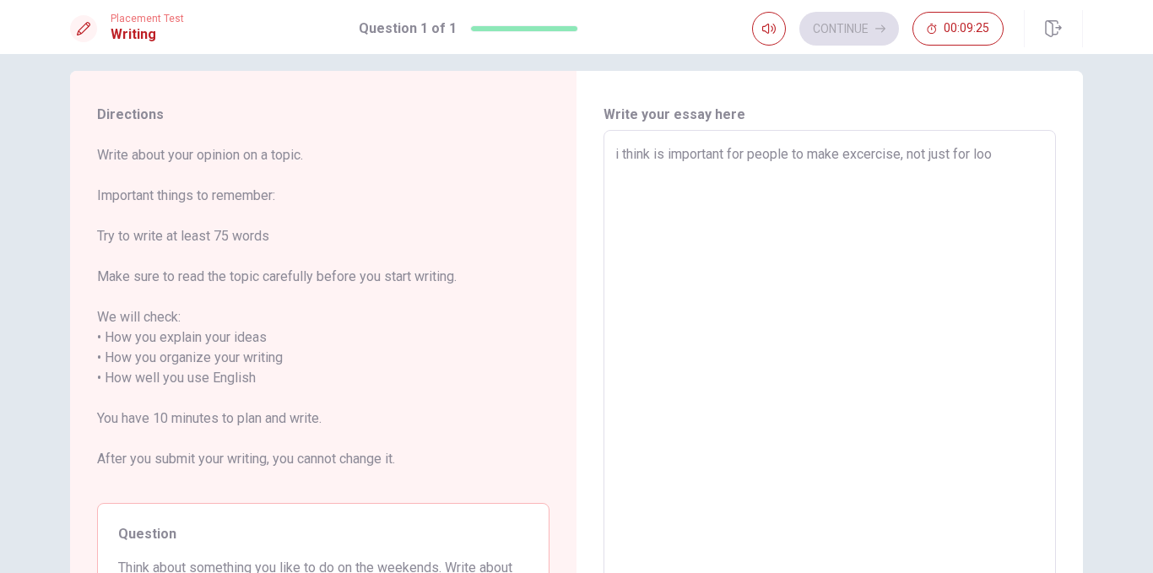
type textarea "i think is important for people to make excercise, not just for look"
type textarea "x"
type textarea "i think is important for people to make excercise, not just for looki"
type textarea "x"
type textarea "i think is important for people to make excercise, not just for lookin"
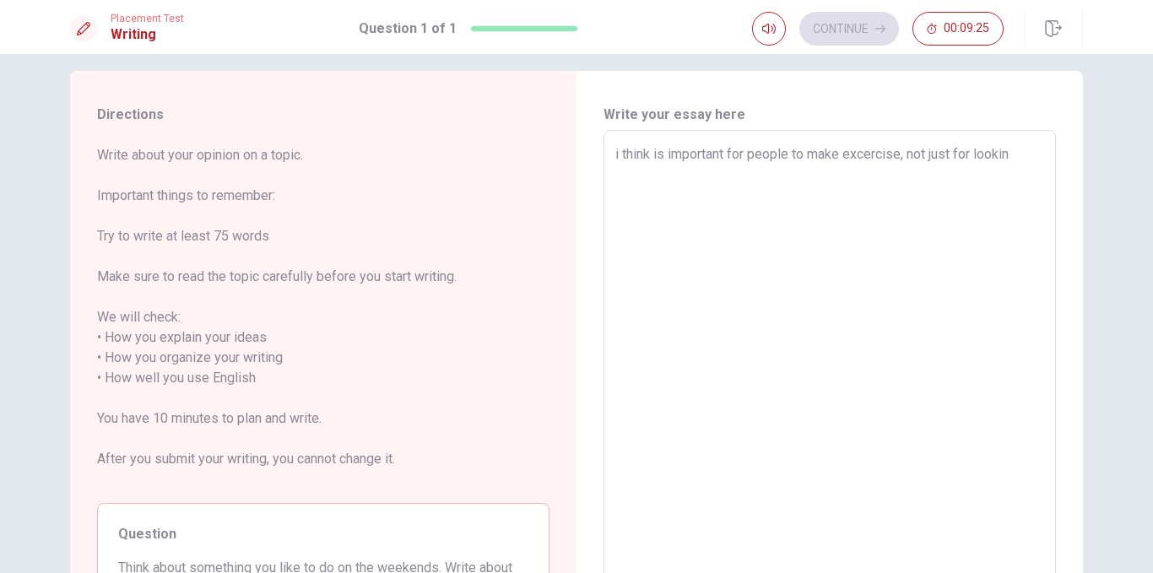
type textarea "x"
type textarea "i think is important for people to make excercise, not just for looking"
type textarea "x"
type textarea "i think is important for people to make excercise, not just for looking"
type textarea "x"
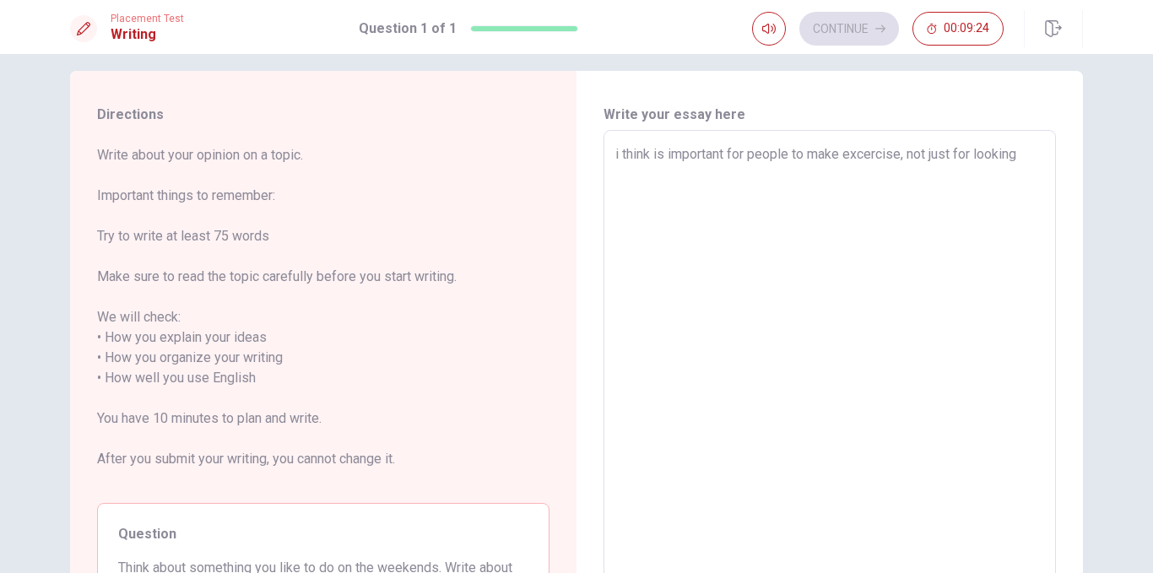
type textarea "i think is important for people to make excercise, not just for looking g"
type textarea "x"
type textarea "i think is important for people to make excercise, not just for looking go"
type textarea "x"
type textarea "i think is important for people to make excercise, not just for looking goo"
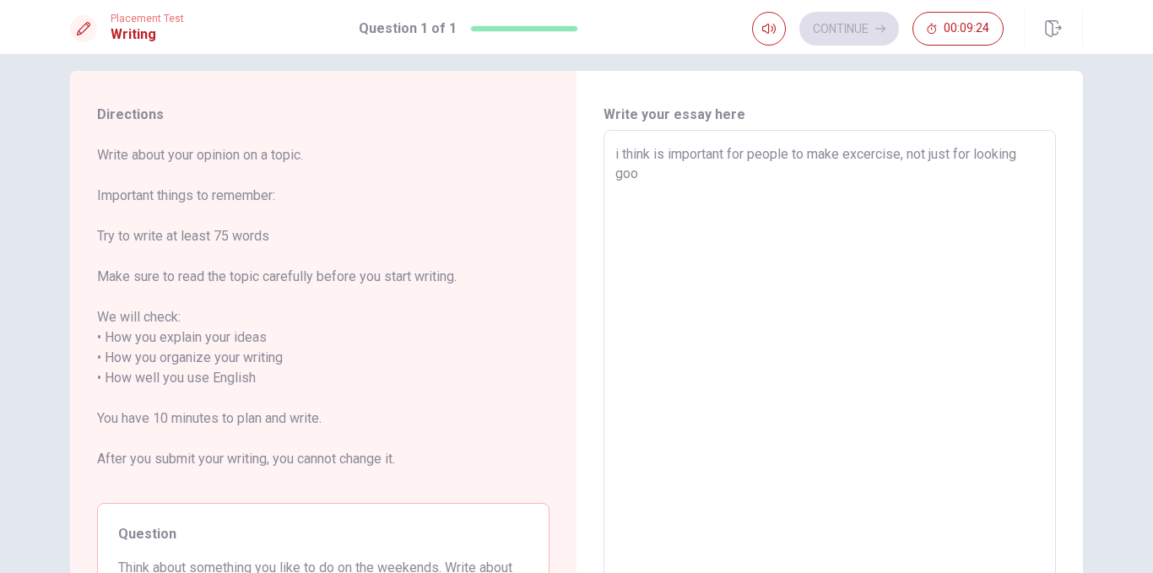
type textarea "x"
type textarea "i think is important for people to make excercise, not just for looking good"
type textarea "x"
type textarea "i think is important for people to make excercise, not just for looking good"
type textarea "x"
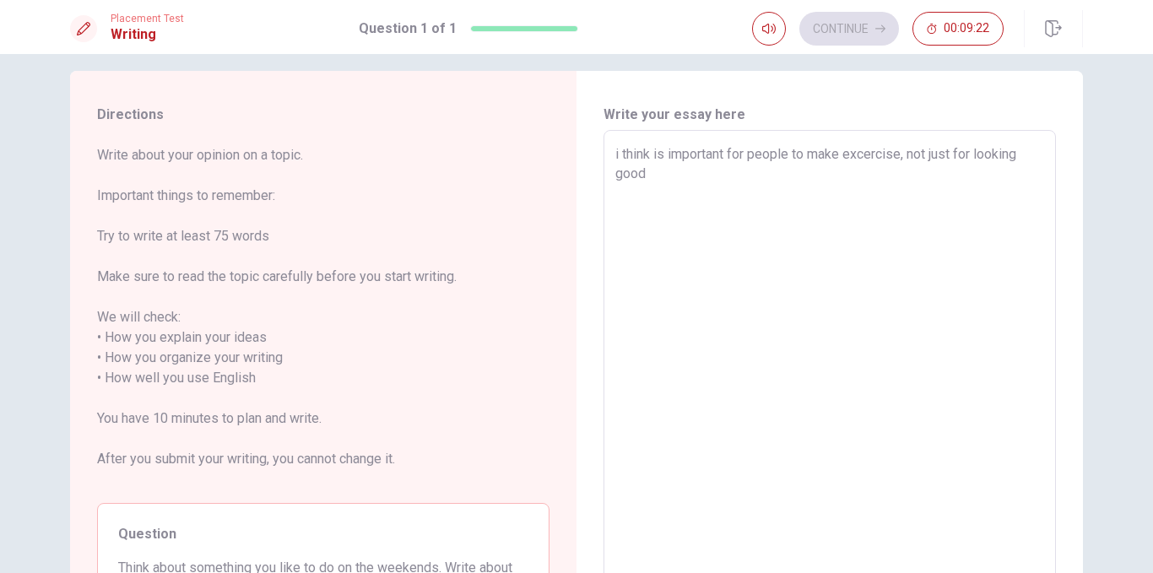
type textarea "i think is important for people to make excercise, not just for looking good b"
type textarea "x"
type textarea "i think is important for people to make excercise, not just for looking good bu"
type textarea "x"
type textarea "i think is important for people to make excercise, not just for looking good but"
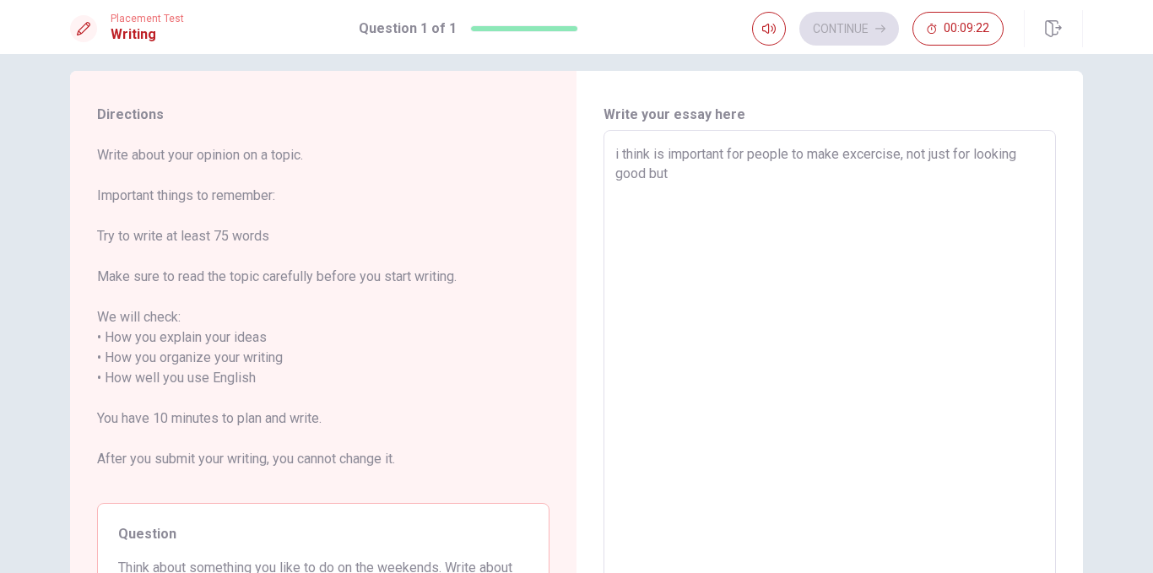
type textarea "x"
type textarea "i think is important for people to make excercise, not just for looking good but"
type textarea "x"
type textarea "i think is important for people to make excercise, not just for looking good bu…"
type textarea "x"
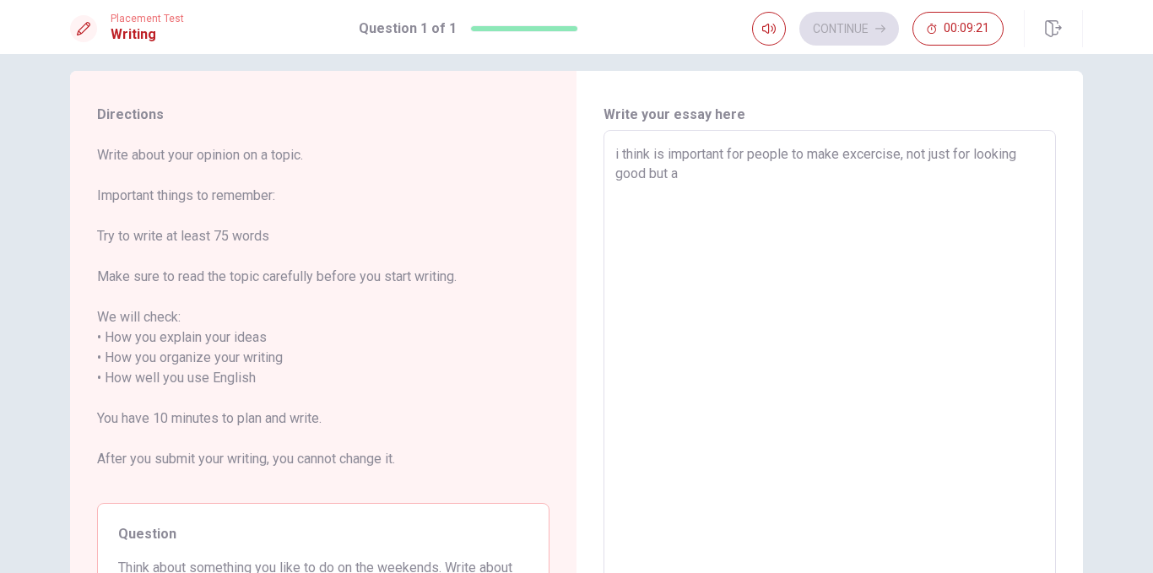
type textarea "i think is important for people to make excercise, not just for looking good bu…"
type textarea "x"
type textarea "i think is important for people to make excercise, not just for looking good bu…"
type textarea "x"
type textarea "i think is important for people to make excercise, not just for looking good bu…"
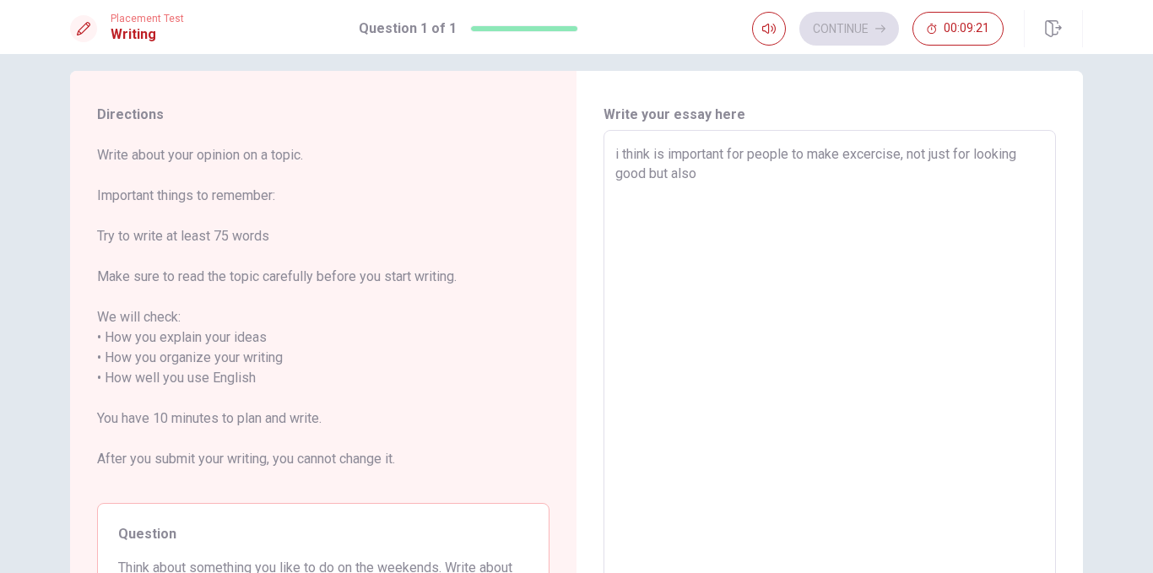
type textarea "x"
type textarea "i think is important for people to make excercise, not just for looking good bu…"
type textarea "x"
type textarea "i think is important for people to make excercise, not just for looking good bu…"
type textarea "x"
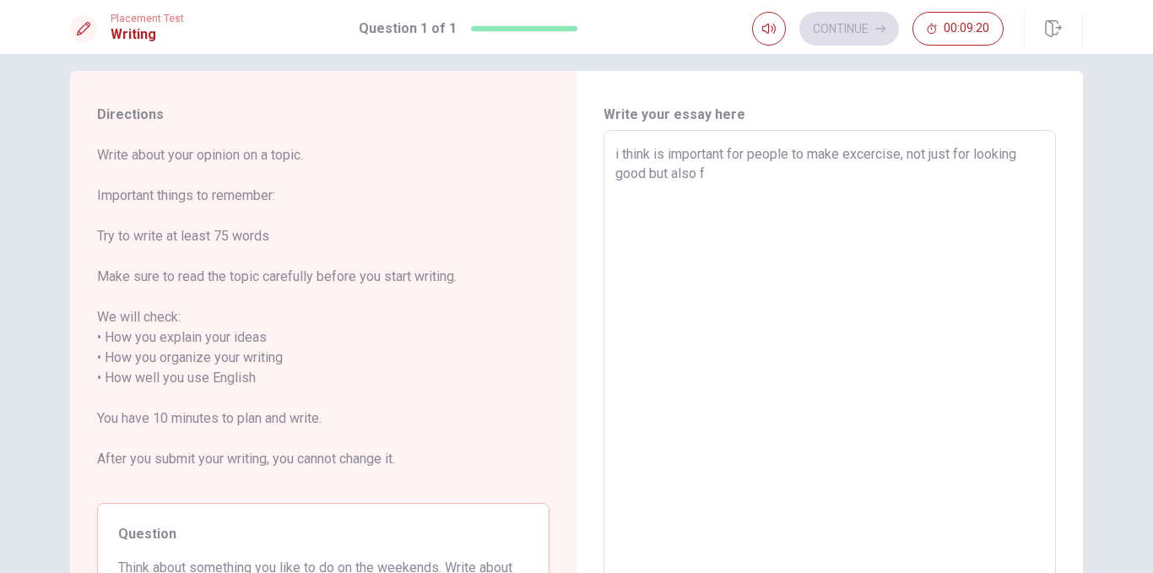
type textarea "i think is important for people to make excercise, not just for looking good bu…"
type textarea "x"
type textarea "i think is important for people to make excercise, not just for looking good bu…"
type textarea "x"
type textarea "i think is important for people to make excercise, not just for looking good bu…"
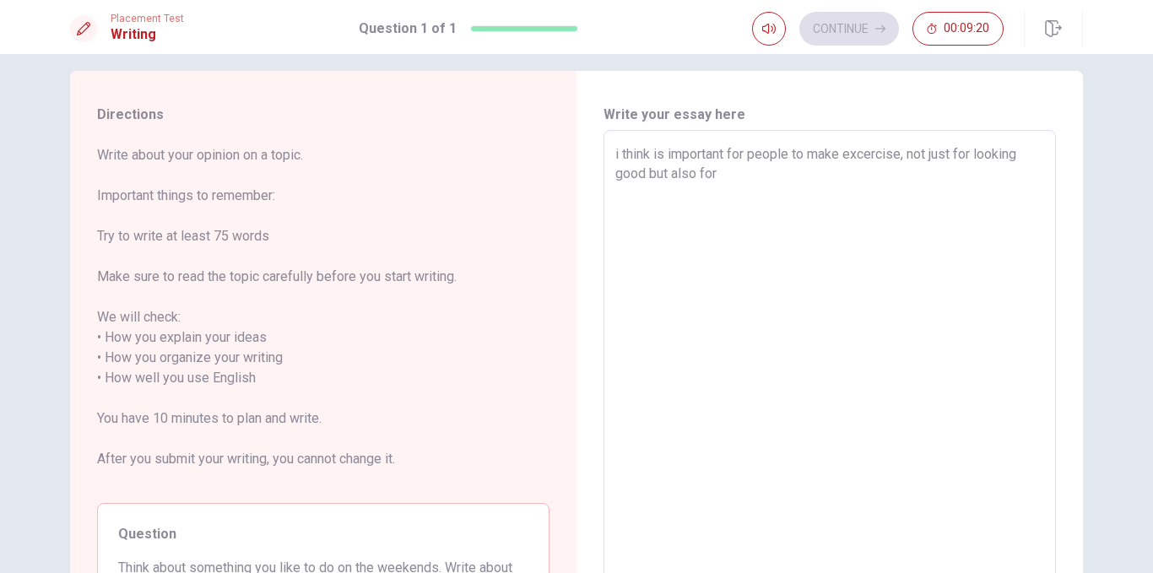
type textarea "x"
type textarea "i think is important for people to make excercise, not just for looking good bu…"
type textarea "x"
type textarea "i think is important for people to make excercise, not just for looking good bu…"
click at [735, 176] on textarea "i think is important for people to make excercise, not just for looking good bu…" at bounding box center [830, 378] width 429 height 469
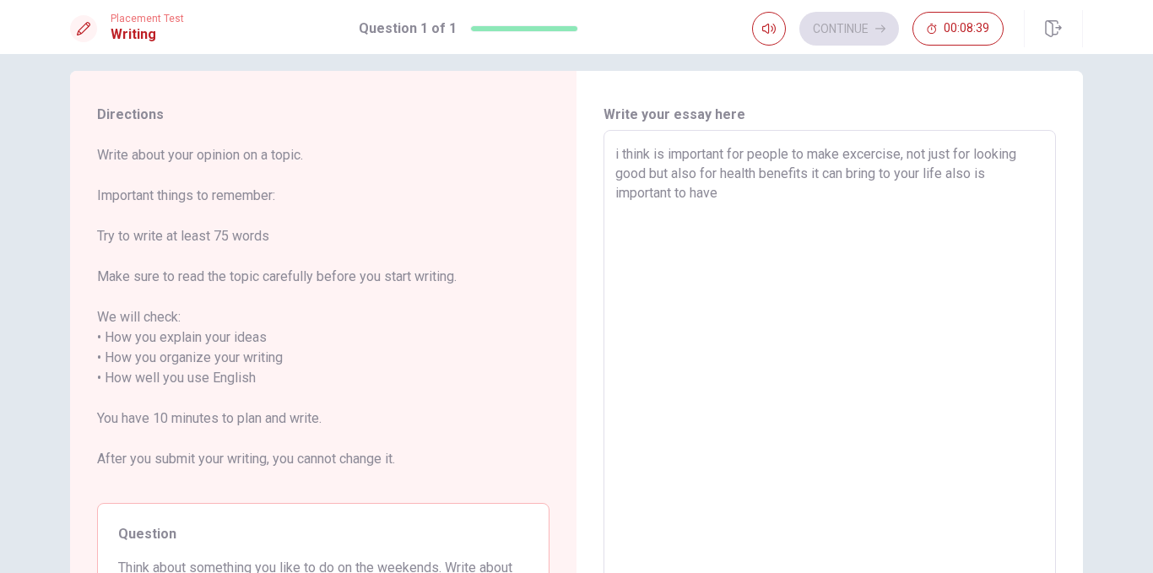
click at [741, 205] on textarea "i think is important for people to make excercise, not just for looking good bu…" at bounding box center [830, 378] width 429 height 469
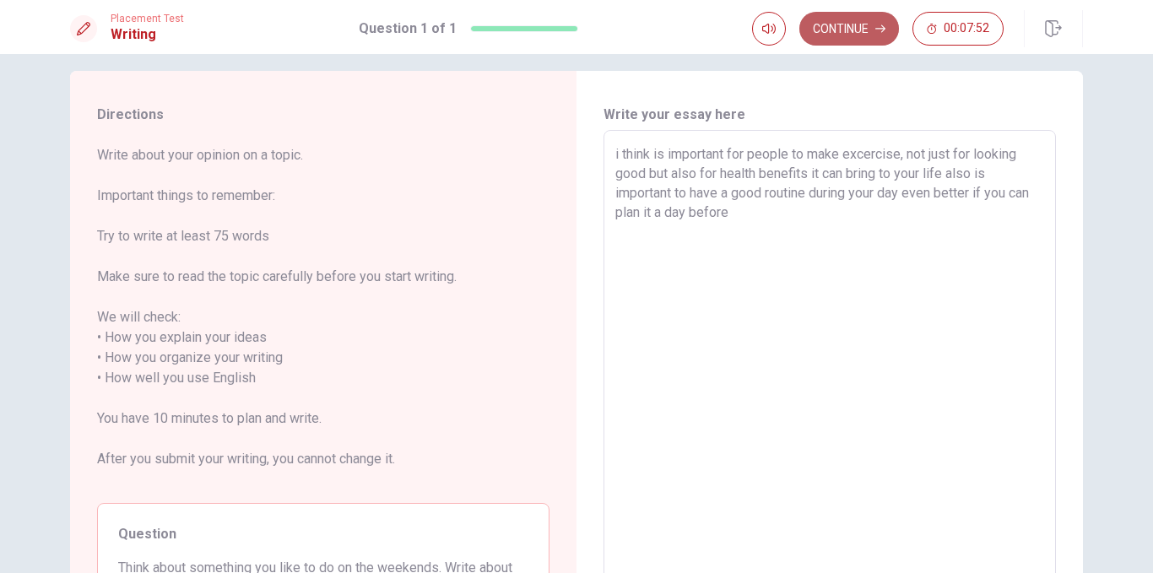
click at [864, 30] on button "Continue" at bounding box center [850, 29] width 100 height 34
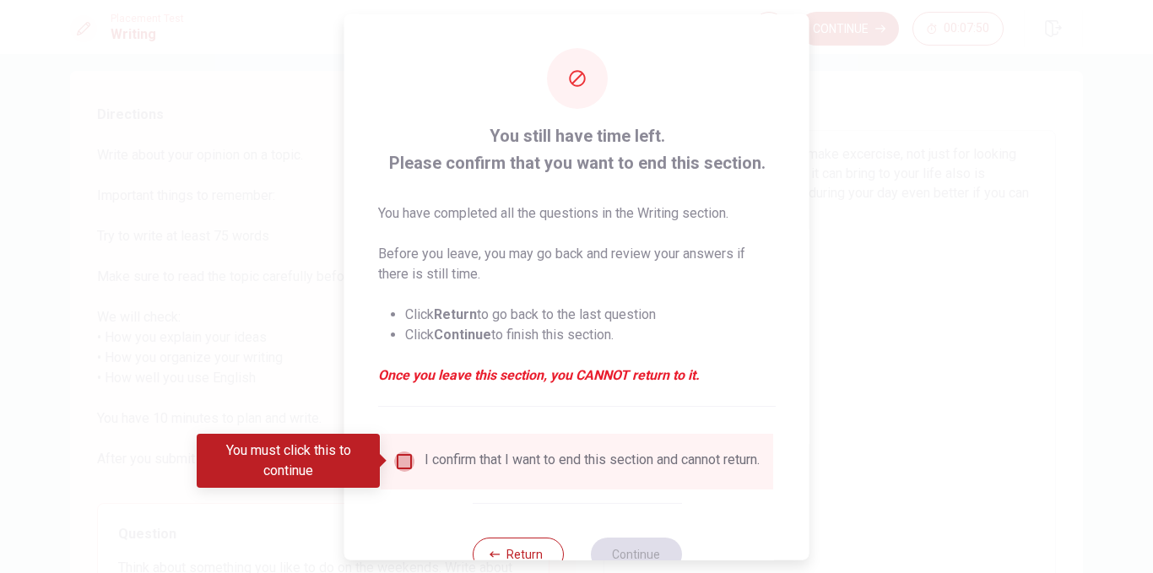
click at [404, 461] on input "You must click this to continue" at bounding box center [404, 461] width 20 height 20
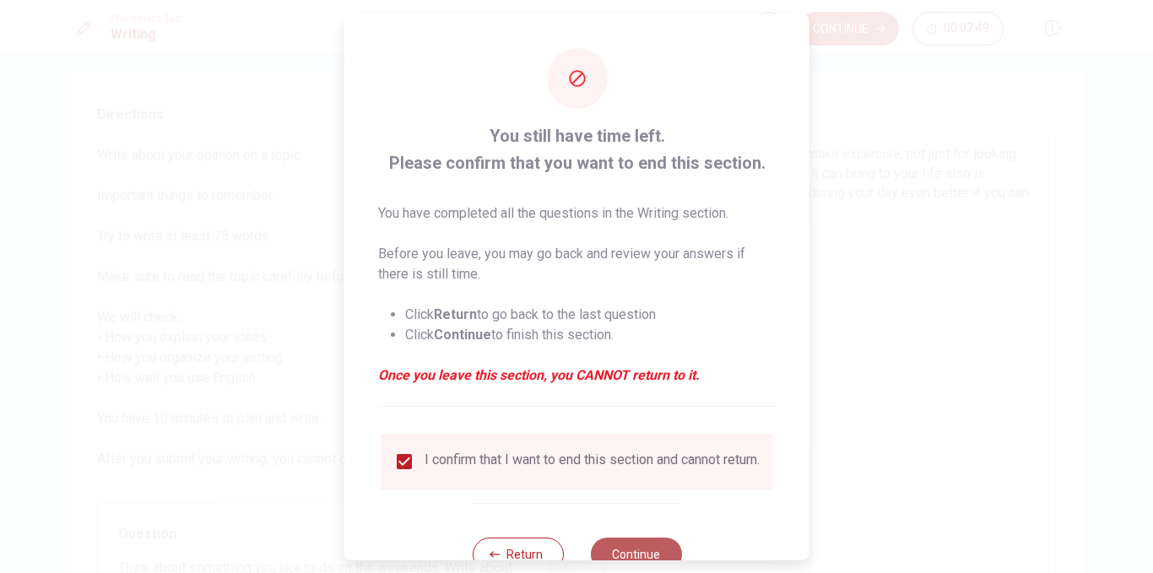
click at [648, 553] on button "Continue" at bounding box center [635, 554] width 91 height 34
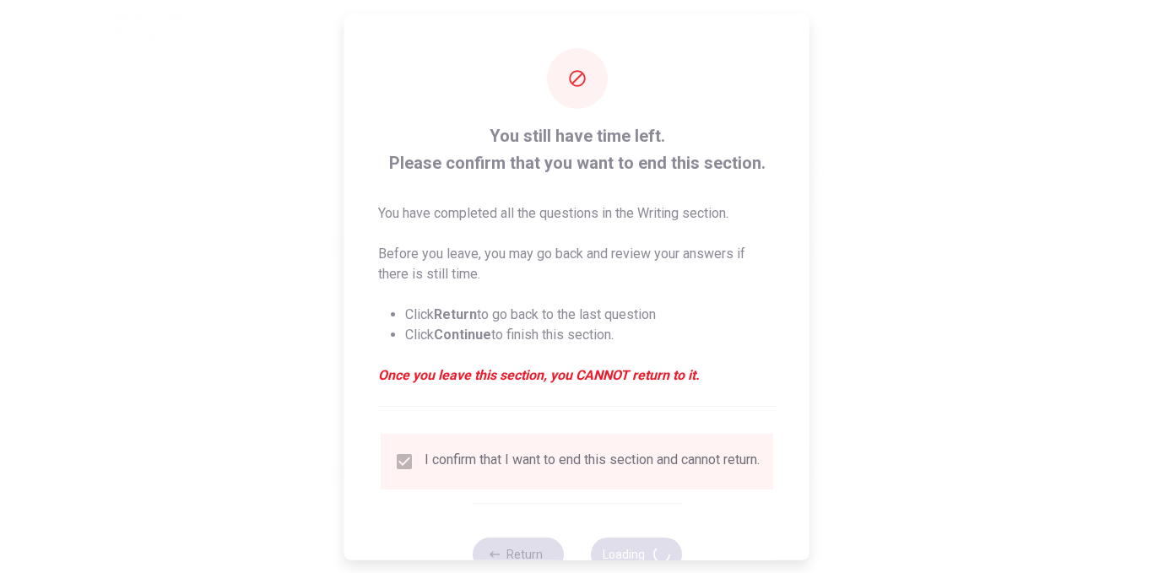
scroll to position [0, 0]
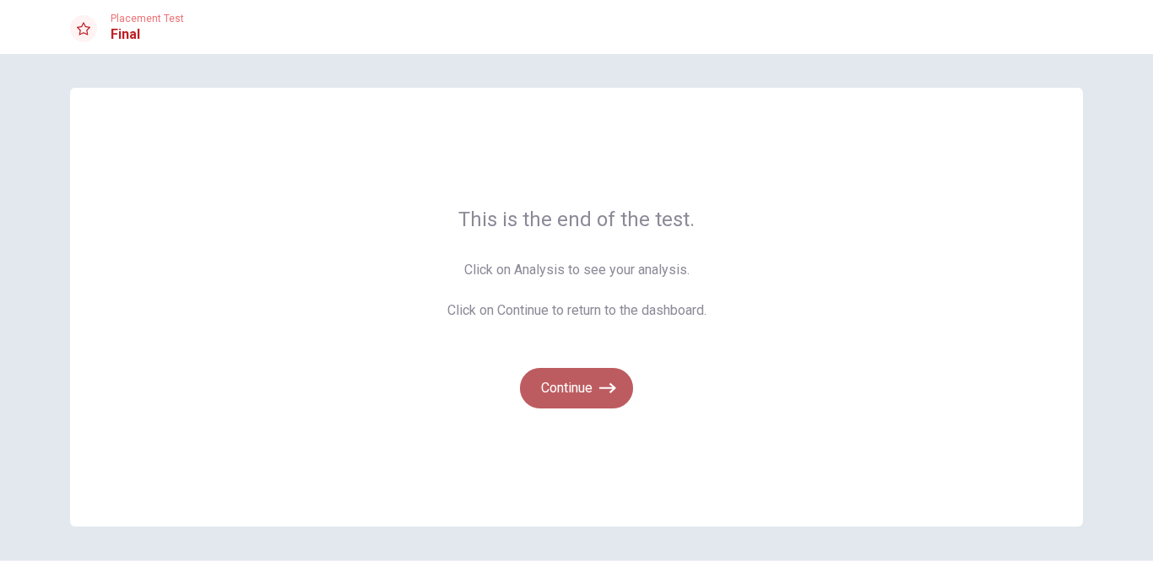
click at [572, 384] on button "Continue" at bounding box center [576, 388] width 113 height 41
